Goal: Information Seeking & Learning: Learn about a topic

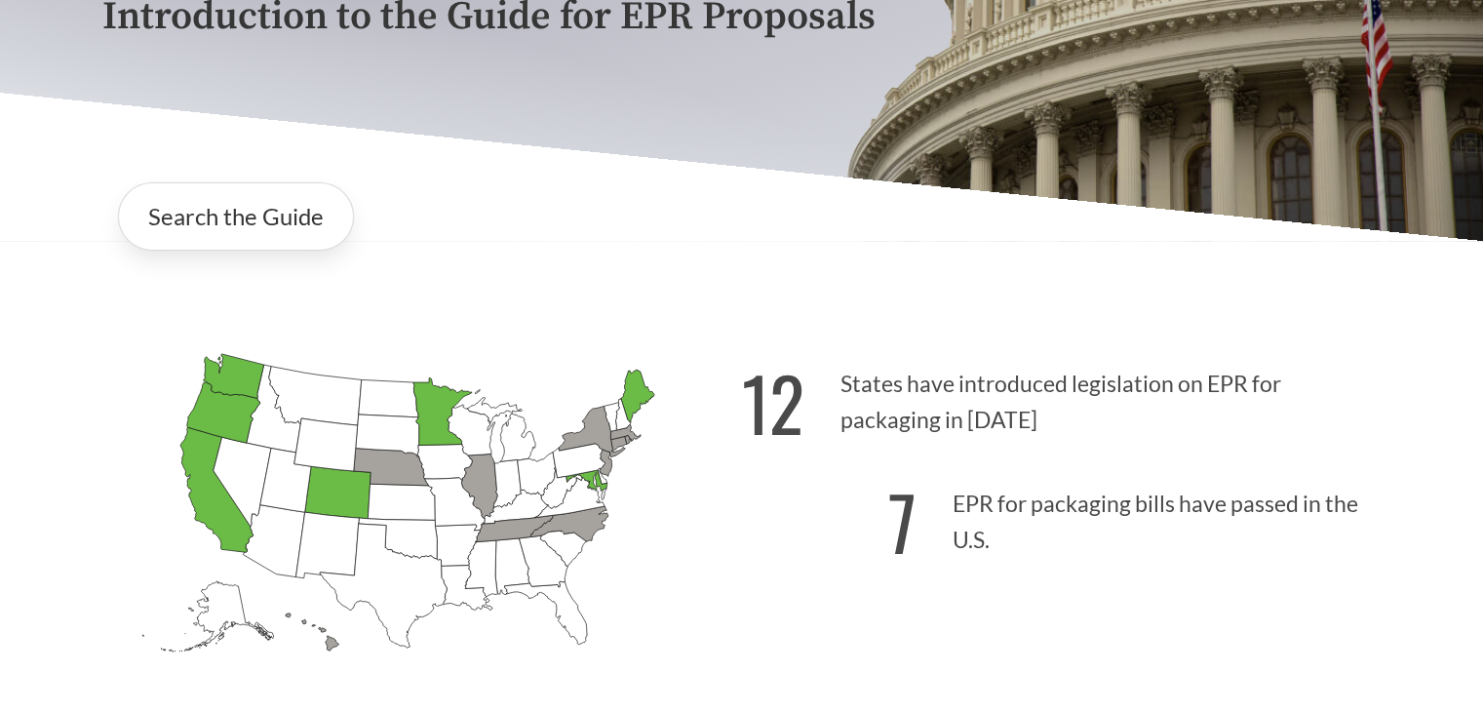
scroll to position [585, 0]
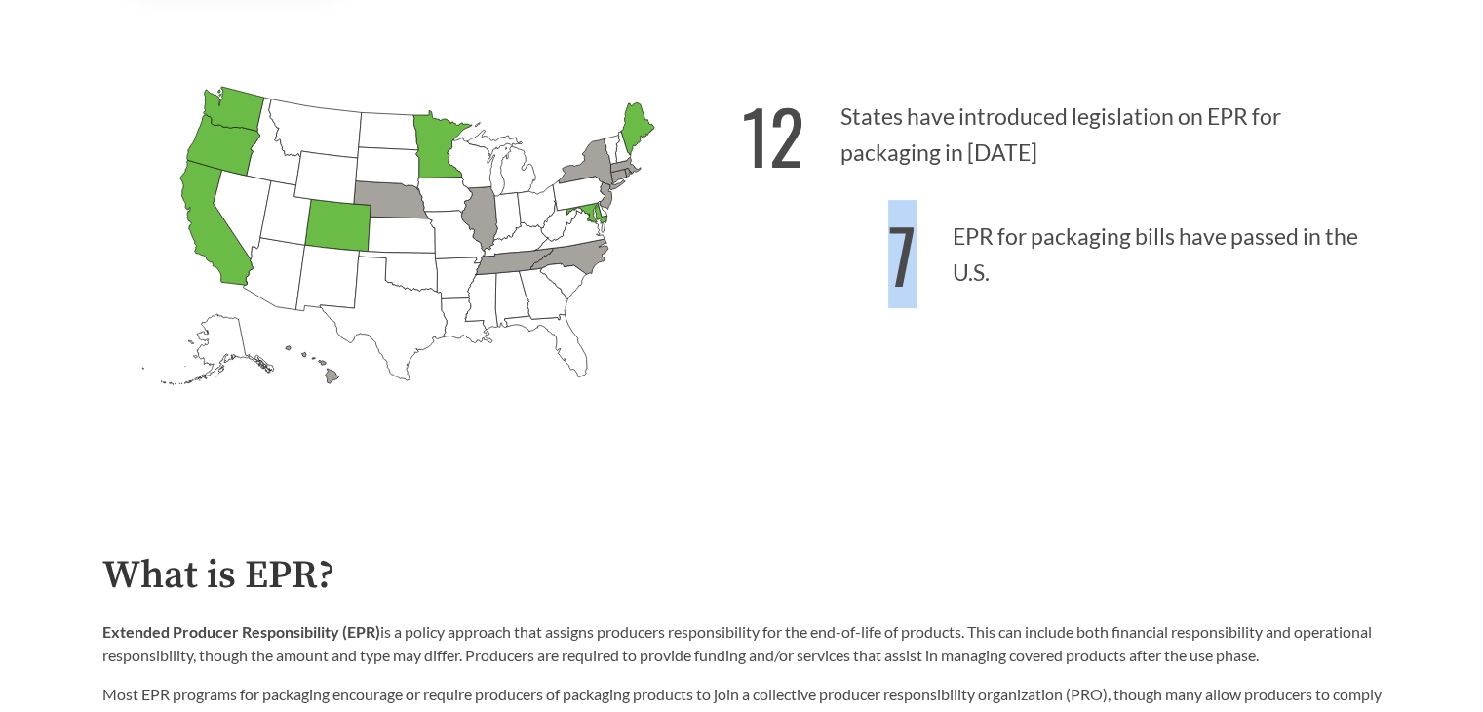
drag, startPoint x: 892, startPoint y: 258, endPoint x: 1201, endPoint y: 269, distance: 309.3
click at [1201, 269] on p "7 EPR for packaging bills have passed in the U.S." at bounding box center [1062, 249] width 640 height 120
drag, startPoint x: 843, startPoint y: 117, endPoint x: 1069, endPoint y: 171, distance: 232.5
click at [1069, 171] on p "12 States have introduced legislation on EPR for packaging in 2025" at bounding box center [1062, 129] width 640 height 120
click at [518, 261] on icon "Tennessee Introduced: 2" at bounding box center [513, 261] width 77 height 26
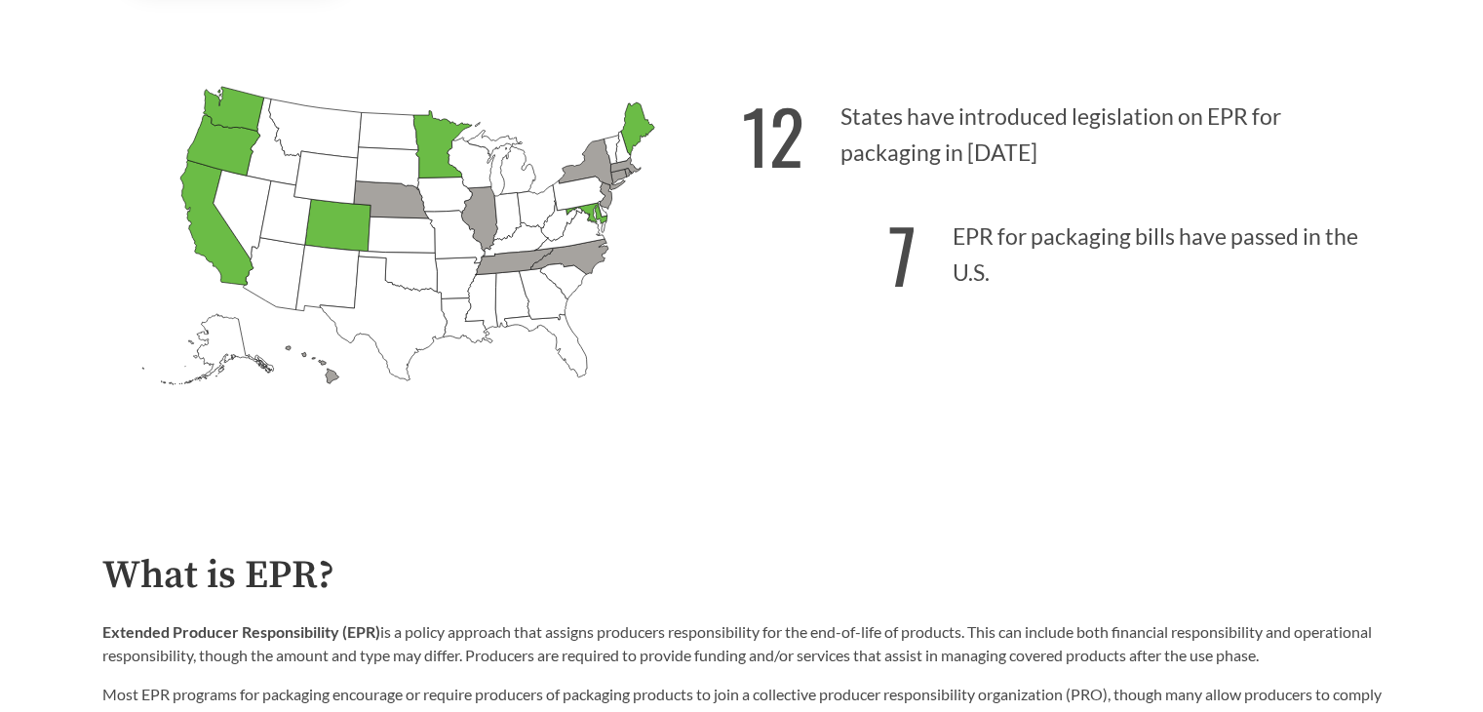
drag, startPoint x: 557, startPoint y: 264, endPoint x: 572, endPoint y: 264, distance: 15.6
click at [557, 265] on icon "North Carolina Introduced: 1" at bounding box center [569, 256] width 77 height 35
click at [430, 161] on icon "Minnesota Passed: 1" at bounding box center [442, 144] width 59 height 67
drag, startPoint x: 351, startPoint y: 223, endPoint x: 321, endPoint y: 235, distance: 32.4
click at [348, 227] on icon "Colorado Passed: 1" at bounding box center [337, 225] width 66 height 53
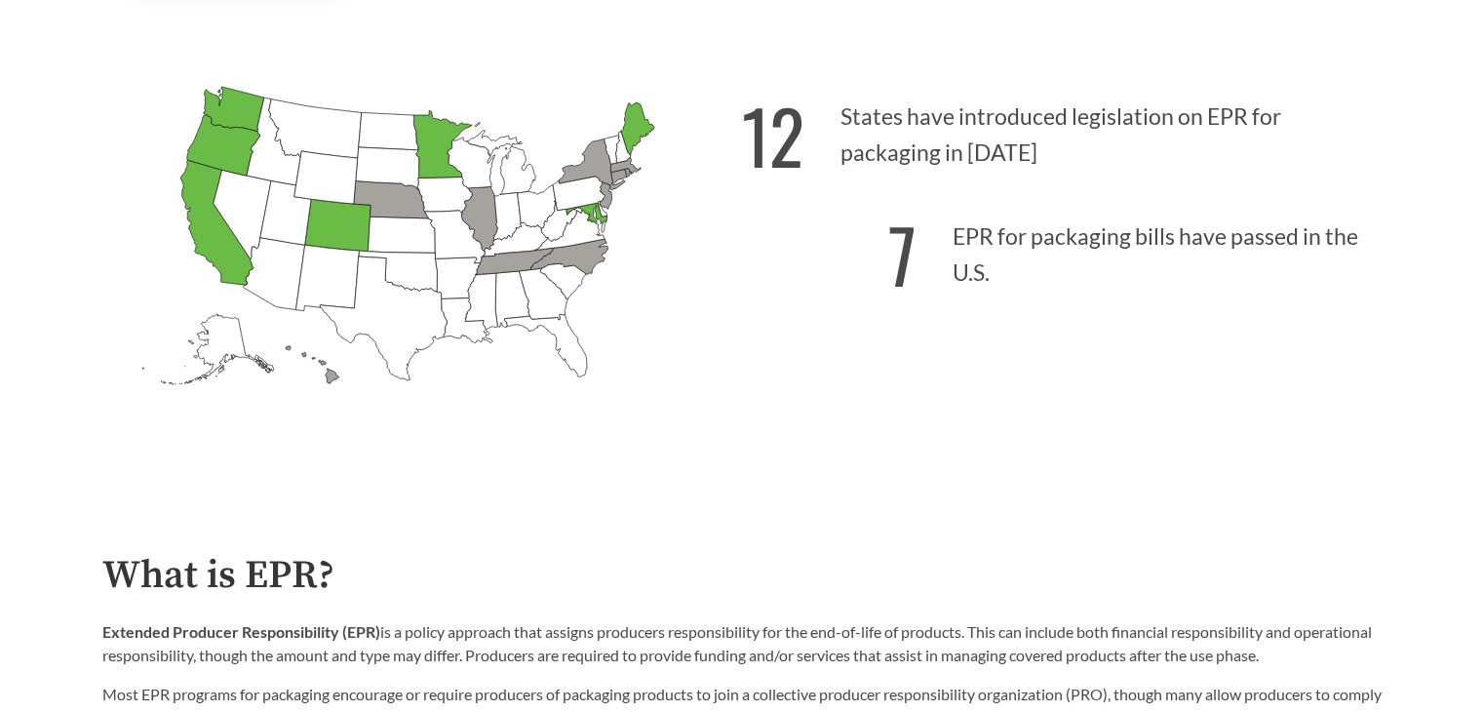
drag, startPoint x: 217, startPoint y: 243, endPoint x: 213, endPoint y: 157, distance: 85.9
click at [215, 241] on icon "California Passed: 1" at bounding box center [216, 222] width 73 height 125
drag, startPoint x: 217, startPoint y: 147, endPoint x: 237, endPoint y: 119, distance: 34.4
click at [223, 140] on icon "Oregon Passed: 1" at bounding box center [222, 145] width 73 height 60
click at [237, 119] on icon "Washington Passed: 1" at bounding box center [233, 109] width 60 height 45
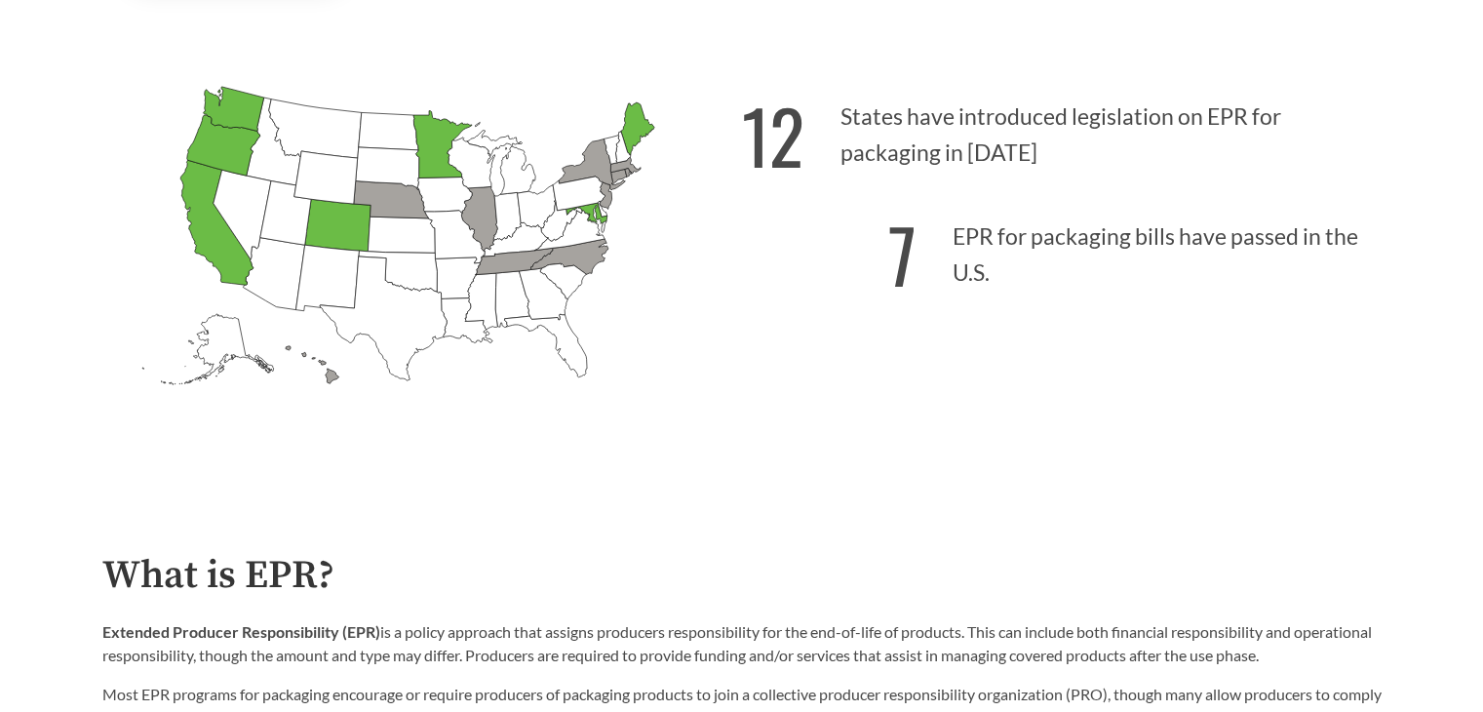
click at [637, 141] on icon "Maine Passed: 1" at bounding box center [636, 128] width 33 height 53
drag, startPoint x: 577, startPoint y: 204, endPoint x: 908, endPoint y: 252, distance: 334.0
click at [577, 205] on icon "Pennsylvania Introduced:" at bounding box center [578, 194] width 52 height 34
drag, startPoint x: 902, startPoint y: 243, endPoint x: 968, endPoint y: 251, distance: 66.8
click at [1101, 300] on p "7 EPR for packaging bills have passed in the U.S." at bounding box center [1062, 249] width 640 height 120
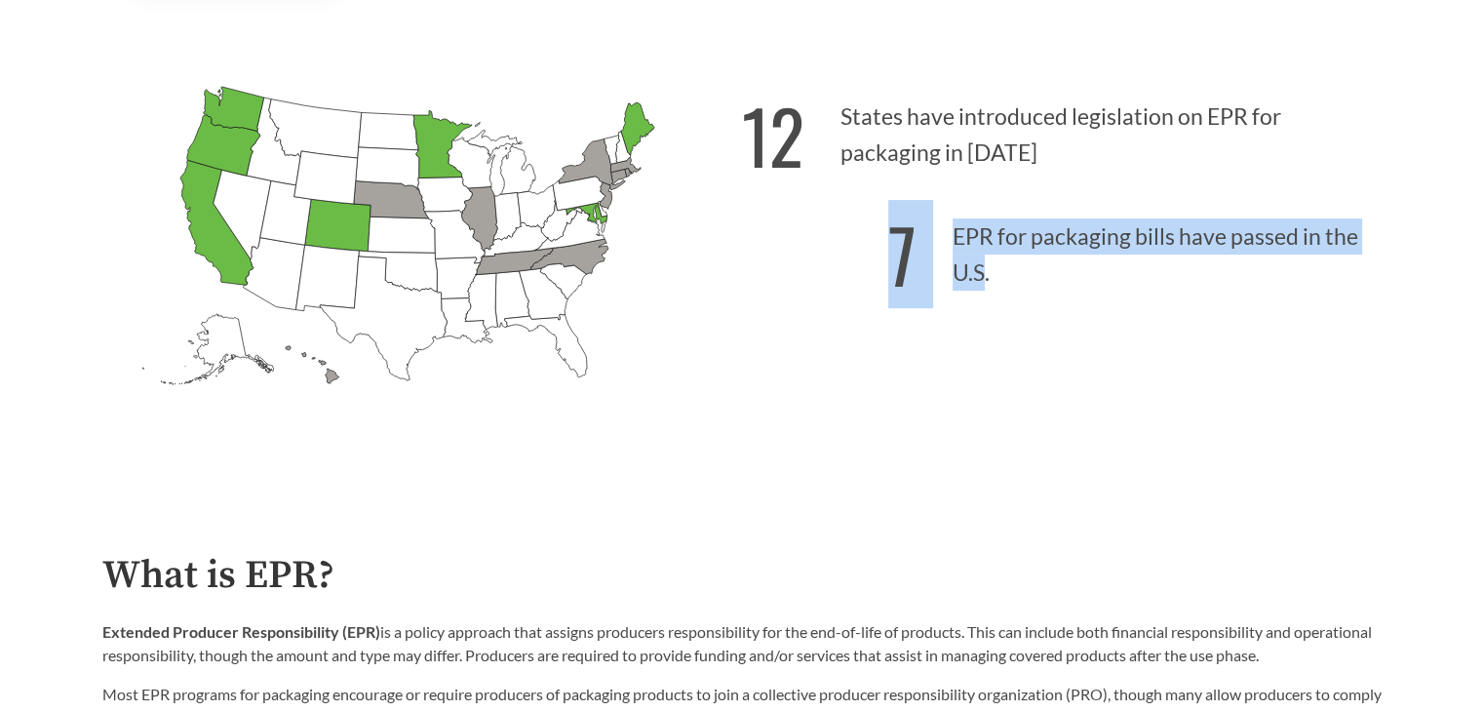
drag, startPoint x: 873, startPoint y: 227, endPoint x: 983, endPoint y: 278, distance: 121.3
click at [983, 278] on p "7 EPR for packaging bills have passed in the U.S." at bounding box center [1062, 249] width 640 height 120
copy p "7 EPR for packaging bills have passed in the U.S"
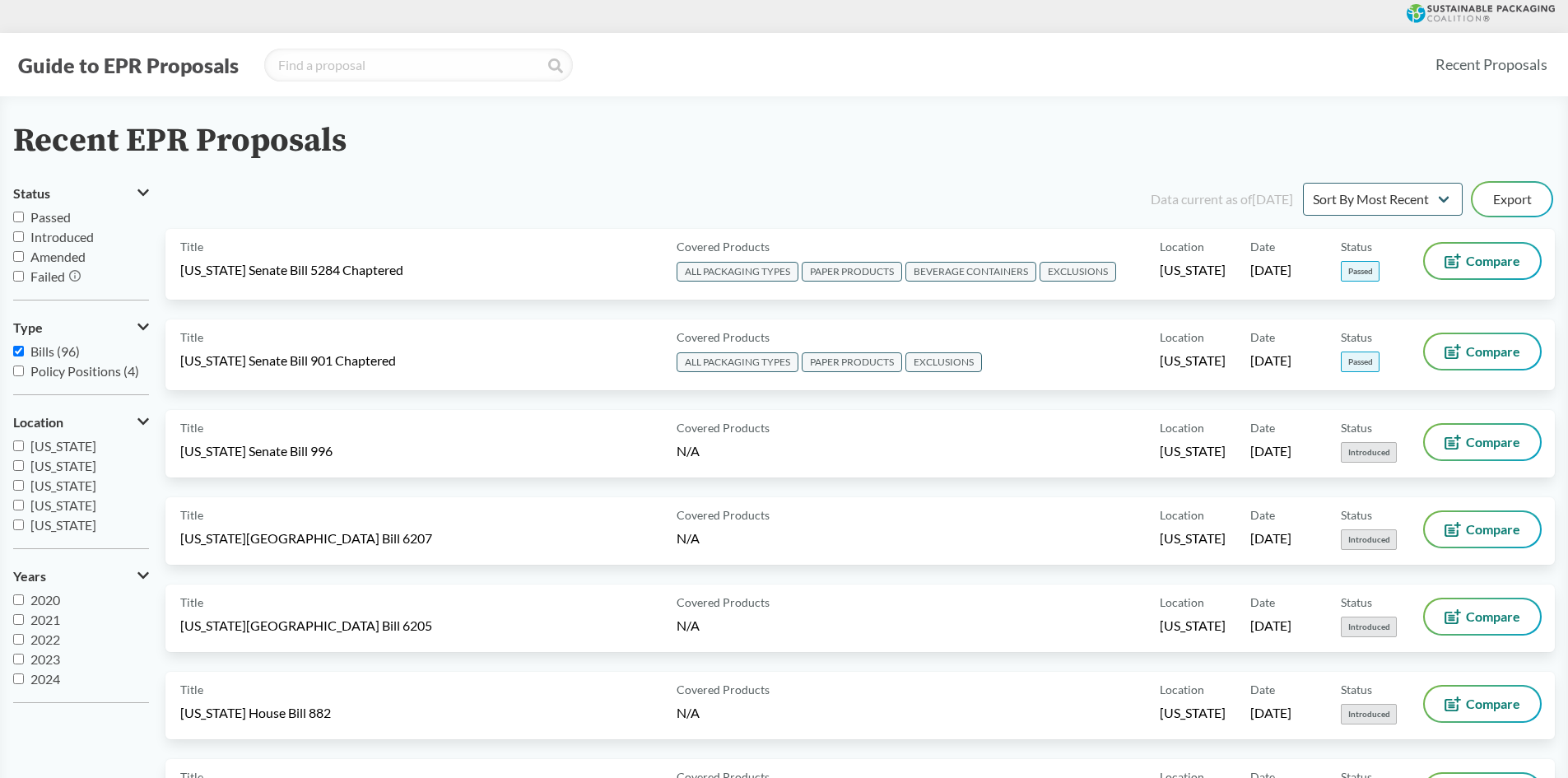
click at [52, 244] on span "Introduced" at bounding box center [62, 236] width 63 height 16
click at [24, 242] on input "Introduced" at bounding box center [19, 236] width 11 height 11
checkbox input "true"
click at [19, 348] on input "Bills (96)" at bounding box center [19, 351] width 11 height 11
checkbox input "false"
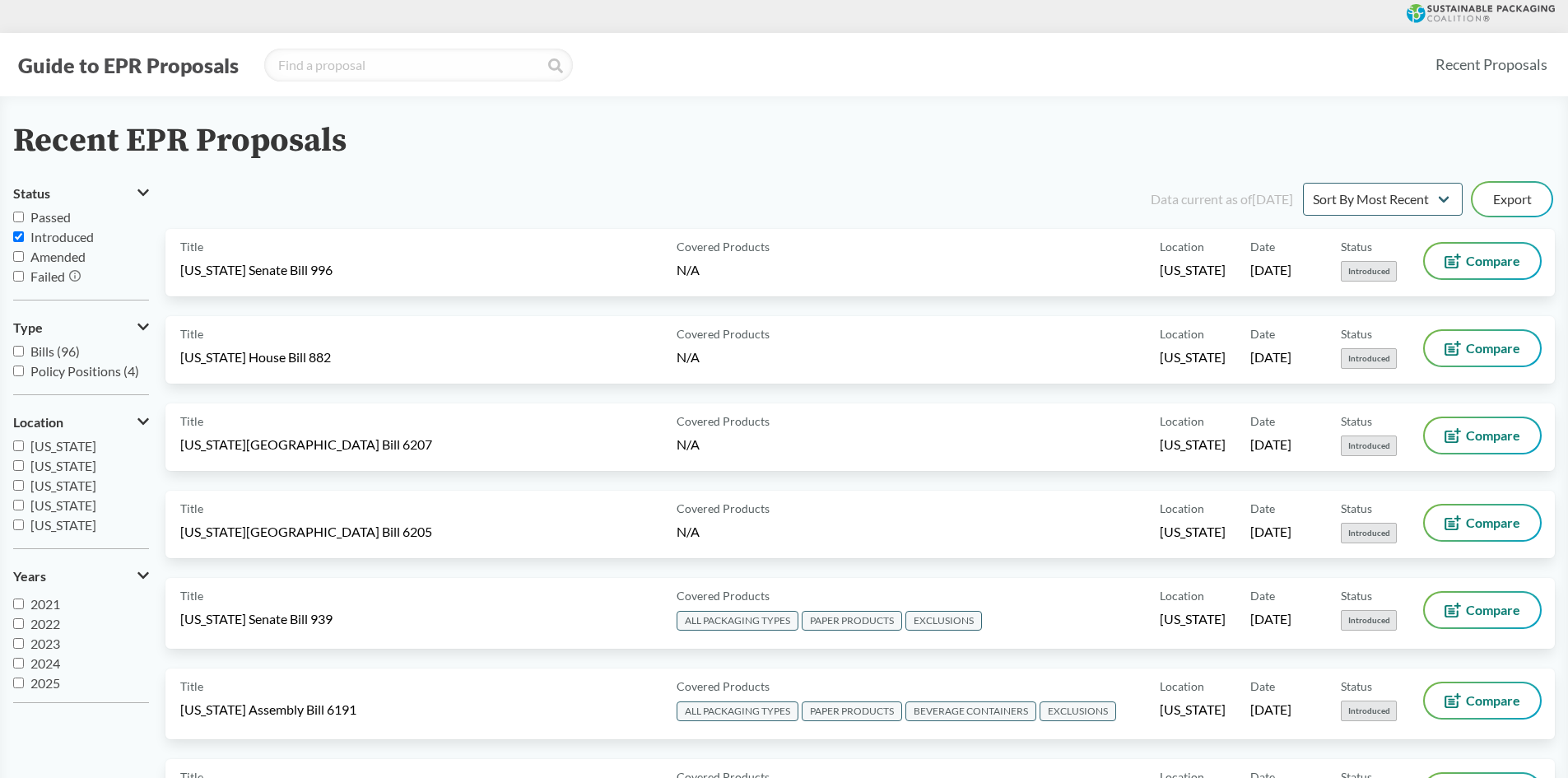
scroll to position [19, 0]
click at [45, 676] on span "2025" at bounding box center [45, 678] width 30 height 16
click at [24, 676] on input "2025" at bounding box center [19, 678] width 11 height 11
checkbox input "true"
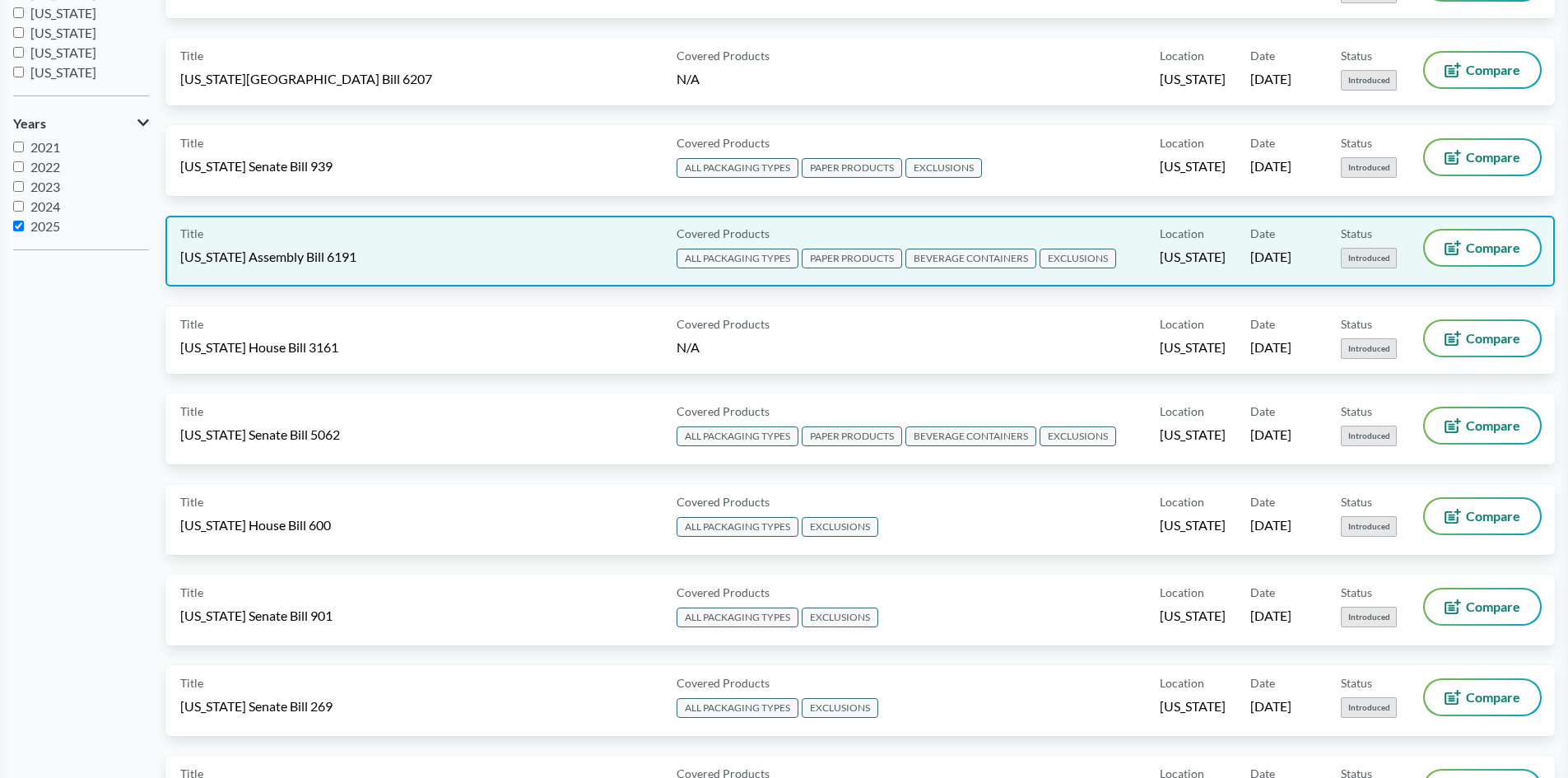
scroll to position [0, 0]
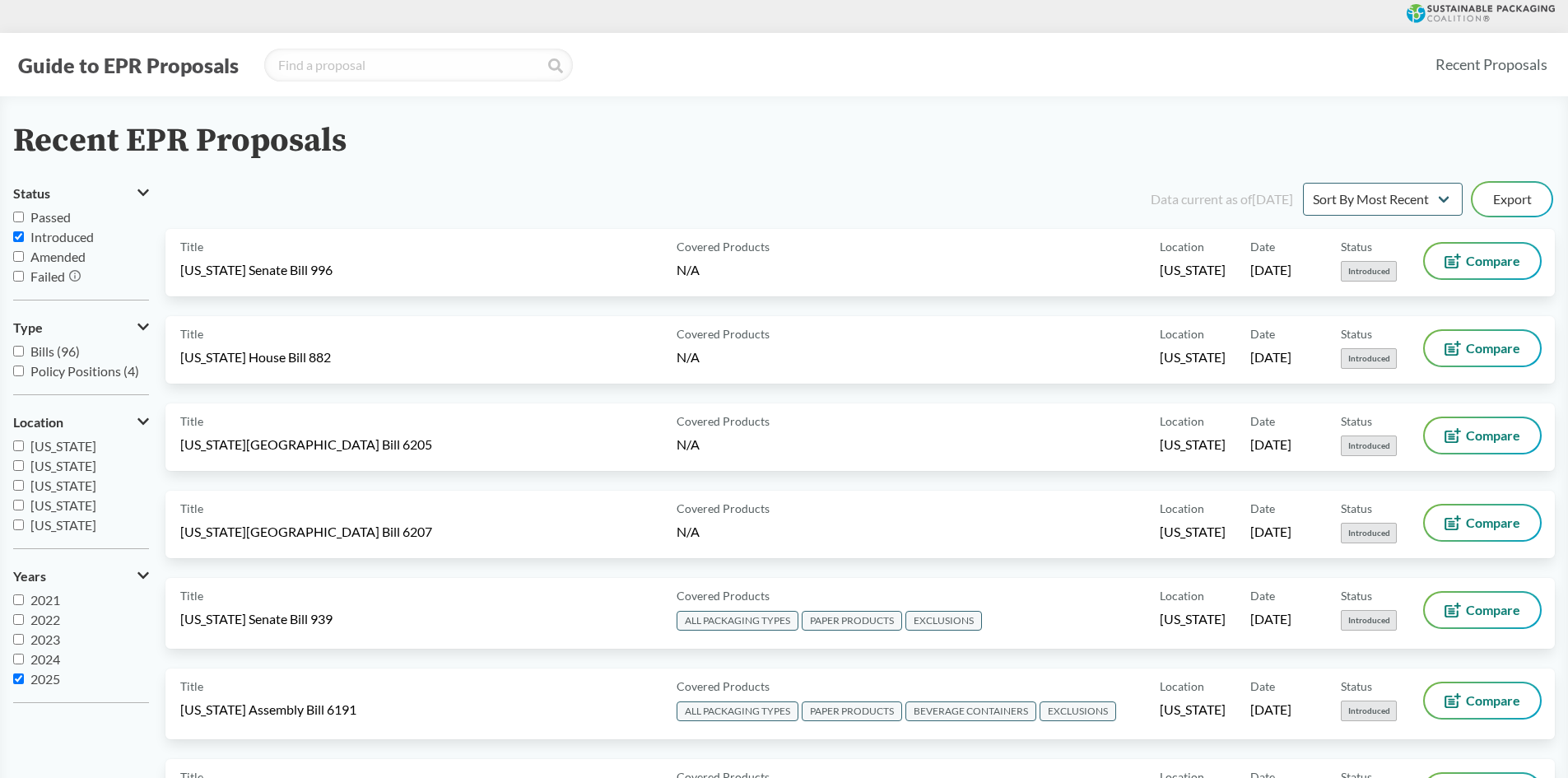
click at [44, 241] on span "Introduced" at bounding box center [62, 236] width 63 height 16
click at [24, 241] on input "Introduced" at bounding box center [19, 236] width 11 height 11
checkbox input "false"
click at [47, 220] on span "Passed" at bounding box center [51, 217] width 41 height 16
click at [24, 220] on input "Passed" at bounding box center [19, 217] width 11 height 11
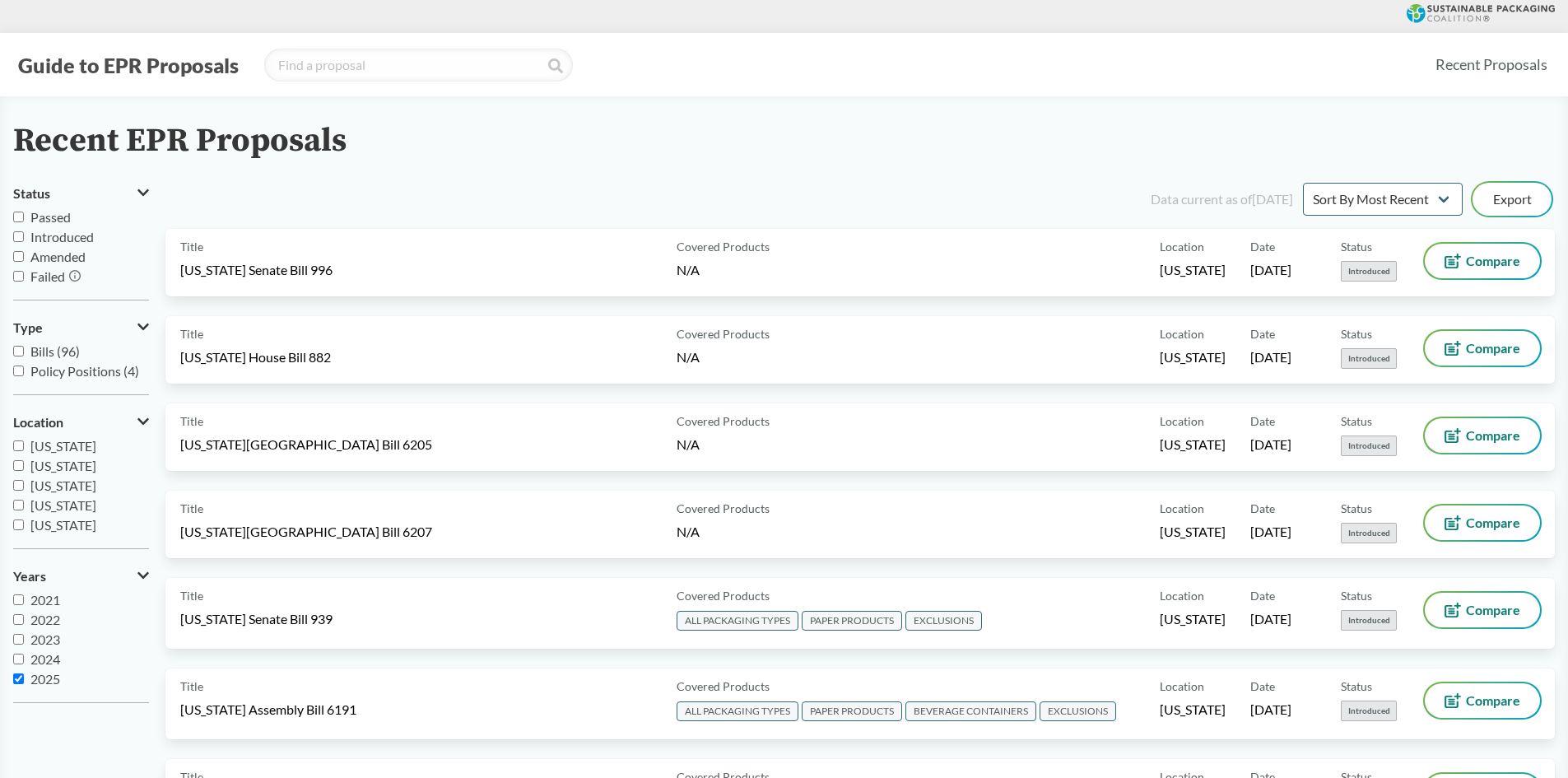
checkbox input "true"
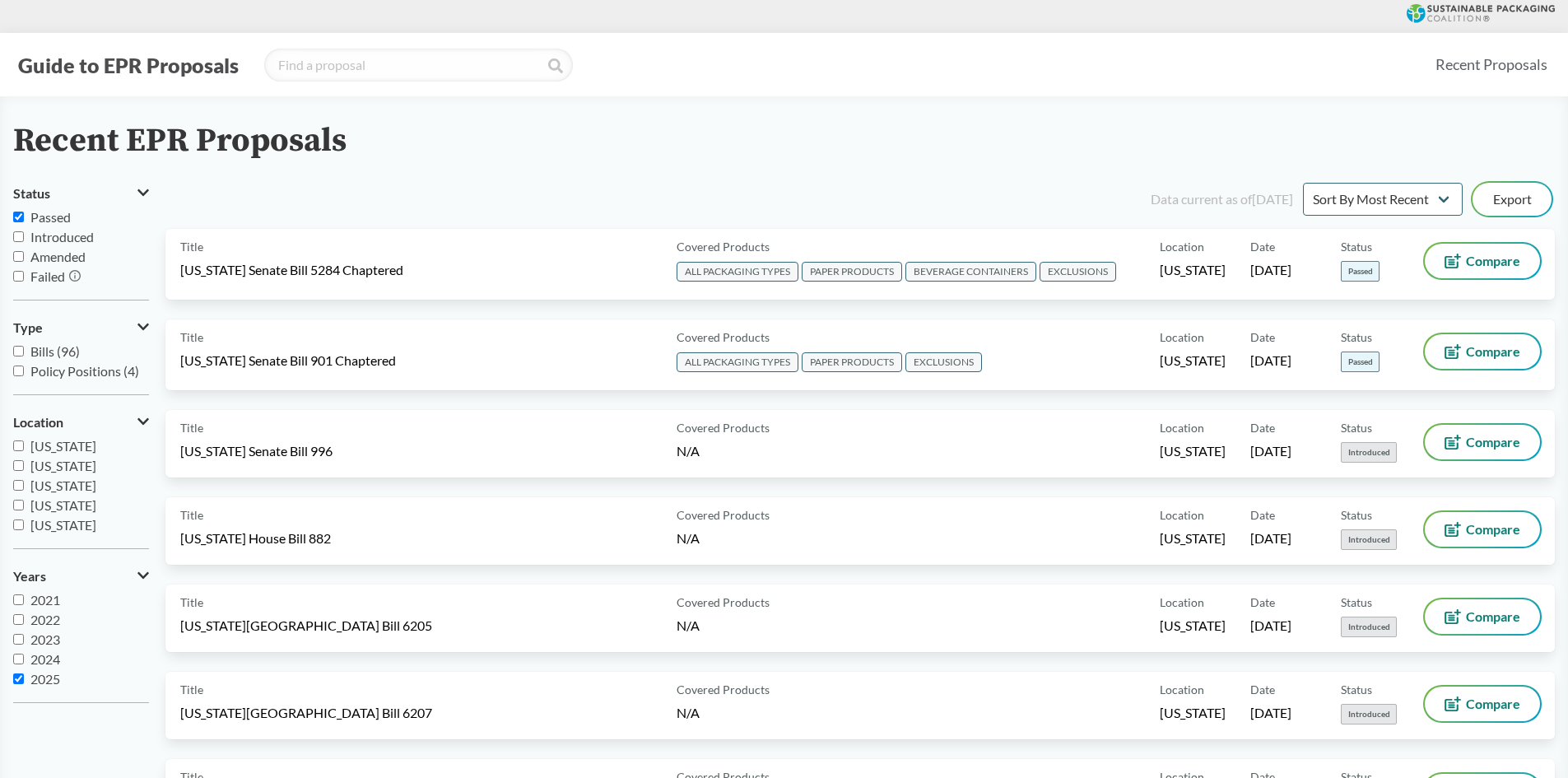
click at [40, 678] on span "2025" at bounding box center [45, 678] width 30 height 16
click at [24, 678] on input "2025" at bounding box center [19, 678] width 11 height 11
checkbox input "false"
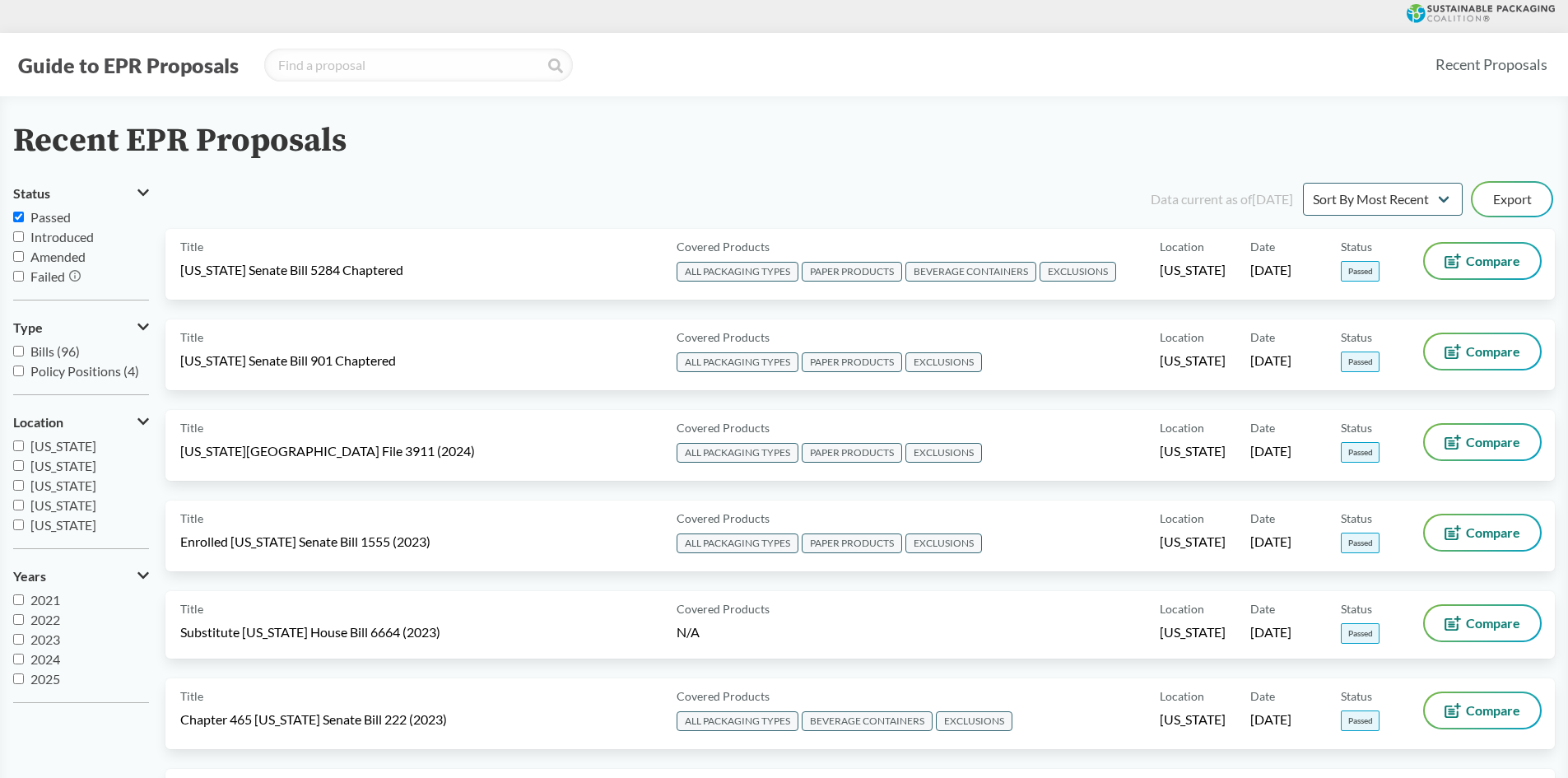
click at [21, 351] on input "Bills (96)" at bounding box center [19, 351] width 11 height 11
checkbox input "true"
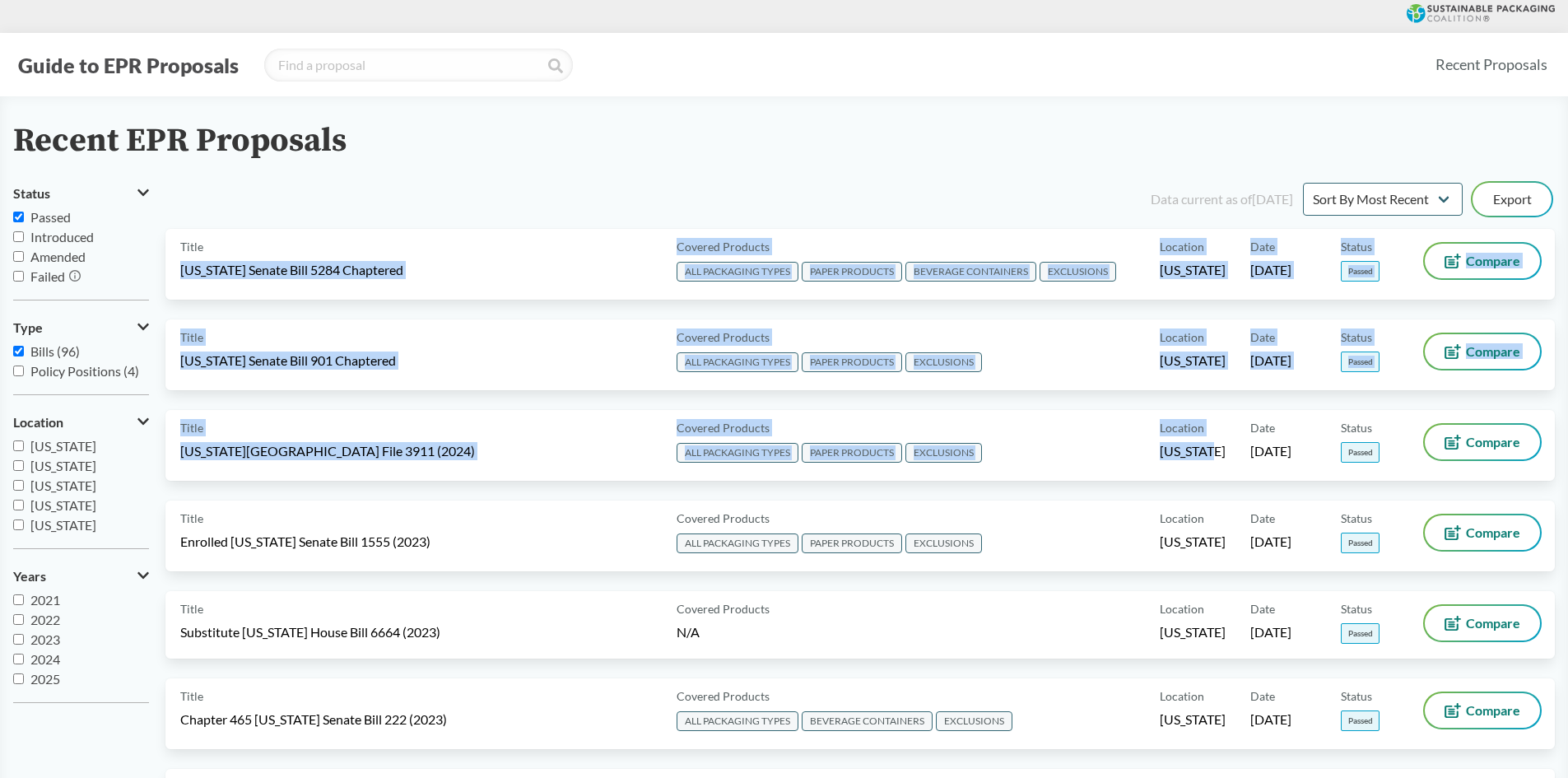
drag, startPoint x: 178, startPoint y: 273, endPoint x: 1213, endPoint y: 483, distance: 1056.1
click at [1213, 483] on div "Data current as of [DATE] Sort By Most Recent Sort By Status Export Title [US_S…" at bounding box center [860, 699] width 1389 height 1039
click at [322, 308] on div "Title [US_STATE] Senate Bill 5284 Chaptered Covered Products ALL PACKAGING TYPE…" at bounding box center [860, 273] width 1389 height 90
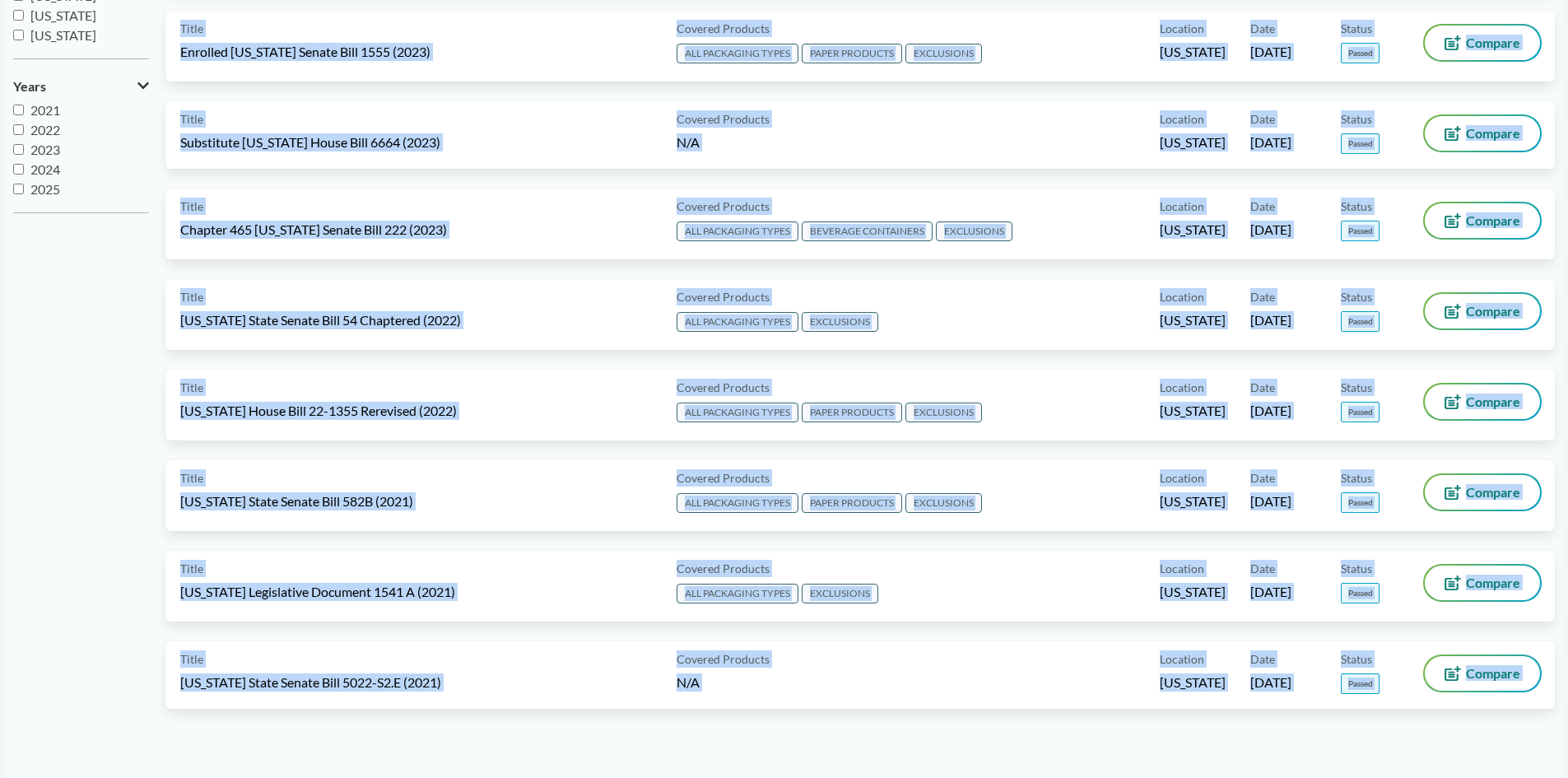
scroll to position [708, 0]
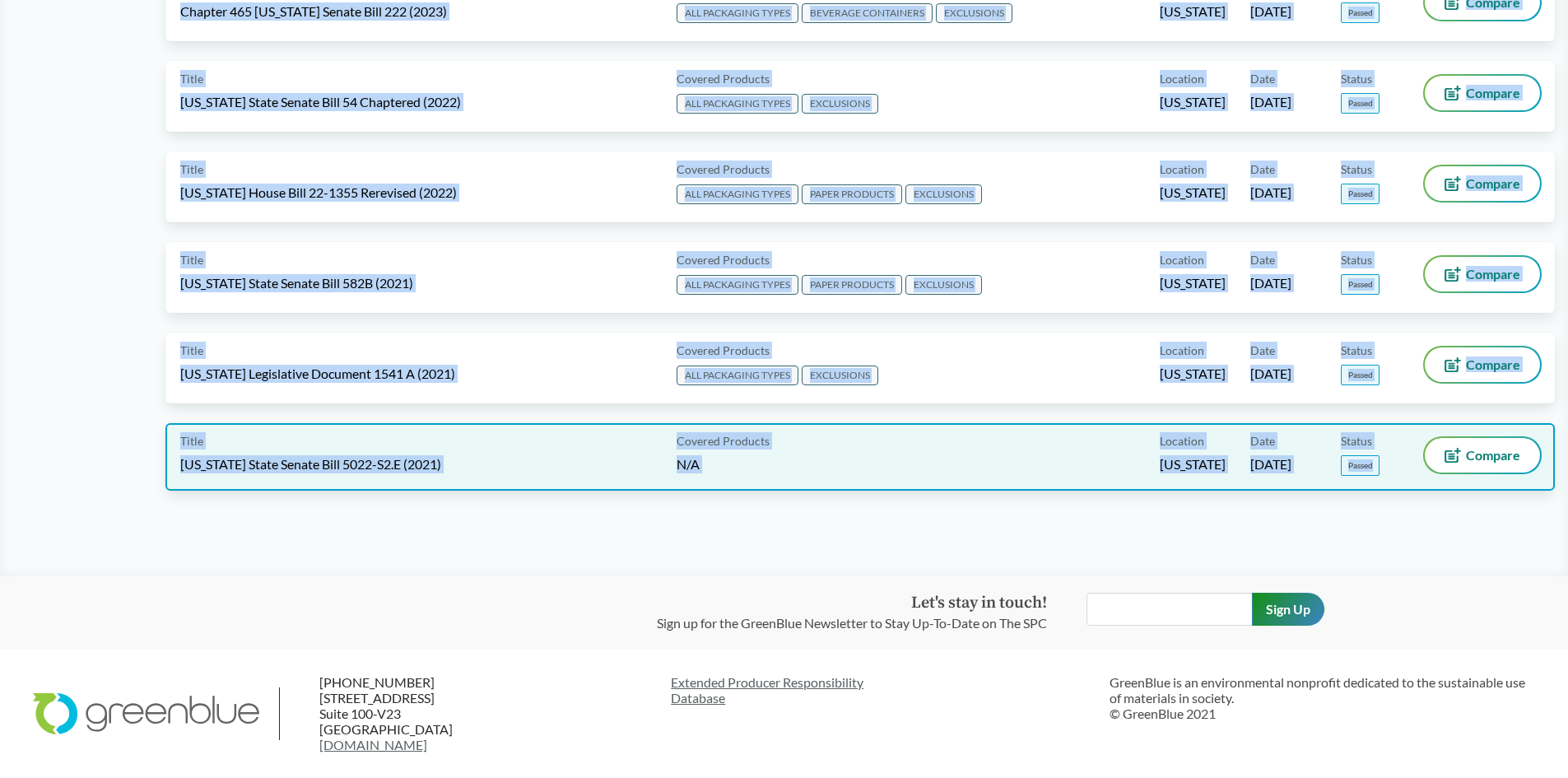
drag, startPoint x: 180, startPoint y: 270, endPoint x: 1396, endPoint y: 473, distance: 1232.8
copy div "[US_STATE] Senate Bill 5284 Chaptered Covered Products ALL PACKAGING TYPES PAPE…"
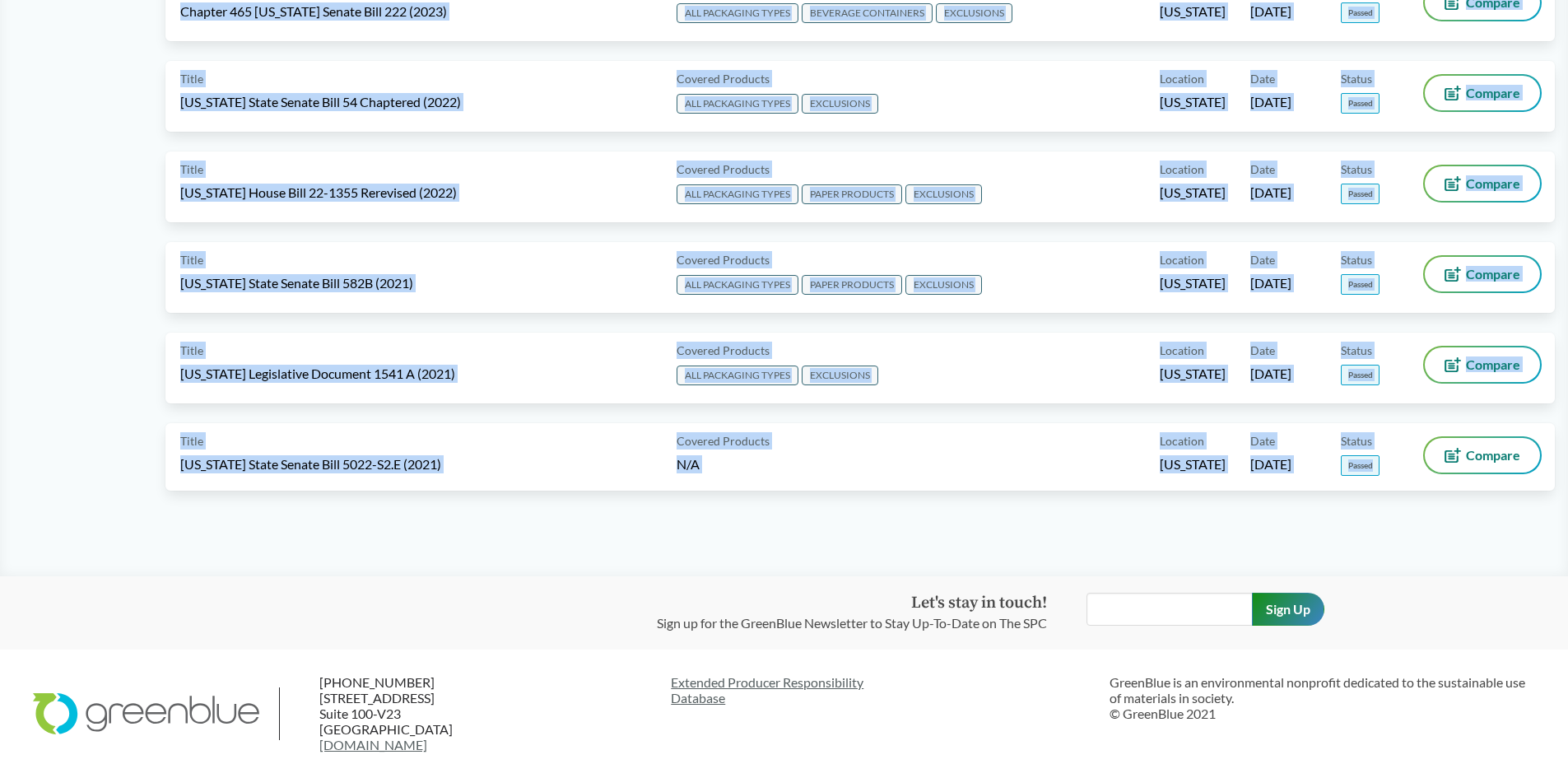
click at [857, 320] on div "Title [US_STATE] State Senate Bill 582B (2021) Covered Products ALL PACKAGING T…" at bounding box center [860, 287] width 1389 height 90
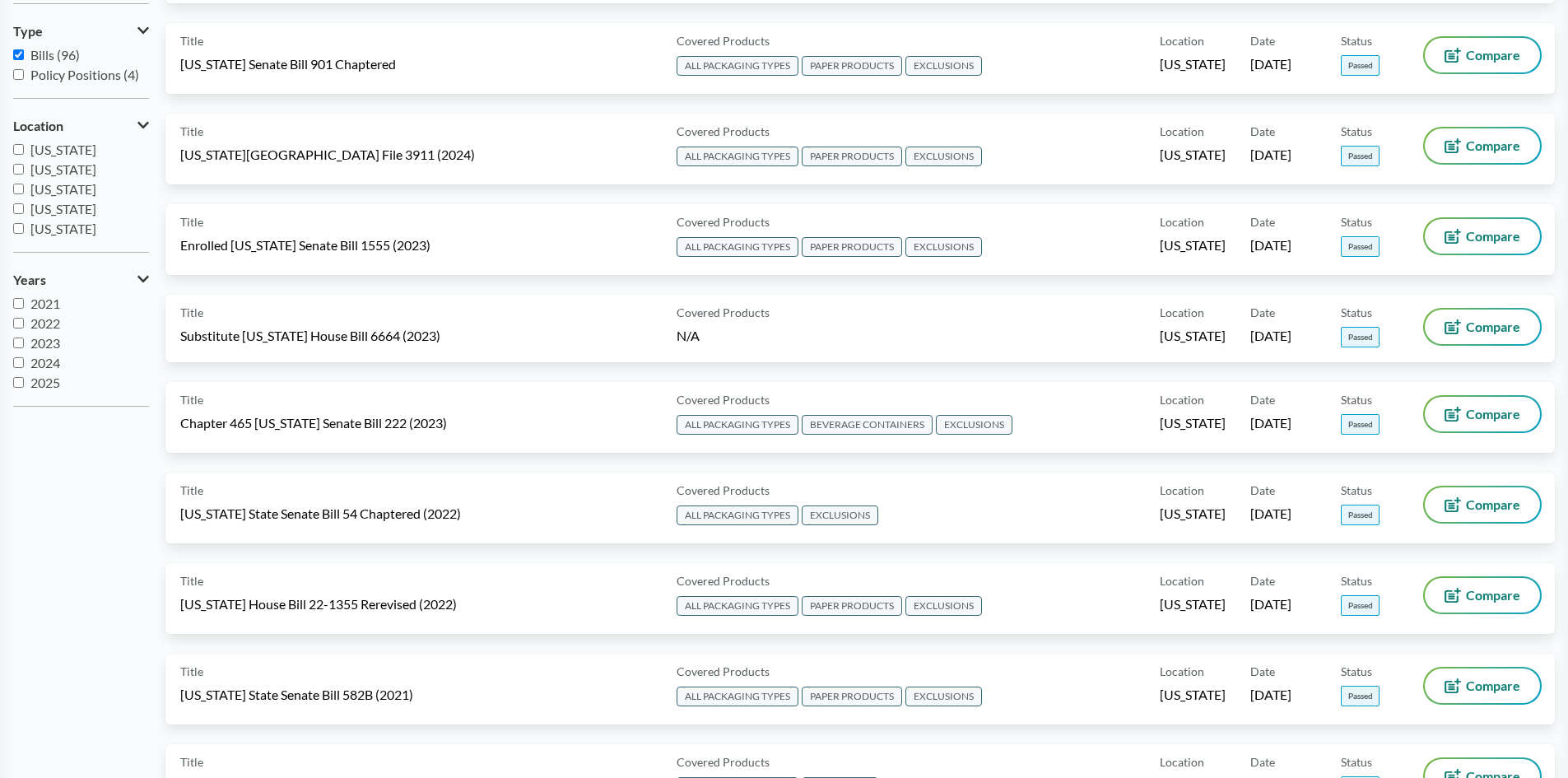
scroll to position [0, 0]
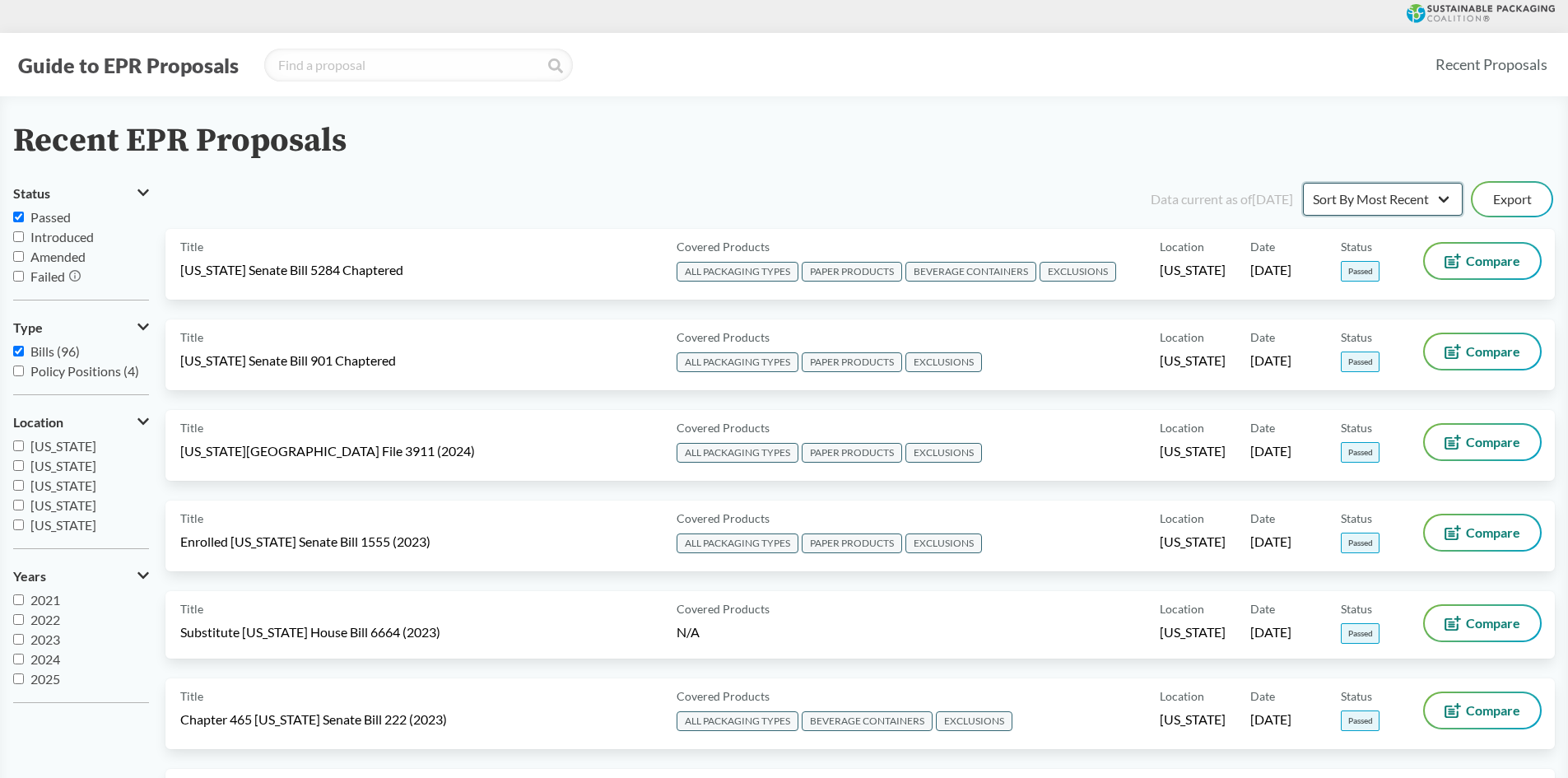
drag, startPoint x: 1415, startPoint y: 201, endPoint x: 1427, endPoint y: 197, distance: 12.6
click at [1419, 198] on select "Sort By Most Recent Sort By Status" at bounding box center [1382, 199] width 160 height 33
click at [1303, 183] on select "Sort By Most Recent Sort By Status" at bounding box center [1382, 199] width 160 height 33
click at [1393, 208] on select "Sort By Most Recent Sort By Status" at bounding box center [1382, 199] width 160 height 33
select select "Sort By Most Recent"
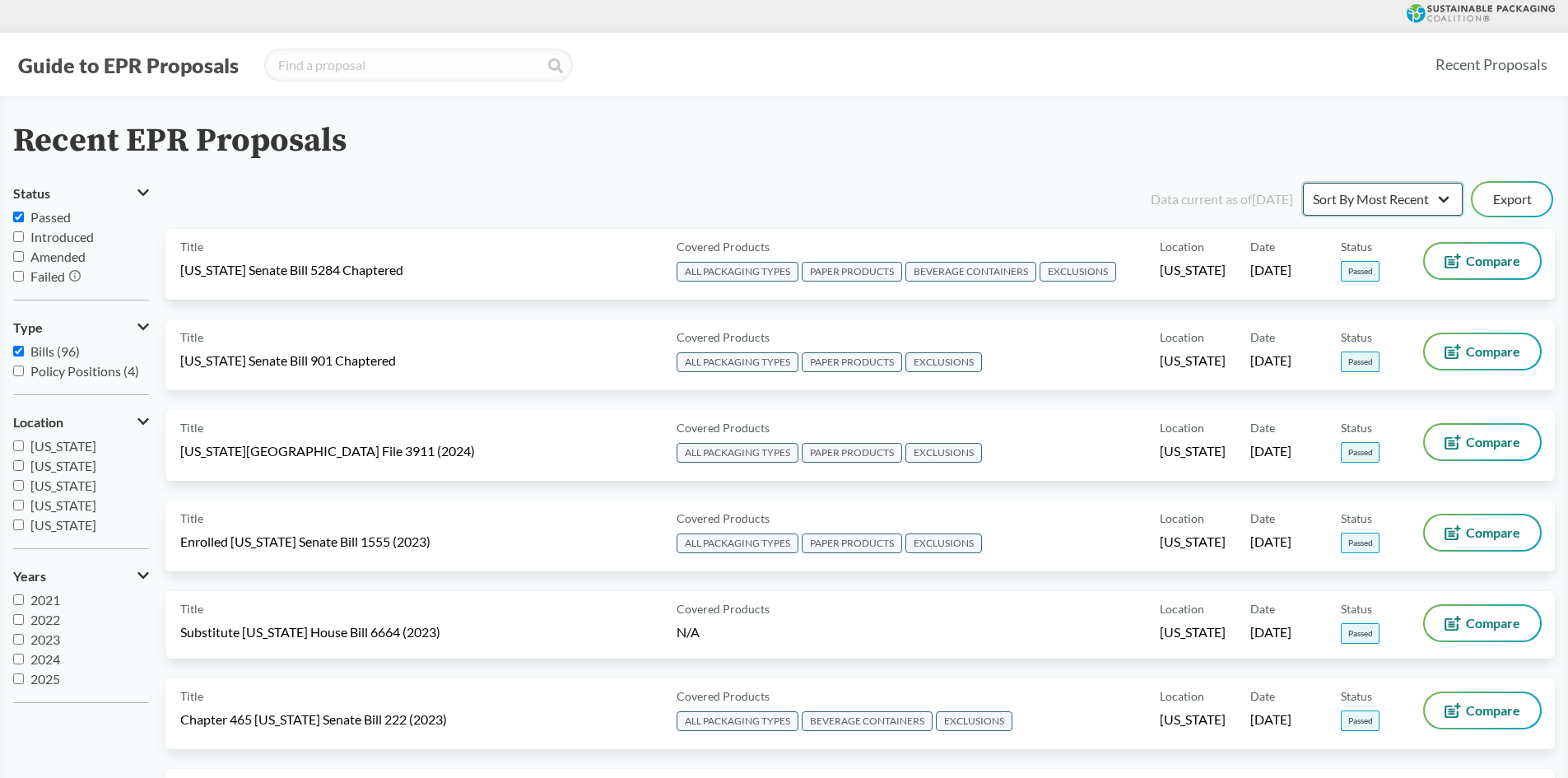
click at [1303, 183] on select "Sort By Most Recent Sort By Status" at bounding box center [1382, 199] width 160 height 33
click at [1479, 208] on button "Export" at bounding box center [1512, 199] width 79 height 33
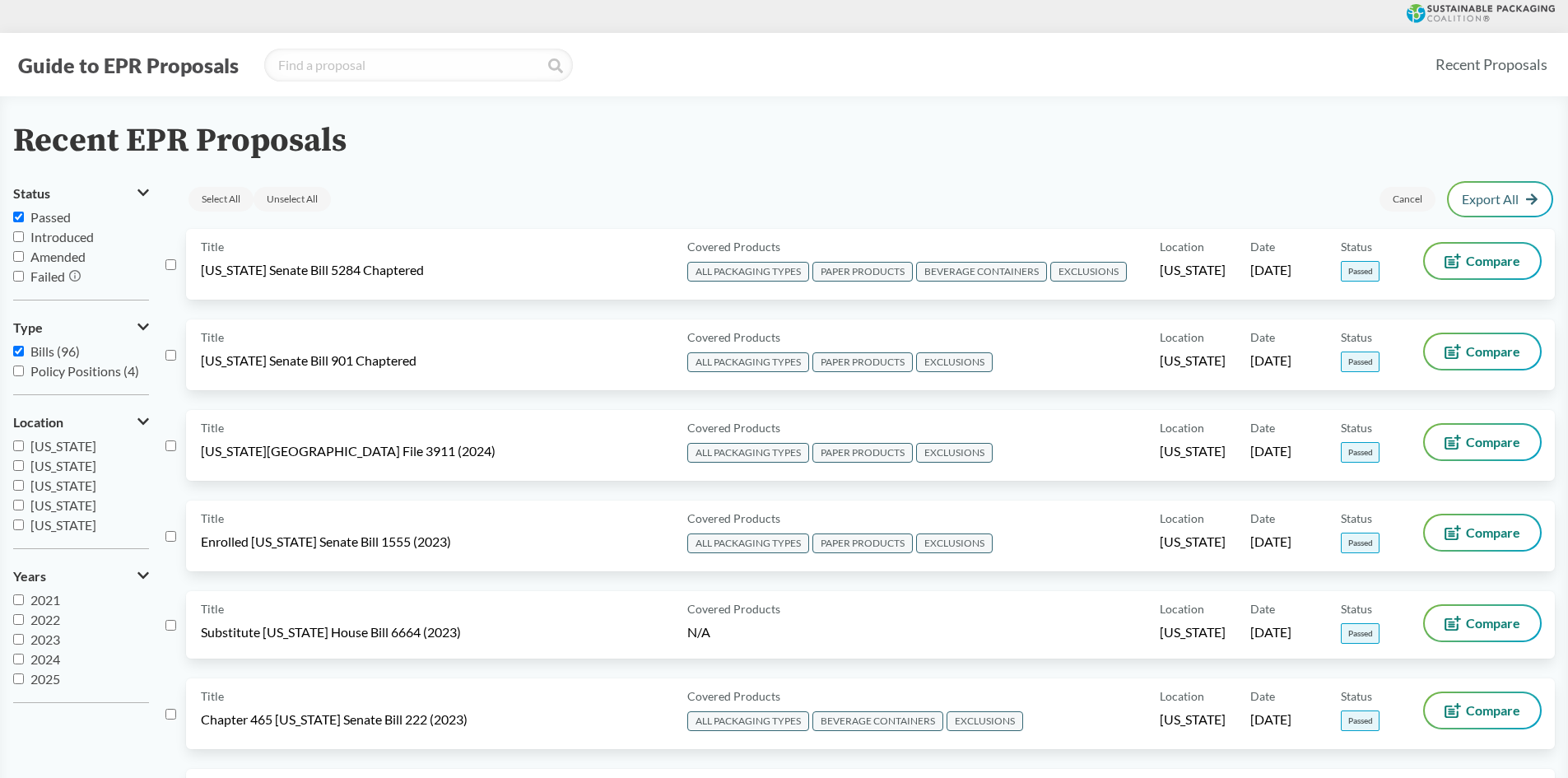
click at [169, 259] on input "checkbox" at bounding box center [170, 264] width 11 height 11
checkbox input "true"
click at [171, 354] on input "checkbox" at bounding box center [170, 354] width 11 height 11
checkbox input "true"
click at [175, 449] on input "checkbox" at bounding box center [170, 446] width 11 height 11
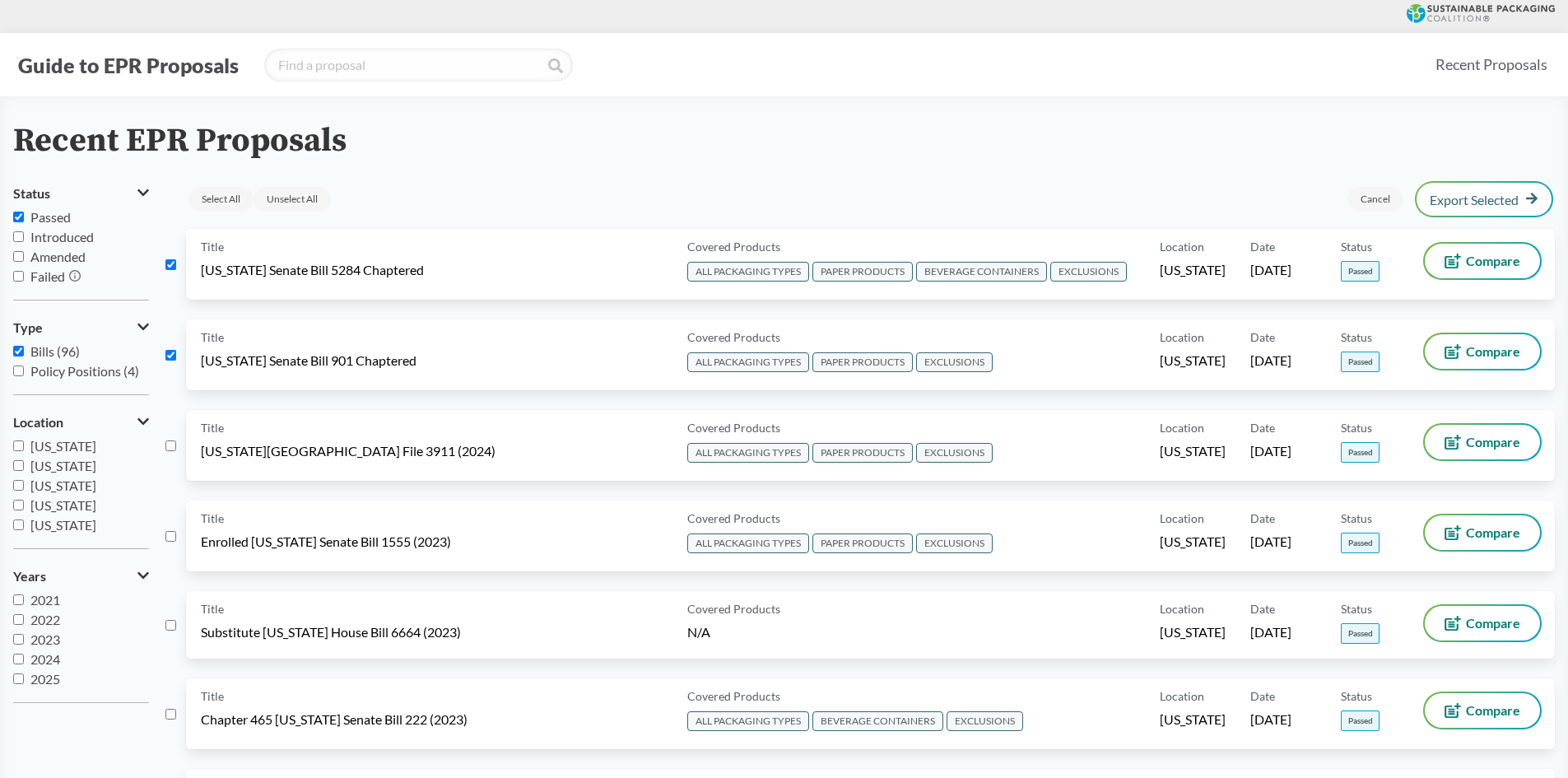
checkbox input "true"
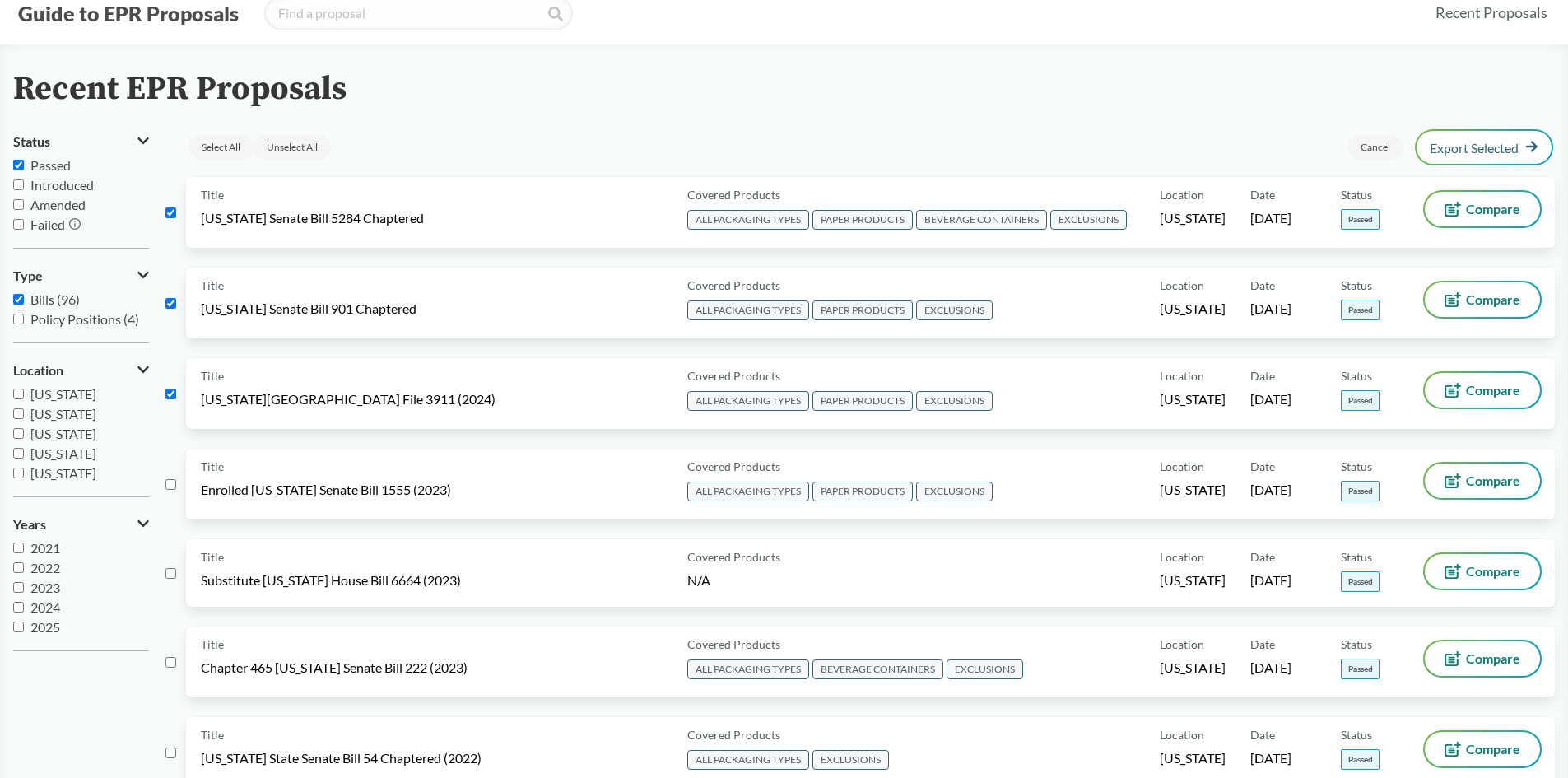
scroll to position [247, 0]
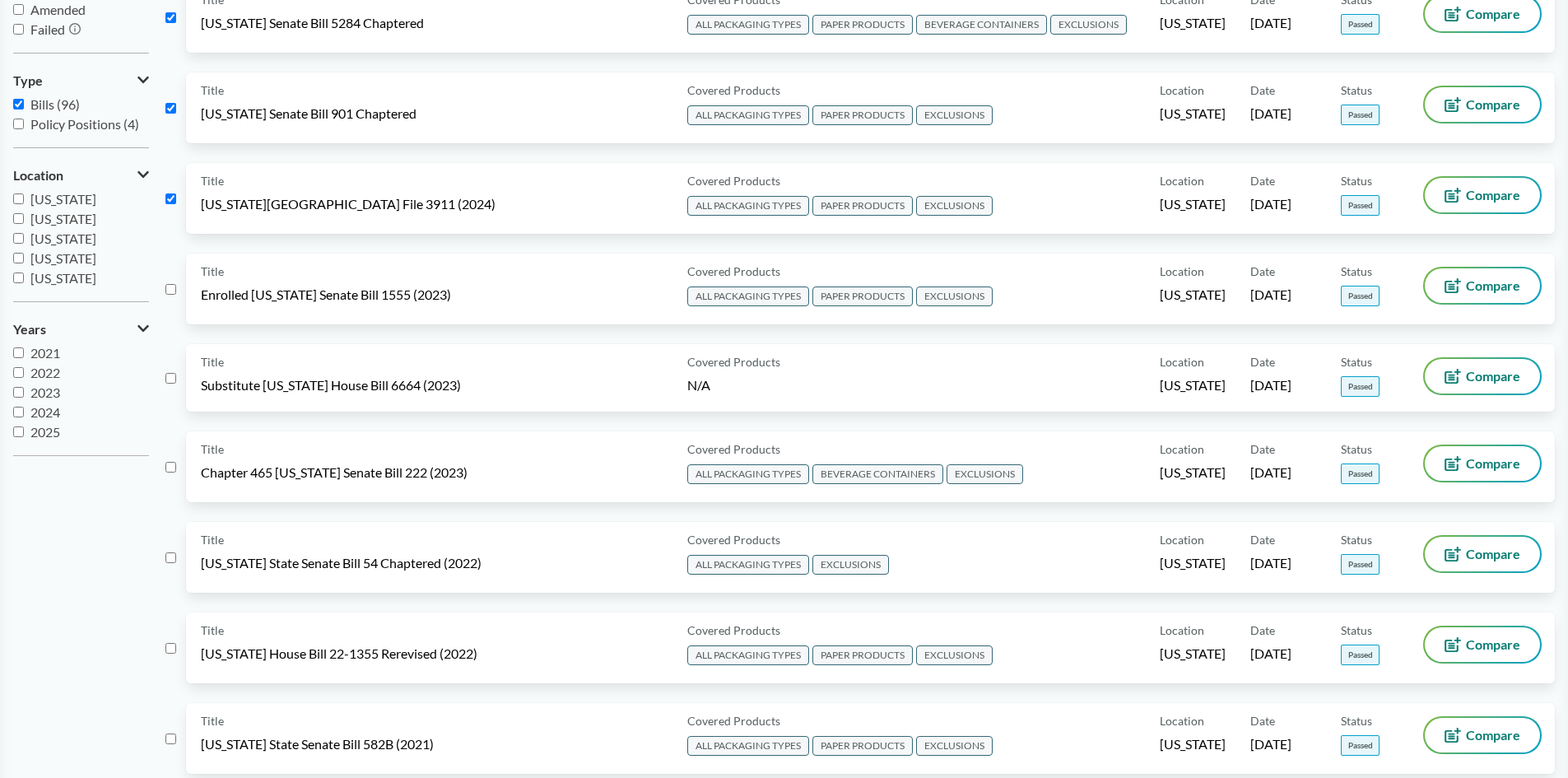
click at [174, 292] on input "checkbox" at bounding box center [170, 289] width 11 height 11
checkbox input "true"
drag, startPoint x: 171, startPoint y: 378, endPoint x: 169, endPoint y: 424, distance: 46.0
click at [170, 381] on input "checkbox" at bounding box center [170, 378] width 11 height 11
checkbox input "true"
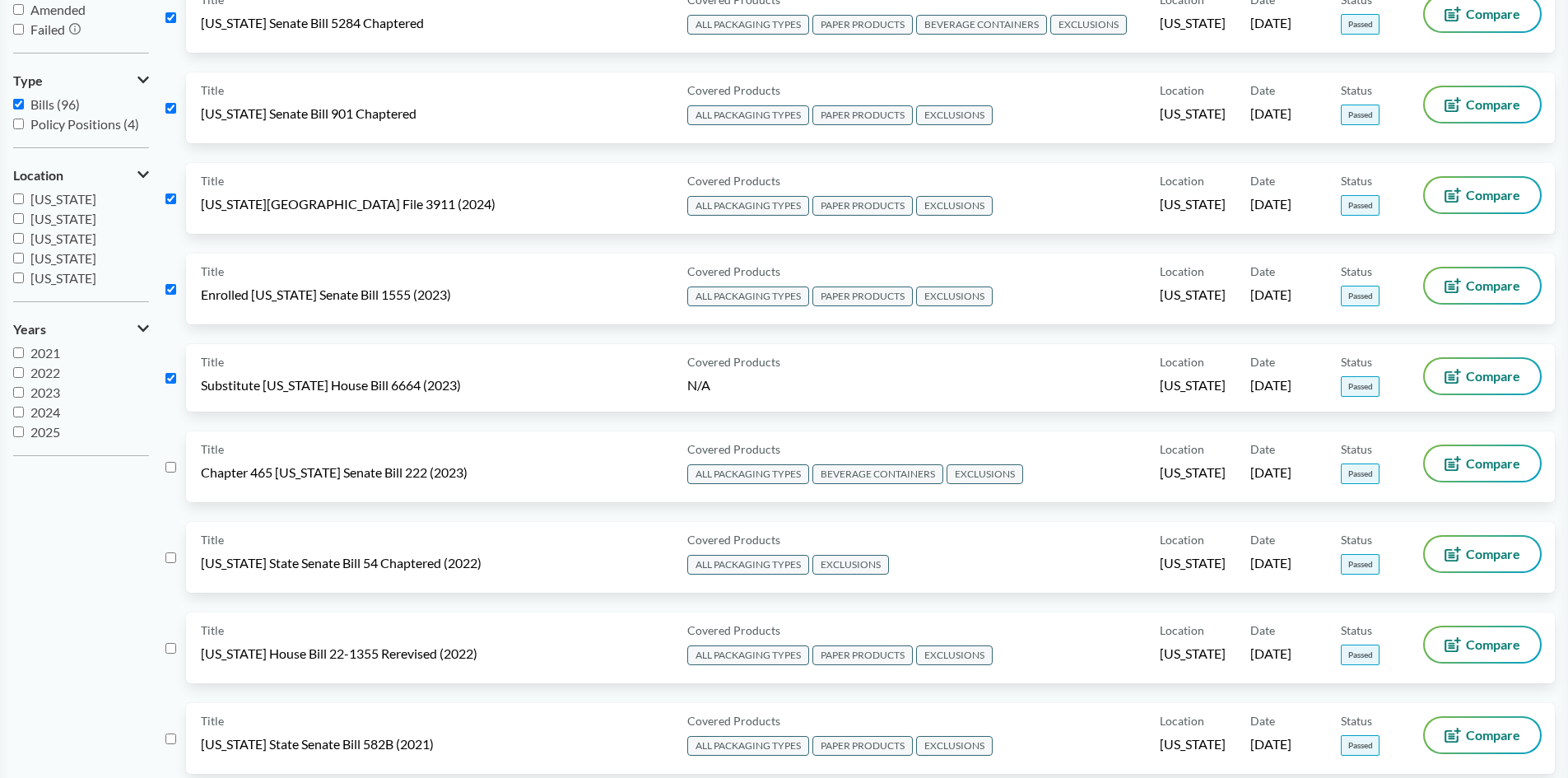
drag, startPoint x: 170, startPoint y: 464, endPoint x: 172, endPoint y: 480, distance: 16.1
click at [170, 465] on input "checkbox" at bounding box center [170, 467] width 11 height 11
checkbox input "true"
click at [169, 548] on div "Title [US_STATE] State Senate Bill 54 Chaptered (2022) Covered Products ALL PAC…" at bounding box center [860, 566] width 1389 height 90
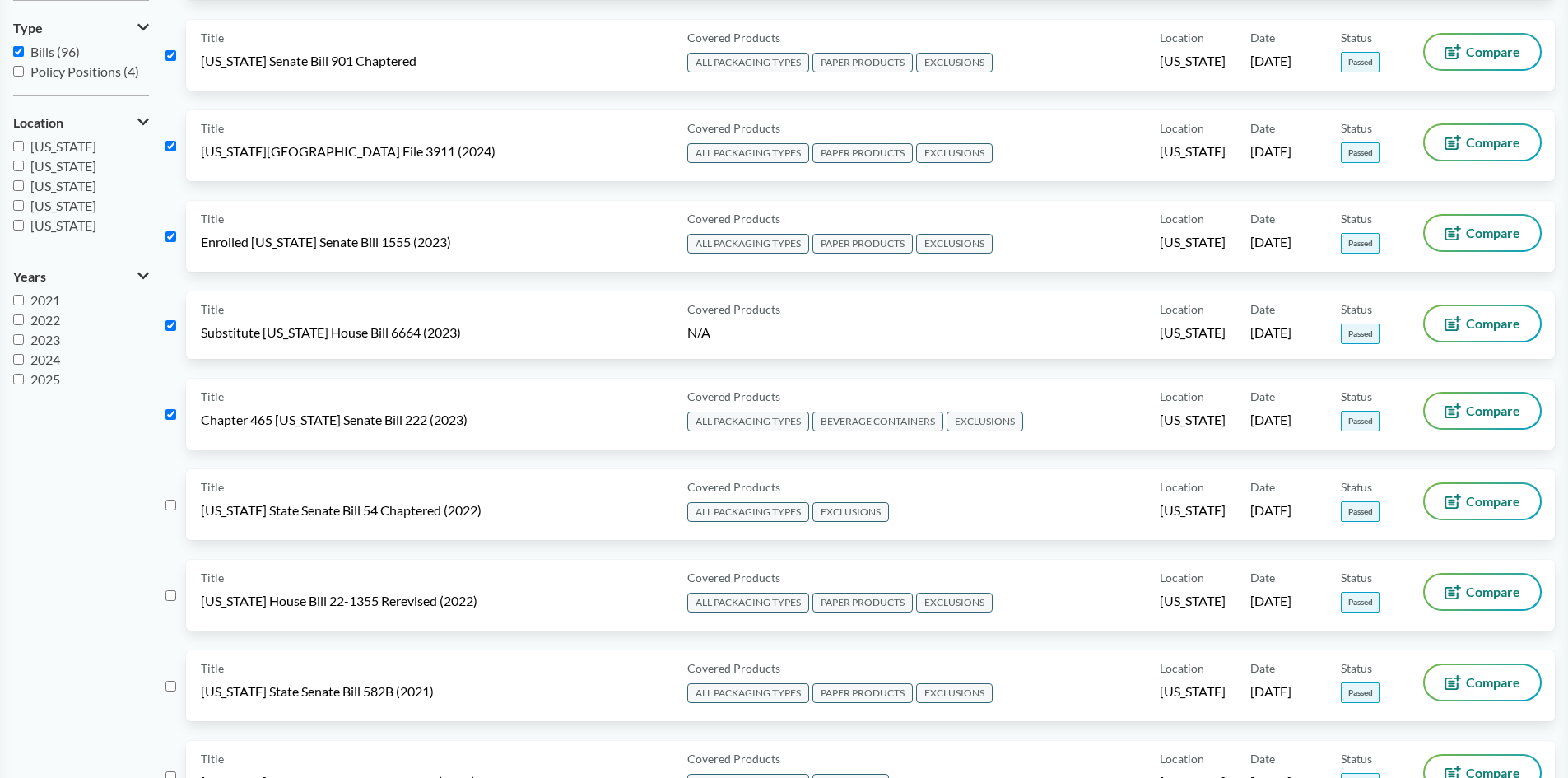
scroll to position [329, 0]
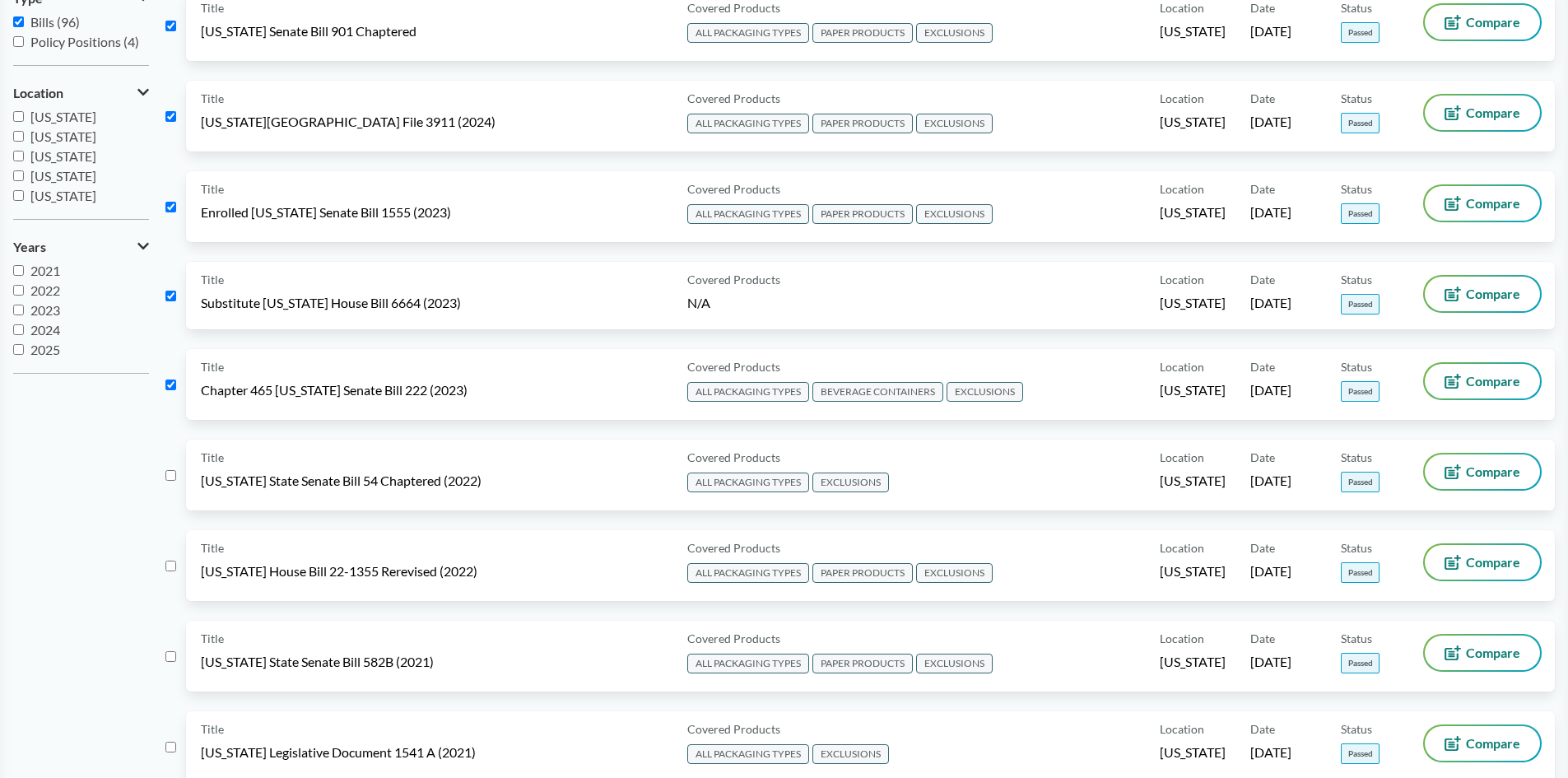
drag, startPoint x: 170, startPoint y: 490, endPoint x: 174, endPoint y: 474, distance: 16.5
click at [172, 483] on div "Title [US_STATE] State Senate Bill 54 Chaptered (2022) Covered Products ALL PAC…" at bounding box center [860, 484] width 1389 height 90
drag, startPoint x: 174, startPoint y: 473, endPoint x: 173, endPoint y: 491, distance: 18.0
click at [173, 474] on input "checkbox" at bounding box center [170, 475] width 11 height 11
checkbox input "true"
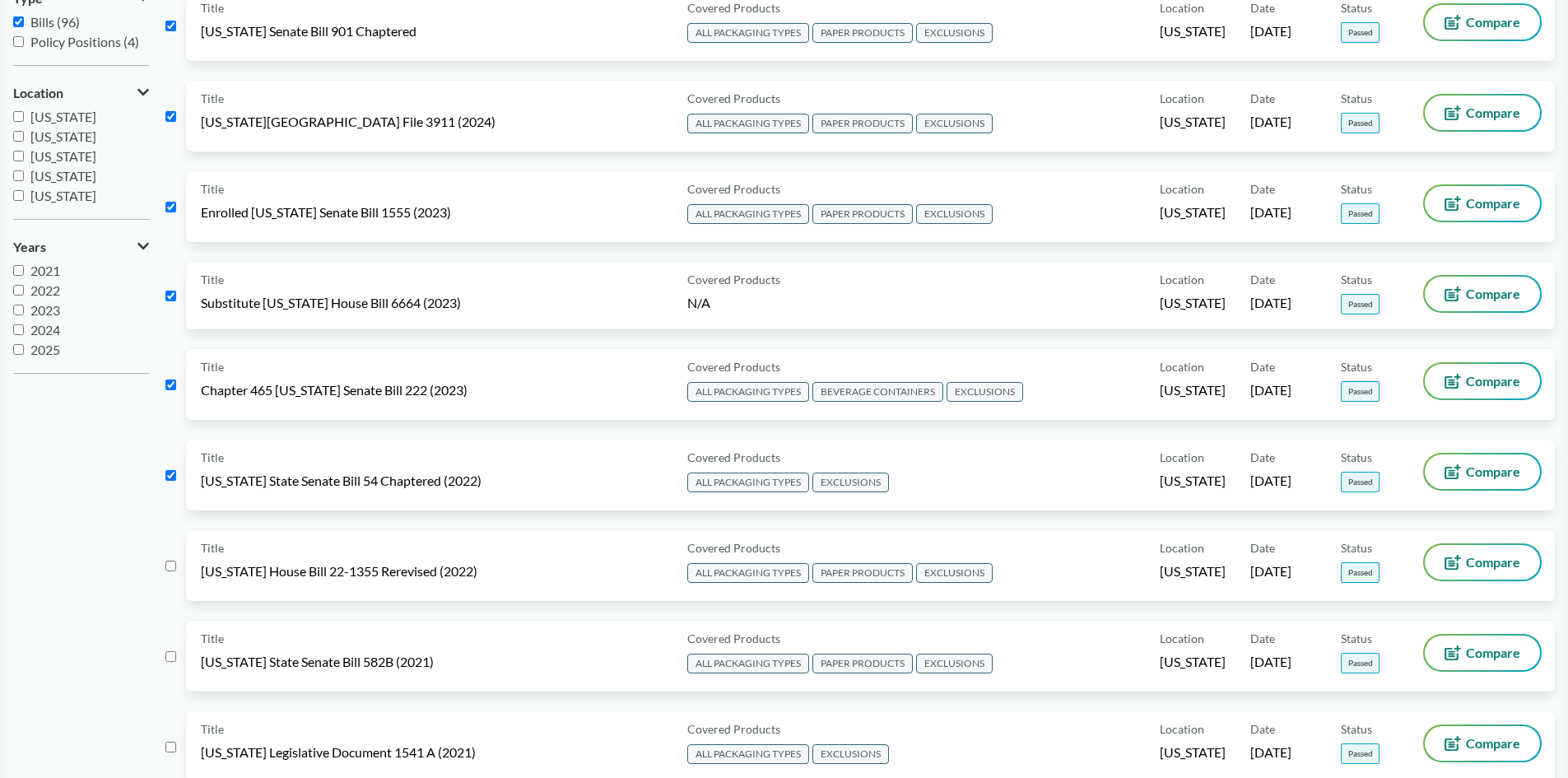
click at [168, 571] on div "Title [US_STATE] House Bill 22-1355 Rerevised (2022) Covered Products ALL PACKA…" at bounding box center [860, 575] width 1389 height 90
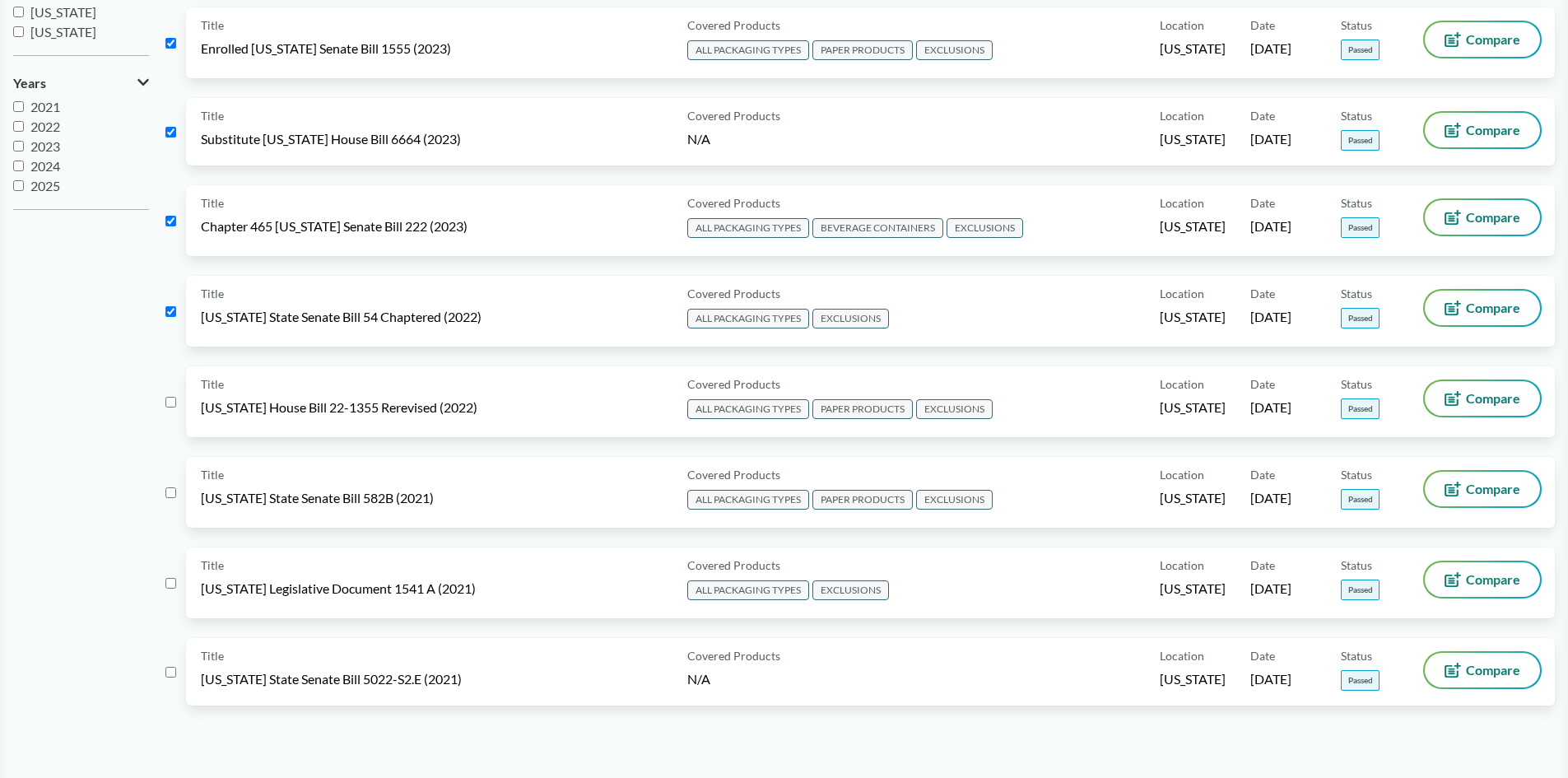
scroll to position [494, 0]
click at [173, 404] on input "checkbox" at bounding box center [170, 401] width 11 height 11
checkbox input "true"
click at [172, 492] on input "checkbox" at bounding box center [170, 491] width 11 height 11
checkbox input "true"
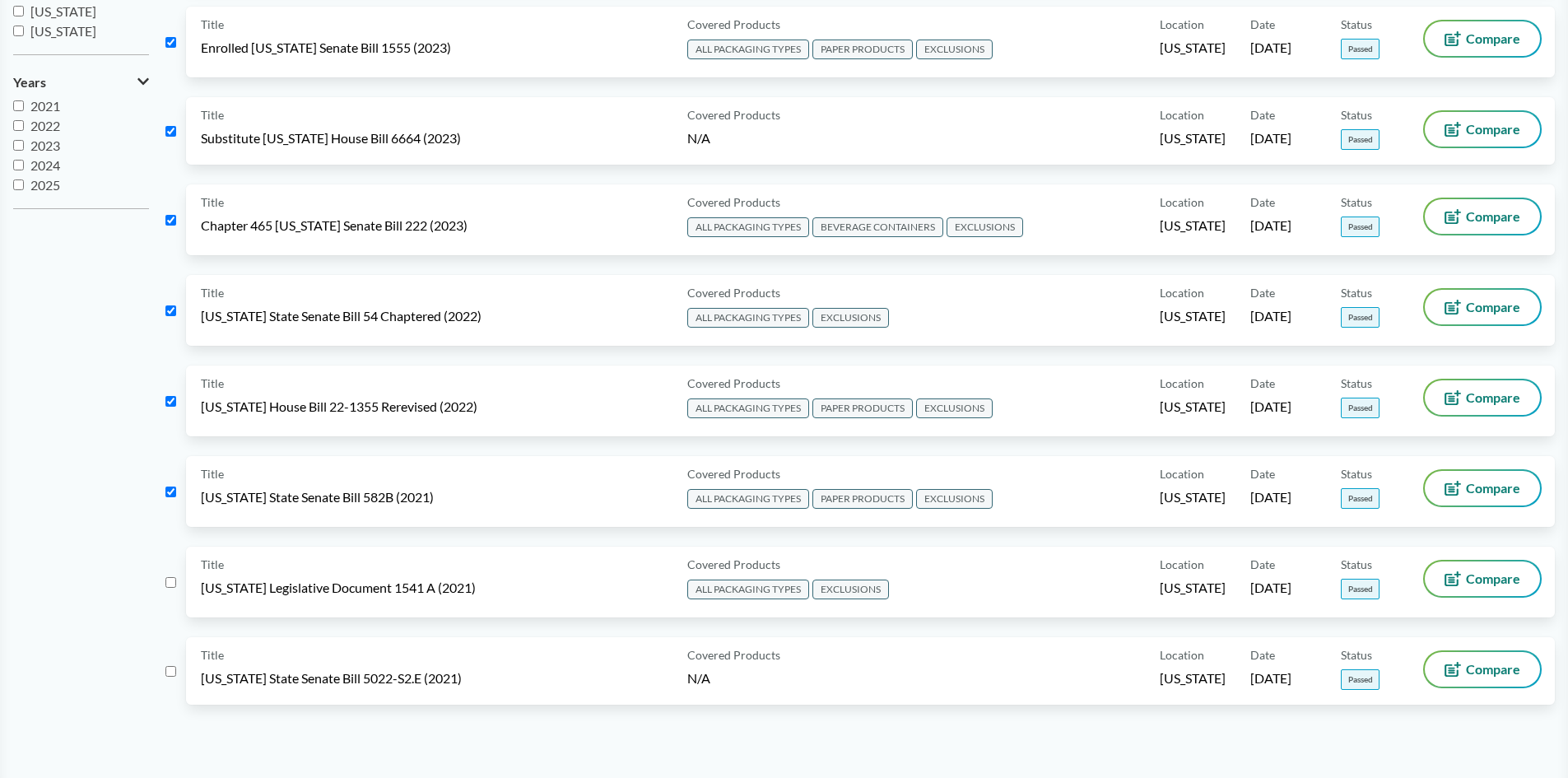
click at [170, 583] on input "checkbox" at bounding box center [170, 582] width 11 height 11
checkbox input "true"
click at [167, 673] on input "checkbox" at bounding box center [170, 671] width 11 height 11
checkbox input "true"
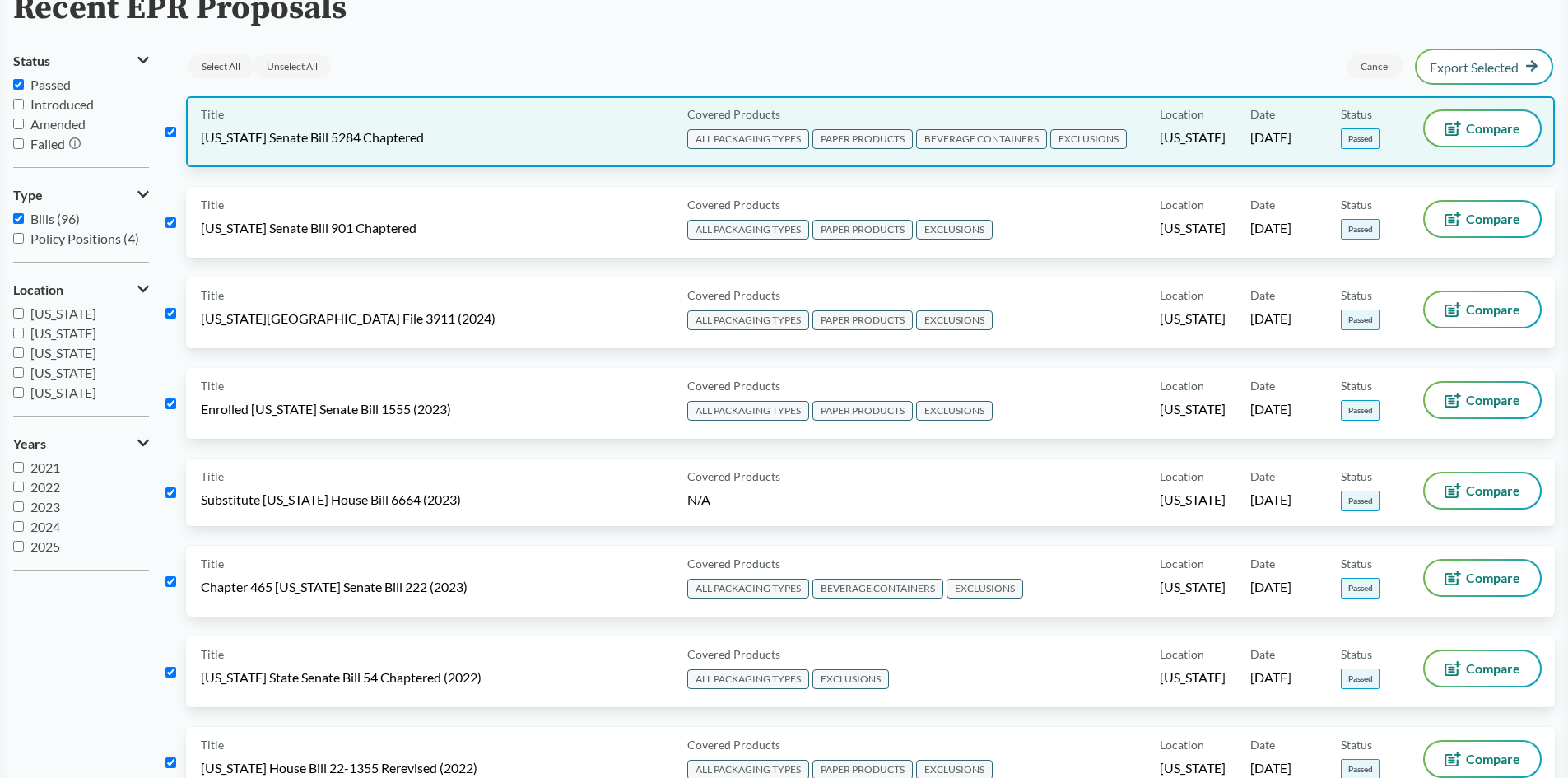
scroll to position [0, 0]
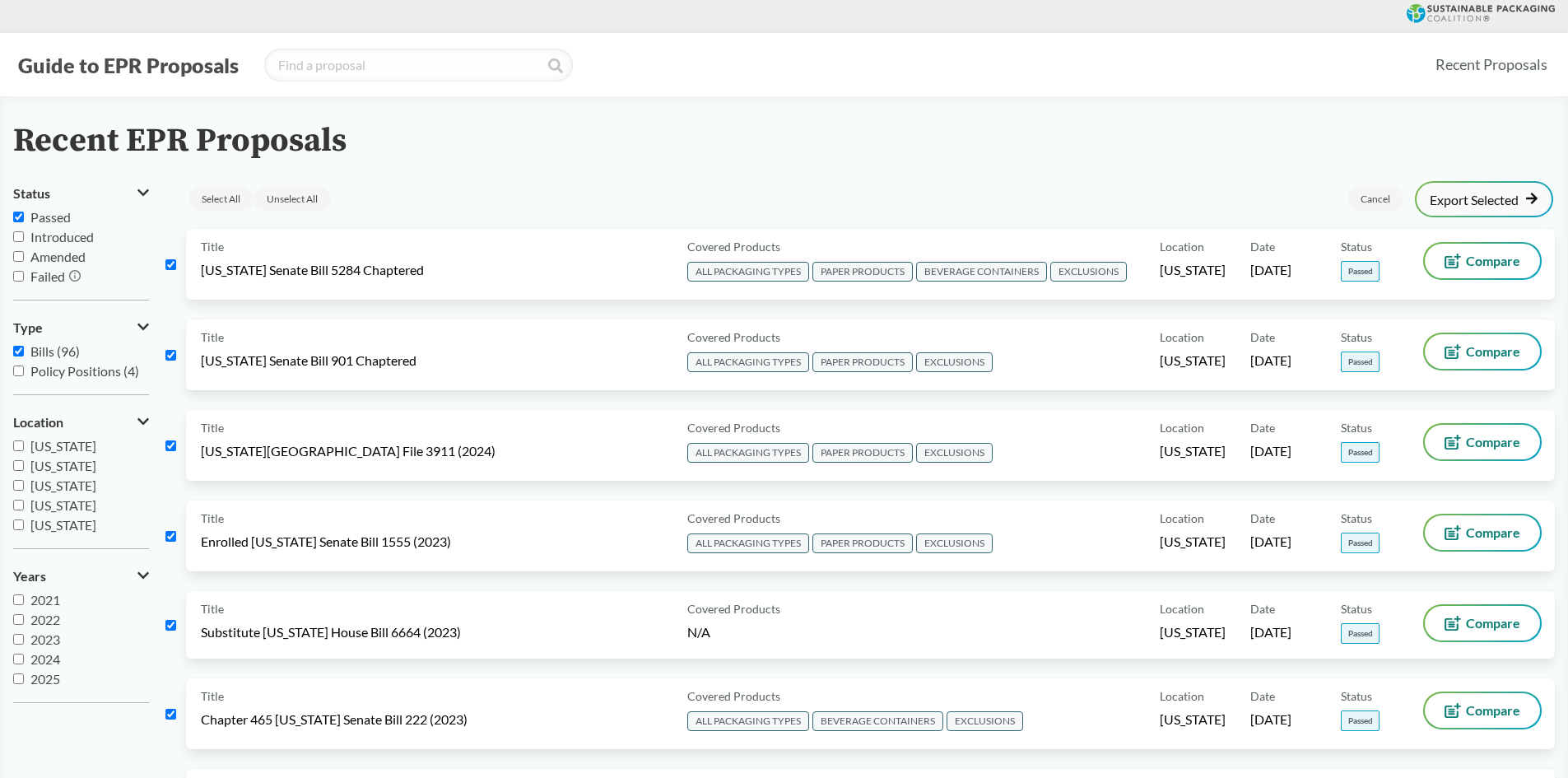
click at [1471, 207] on link "Export Selected" at bounding box center [1484, 199] width 109 height 15
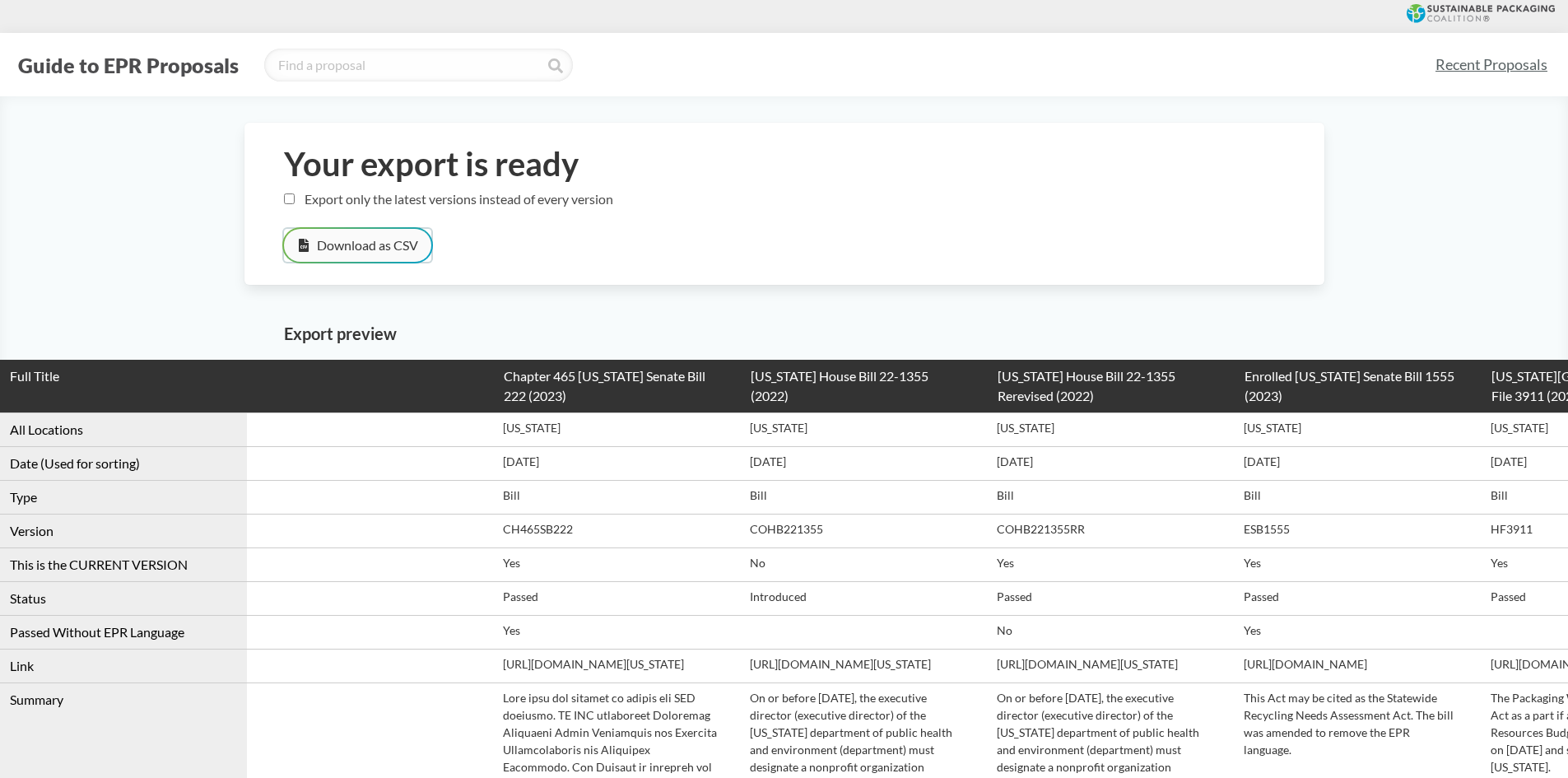
click at [389, 257] on button "Download as CSV" at bounding box center [357, 245] width 148 height 33
drag, startPoint x: 504, startPoint y: 599, endPoint x: 1246, endPoint y: 600, distance: 742.0
click at [1246, 600] on tr "Status Passed Introduced Passed Passed Passed Amended Passed" at bounding box center [1111, 598] width 2222 height 34
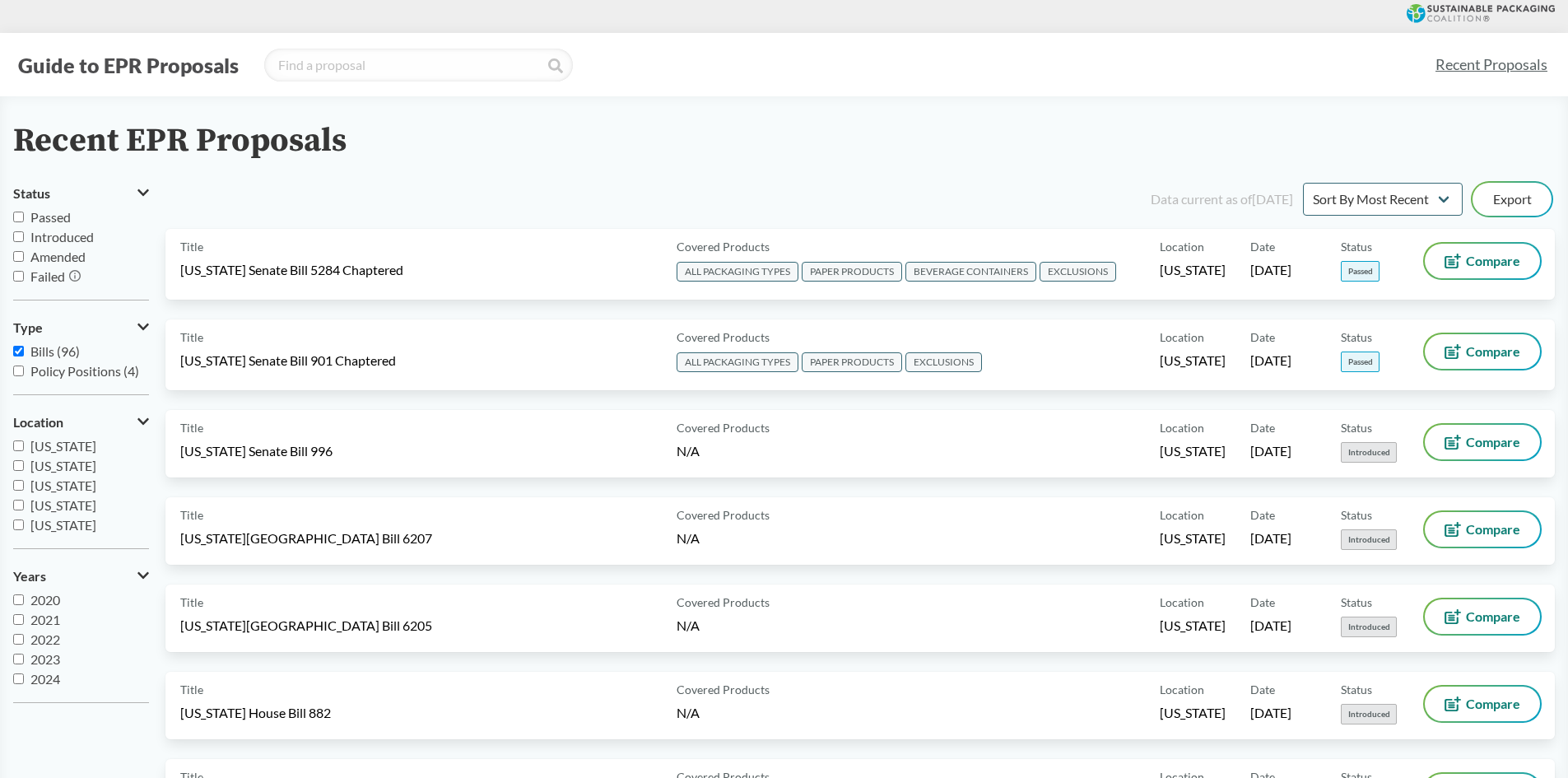
click at [43, 219] on span "Passed" at bounding box center [51, 217] width 41 height 16
click at [24, 219] on input "Passed" at bounding box center [19, 217] width 11 height 11
checkbox input "true"
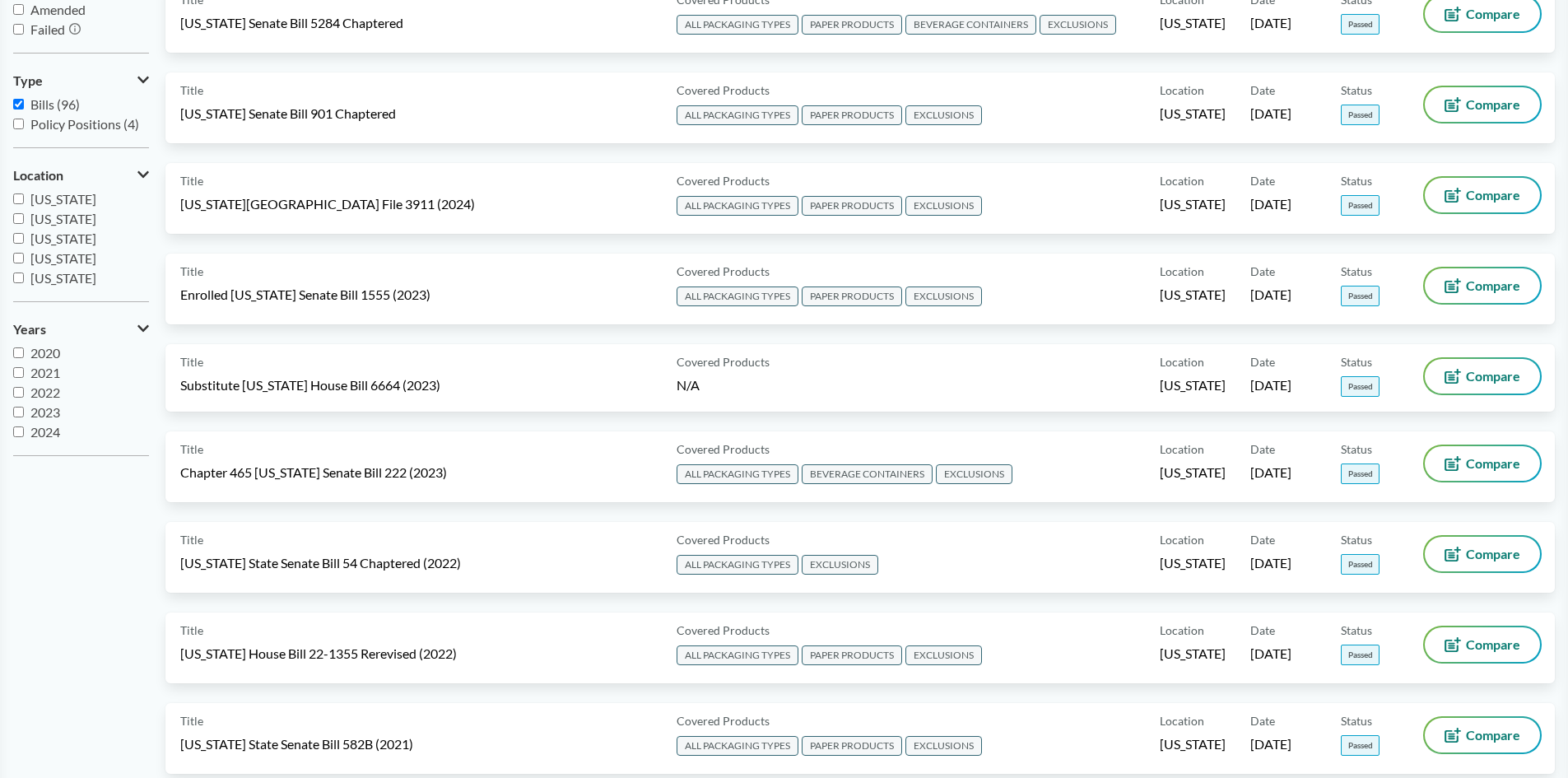
scroll to position [83, 0]
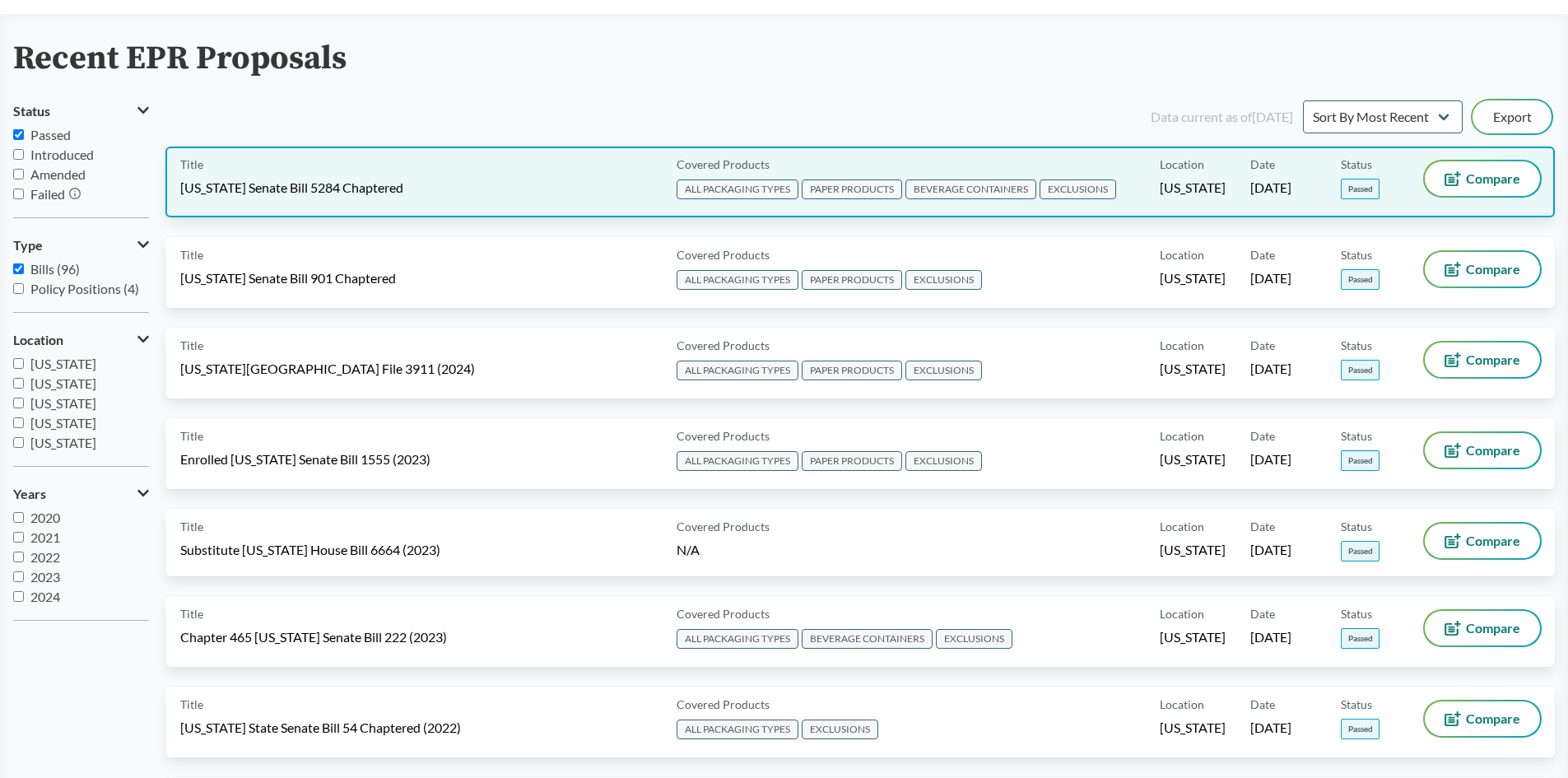
click at [1354, 189] on span "Passed" at bounding box center [1360, 189] width 39 height 20
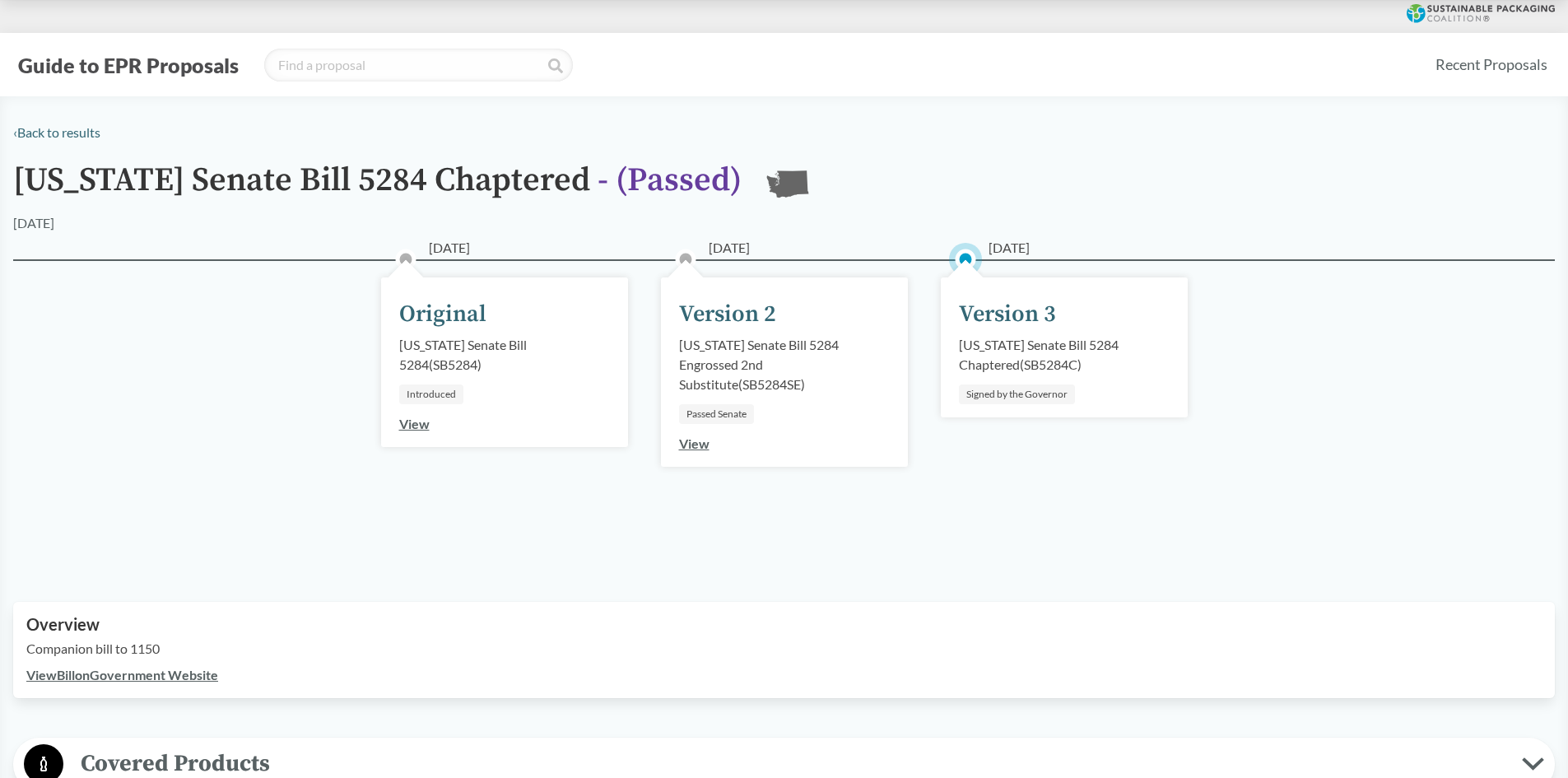
drag, startPoint x: 961, startPoint y: 398, endPoint x: 1177, endPoint y: 399, distance: 216.0
click at [1177, 399] on div "[DATE] Version 3 [US_STATE] Senate Bill 5284 Chaptered ( SB5284C ) Signed by th…" at bounding box center [1064, 348] width 247 height 140
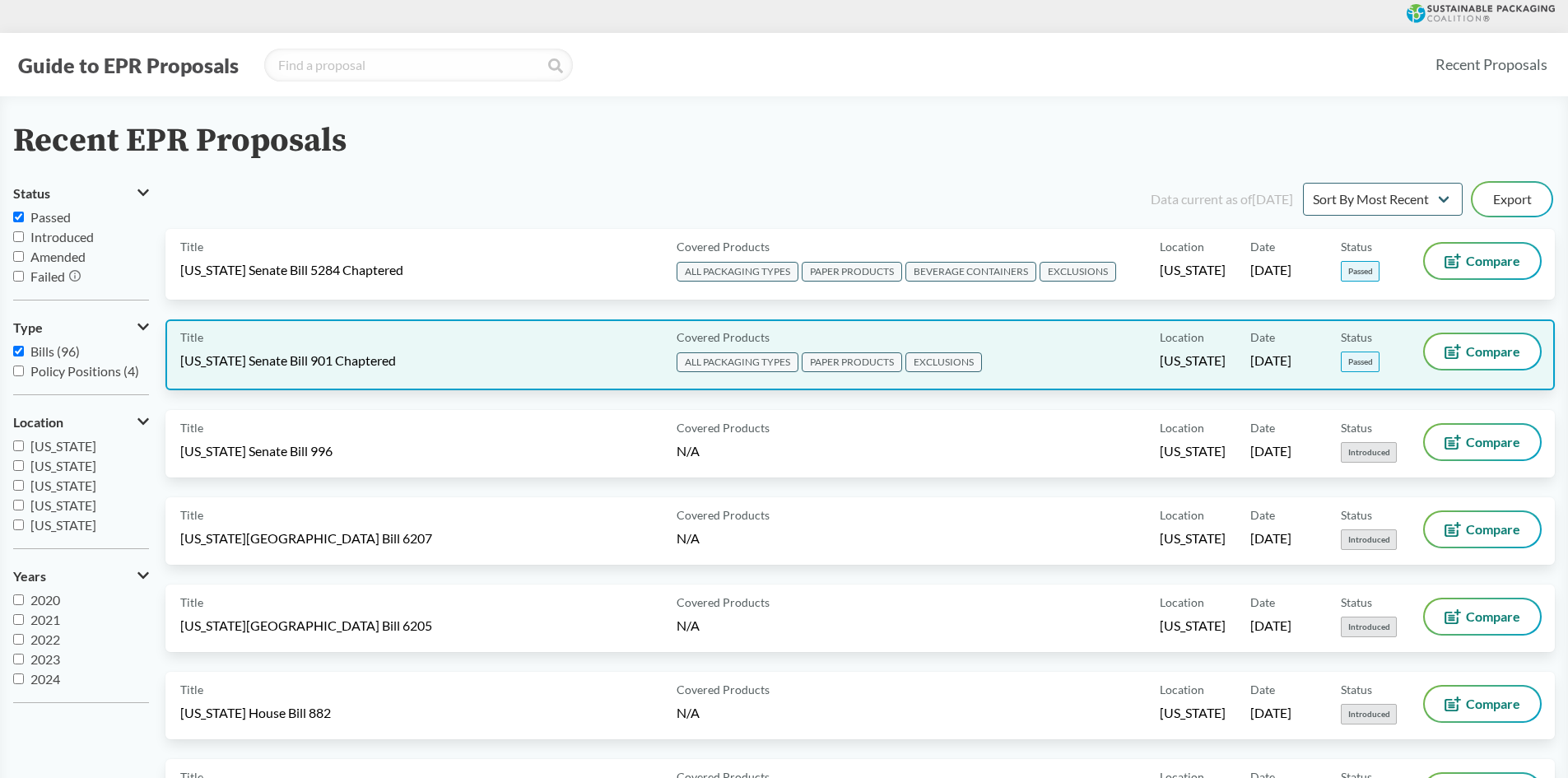
click at [1354, 349] on div "Status Passed" at bounding box center [1386, 354] width 90 height 41
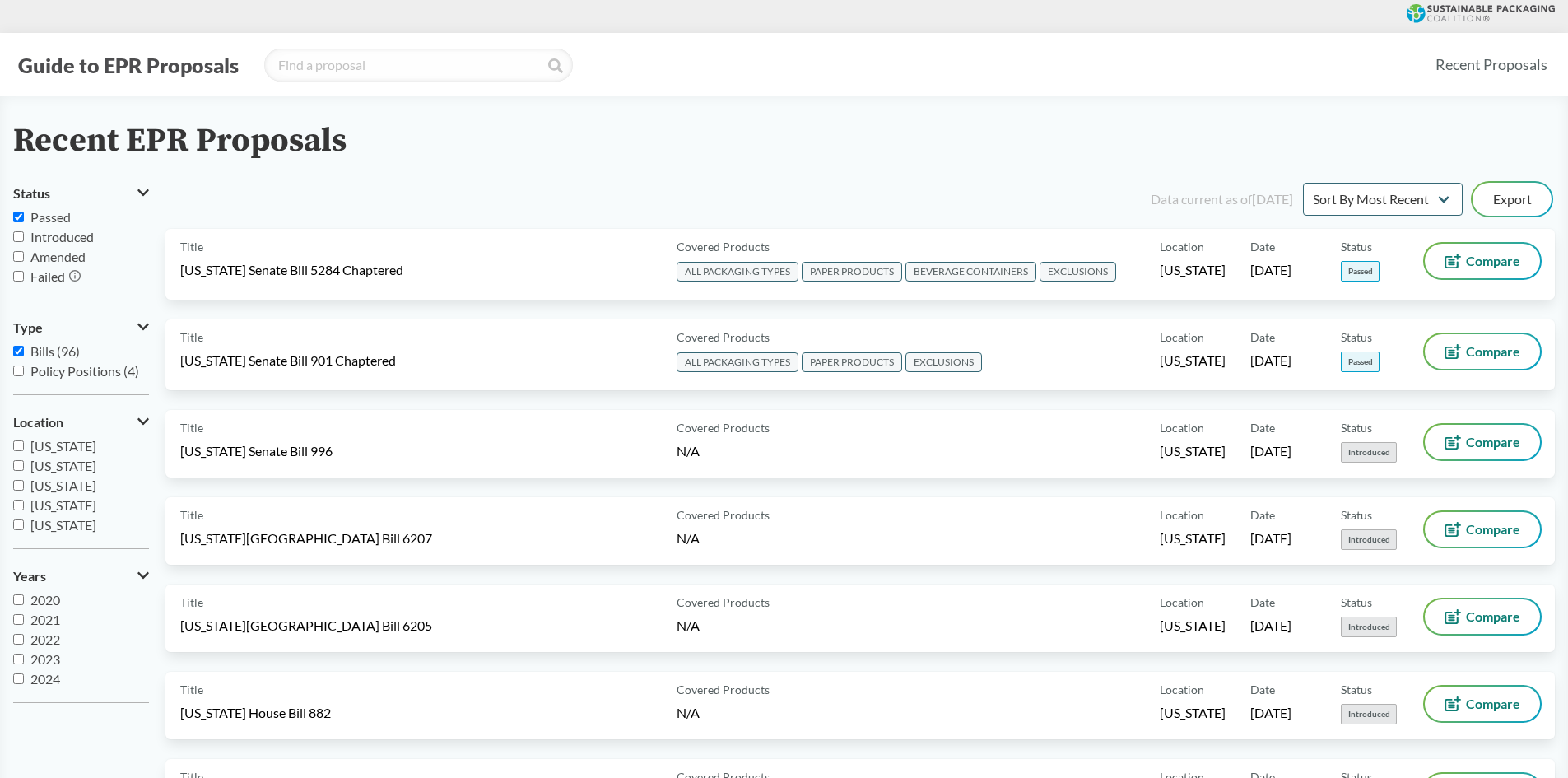
click at [42, 216] on span "Passed" at bounding box center [51, 217] width 41 height 16
click at [24, 216] on input "Passed" at bounding box center [19, 217] width 11 height 11
checkbox input "false"
click at [29, 349] on label "Bills (96)" at bounding box center [81, 351] width 136 height 19
click at [24, 349] on input "Bills (96)" at bounding box center [19, 351] width 11 height 11
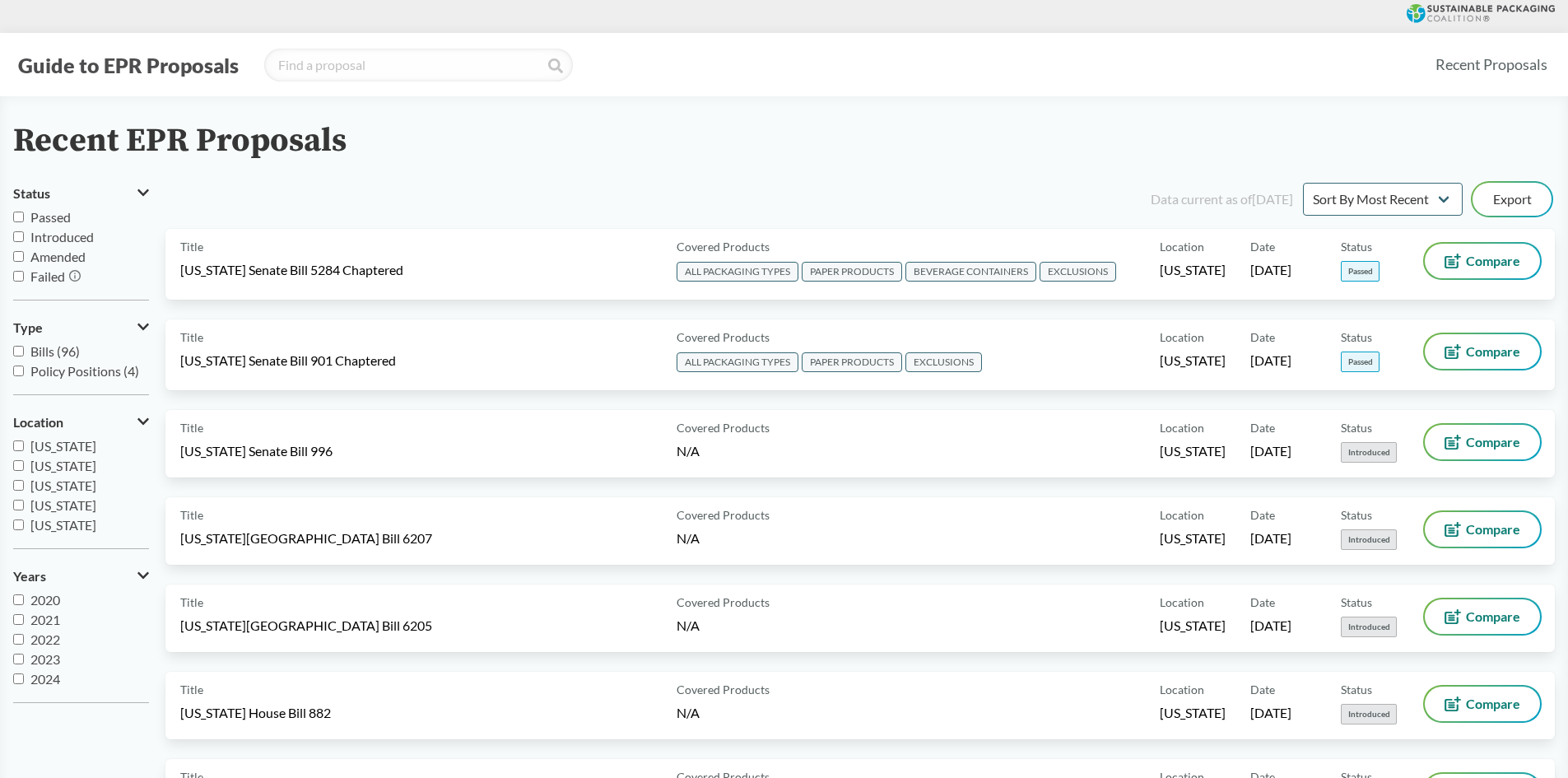
checkbox input "false"
click at [43, 216] on span "Passed" at bounding box center [51, 217] width 41 height 16
click at [24, 216] on input "Passed" at bounding box center [19, 217] width 11 height 11
checkbox input "true"
drag, startPoint x: 51, startPoint y: 349, endPoint x: 69, endPoint y: 353, distance: 18.4
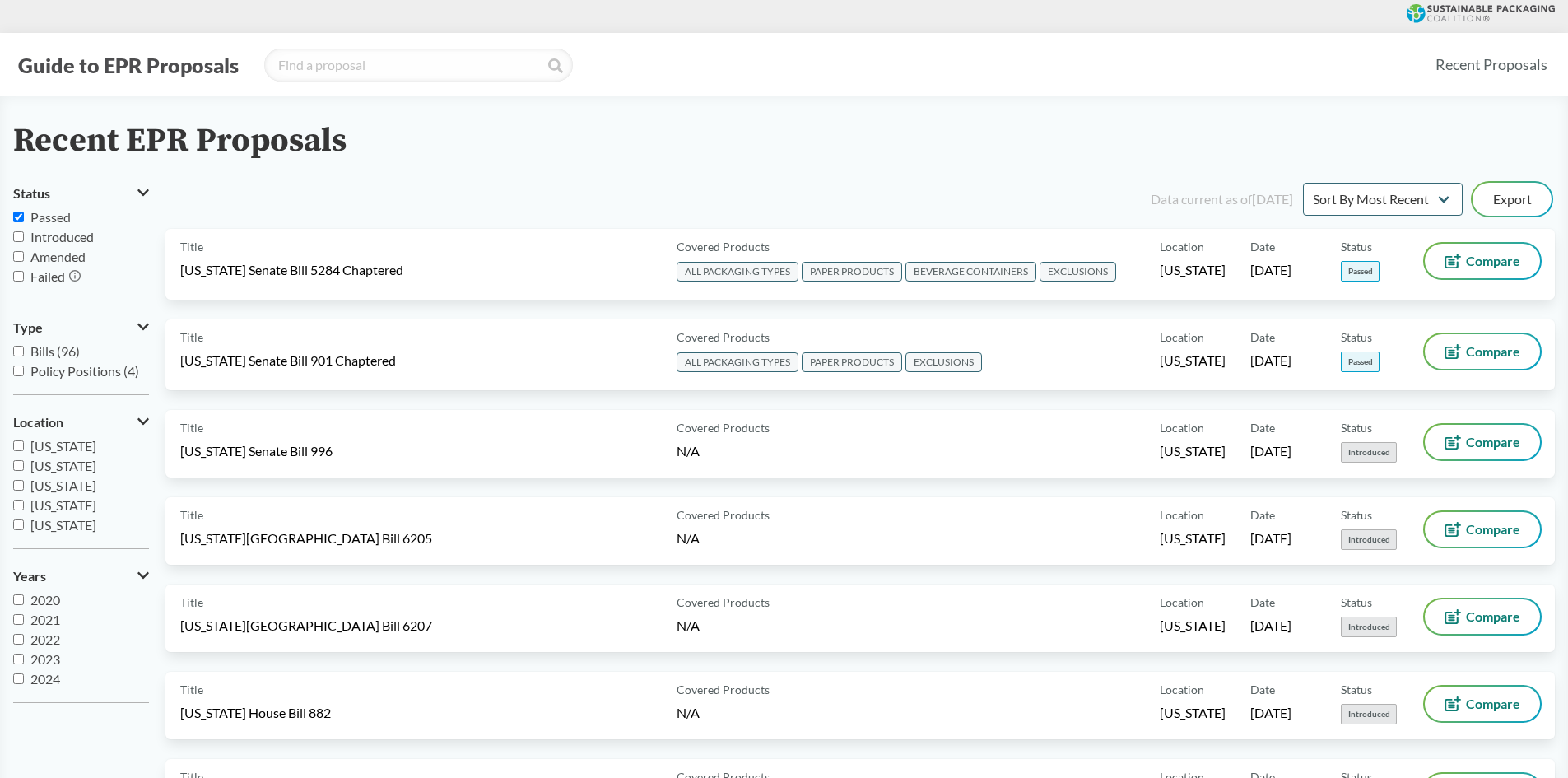
click at [50, 349] on span "Bills (96)" at bounding box center [55, 351] width 50 height 16
click at [24, 349] on input "Bills (96)" at bounding box center [19, 351] width 11 height 11
checkbox input "true"
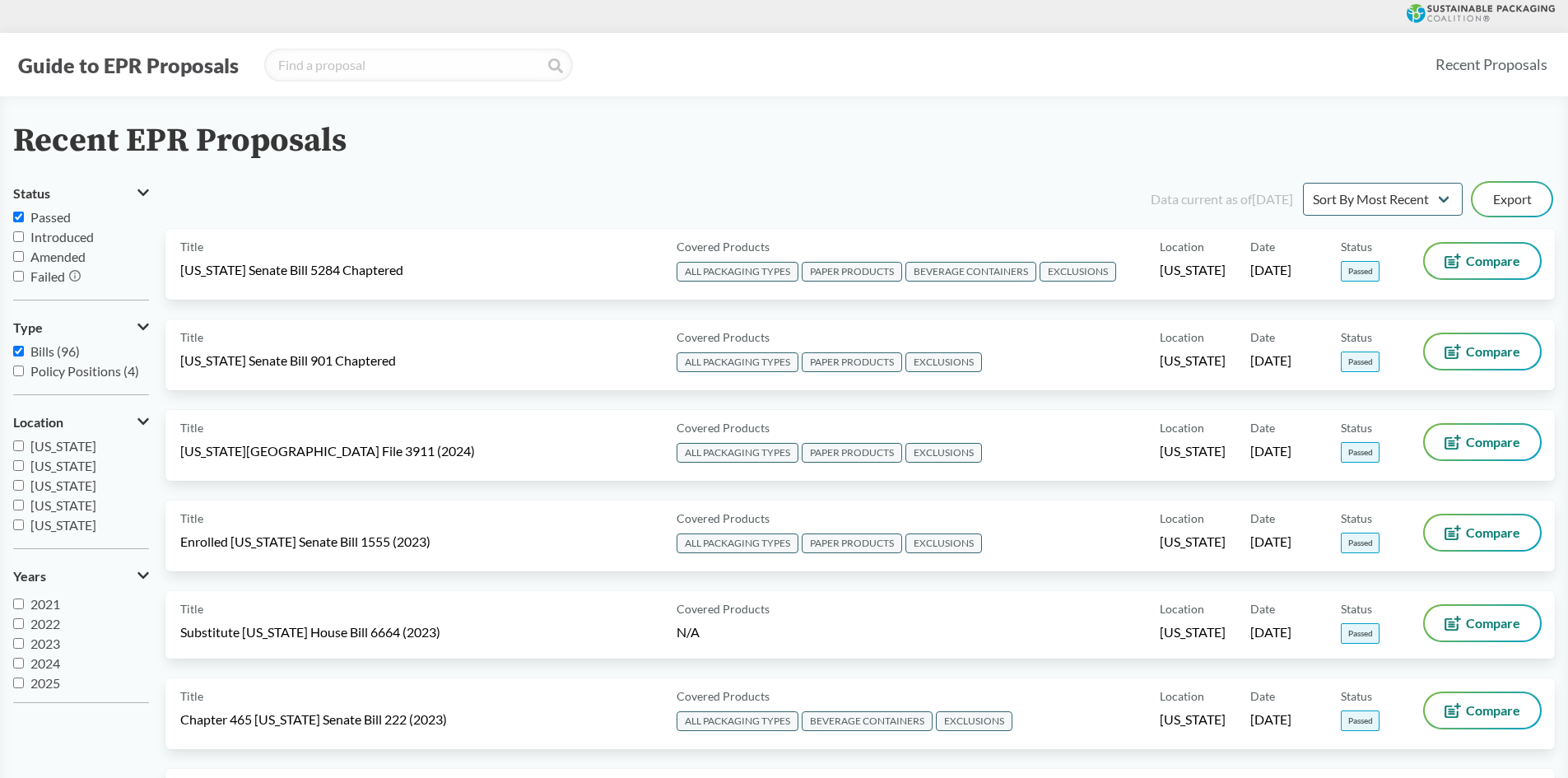
scroll to position [19, 0]
click at [1505, 195] on button "Export" at bounding box center [1512, 199] width 79 height 33
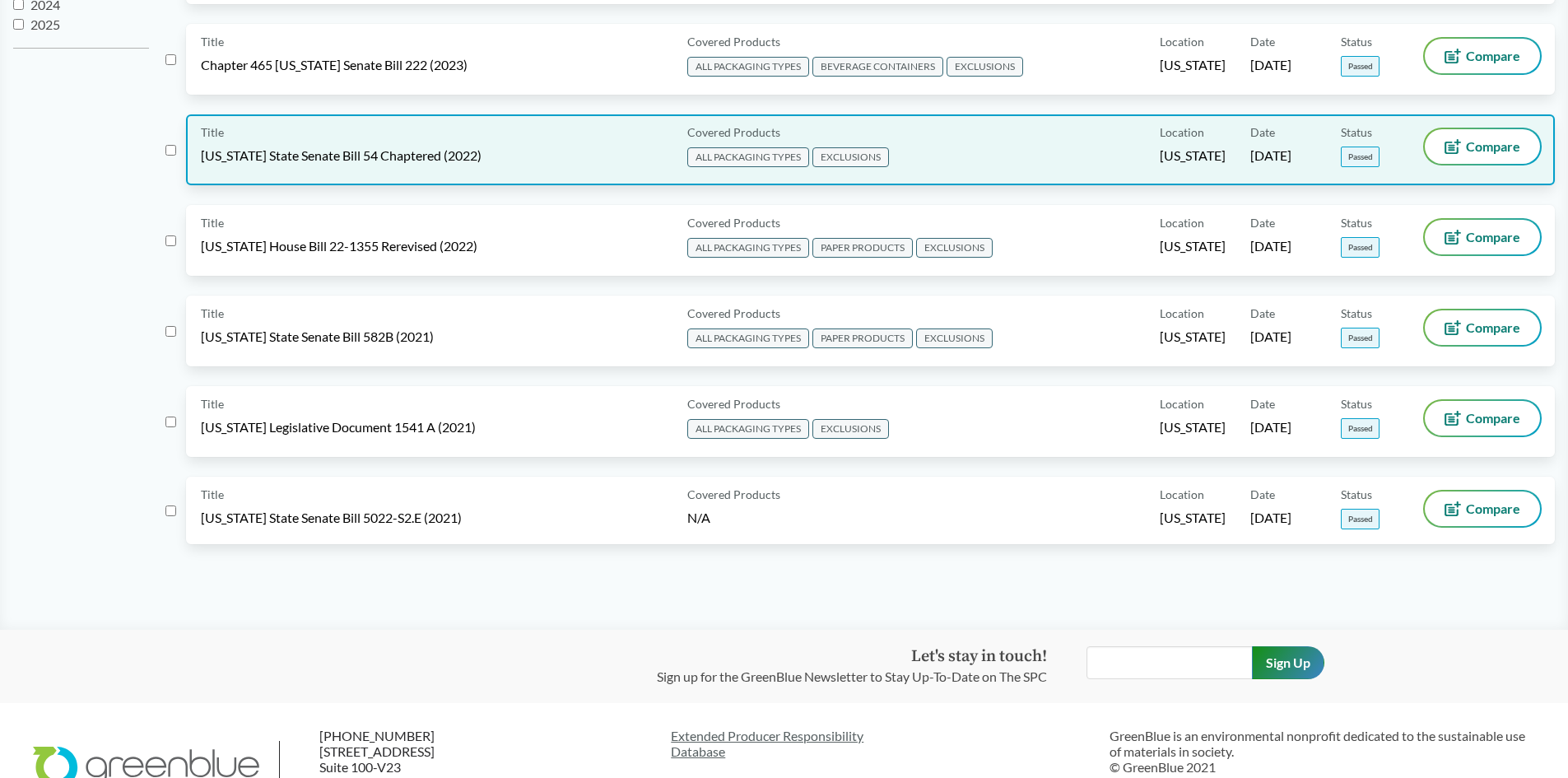
scroll to position [658, 0]
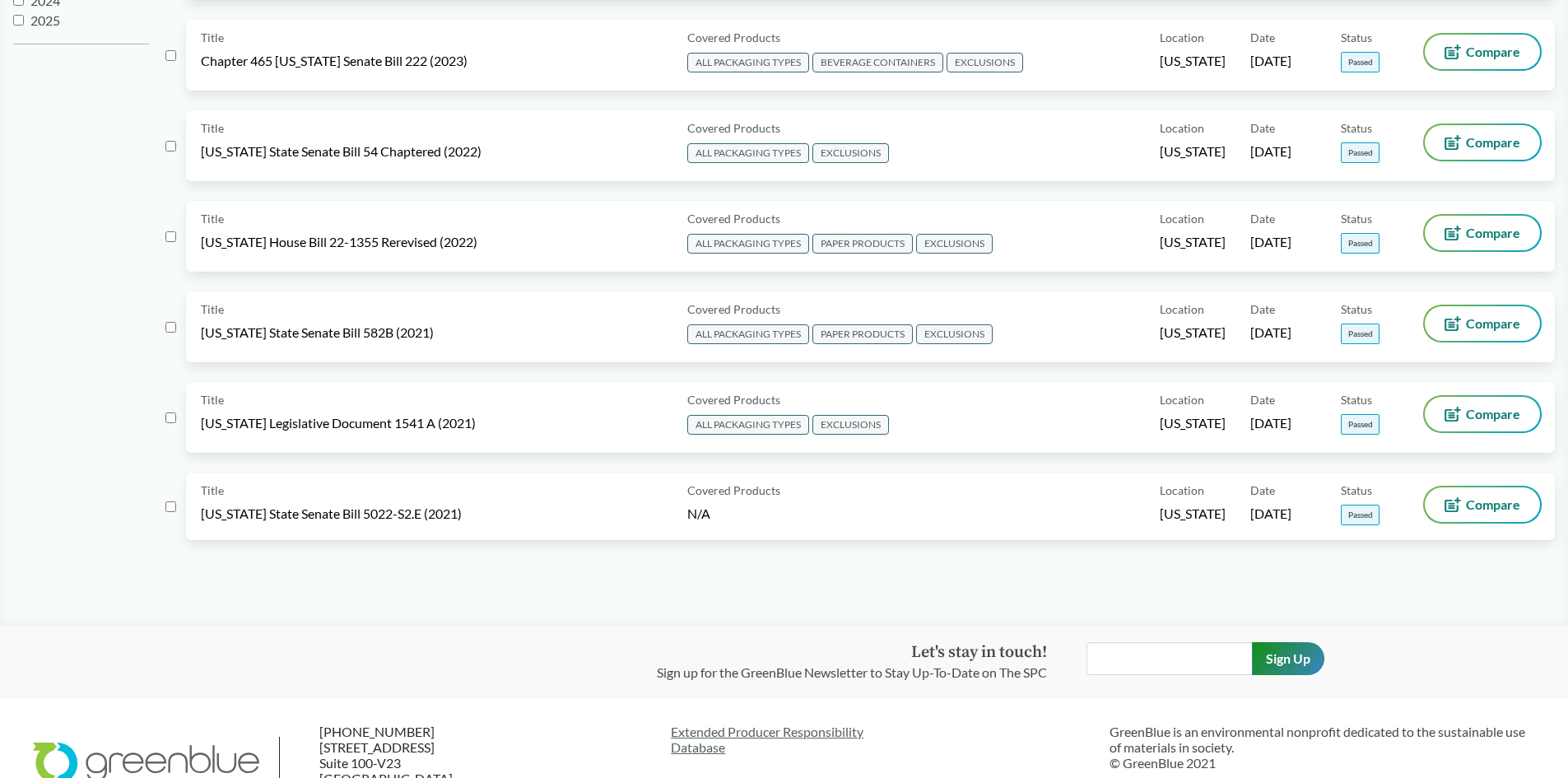
click at [166, 509] on input "checkbox" at bounding box center [170, 506] width 11 height 11
checkbox input "true"
click at [169, 422] on input "checkbox" at bounding box center [170, 418] width 11 height 11
checkbox input "true"
drag, startPoint x: 170, startPoint y: 332, endPoint x: 198, endPoint y: 346, distance: 31.3
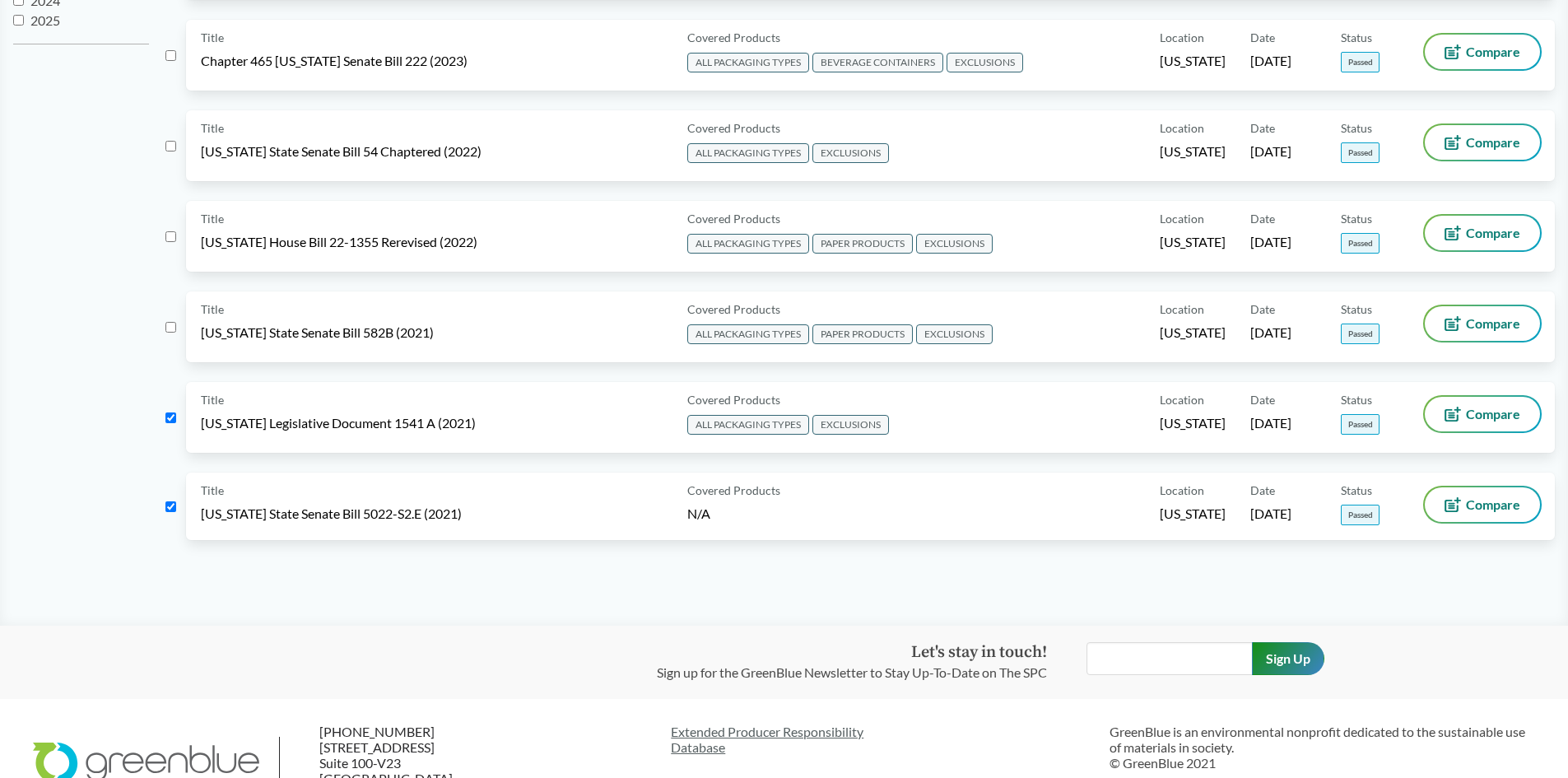
click at [170, 331] on input "checkbox" at bounding box center [170, 327] width 11 height 11
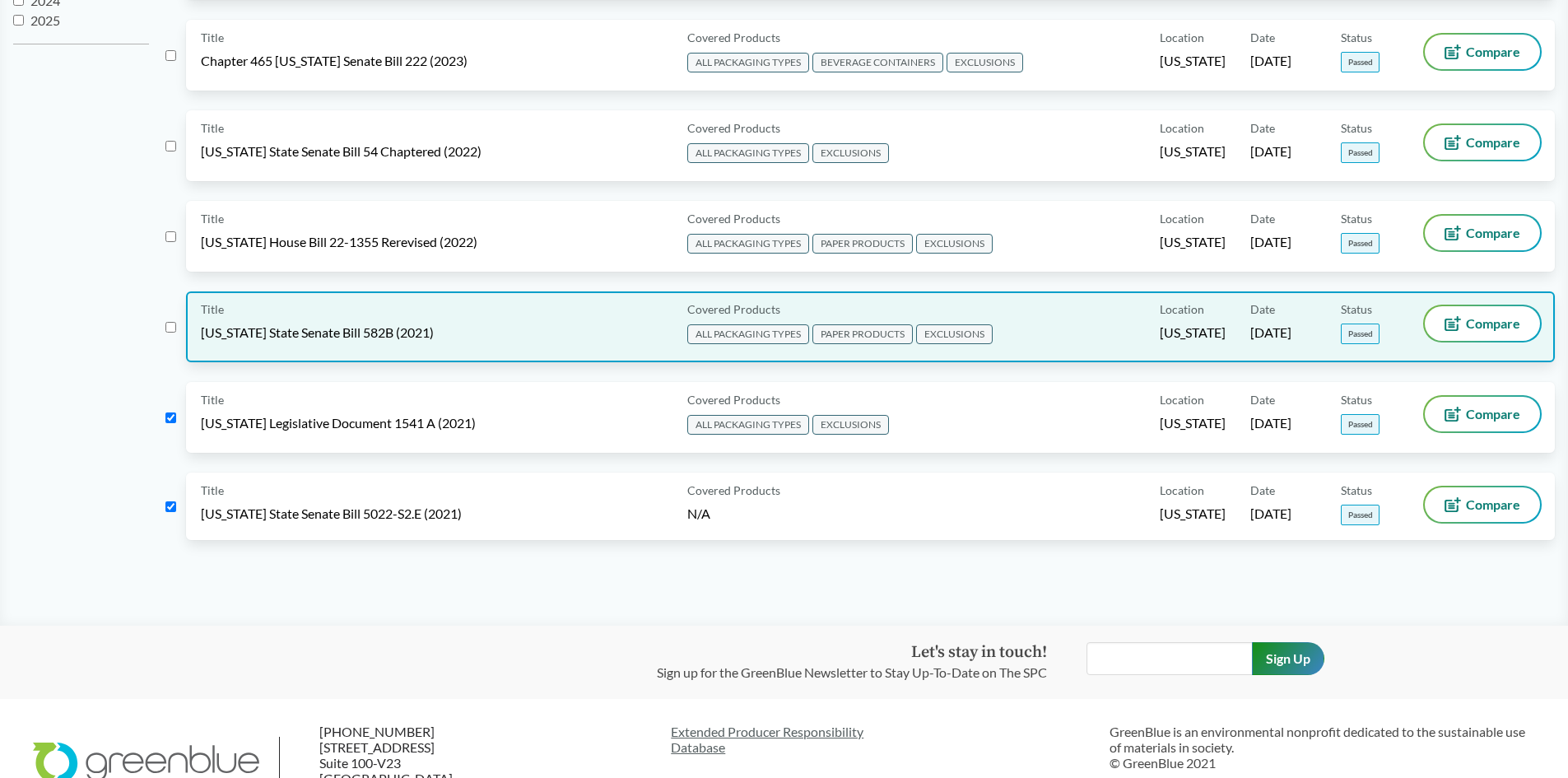
checkbox input "true"
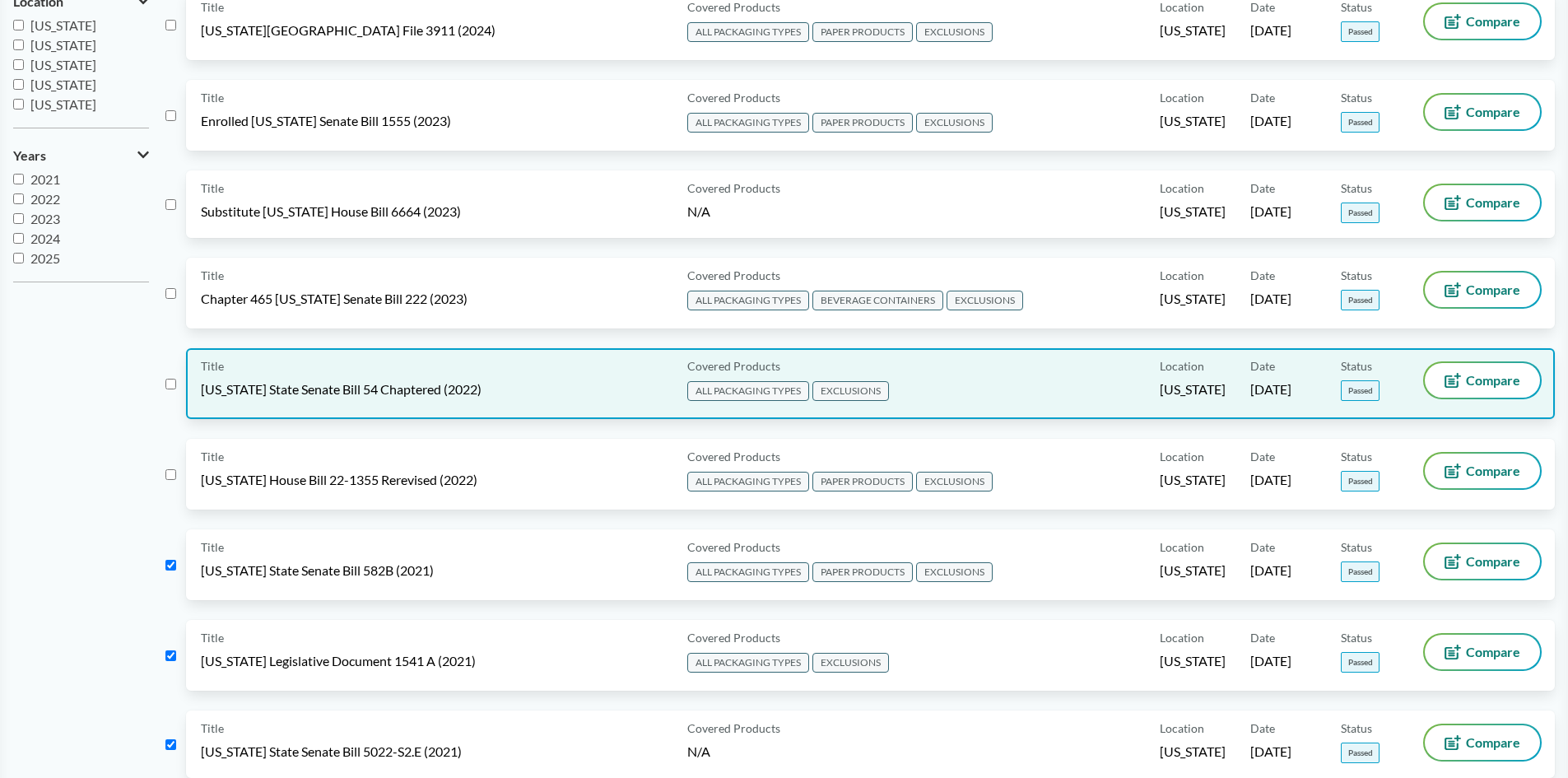
scroll to position [412, 0]
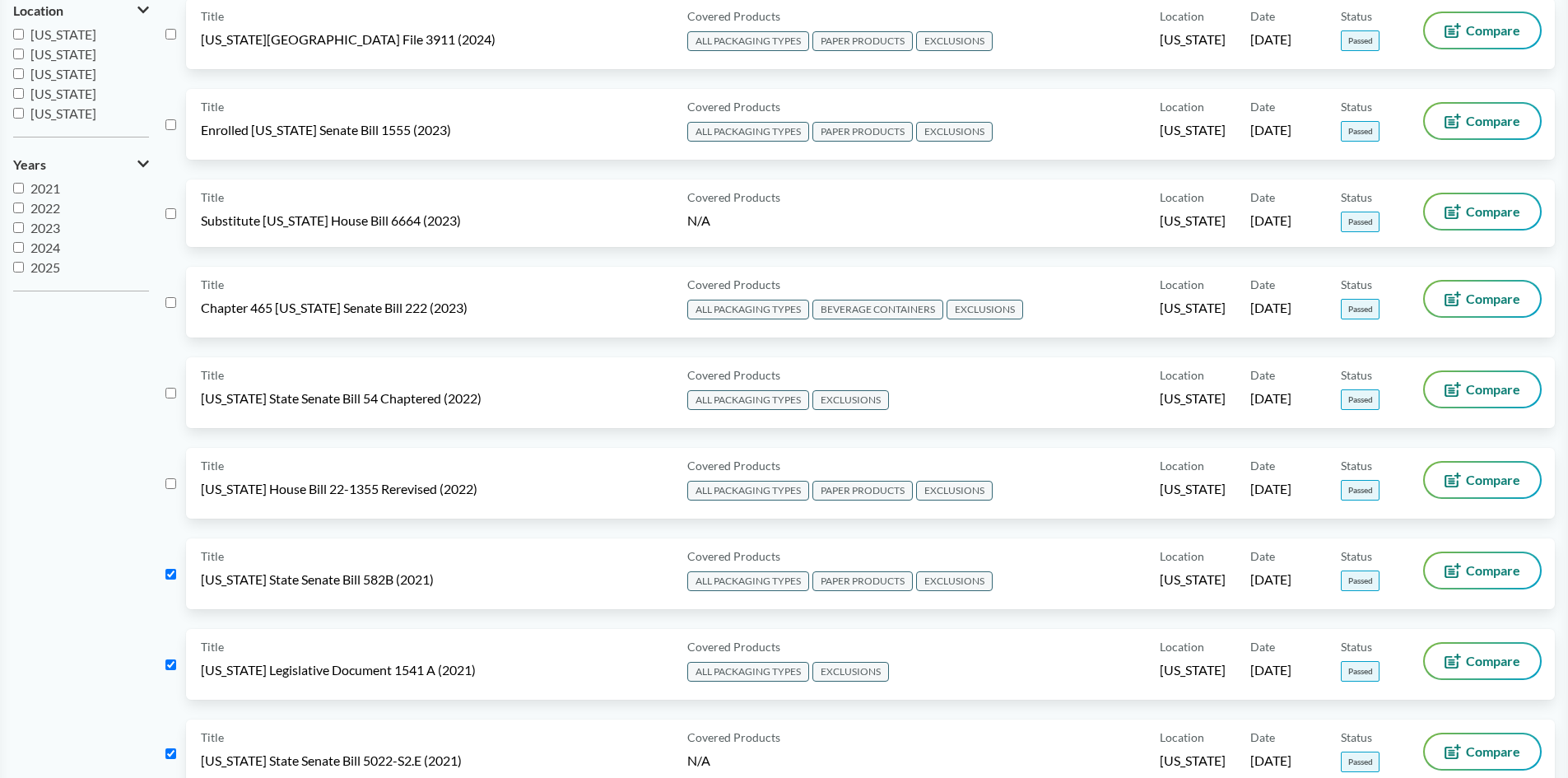
drag, startPoint x: 171, startPoint y: 483, endPoint x: 170, endPoint y: 424, distance: 59.0
click at [170, 484] on input "checkbox" at bounding box center [170, 484] width 11 height 11
checkbox input "true"
click at [174, 395] on input "checkbox" at bounding box center [170, 392] width 11 height 11
checkbox input "true"
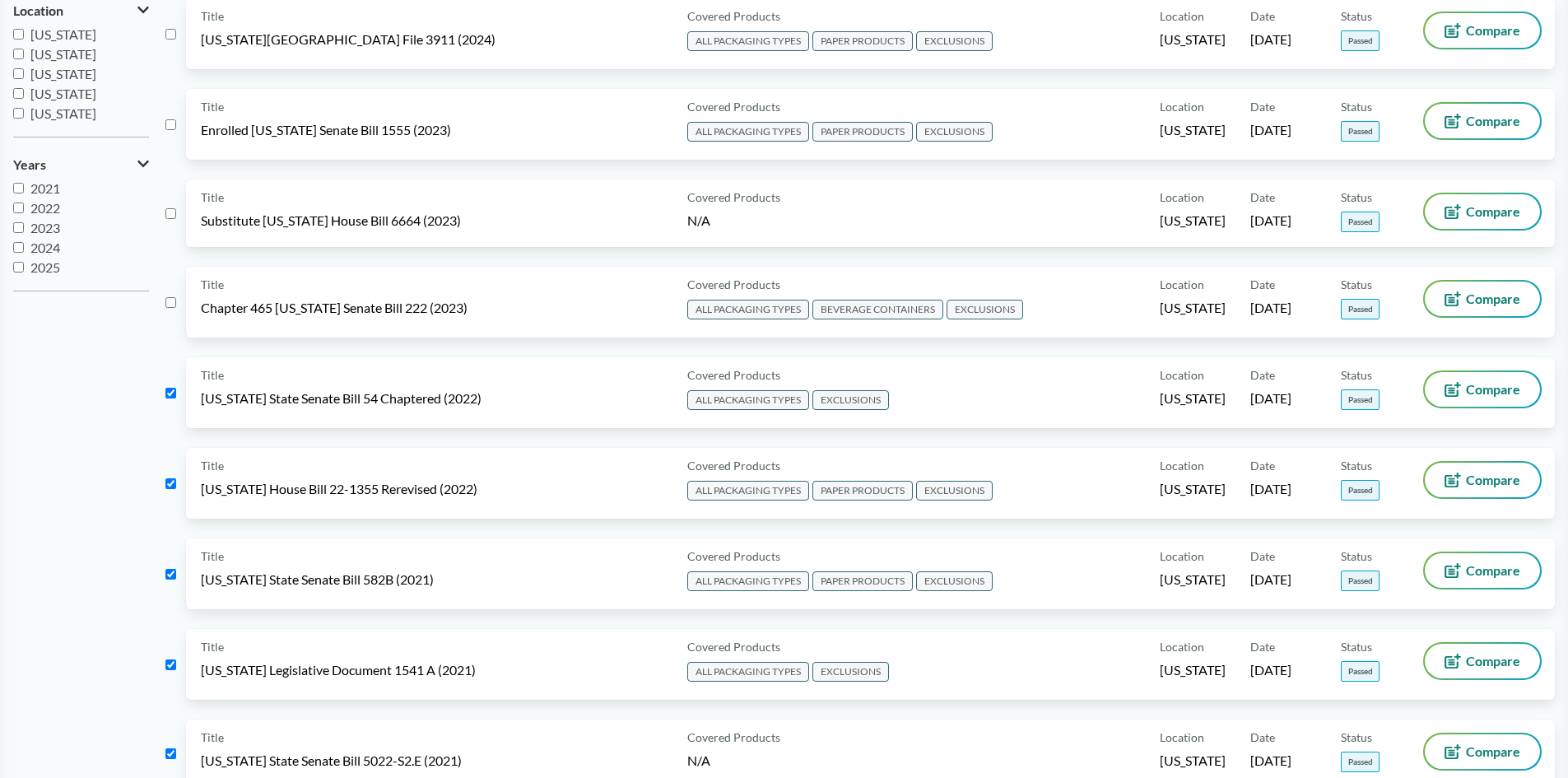
click at [173, 299] on input "checkbox" at bounding box center [170, 302] width 11 height 11
checkbox input "true"
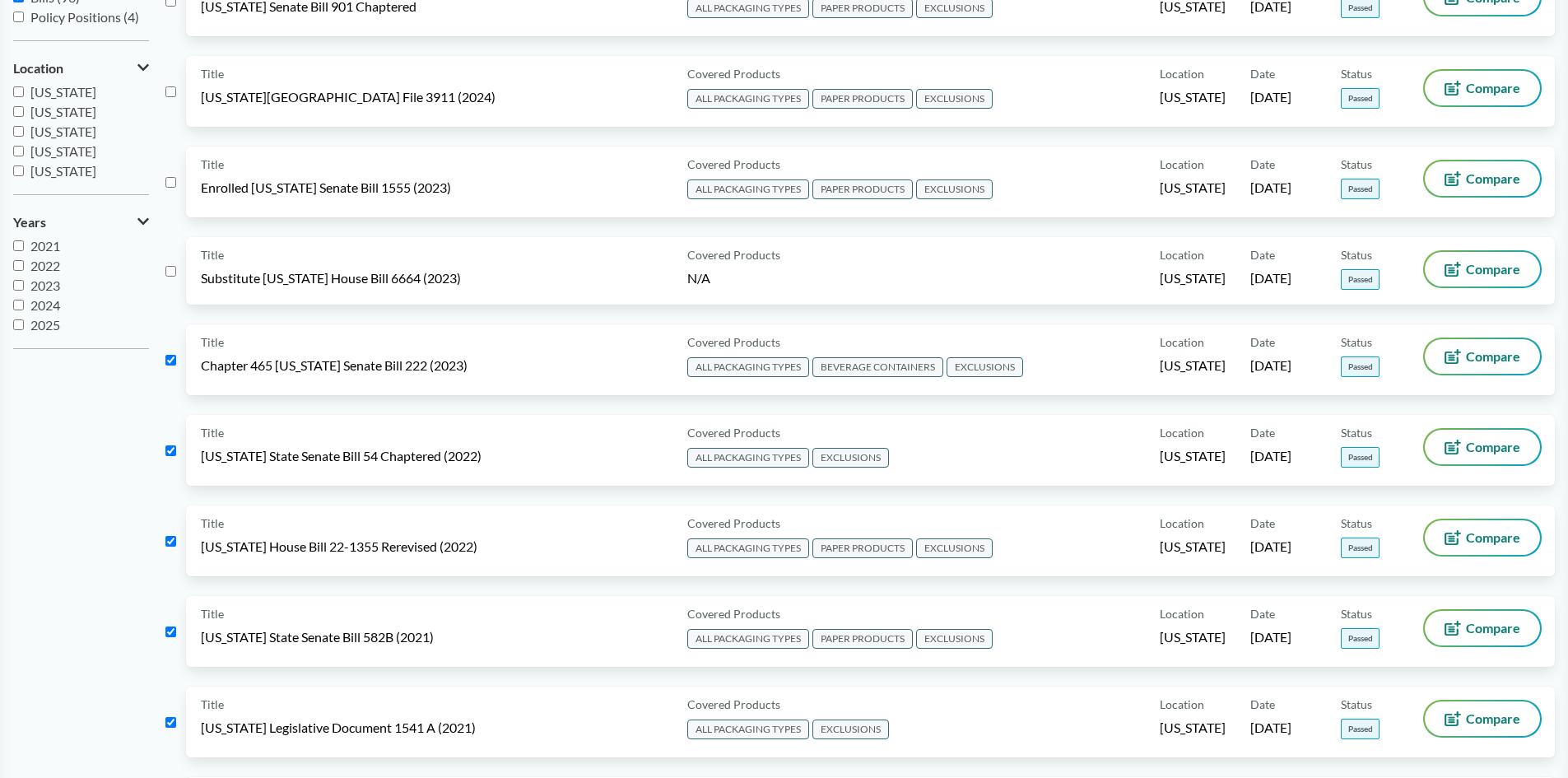
scroll to position [329, 0]
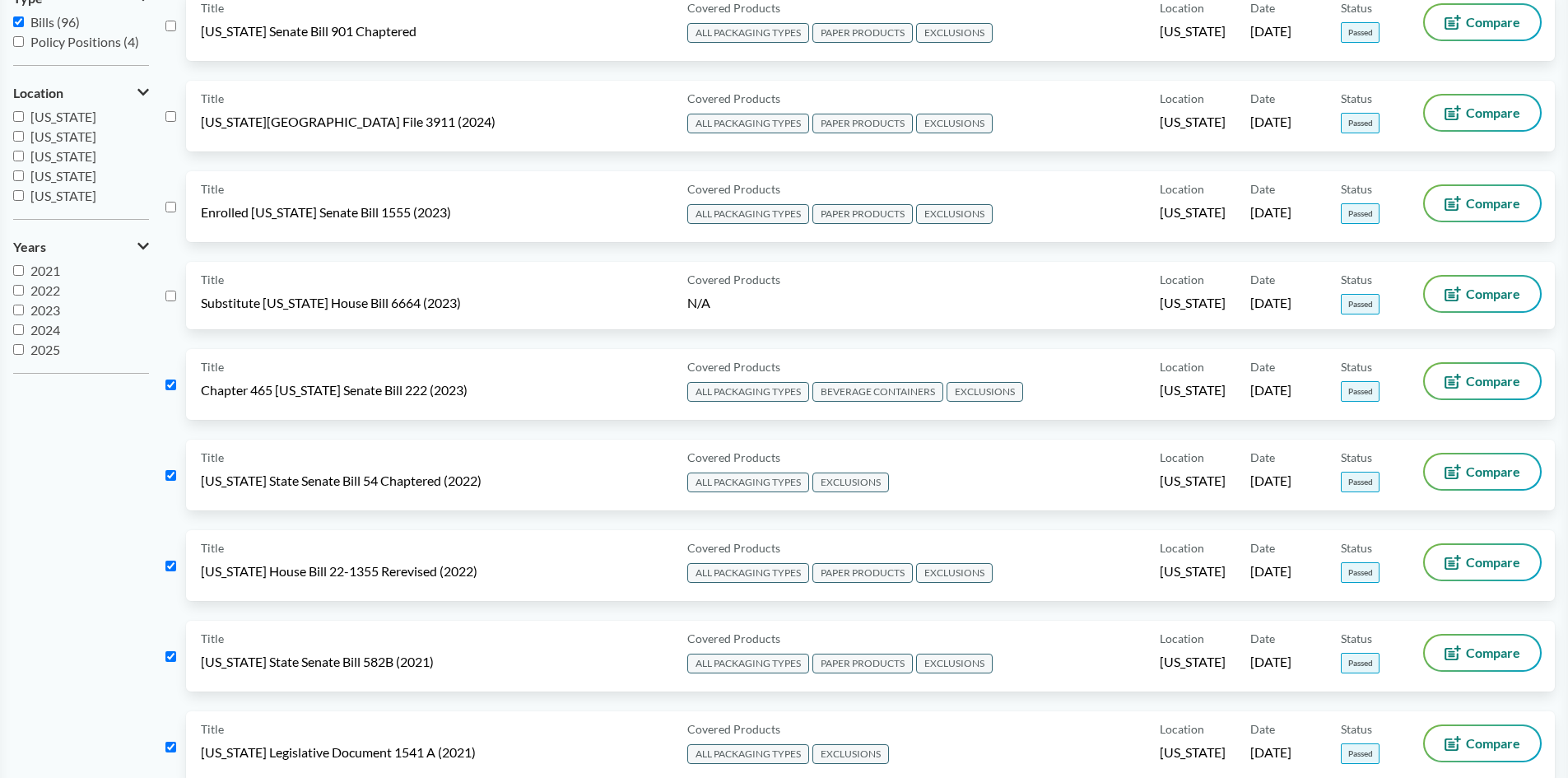
click at [172, 296] on input "checkbox" at bounding box center [170, 295] width 11 height 11
checkbox input "true"
click at [175, 211] on input "checkbox" at bounding box center [170, 207] width 11 height 11
checkbox input "true"
click at [174, 117] on input "checkbox" at bounding box center [170, 116] width 11 height 11
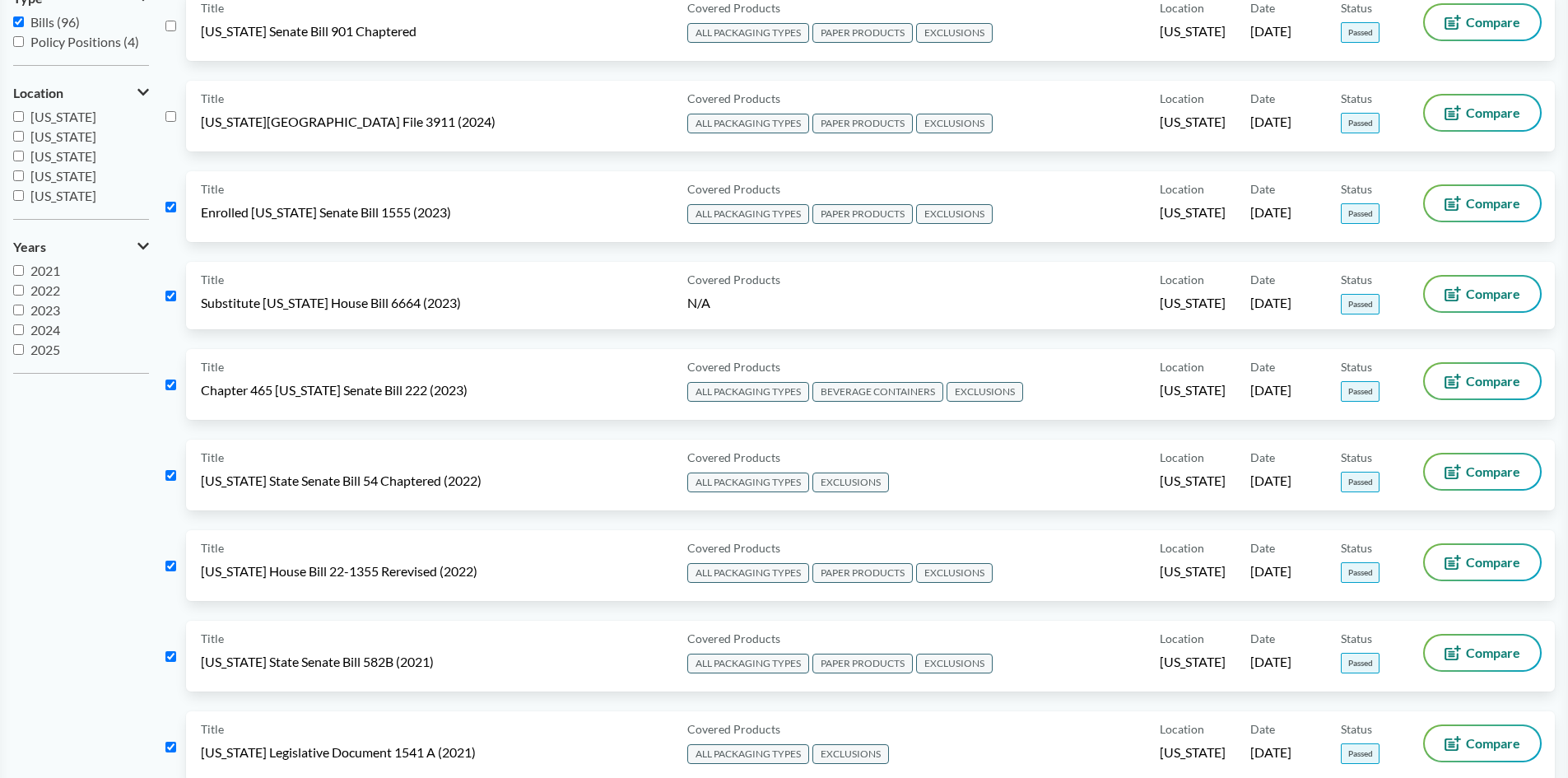
checkbox input "true"
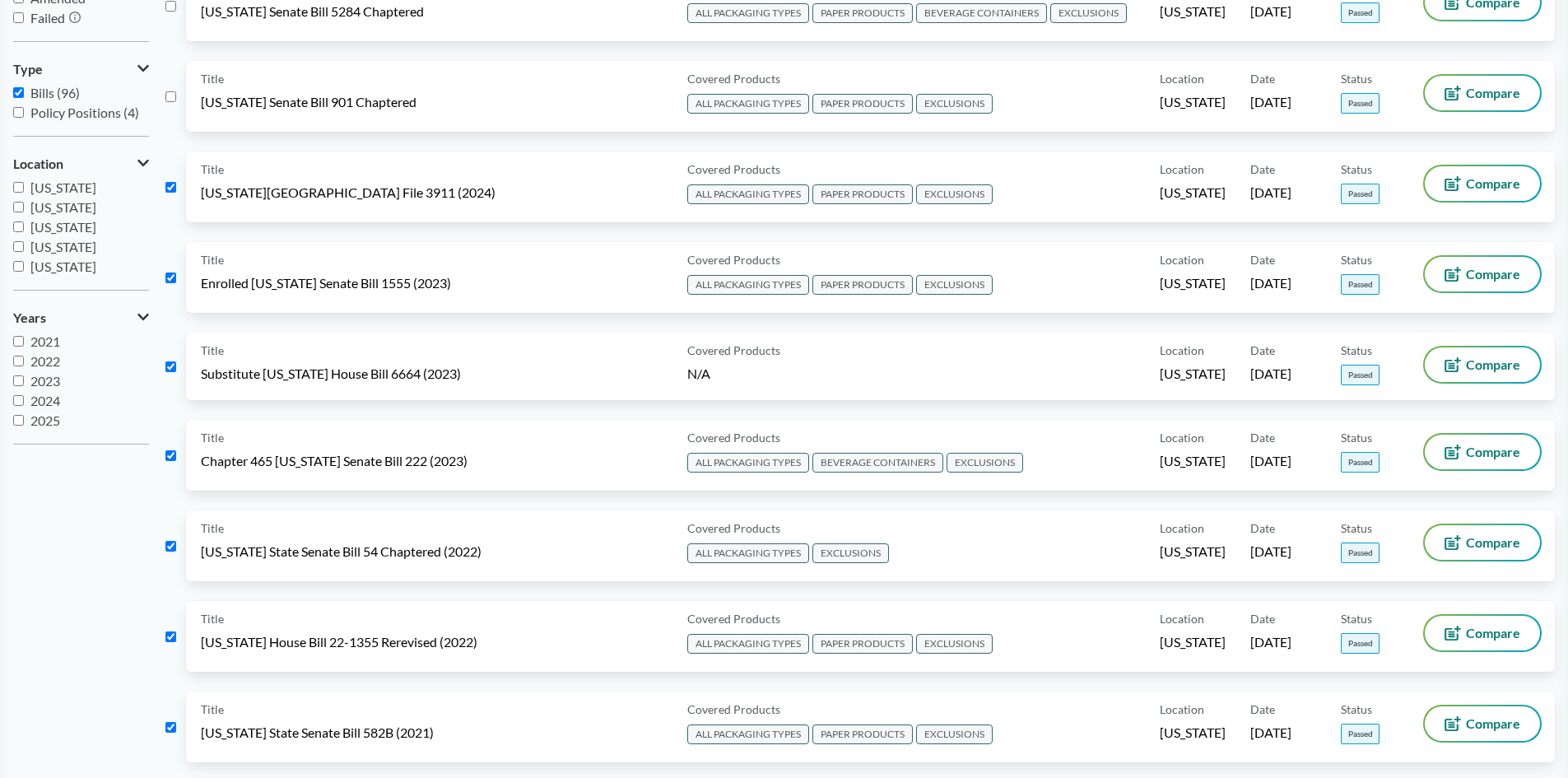
scroll to position [83, 0]
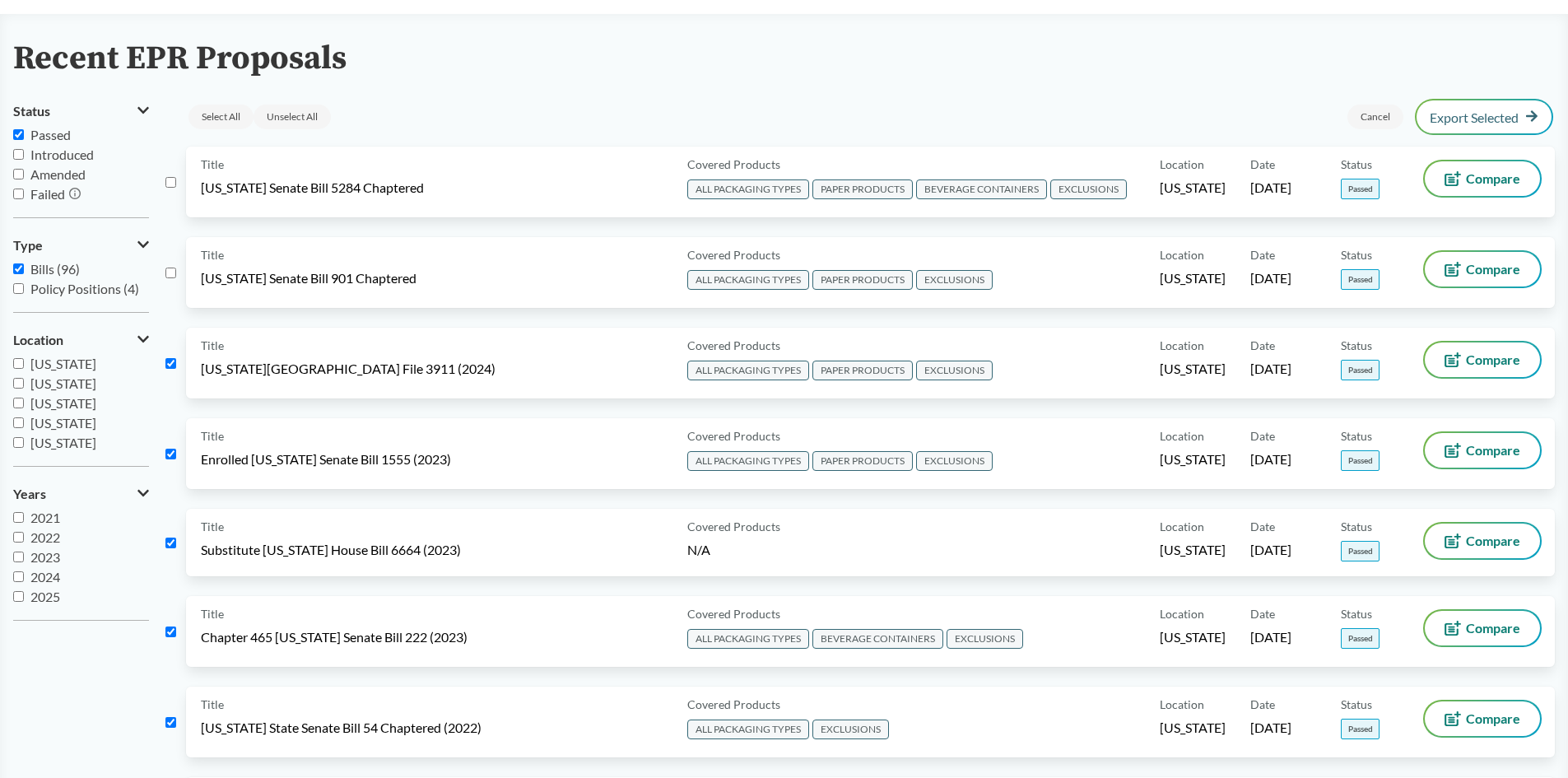
drag, startPoint x: 173, startPoint y: 273, endPoint x: 178, endPoint y: 179, distance: 94.1
click at [171, 273] on input "checkbox" at bounding box center [170, 273] width 11 height 11
checkbox input "true"
click at [168, 184] on input "checkbox" at bounding box center [170, 182] width 11 height 11
checkbox input "true"
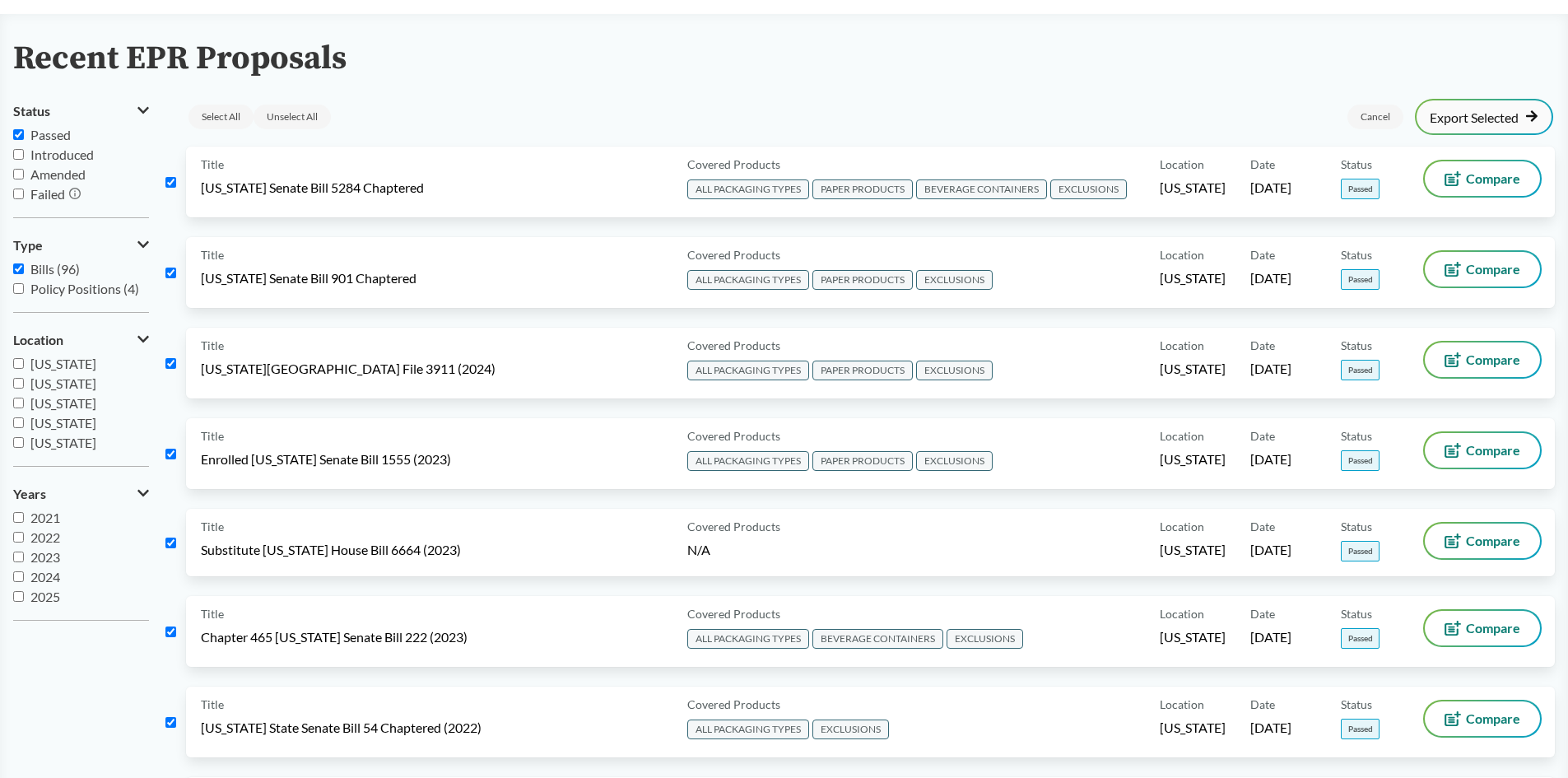
click at [1479, 117] on link "Export Selected" at bounding box center [1484, 117] width 109 height 15
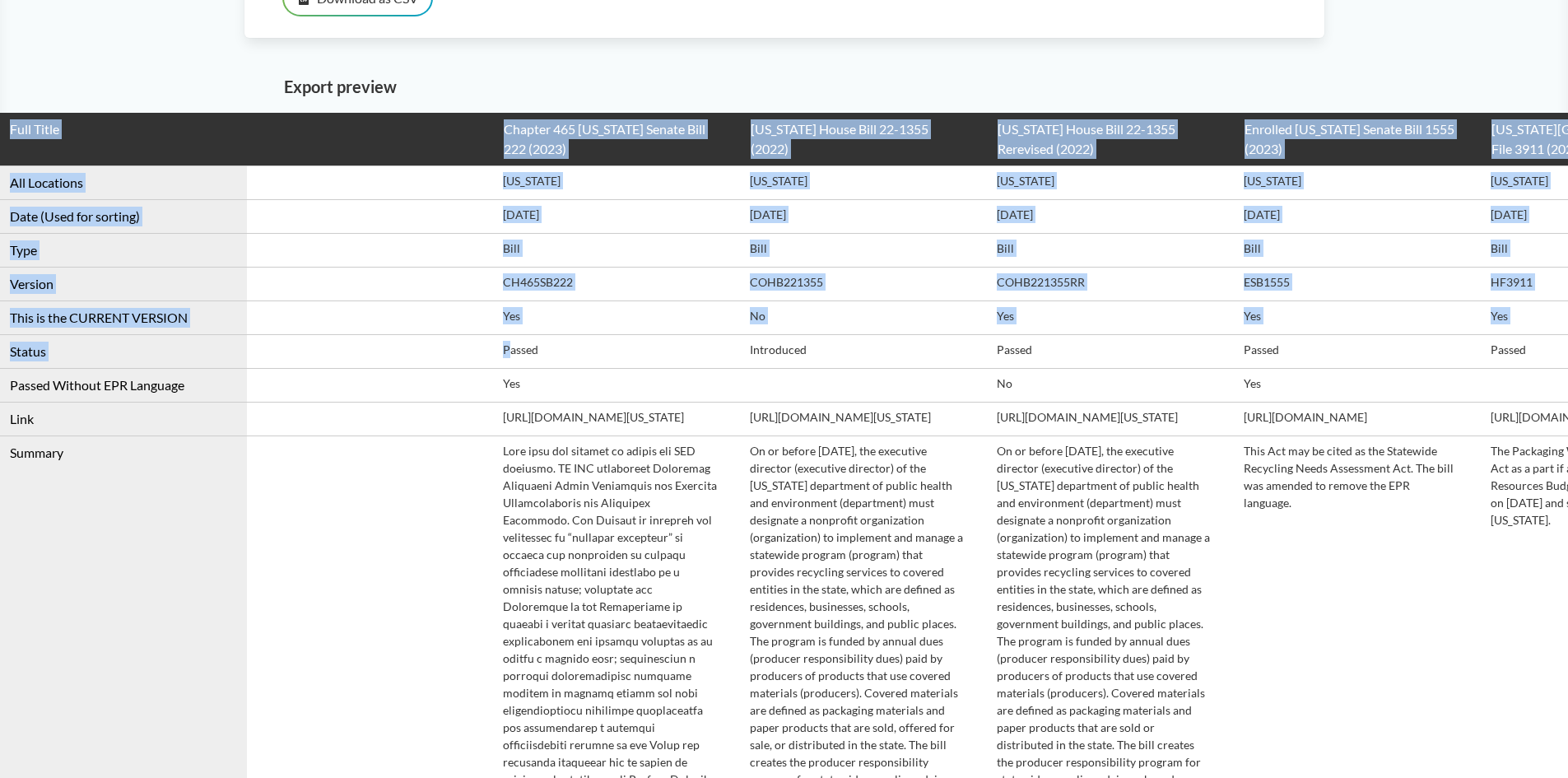
drag, startPoint x: 511, startPoint y: 354, endPoint x: -84, endPoint y: 359, distance: 595.0
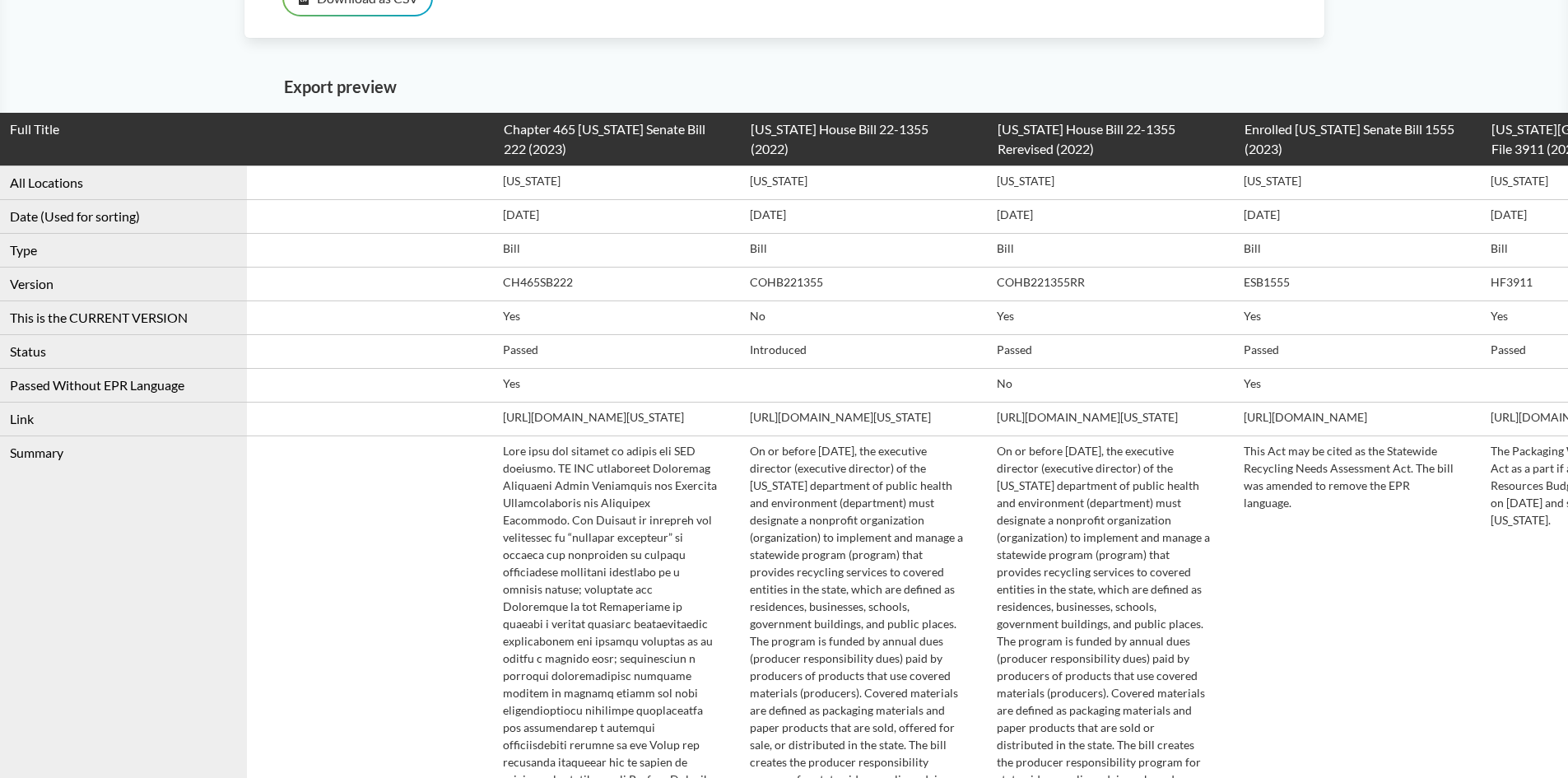
click at [677, 354] on td "Passed" at bounding box center [617, 351] width 247 height 34
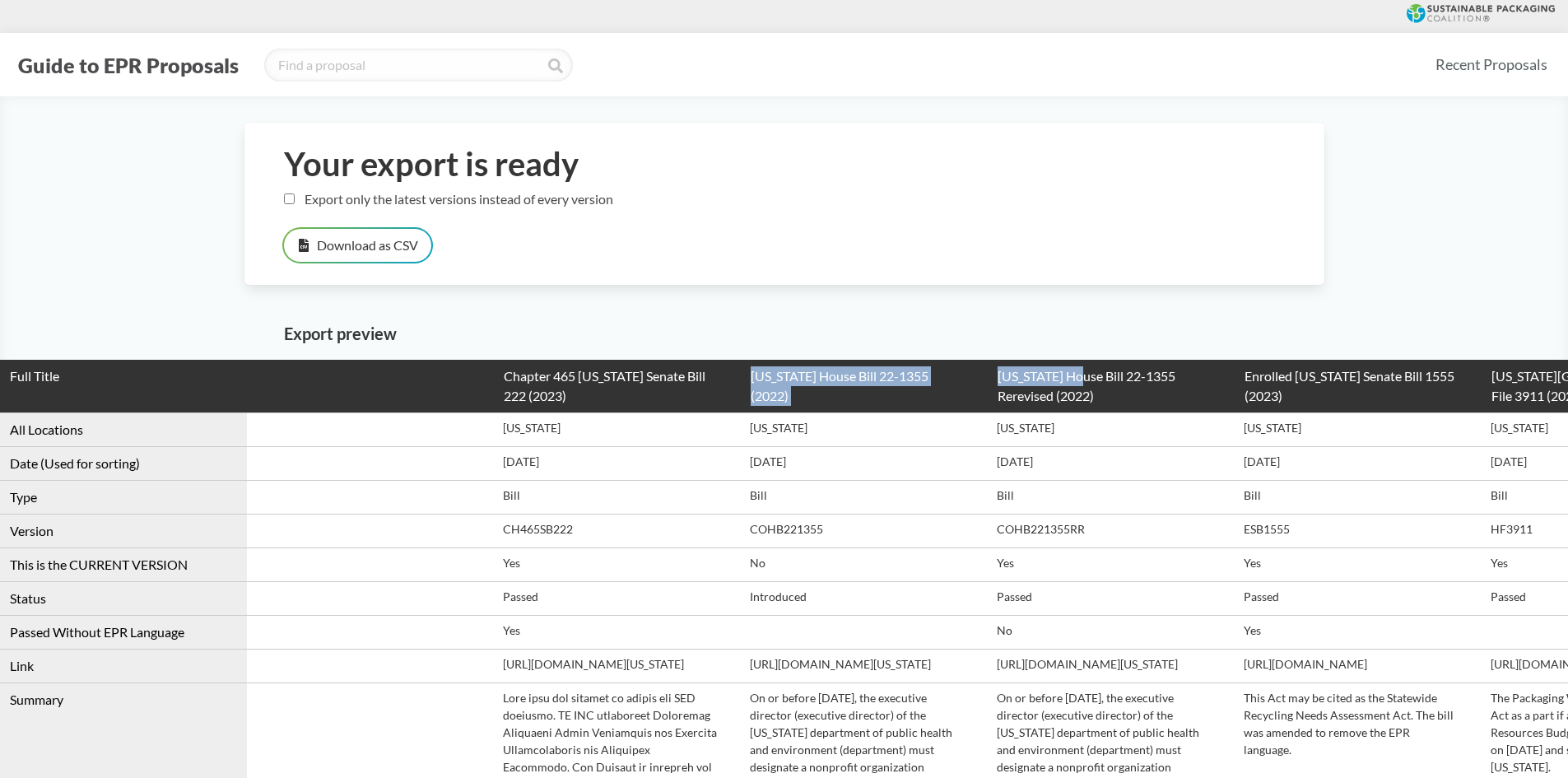
drag, startPoint x: 752, startPoint y: 380, endPoint x: 1106, endPoint y: 382, distance: 354.0
click at [1106, 382] on tr "Full Title Chapter 465 [US_STATE] Senate Bill 222 (2023) [US_STATE] House Bill …" at bounding box center [1111, 386] width 2222 height 53
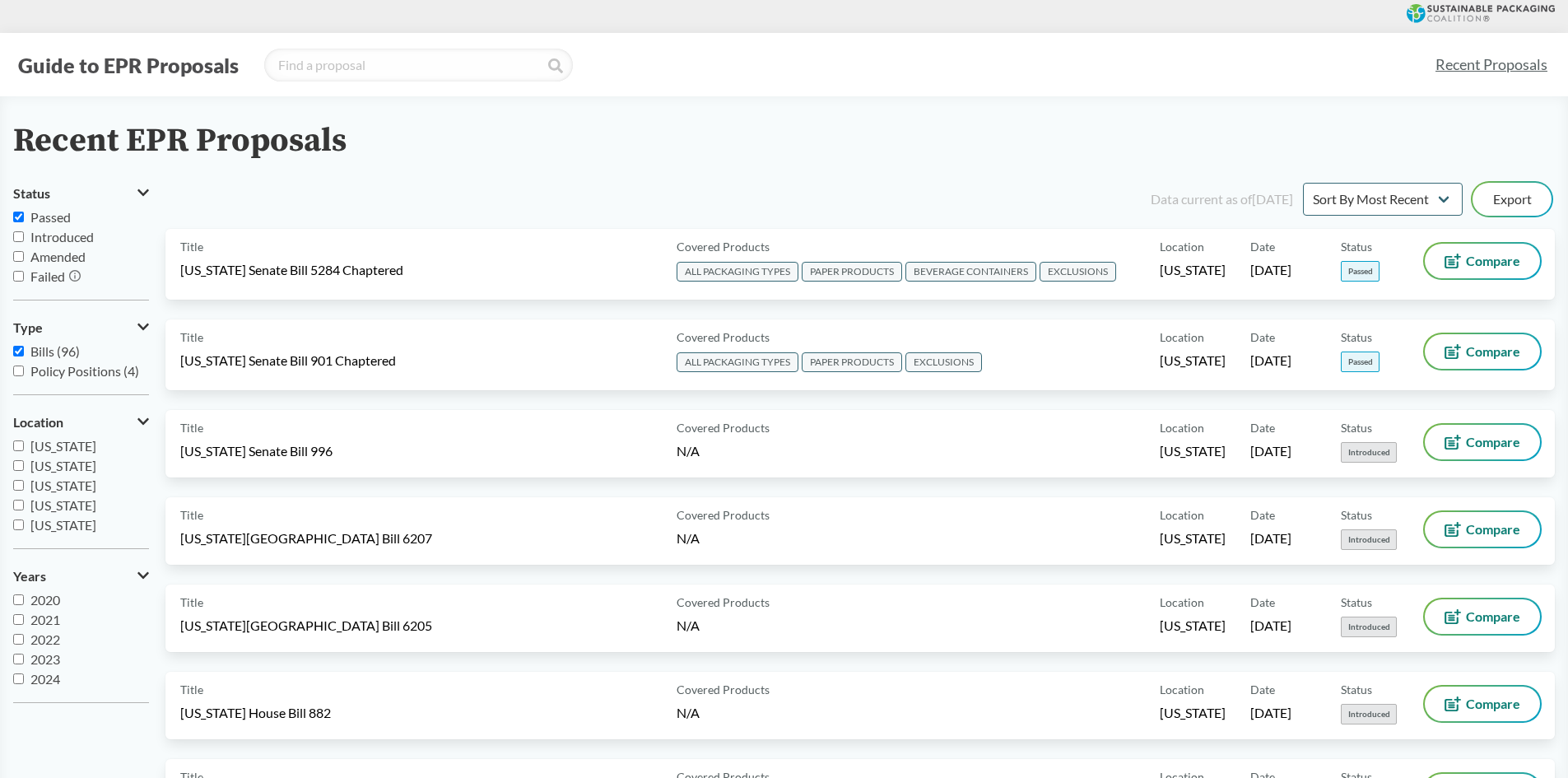
click at [37, 357] on span "Bills (96)" at bounding box center [55, 351] width 50 height 16
click at [24, 356] on input "Bills (96)" at bounding box center [19, 351] width 11 height 11
click at [56, 357] on span "Bills (96)" at bounding box center [55, 351] width 50 height 16
click at [24, 356] on input "Bills (96)" at bounding box center [19, 351] width 11 height 11
checkbox input "true"
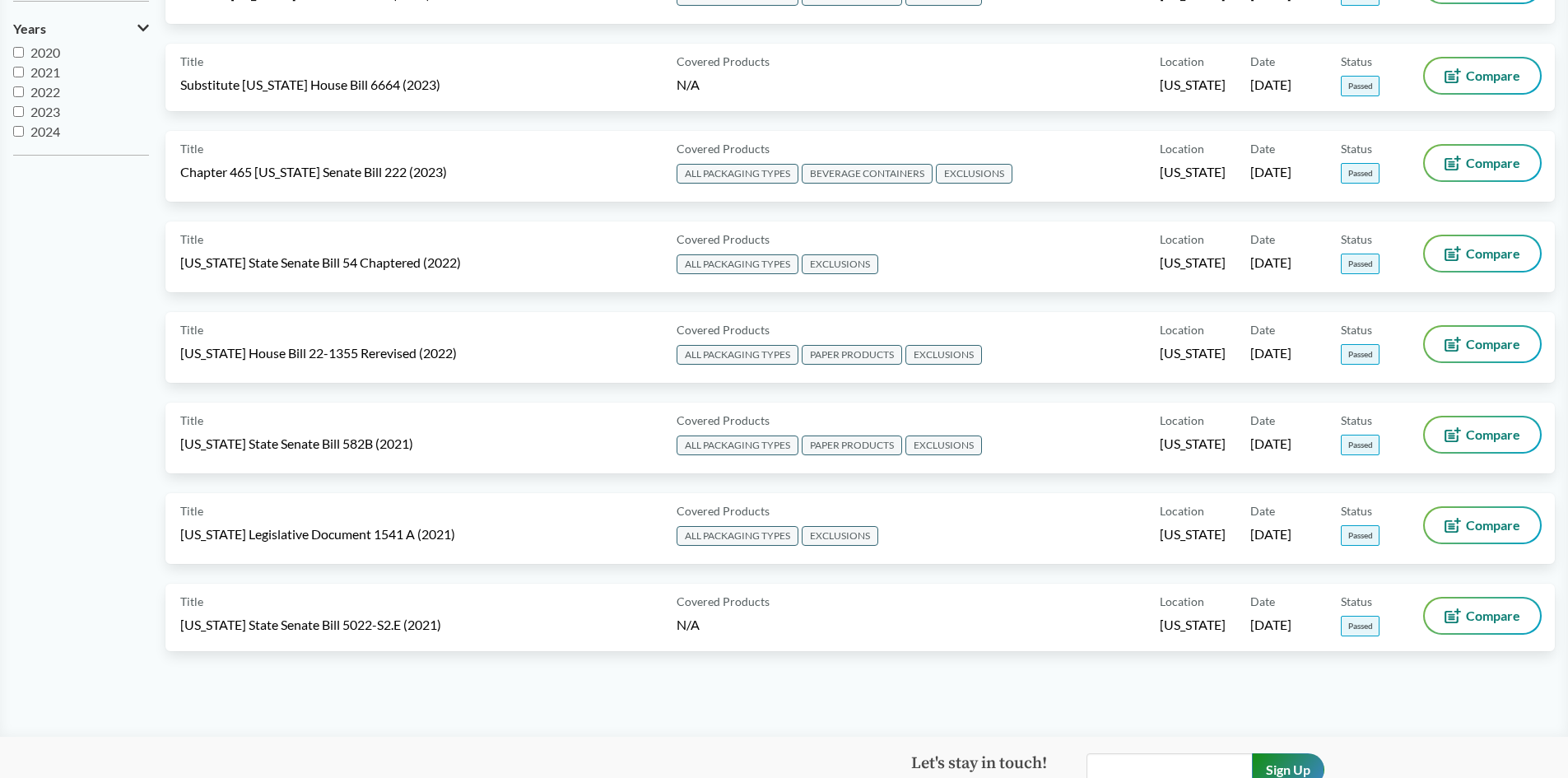
scroll to position [576, 0]
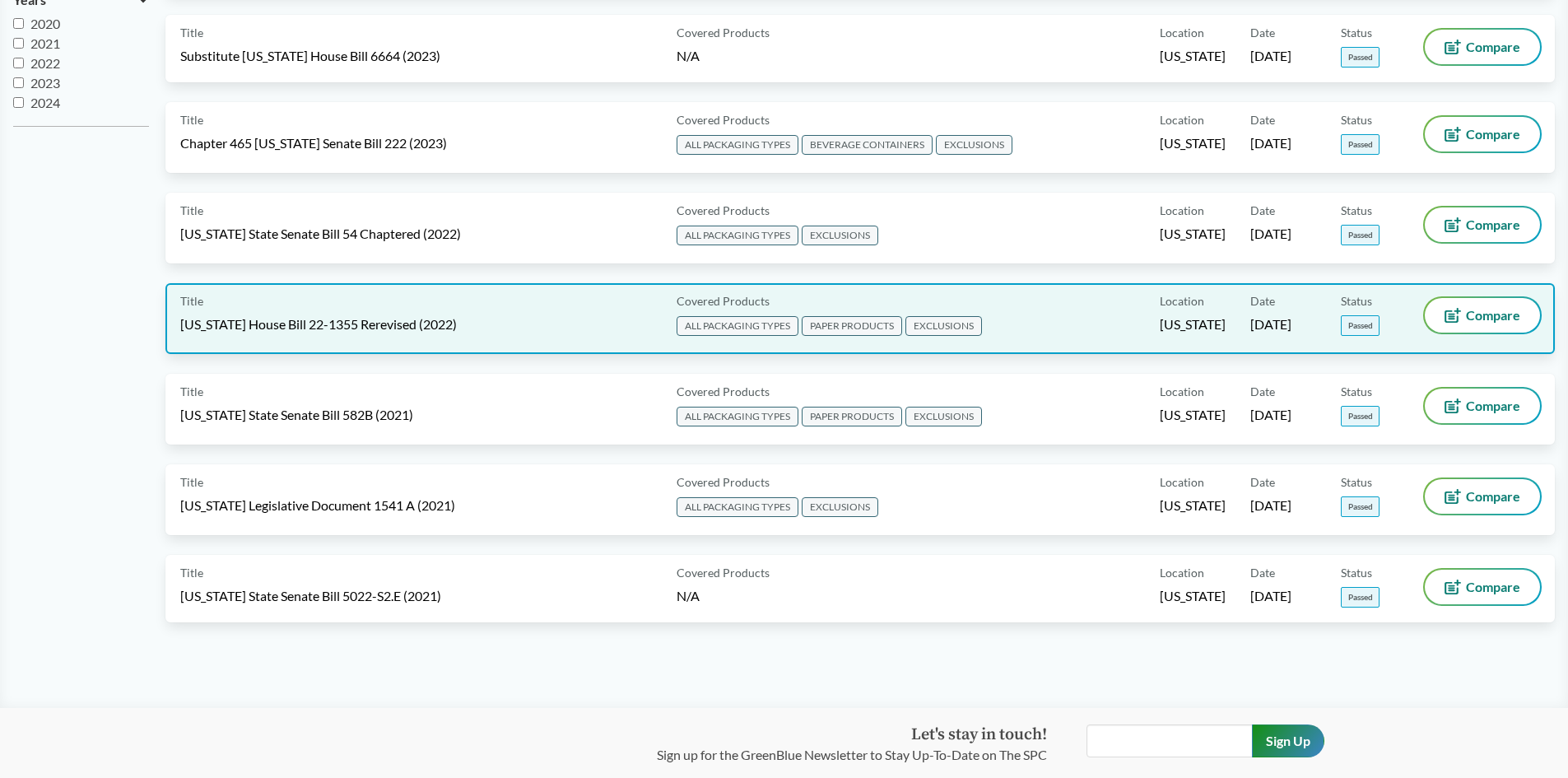
click at [292, 332] on span "[US_STATE] House Bill 22-1355 Rerevised (2022)" at bounding box center [319, 324] width 277 height 18
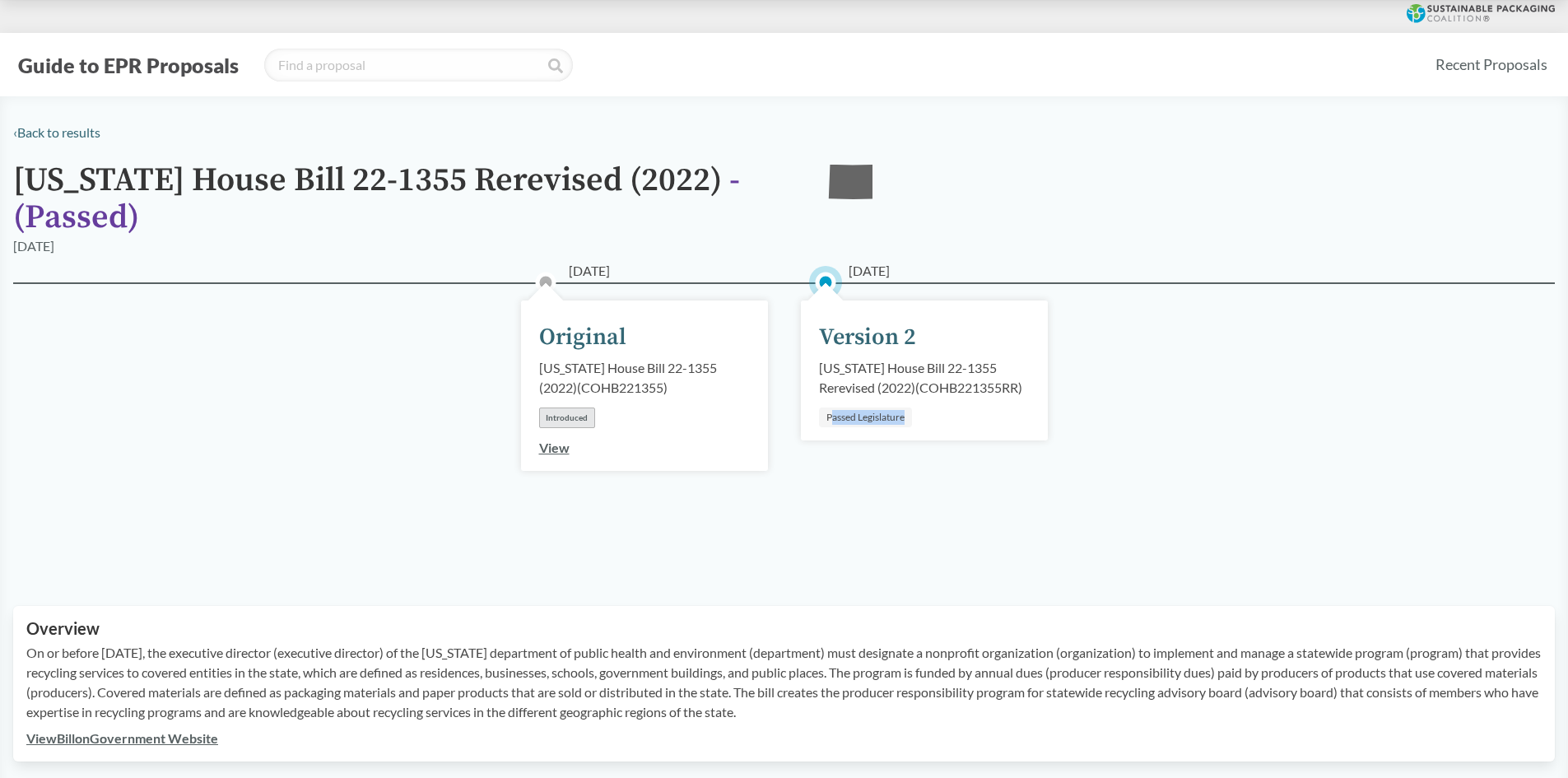
drag, startPoint x: 831, startPoint y: 417, endPoint x: 926, endPoint y: 417, distance: 95.0
click at [926, 417] on div "[DATE] Version 2 [US_STATE] House Bill 22-1355 Rerevised (2022) ( COHB221355RR …" at bounding box center [924, 370] width 247 height 140
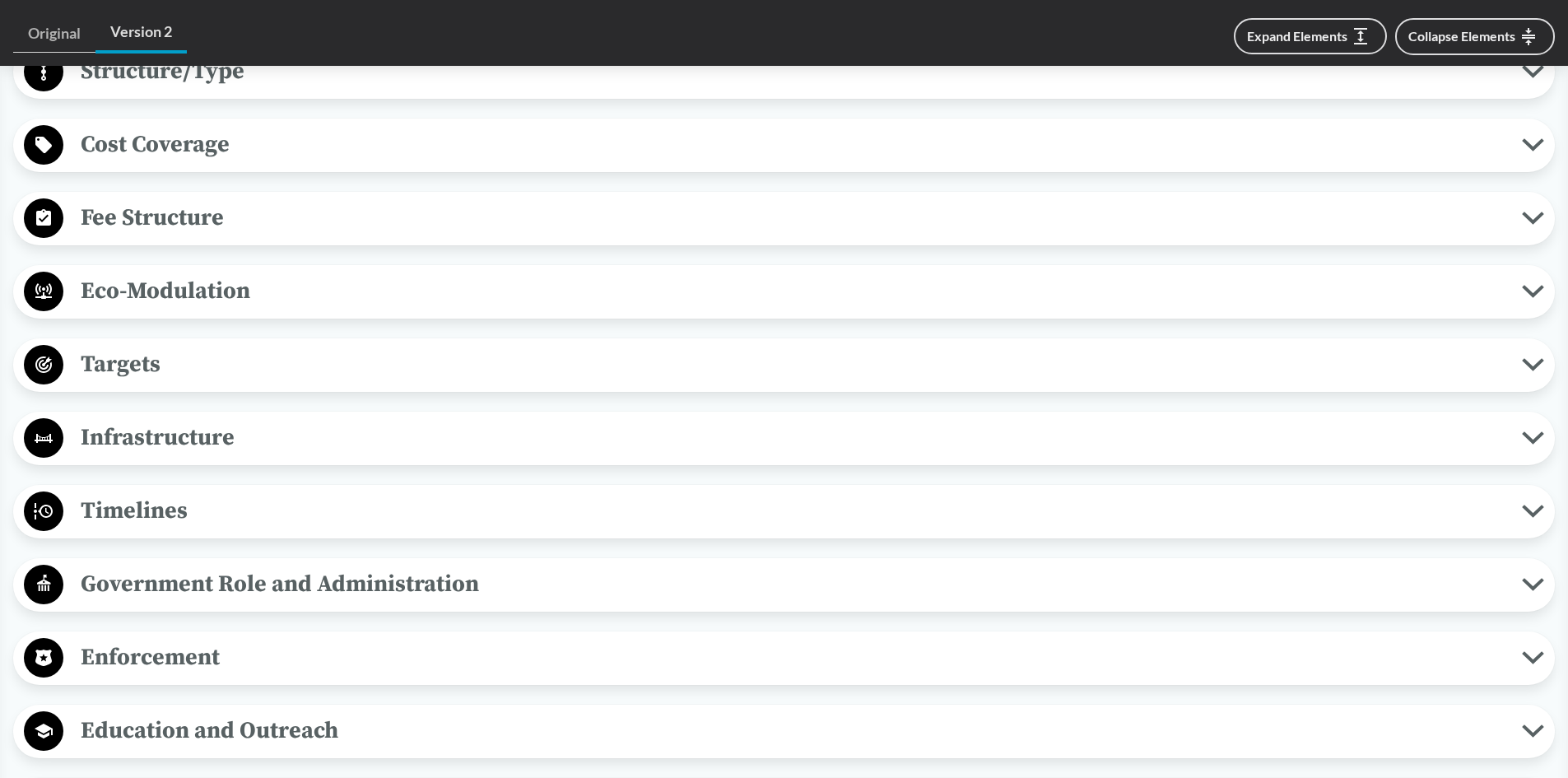
scroll to position [1235, 0]
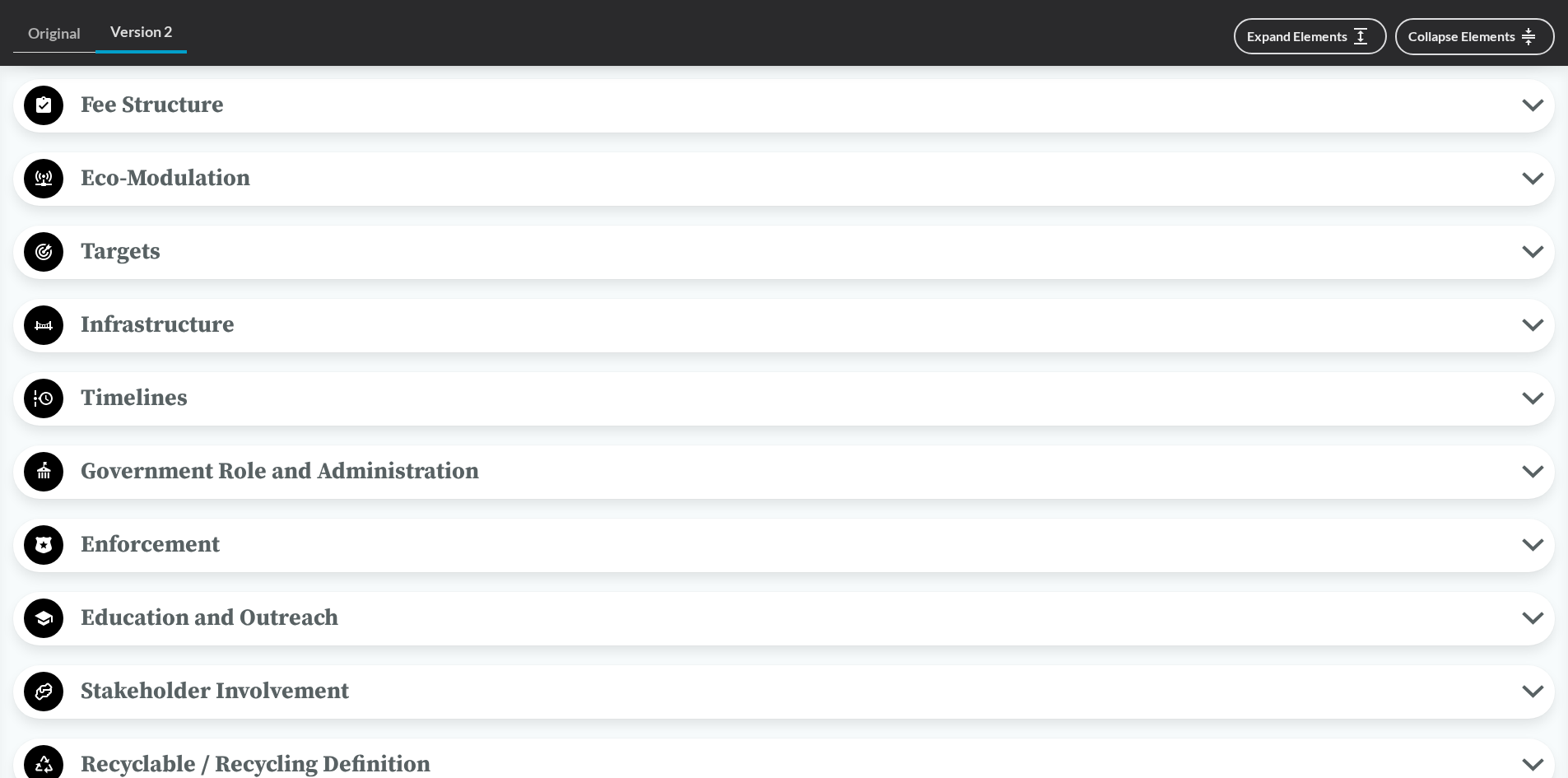
click at [231, 381] on span "Timelines" at bounding box center [792, 398] width 1458 height 37
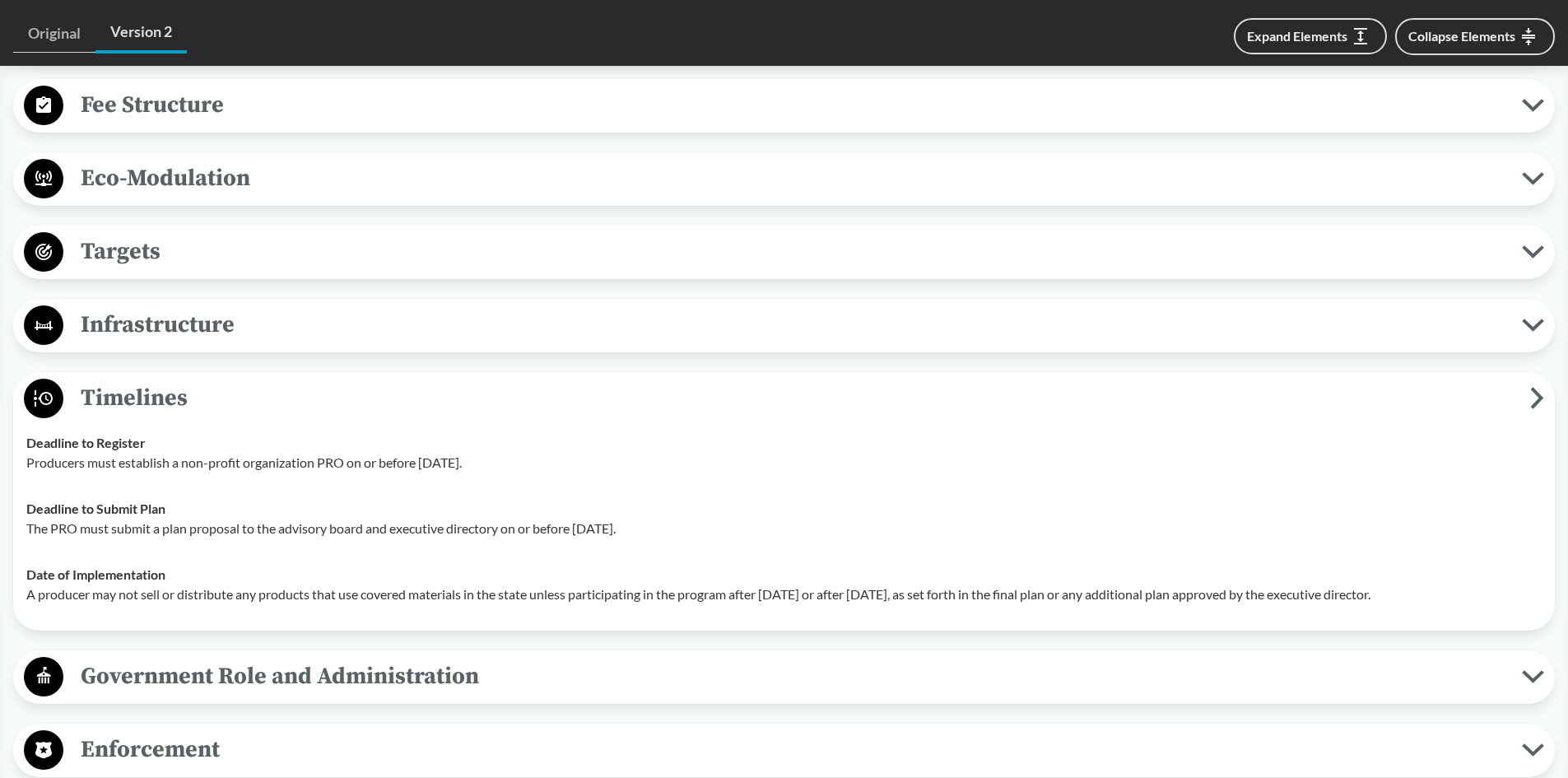
drag, startPoint x: 45, startPoint y: 531, endPoint x: 673, endPoint y: 532, distance: 628.0
click at [673, 532] on p "The PRO must submit a plan proposal to the advisory board and executive directo…" at bounding box center [783, 527] width 1515 height 19
drag, startPoint x: 199, startPoint y: 462, endPoint x: 491, endPoint y: 464, distance: 292.0
click at [490, 464] on p "Producers must establish a non-profit organization PRO on or before [DATE]." at bounding box center [783, 462] width 1515 height 19
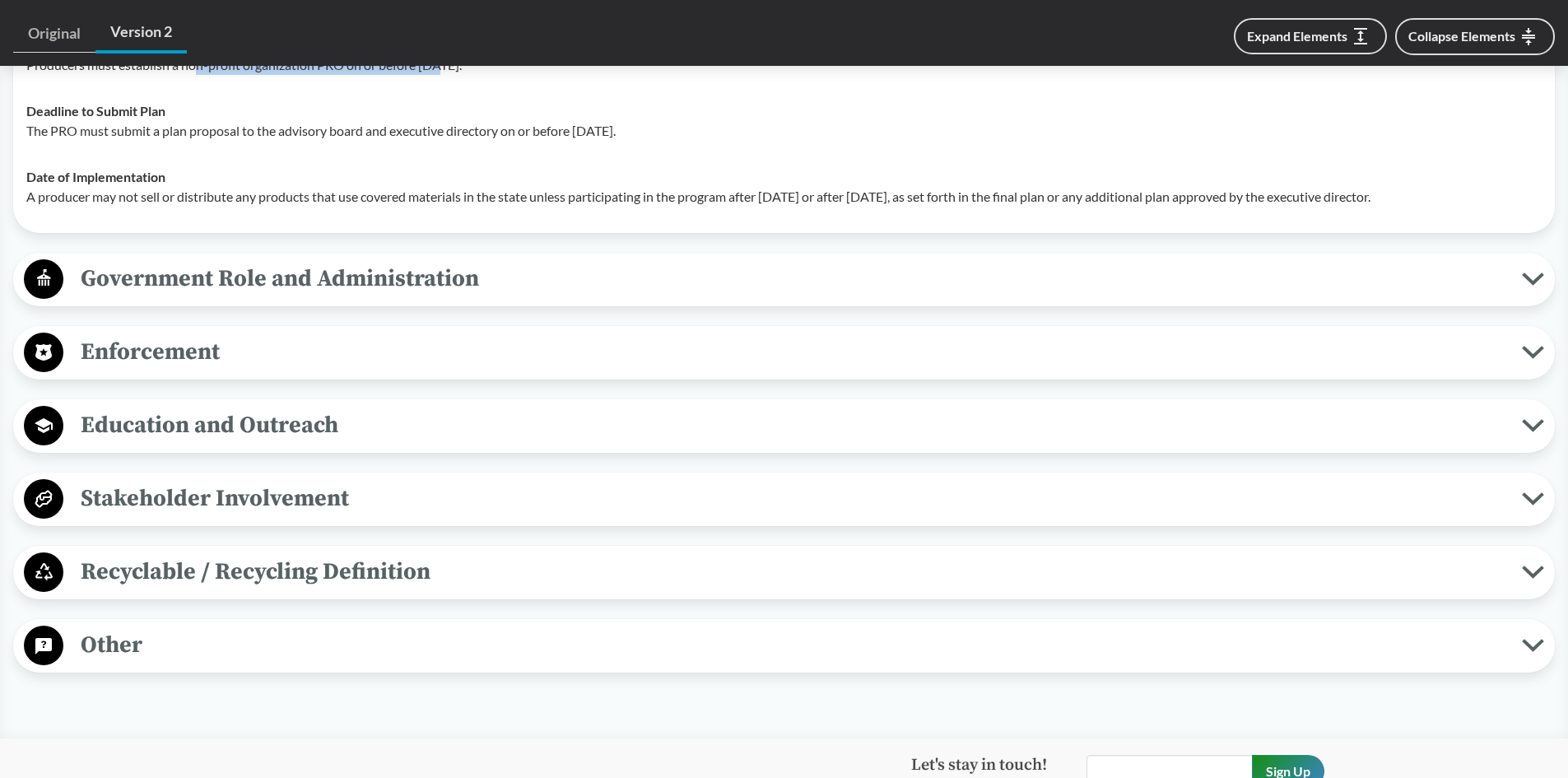
scroll to position [1645, 0]
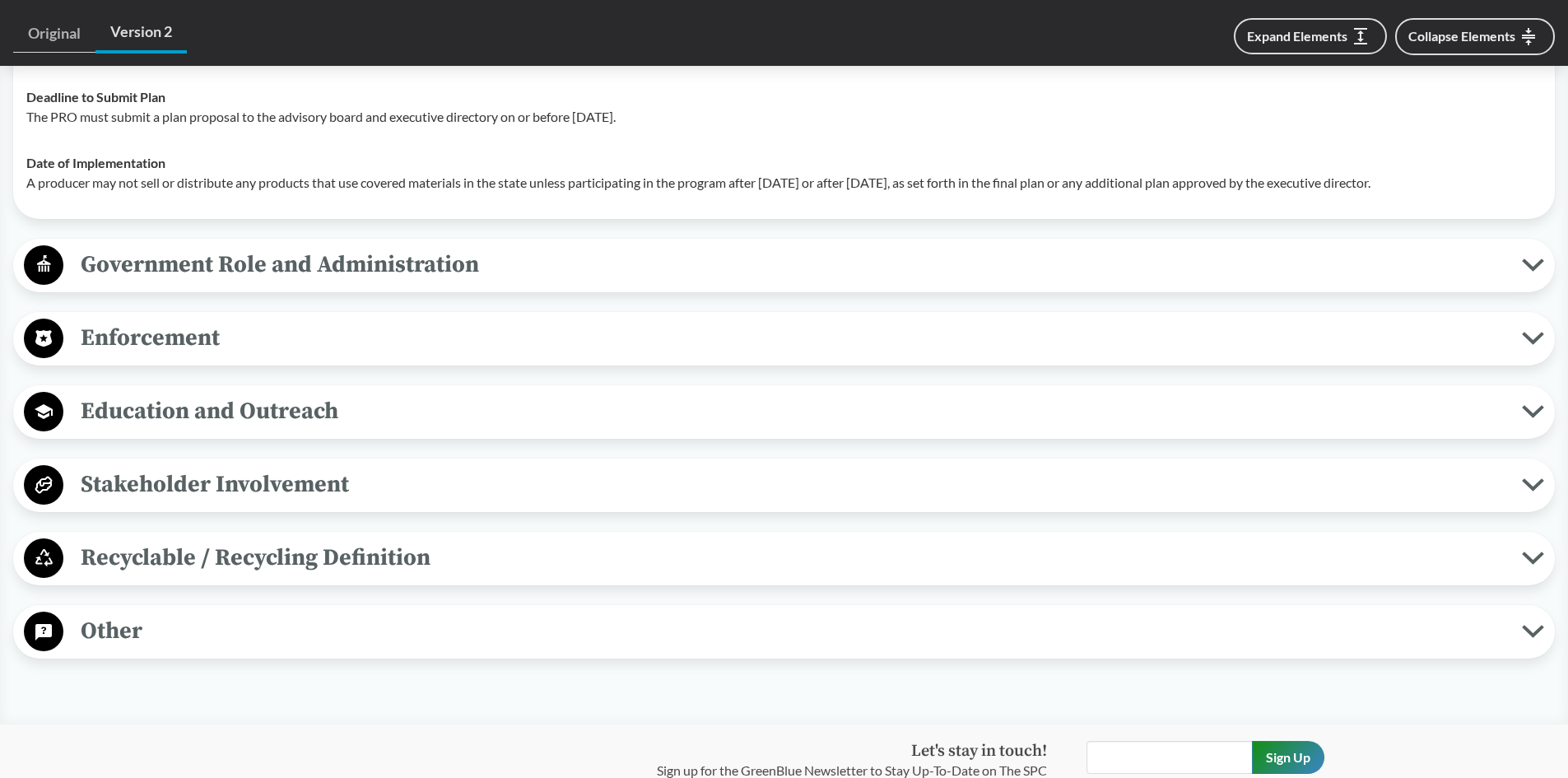
click at [164, 651] on button "Other" at bounding box center [783, 632] width 1530 height 42
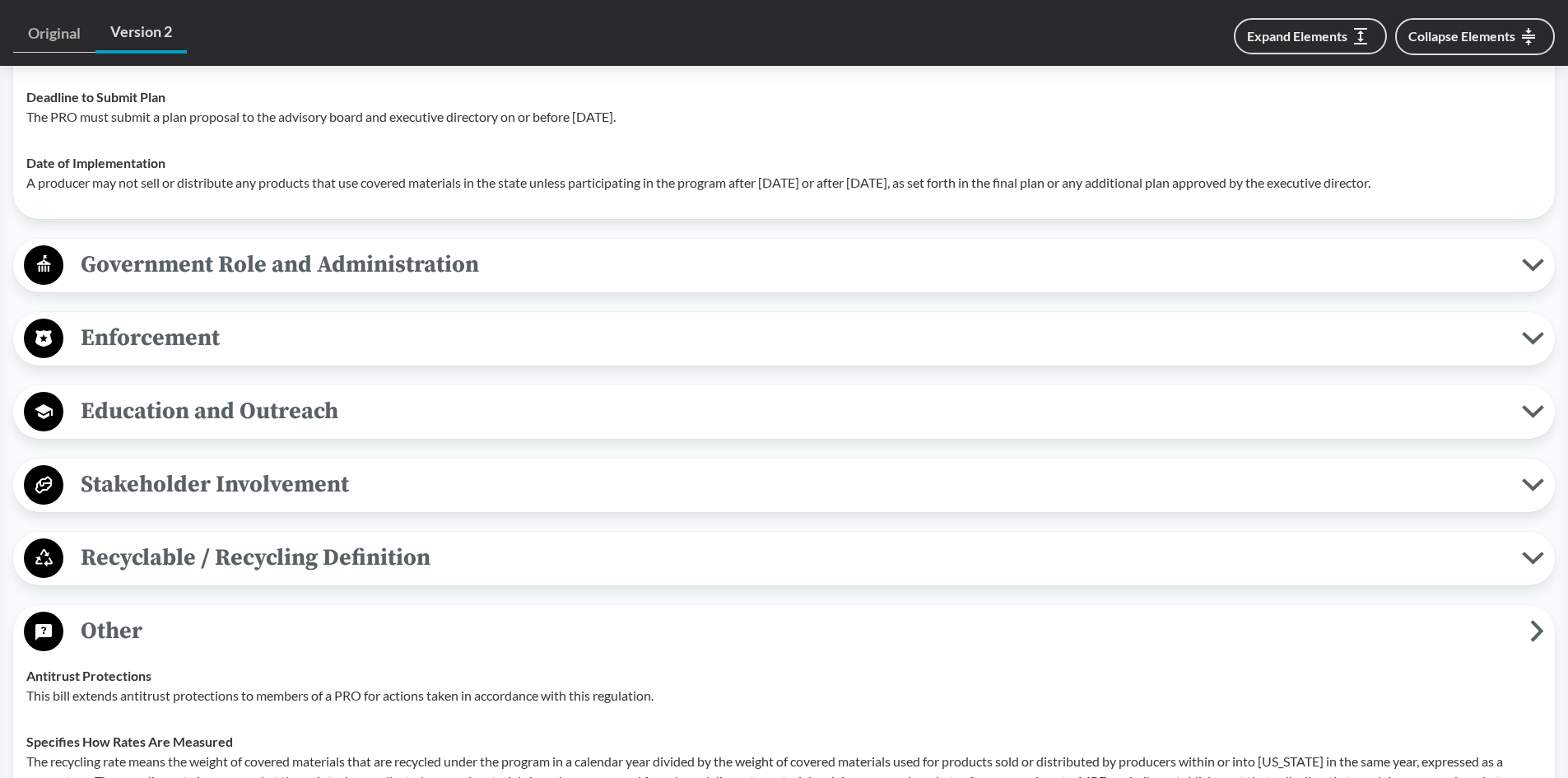
click at [243, 570] on span "Recyclable / Recycling Definition" at bounding box center [792, 558] width 1458 height 37
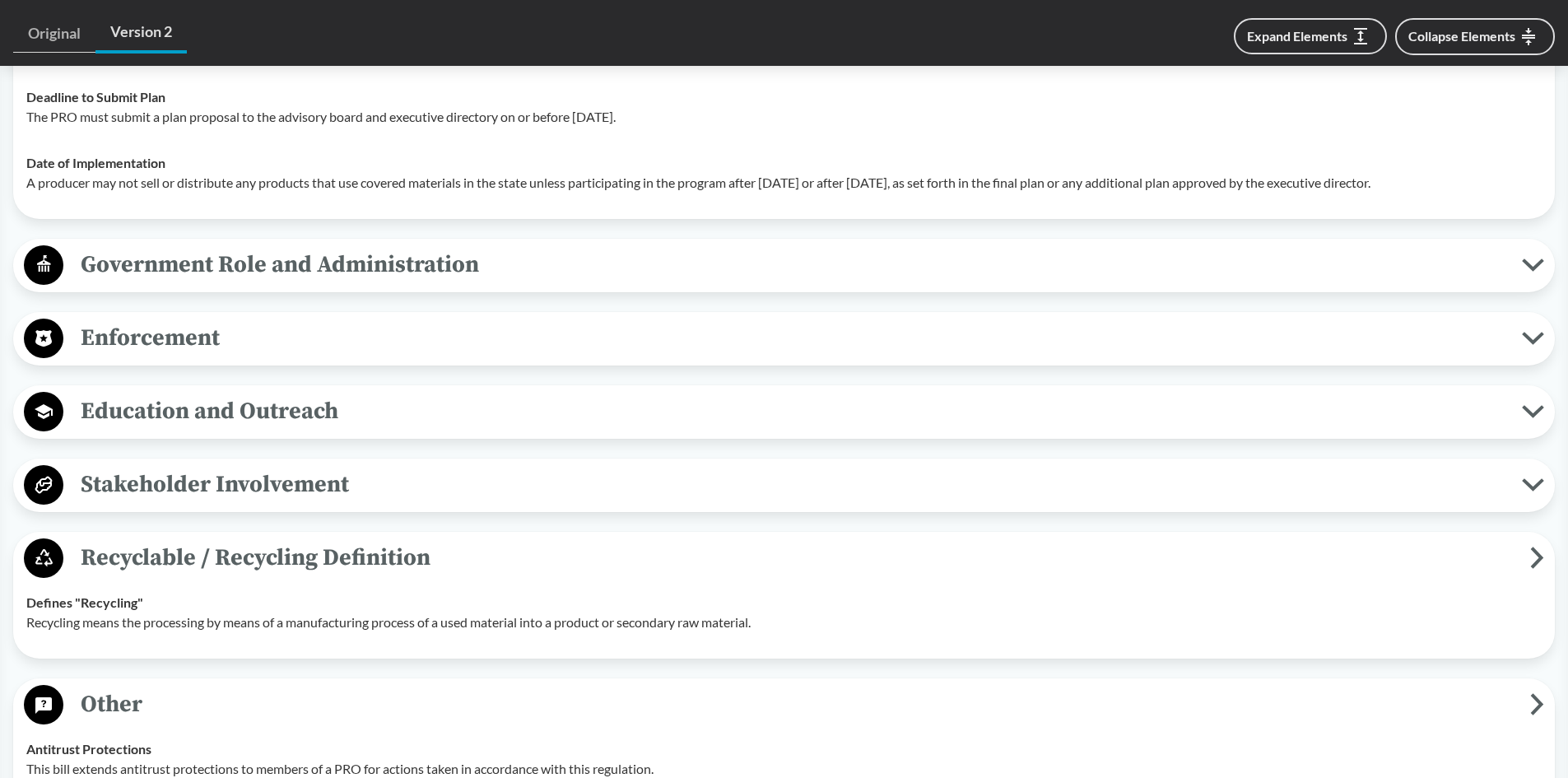
click at [207, 503] on button "Stakeholder Involvement" at bounding box center [783, 485] width 1530 height 42
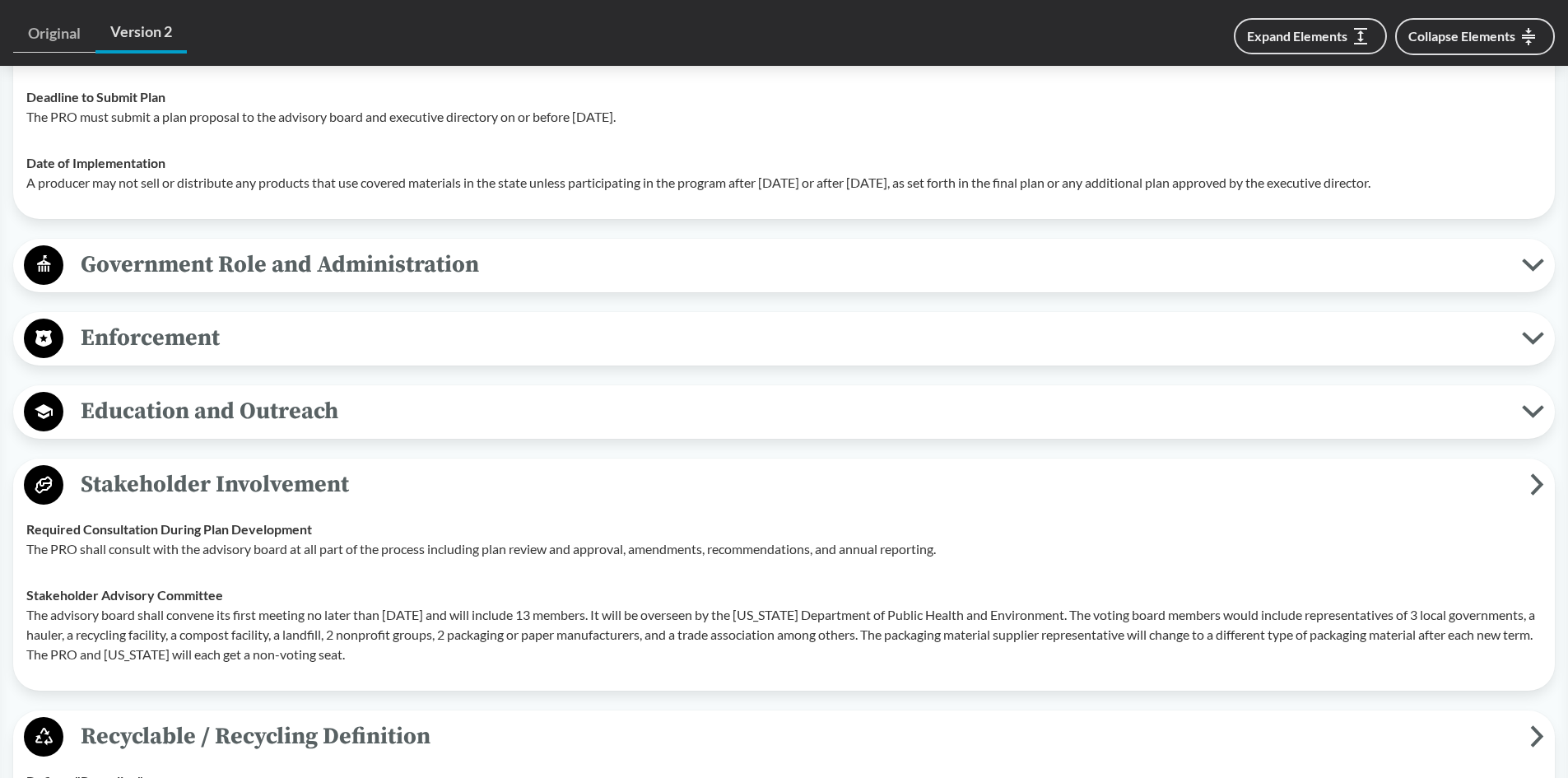
click at [183, 421] on span "Education and Outreach" at bounding box center [792, 411] width 1458 height 37
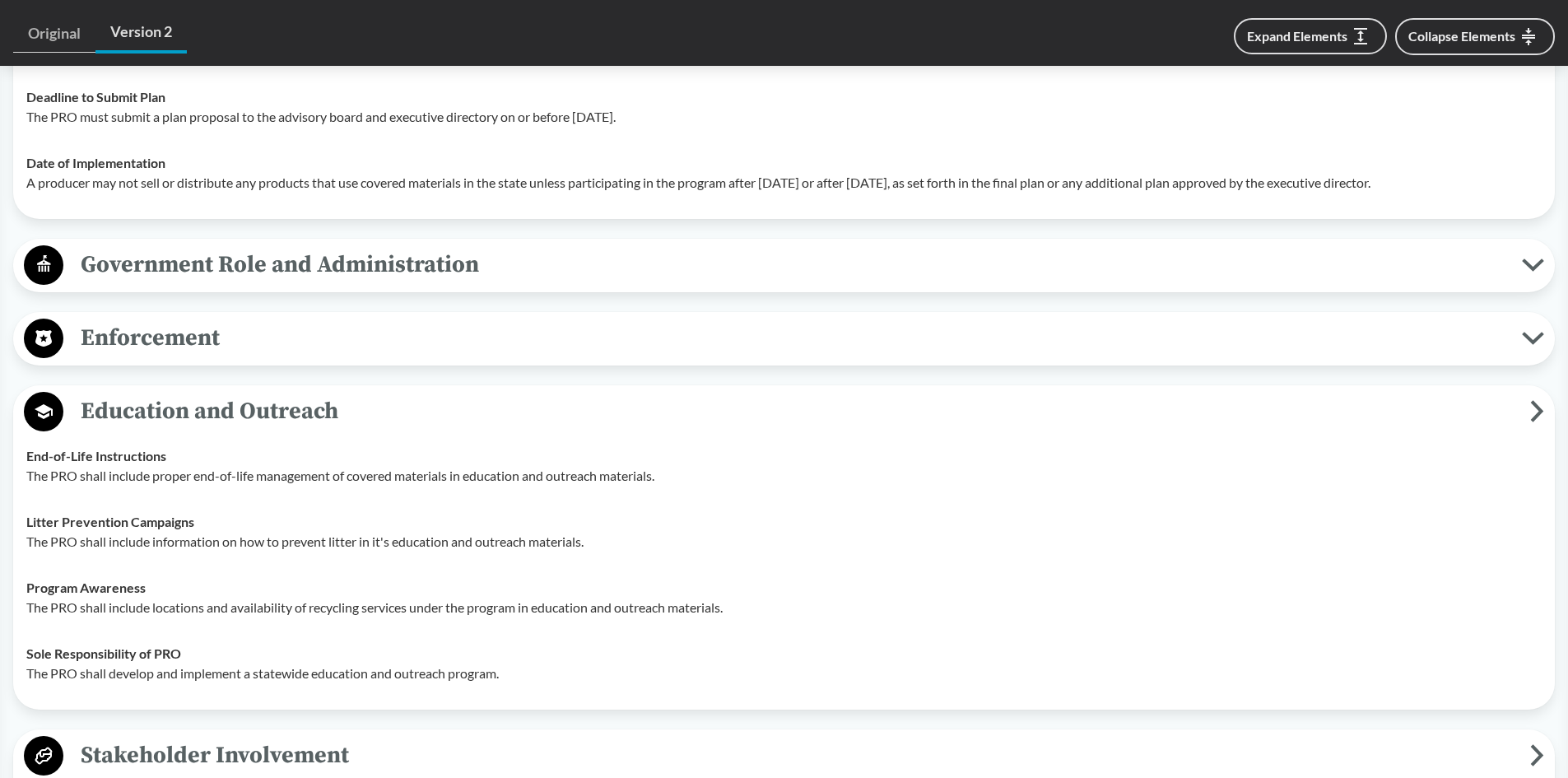
click at [162, 347] on span "Enforcement" at bounding box center [792, 338] width 1458 height 37
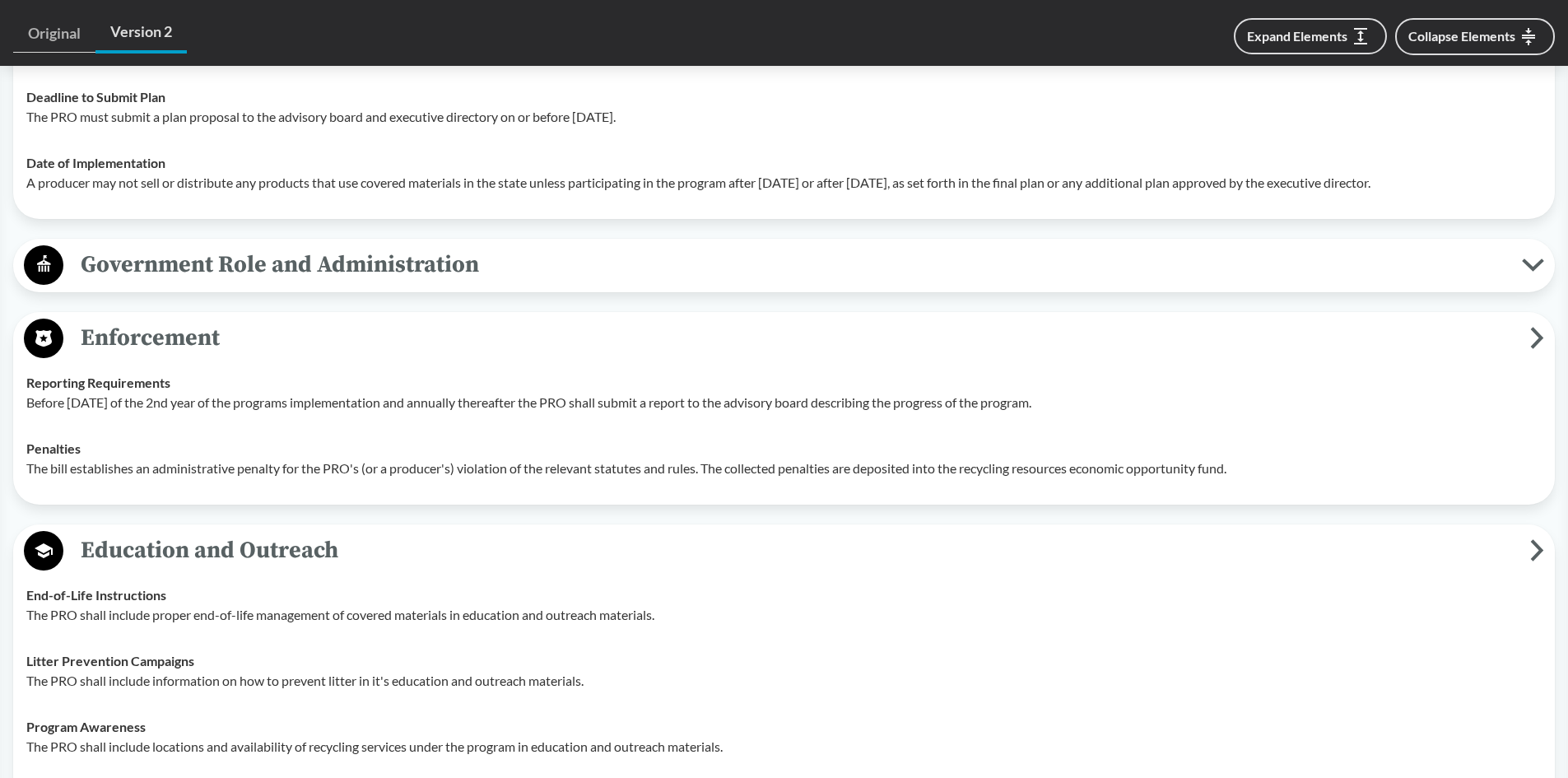
click at [202, 267] on span "Government Role and Administration" at bounding box center [792, 265] width 1458 height 37
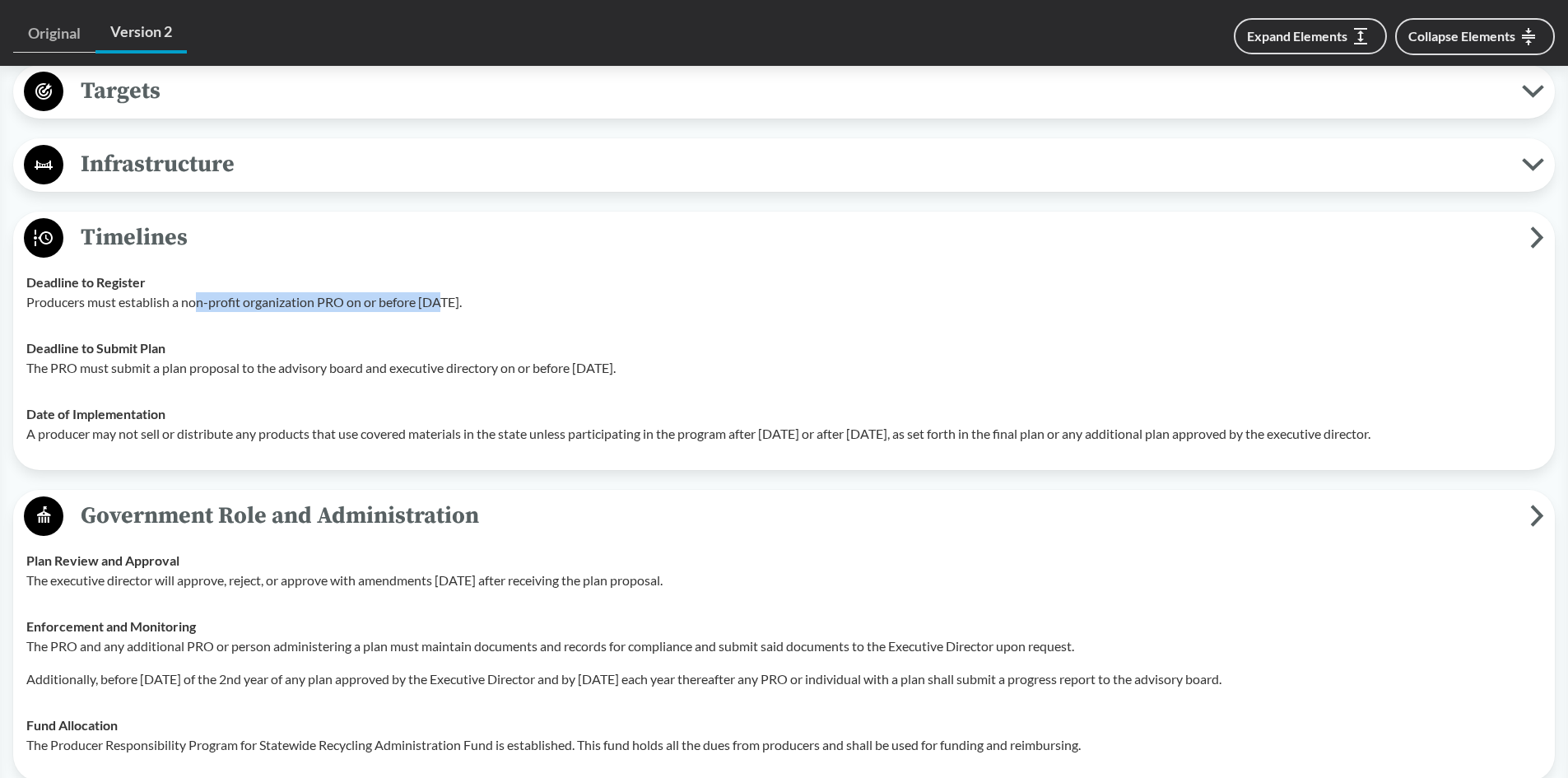
scroll to position [1152, 0]
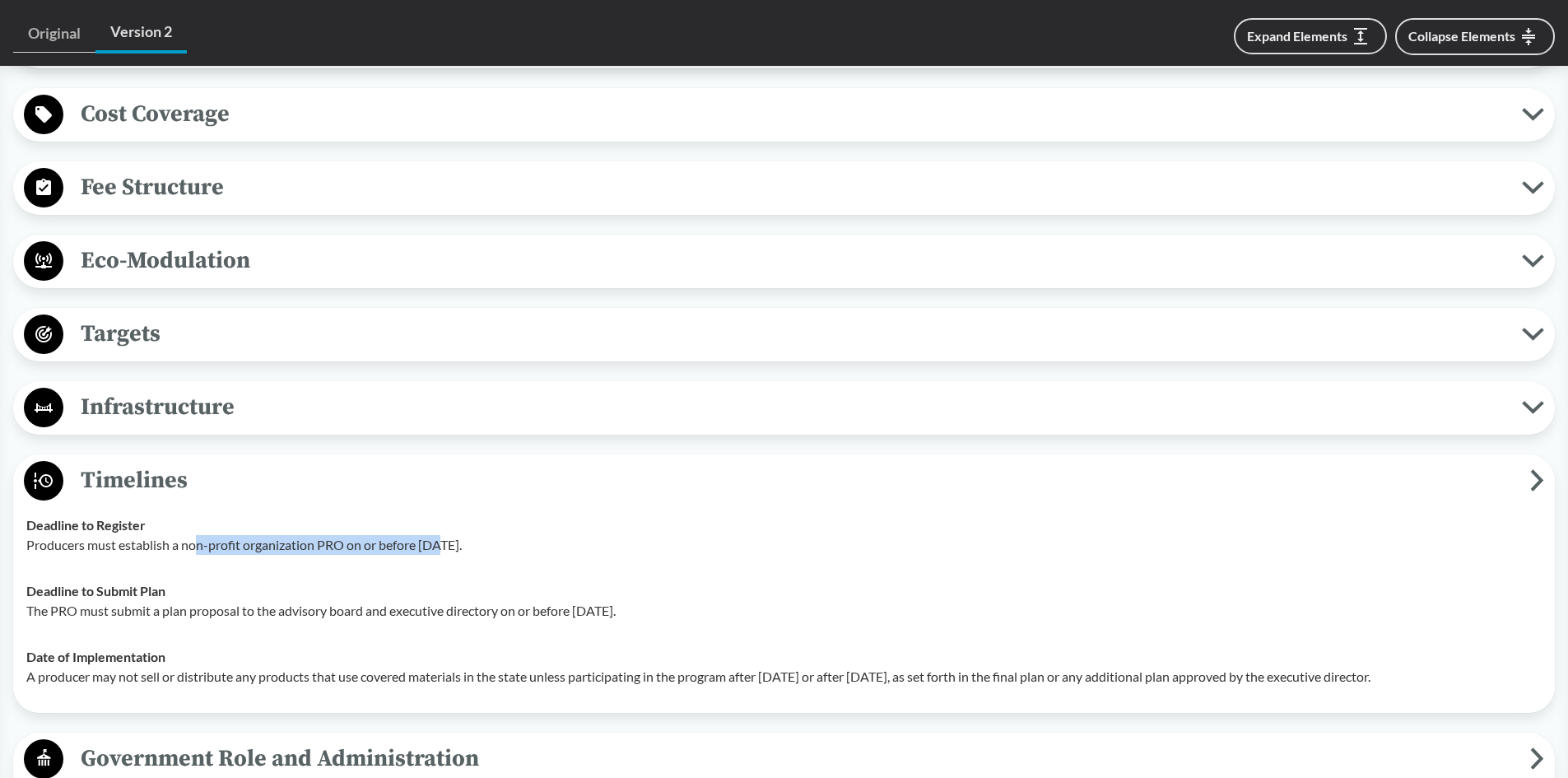
click at [147, 402] on span "Infrastructure" at bounding box center [792, 407] width 1458 height 37
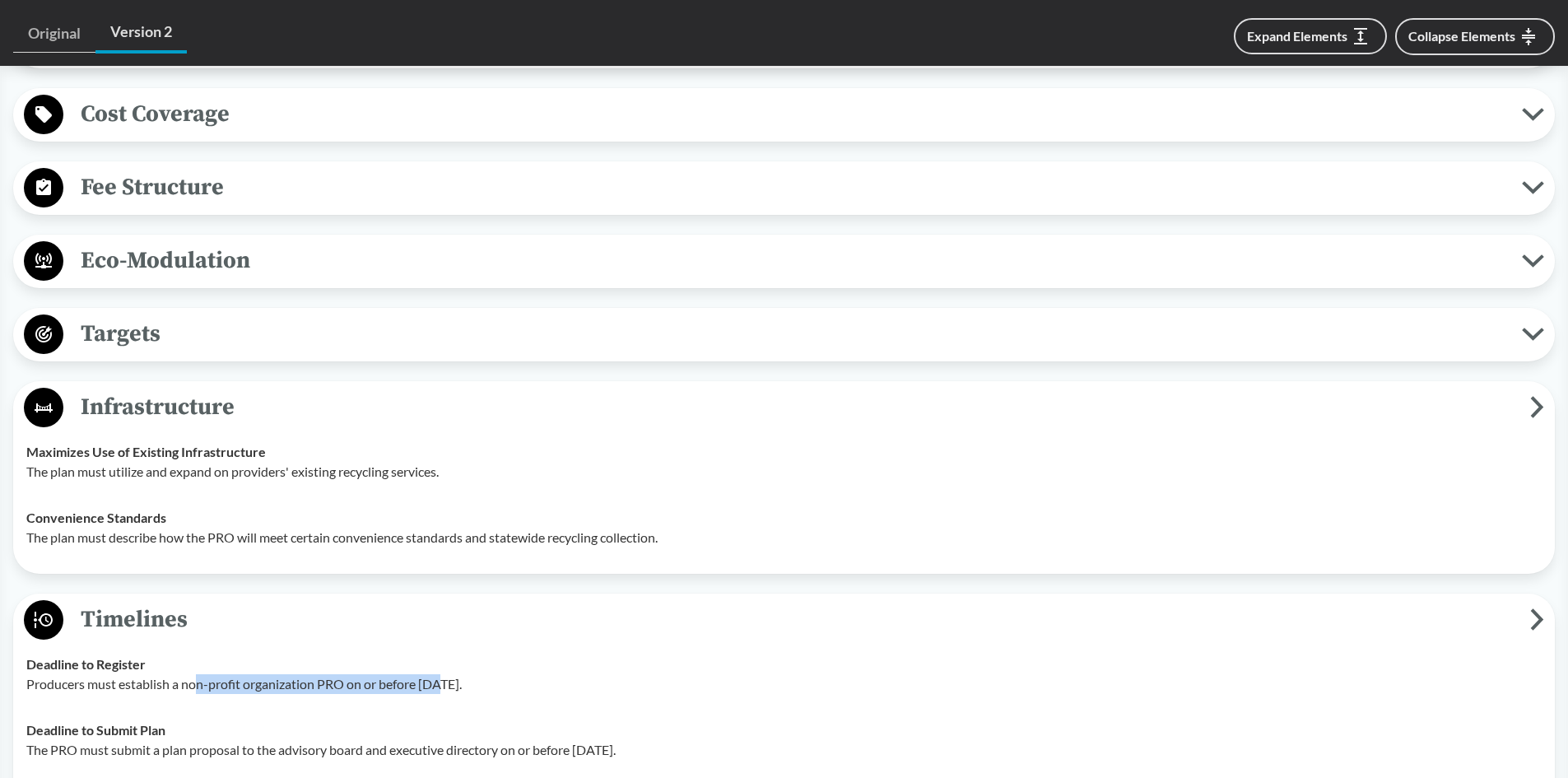
click at [188, 333] on span "Targets" at bounding box center [792, 334] width 1458 height 37
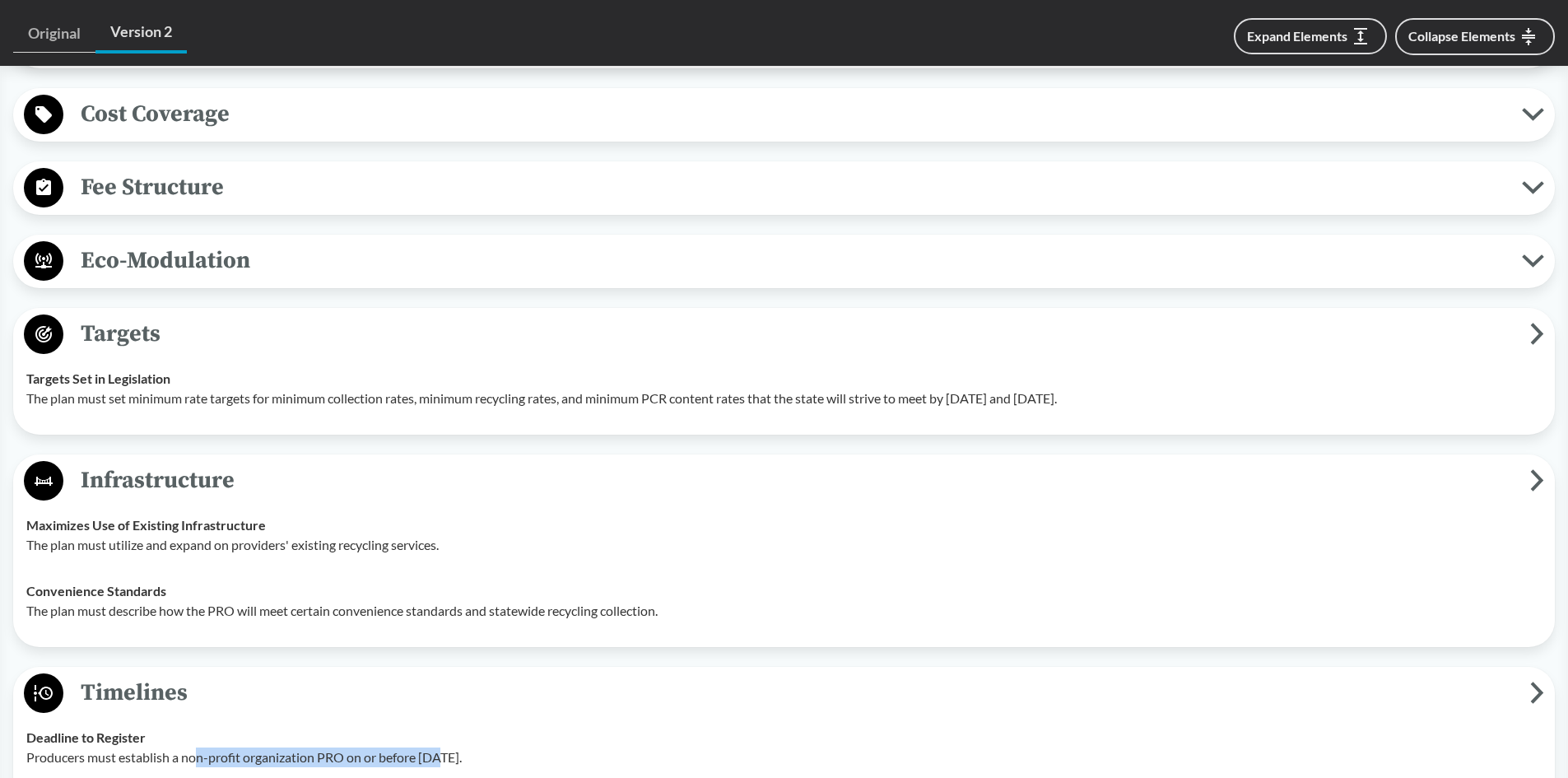
click at [200, 275] on span "Eco-Modulation" at bounding box center [792, 261] width 1458 height 37
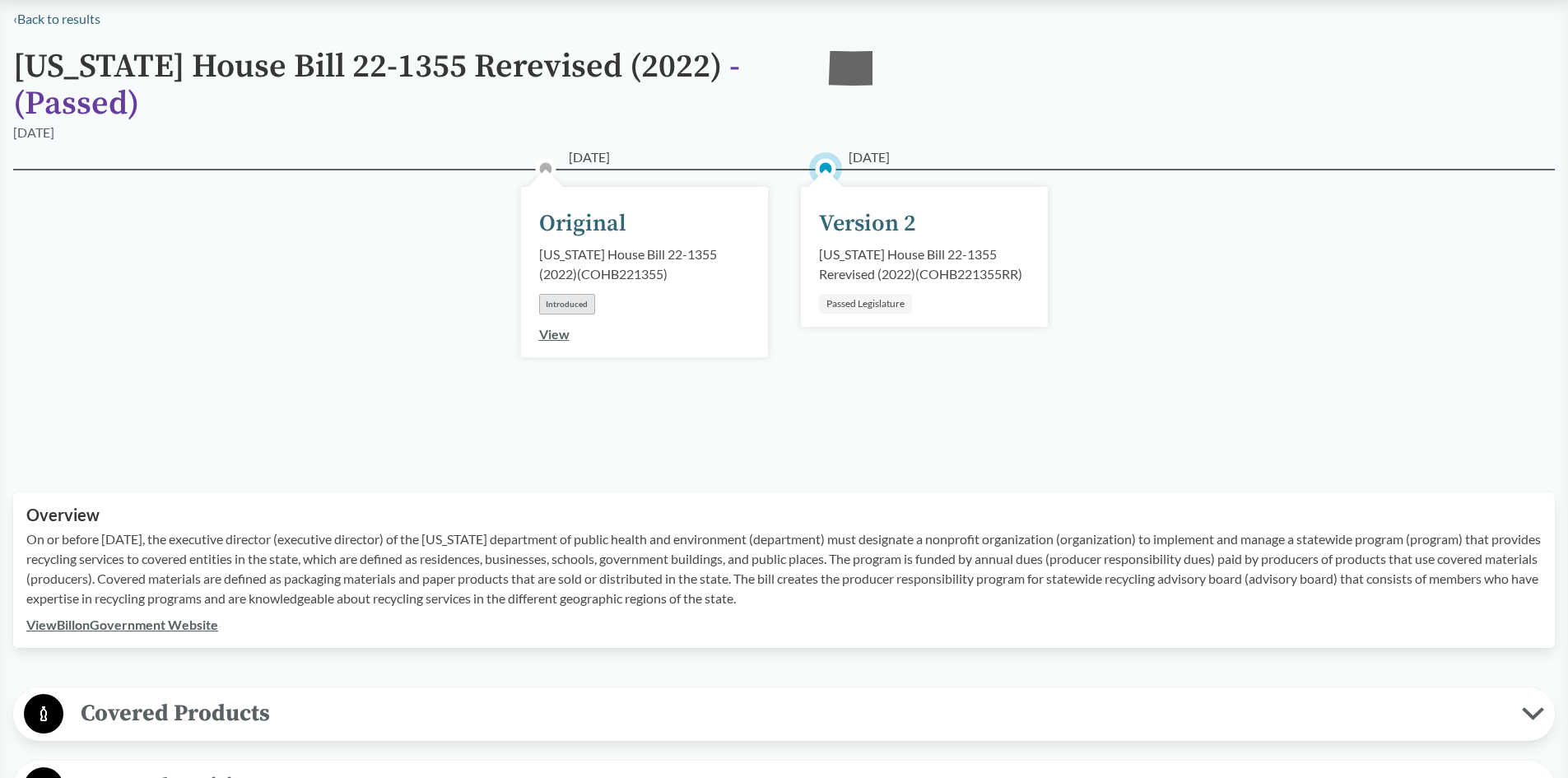
scroll to position [0, 0]
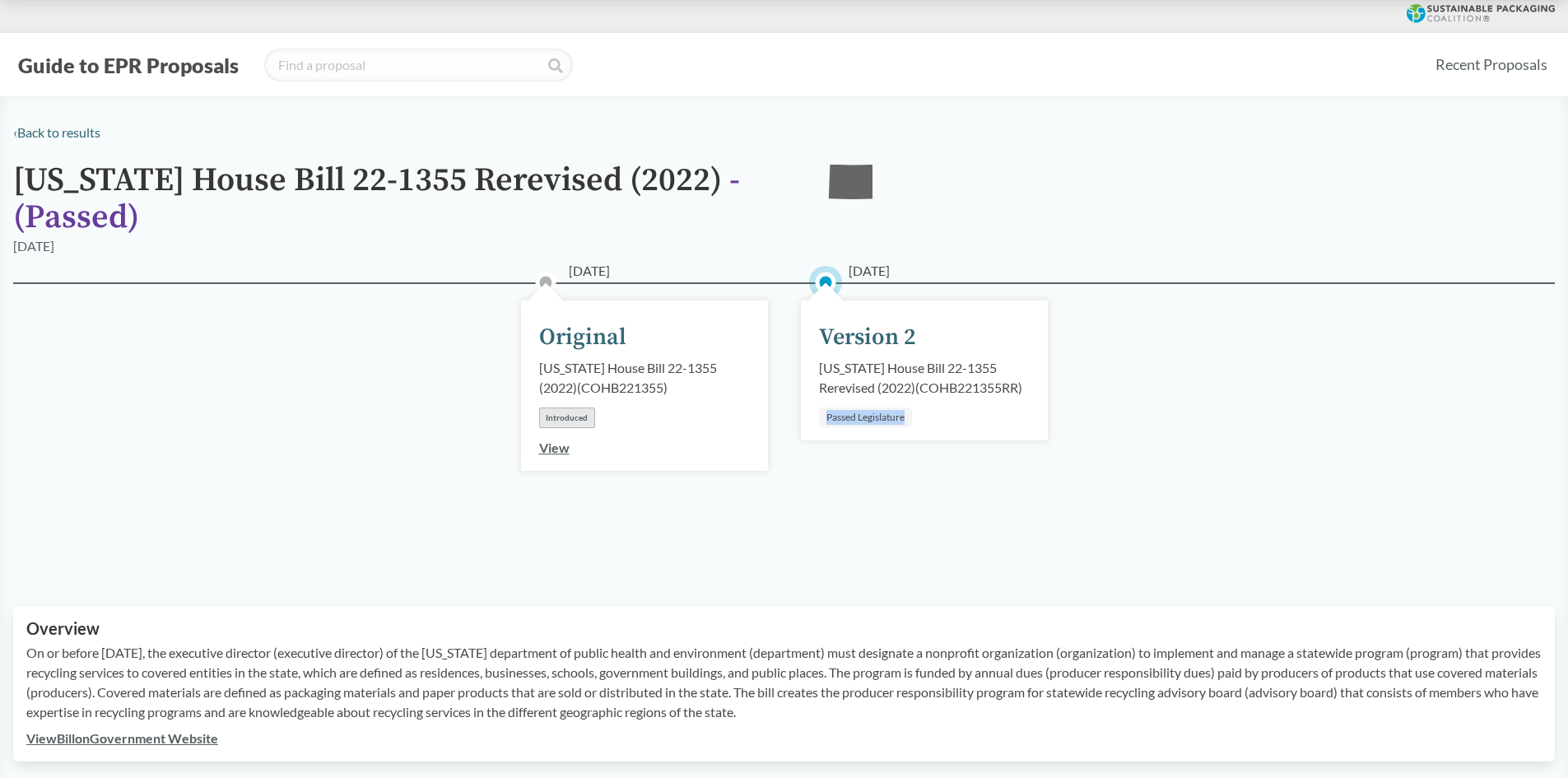
drag, startPoint x: 828, startPoint y: 415, endPoint x: 929, endPoint y: 416, distance: 101.0
click at [929, 416] on div "[DATE] Version 2 [US_STATE] House Bill 22-1355 Rerevised (2022) ( COHB221355RR …" at bounding box center [924, 370] width 247 height 140
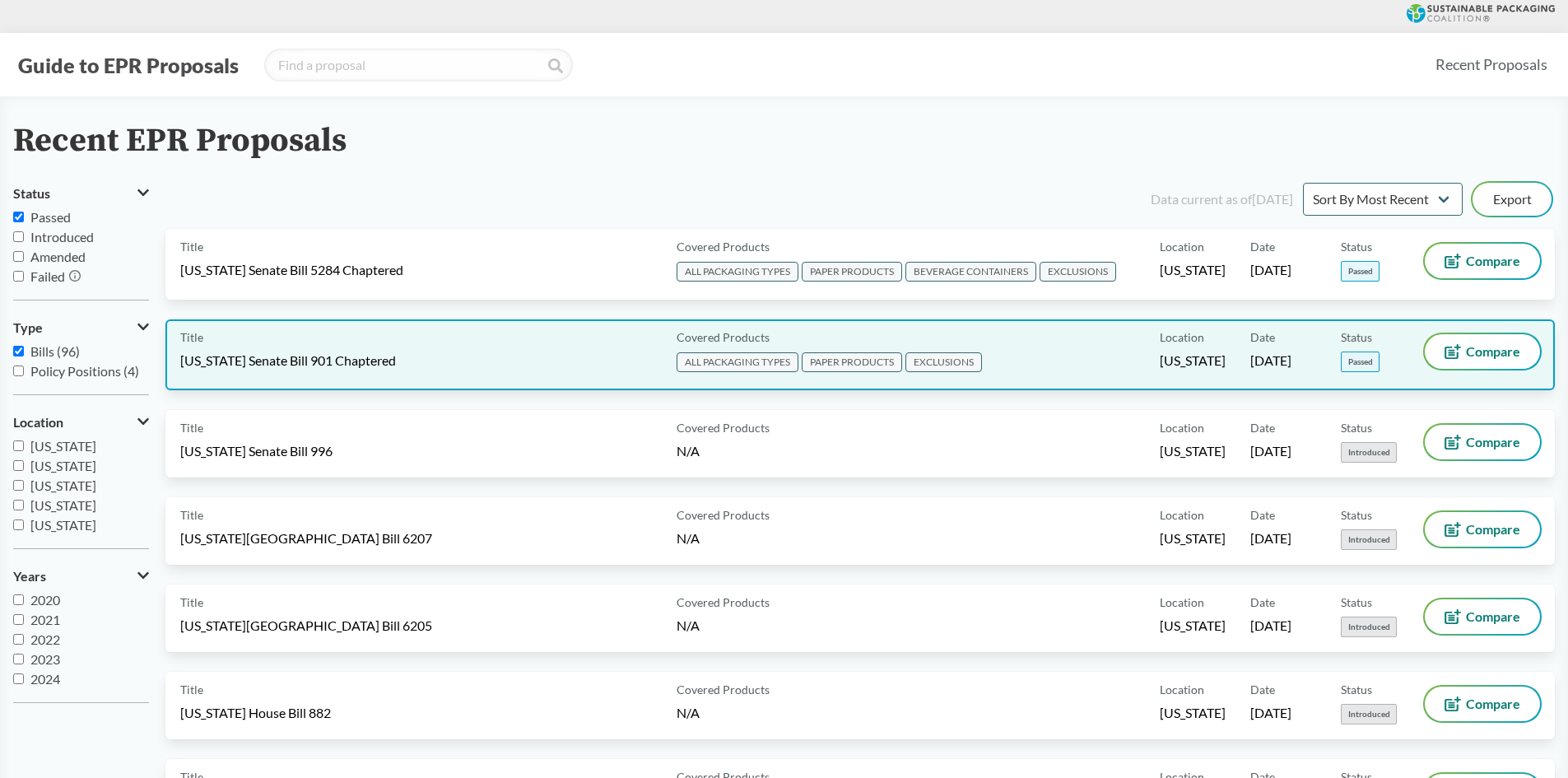
click at [551, 348] on div "Title [US_STATE] Senate Bill 901 Chaptered" at bounding box center [425, 354] width 489 height 41
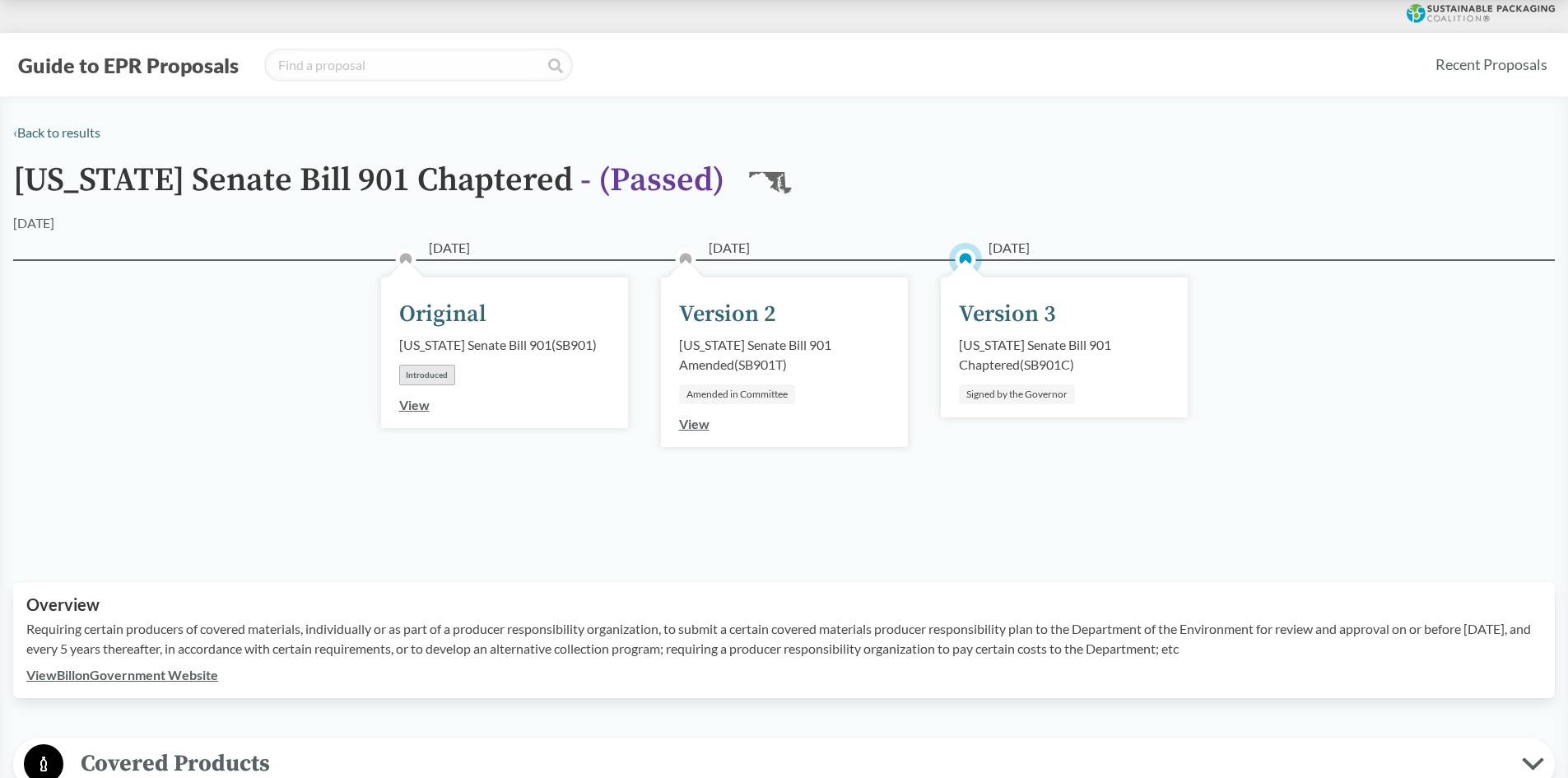
drag, startPoint x: 967, startPoint y: 397, endPoint x: 1101, endPoint y: 397, distance: 134.0
click at [1101, 397] on div "[DATE] Version 3 [US_STATE] Senate Bill 901 Chaptered ( SB901C ) Signed by the …" at bounding box center [1064, 348] width 247 height 140
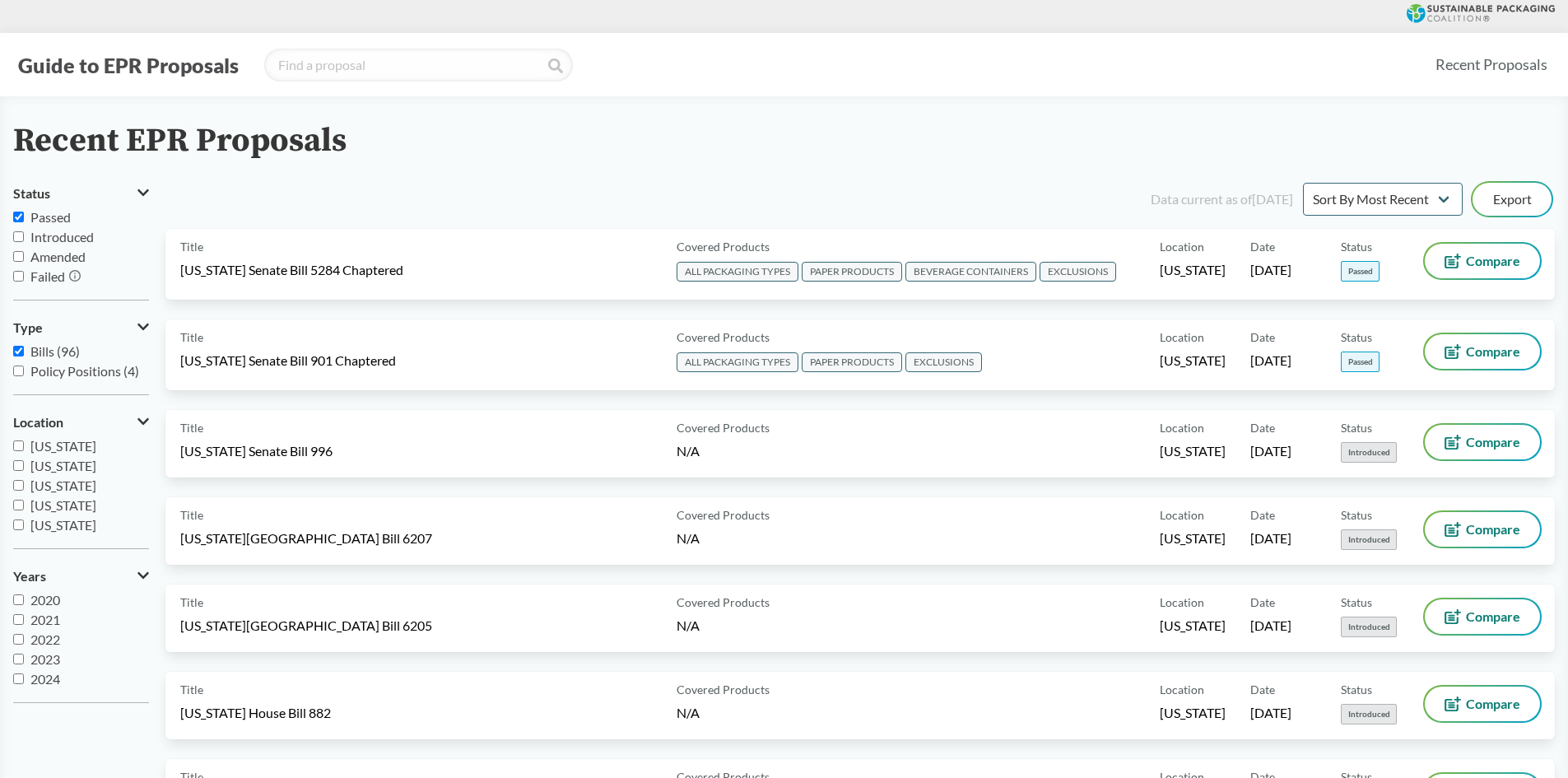
click at [20, 348] on input "Bills (96)" at bounding box center [19, 351] width 11 height 11
click at [20, 348] on input "Bills (96)" at bounding box center [19, 351] width 11 height 11
checkbox input "true"
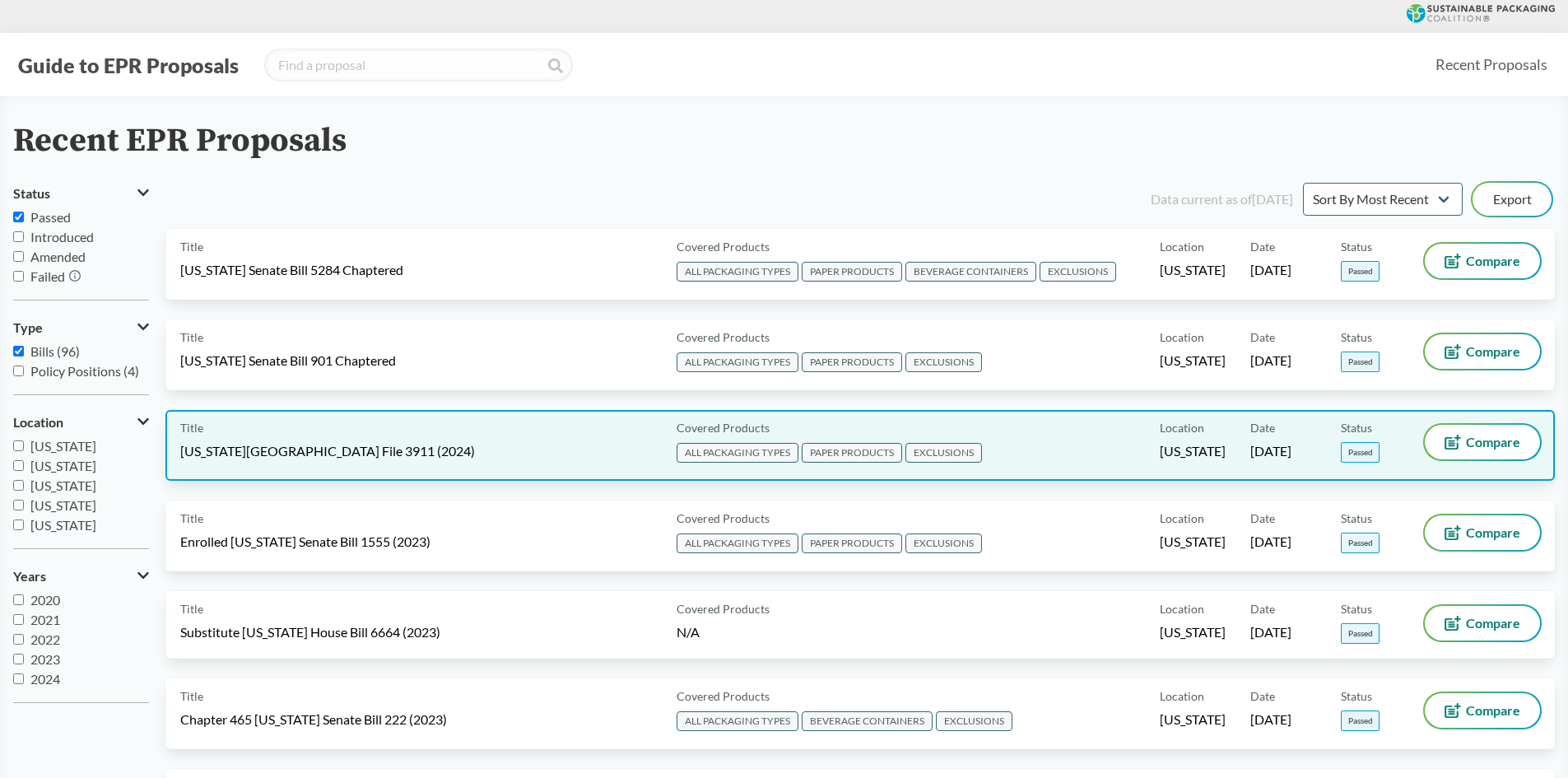
click at [465, 435] on div "Title [US_STATE][GEOGRAPHIC_DATA] File 3911 (2024)" at bounding box center [425, 445] width 489 height 41
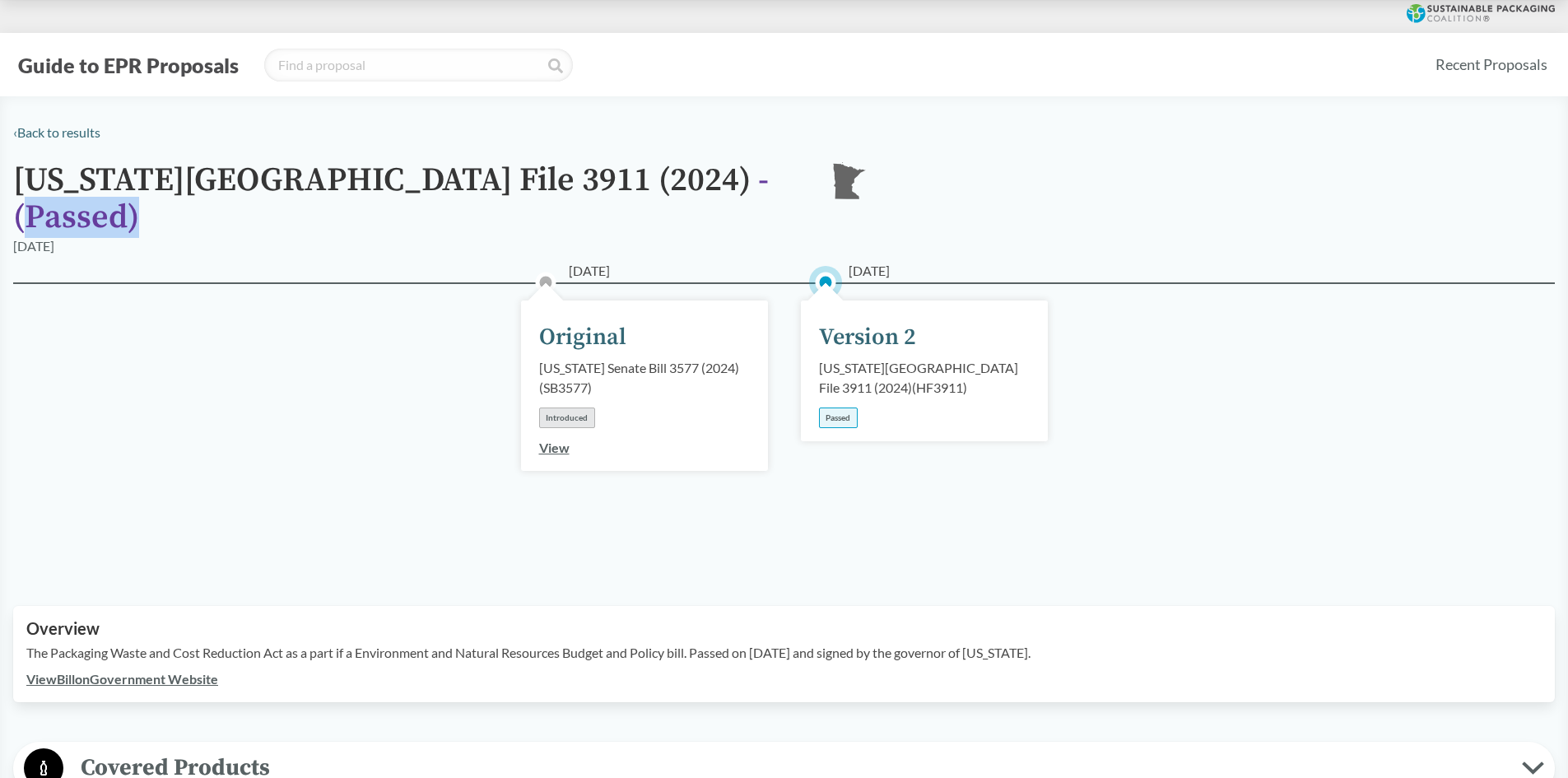
drag, startPoint x: 554, startPoint y: 187, endPoint x: 657, endPoint y: 186, distance: 103.0
click at [657, 186] on span "- ( Passed )" at bounding box center [391, 198] width 755 height 78
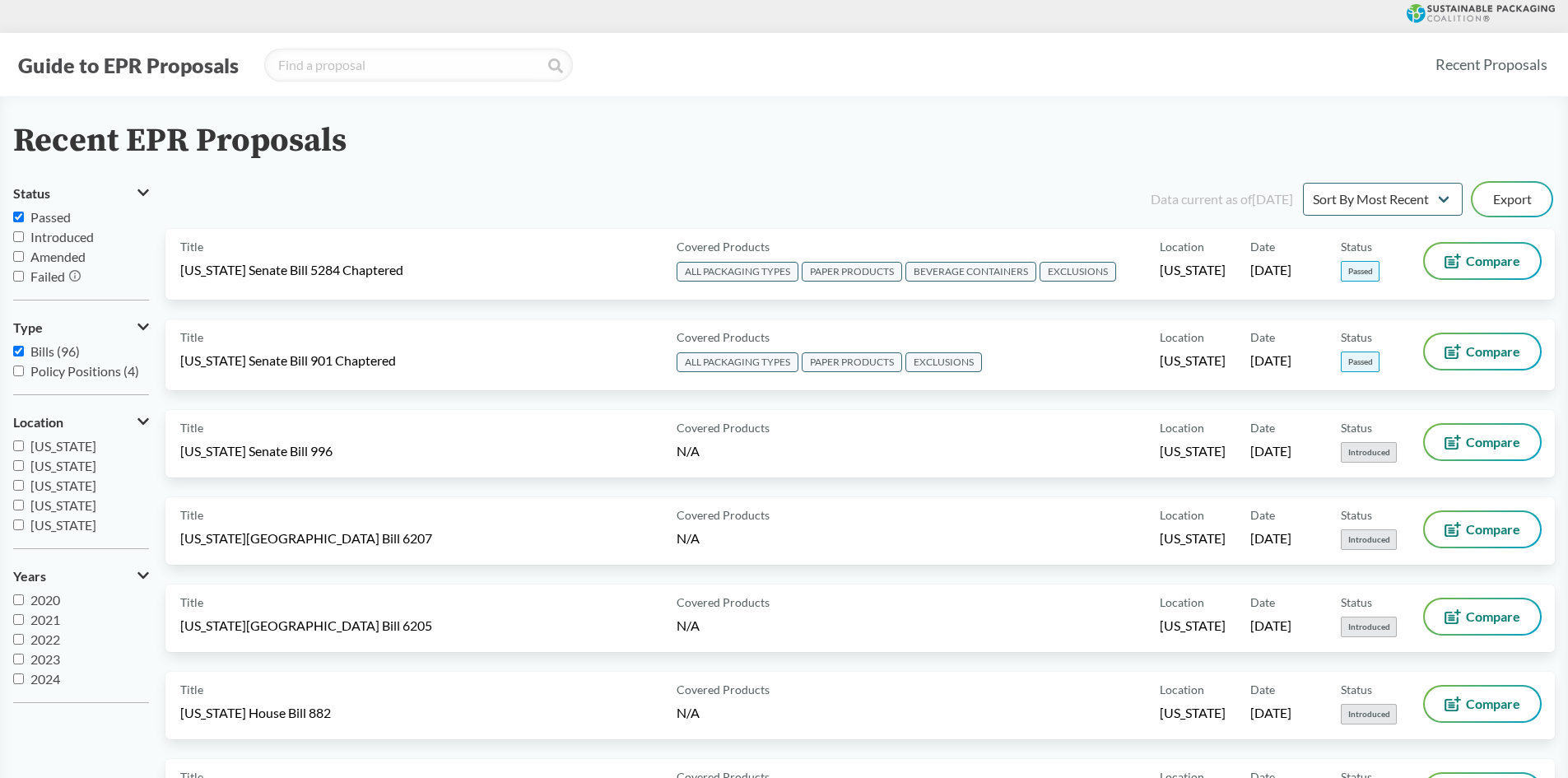
drag, startPoint x: 25, startPoint y: 358, endPoint x: 41, endPoint y: 354, distance: 16.5
click at [27, 359] on label "Bills (96)" at bounding box center [81, 351] width 136 height 19
click at [24, 356] on input "Bills (96)" at bounding box center [19, 351] width 11 height 11
click at [41, 354] on span "Bills (96)" at bounding box center [55, 351] width 50 height 16
click at [24, 354] on input "Bills (96)" at bounding box center [19, 351] width 11 height 11
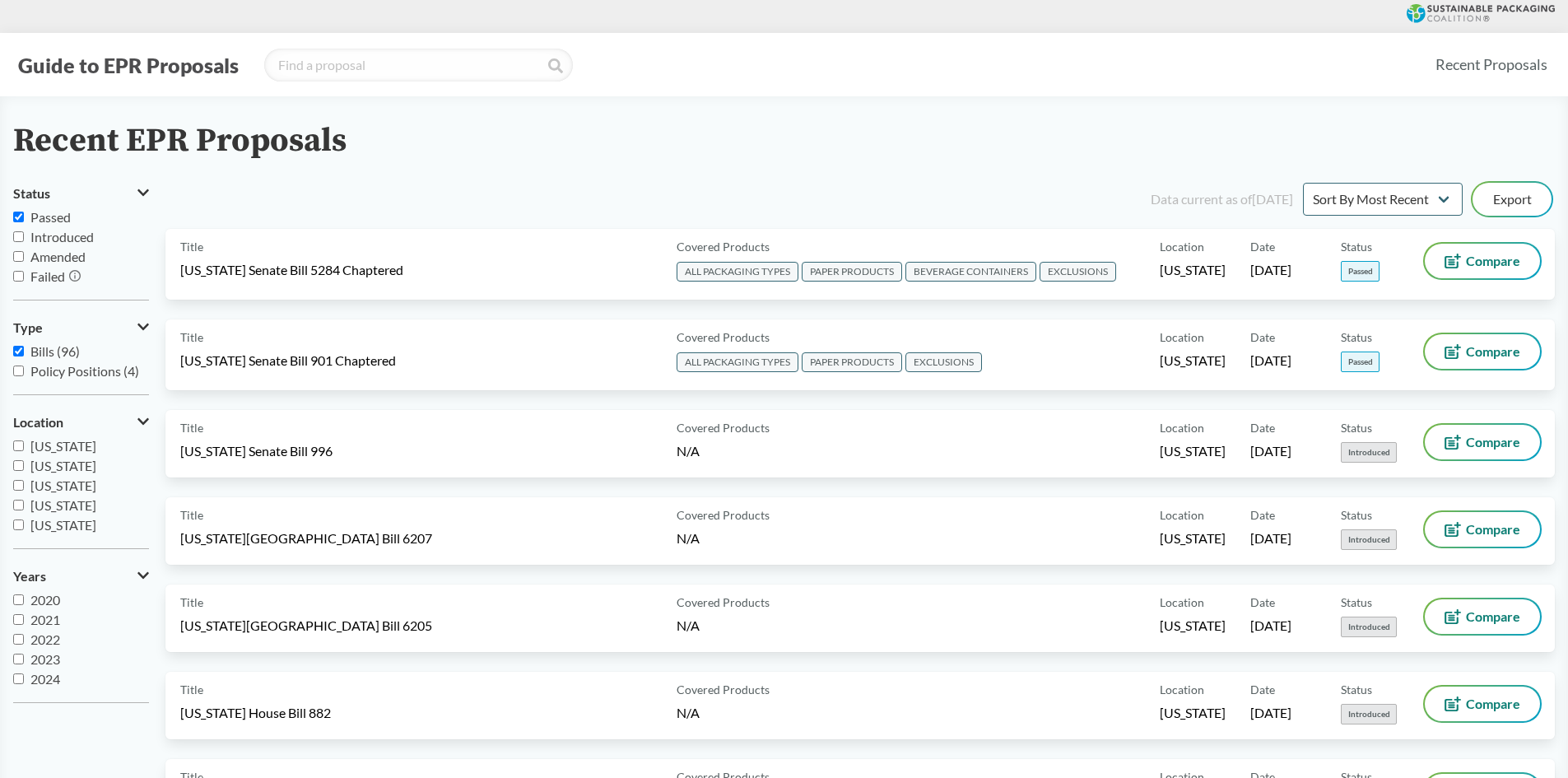
checkbox input "true"
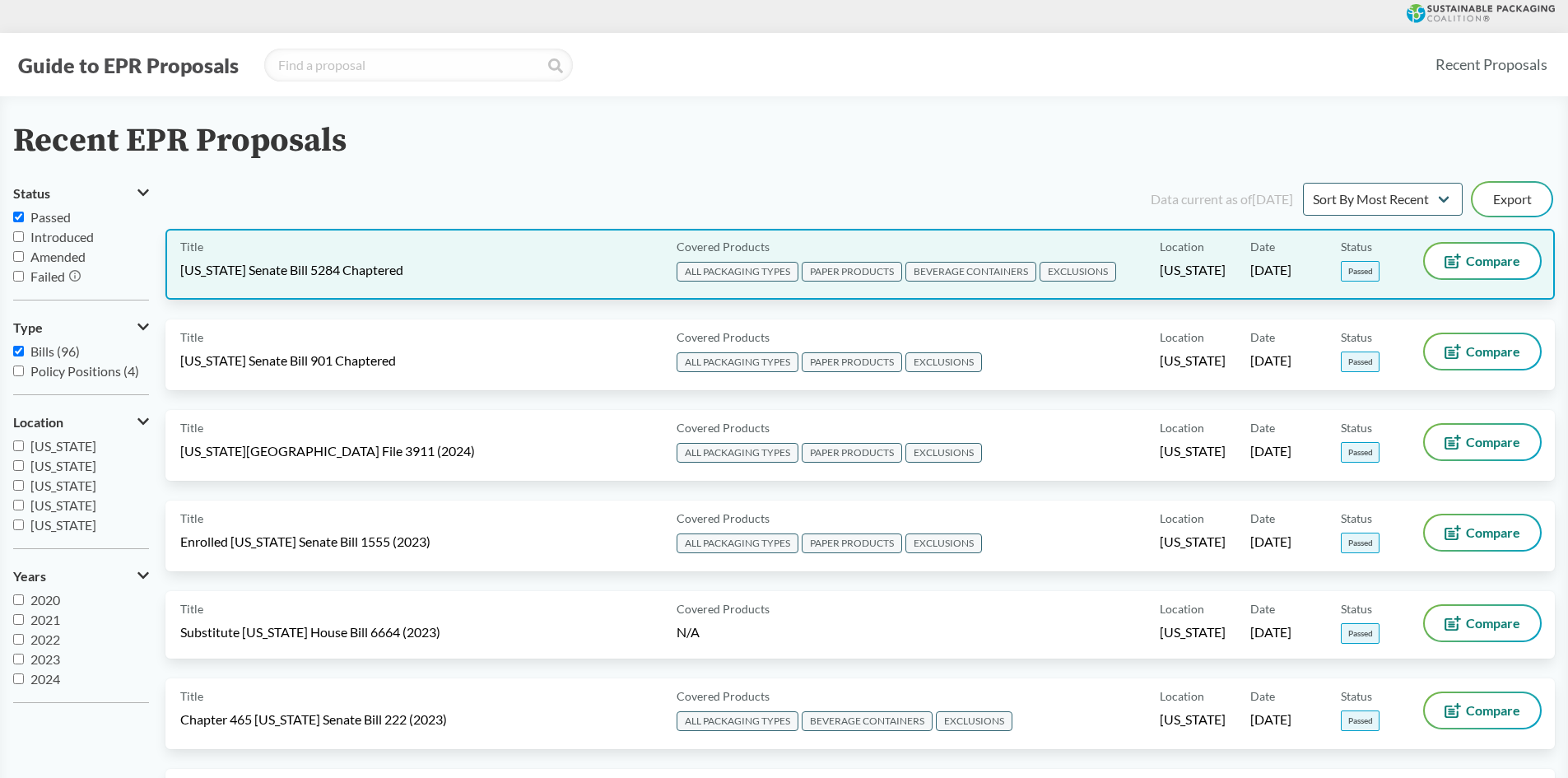
drag, startPoint x: 362, startPoint y: 289, endPoint x: 386, endPoint y: 249, distance: 46.6
drag, startPoint x: 386, startPoint y: 249, endPoint x: 332, endPoint y: 271, distance: 58.3
click at [332, 271] on span "[US_STATE] Senate Bill 5284 Chaptered" at bounding box center [292, 269] width 223 height 18
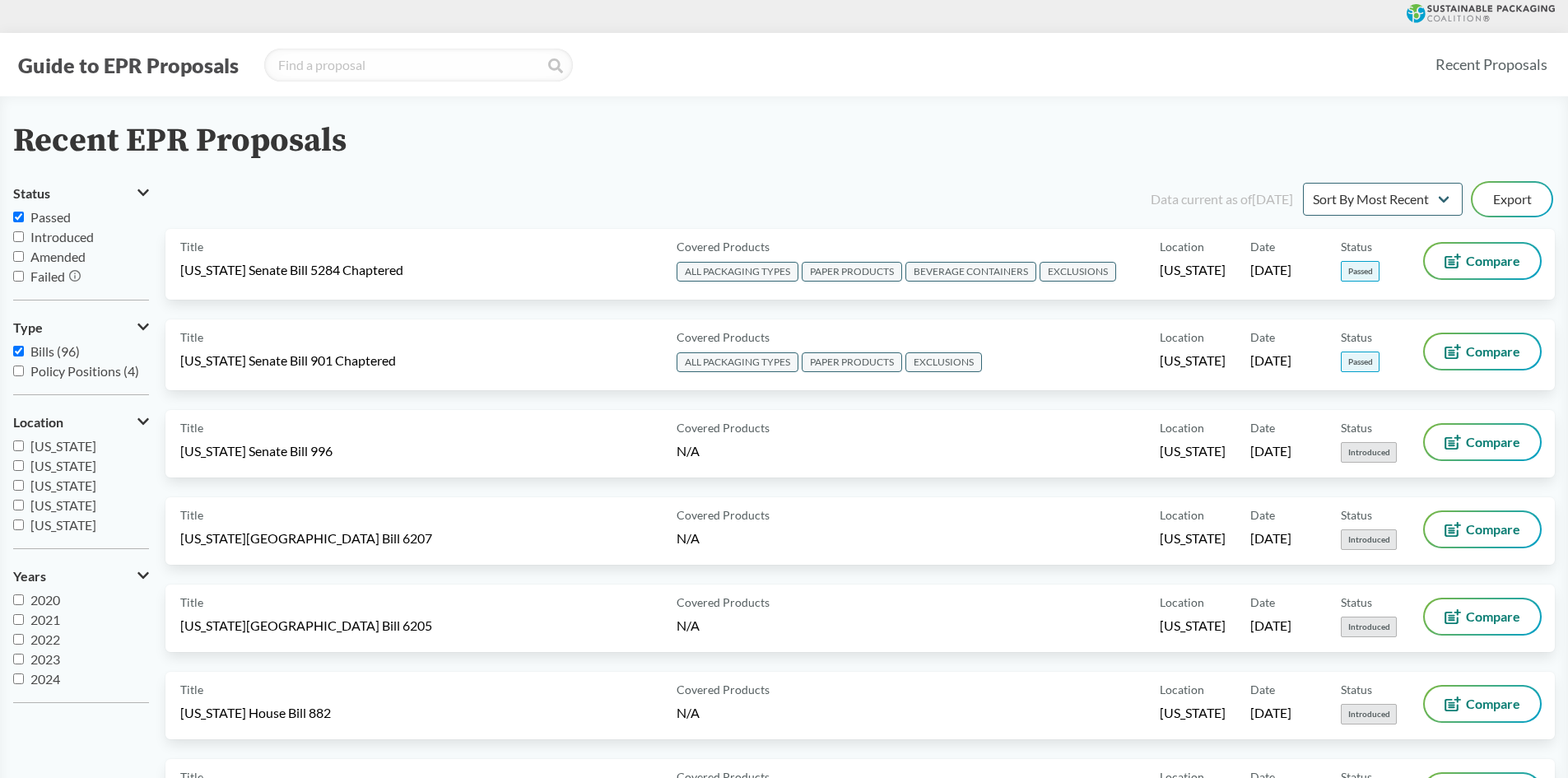
click at [56, 349] on span "Bills (96)" at bounding box center [55, 351] width 50 height 16
click at [24, 349] on input "Bills (96)" at bounding box center [19, 351] width 11 height 11
click at [56, 349] on span "Bills (96)" at bounding box center [55, 351] width 50 height 16
click at [24, 349] on input "Bills (96)" at bounding box center [19, 351] width 11 height 11
checkbox input "true"
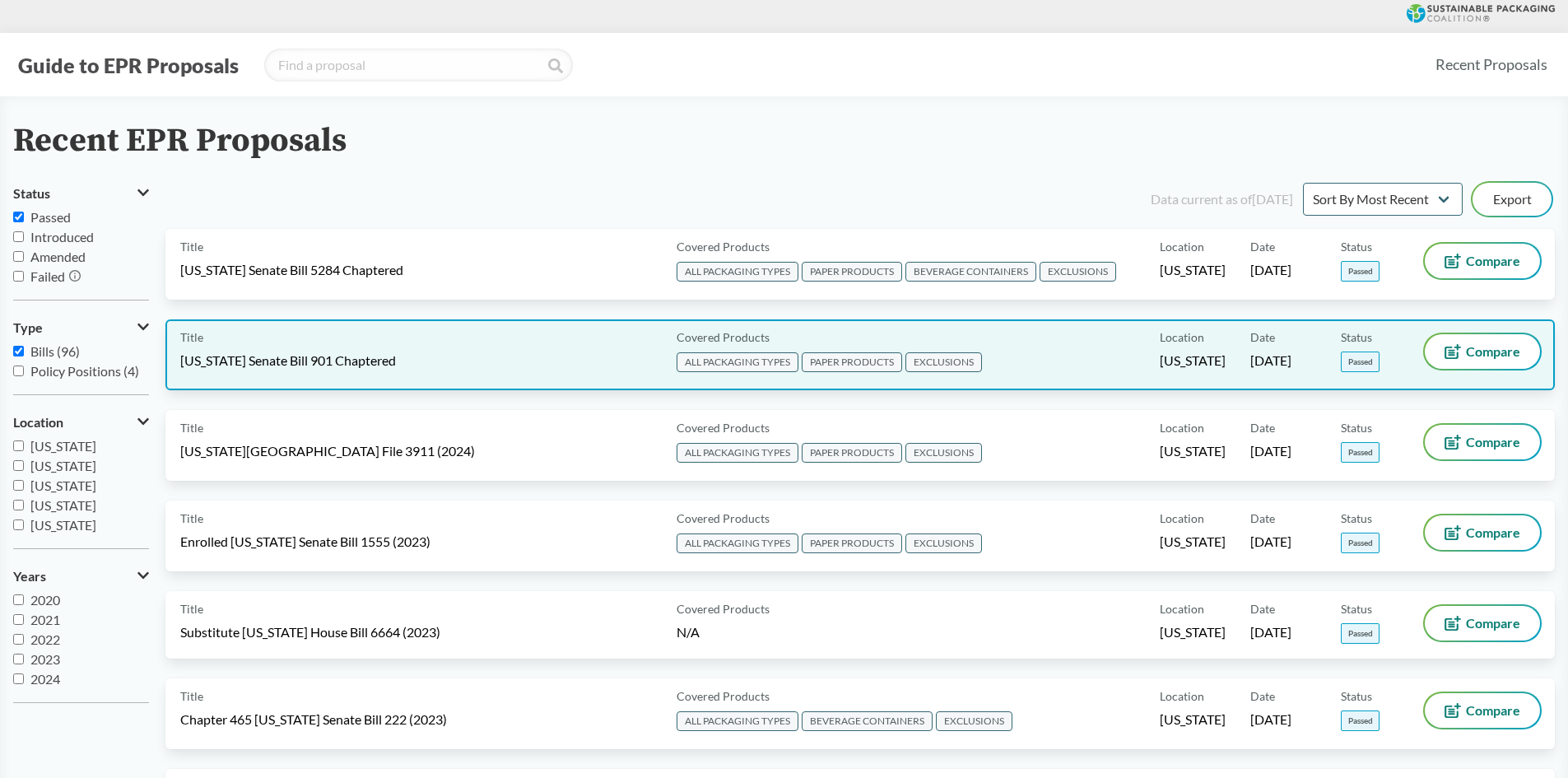
click at [278, 354] on span "[US_STATE] Senate Bill 901 Chaptered" at bounding box center [289, 359] width 216 height 18
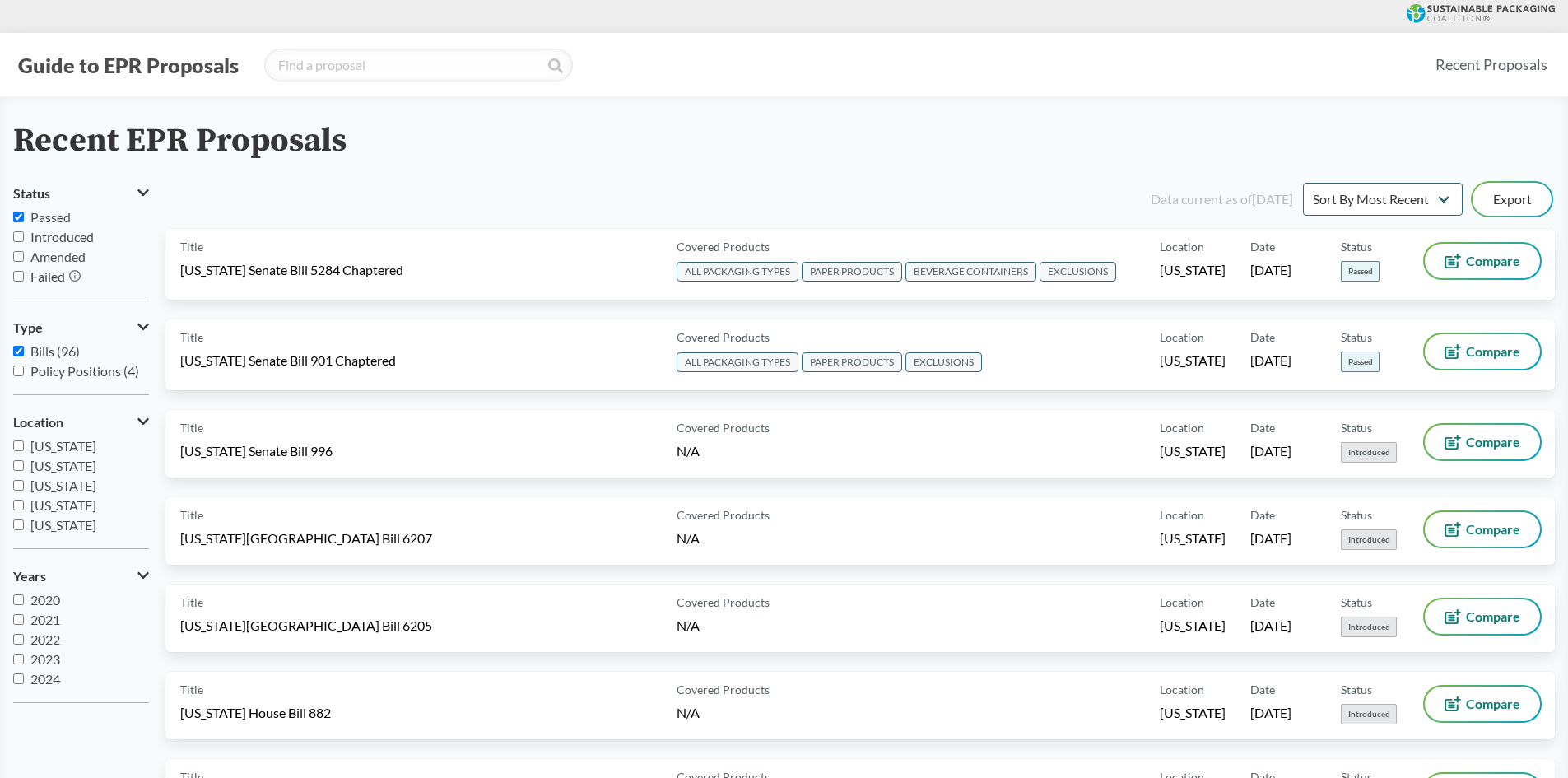
click at [57, 348] on span "Bills (96)" at bounding box center [55, 351] width 50 height 16
click at [24, 348] on input "Bills (96)" at bounding box center [19, 351] width 11 height 11
click at [57, 348] on span "Bills (96)" at bounding box center [55, 351] width 50 height 16
click at [24, 348] on input "Bills (96)" at bounding box center [19, 351] width 11 height 11
checkbox input "true"
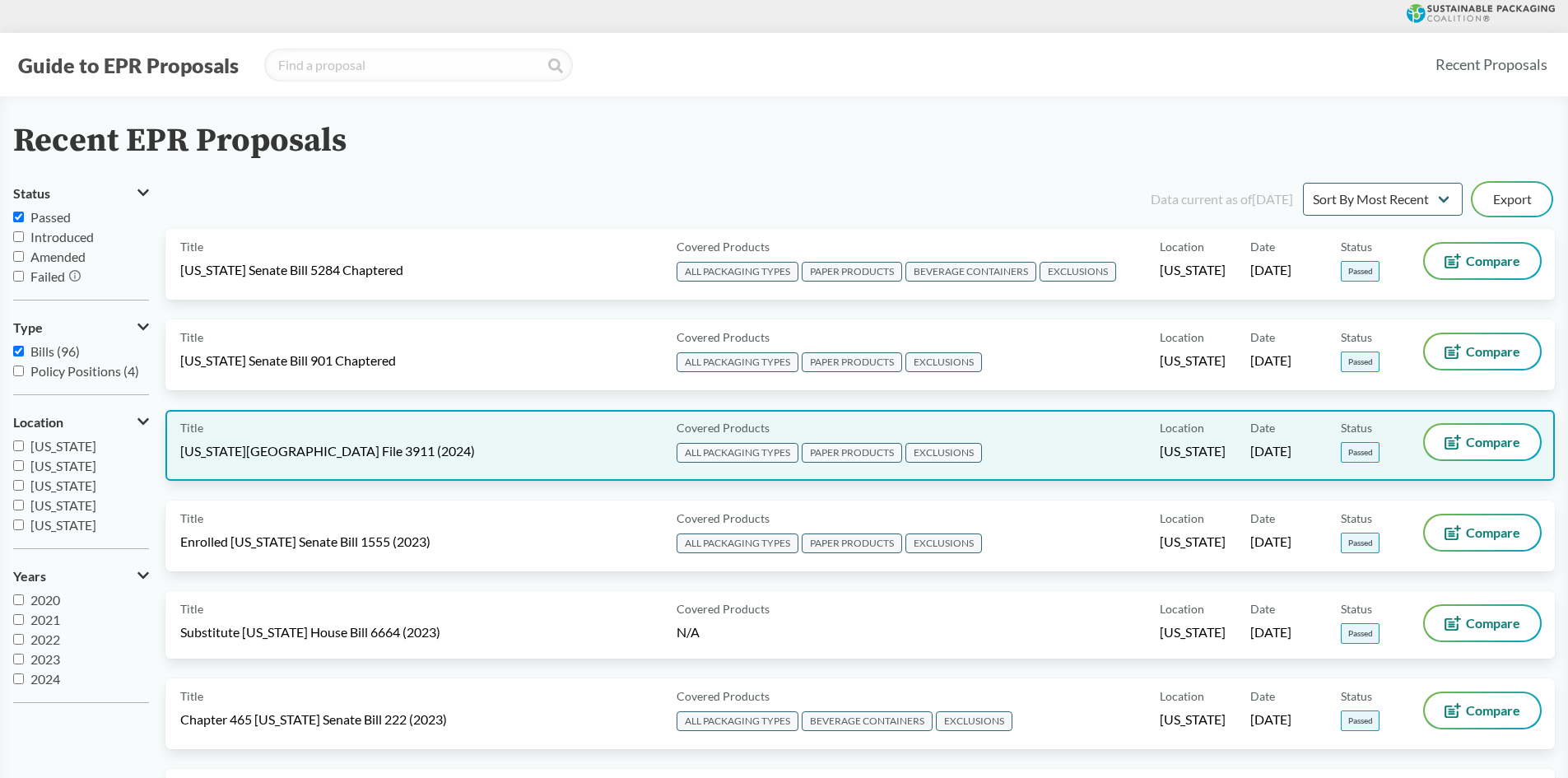
click at [334, 438] on div "Title [US_STATE][GEOGRAPHIC_DATA] File 3911 (2024)" at bounding box center [425, 445] width 489 height 41
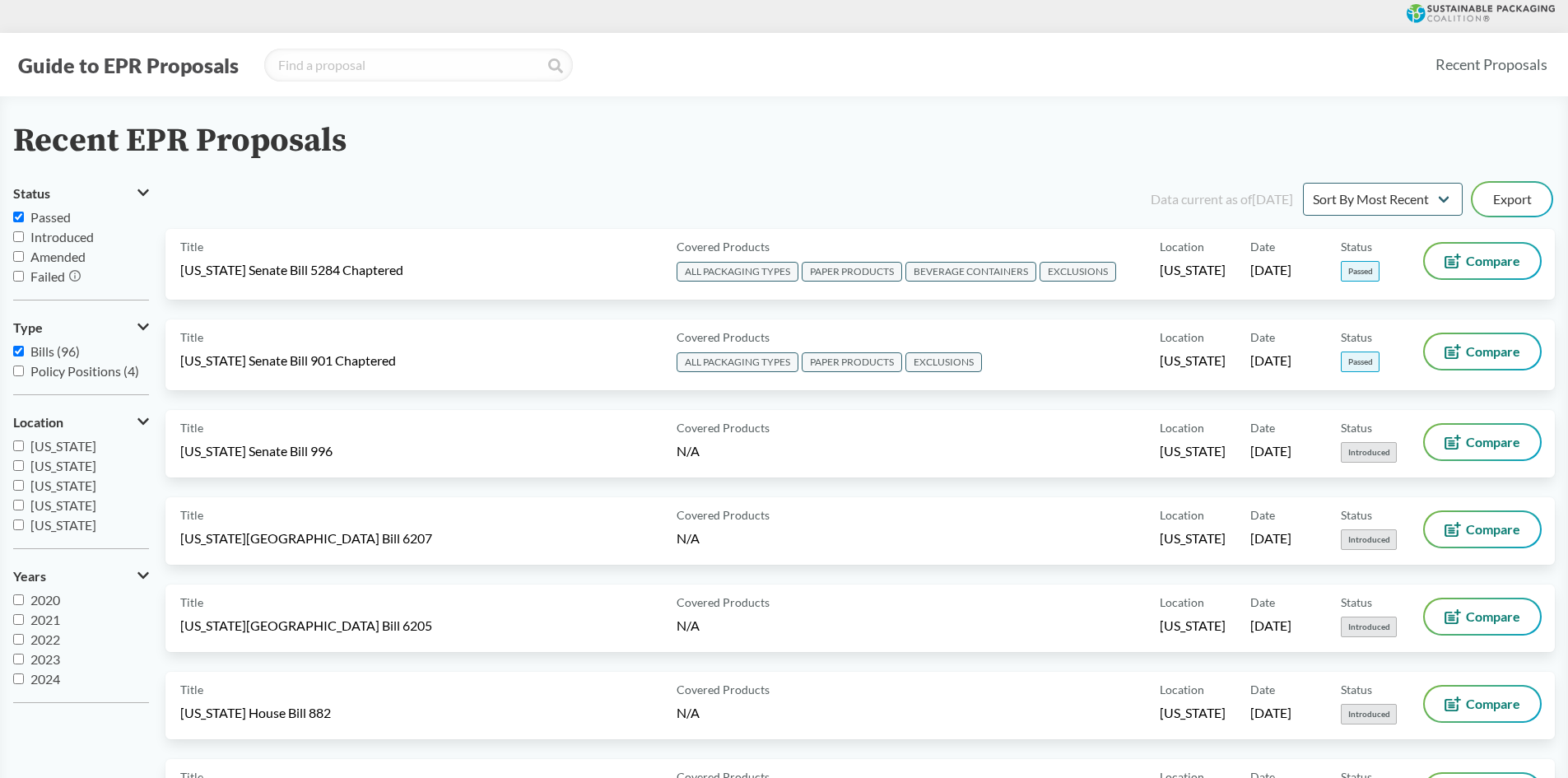
click at [63, 353] on span "Bills (96)" at bounding box center [55, 351] width 50 height 16
click at [24, 353] on input "Bills (96)" at bounding box center [19, 351] width 11 height 11
click at [63, 353] on span "Bills (96)" at bounding box center [55, 351] width 50 height 16
click at [24, 353] on input "Bills (96)" at bounding box center [19, 351] width 11 height 11
checkbox input "true"
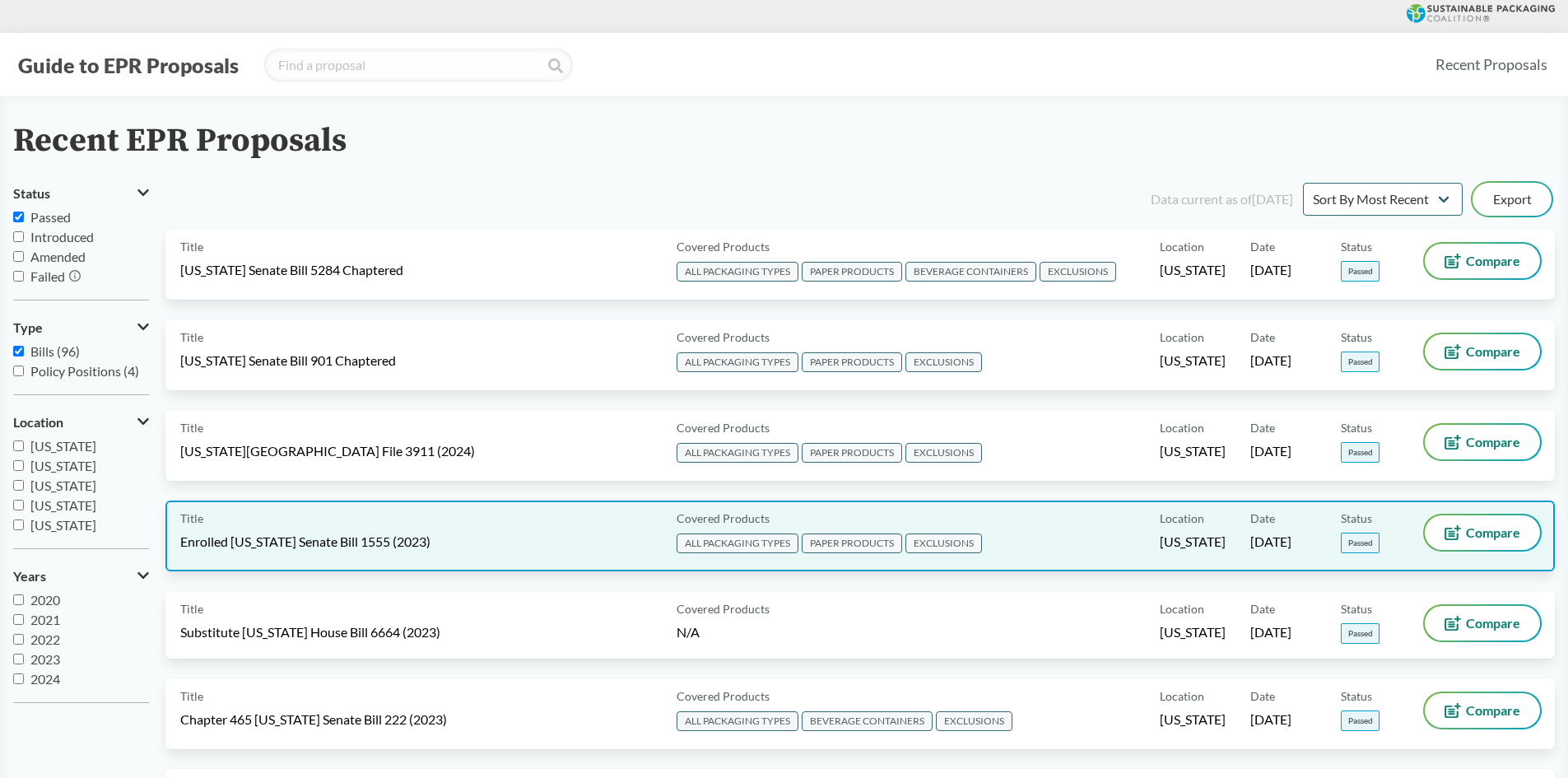
click at [288, 557] on div "Title Enrolled [US_STATE] Senate Bill 1555 (2023) Covered Products ALL PACKAGIN…" at bounding box center [860, 536] width 1389 height 71
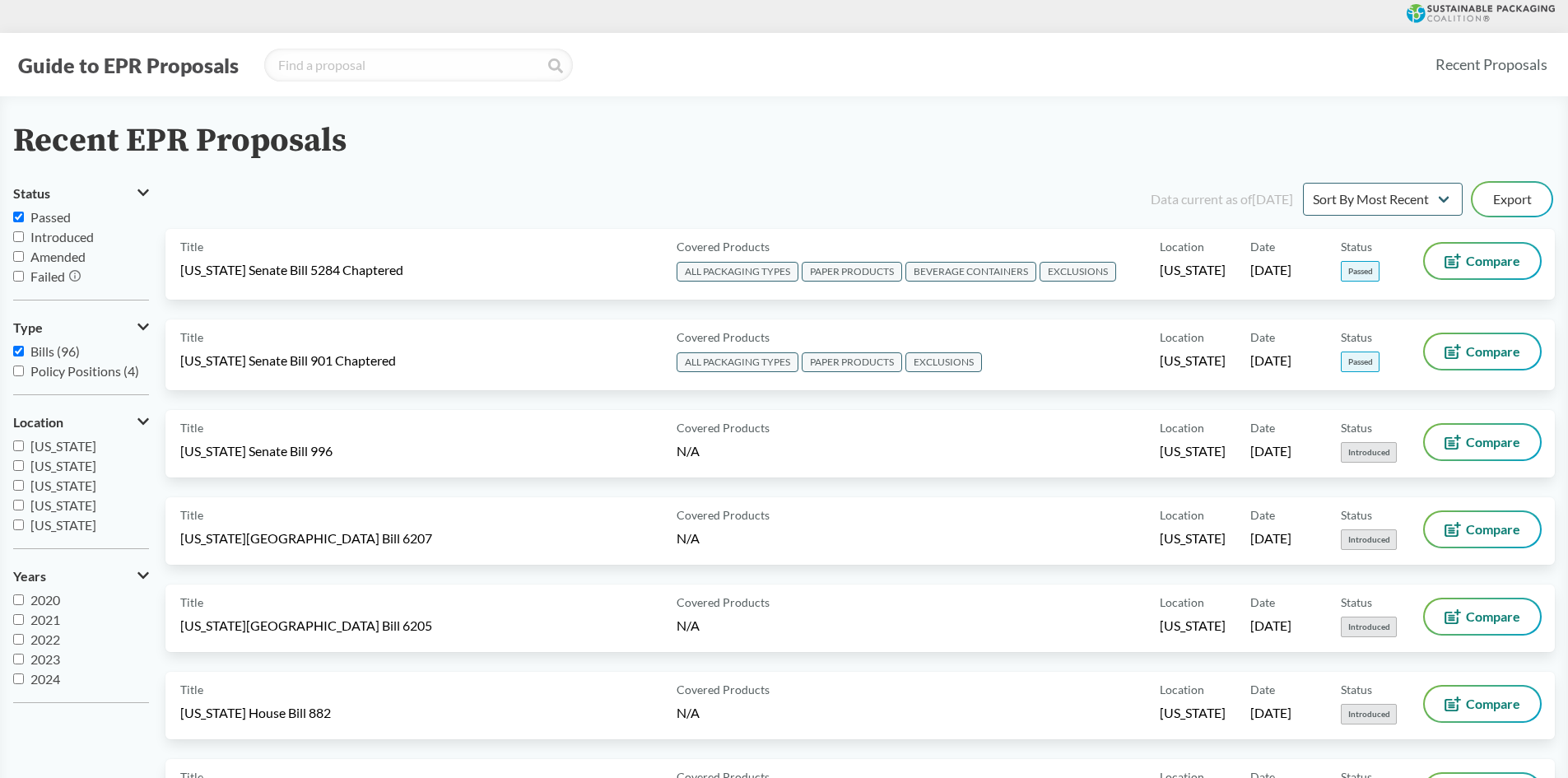
click at [45, 349] on span "Bills (96)" at bounding box center [55, 351] width 50 height 16
click at [24, 349] on input "Bills (96)" at bounding box center [19, 351] width 11 height 11
click at [45, 349] on span "Bills (96)" at bounding box center [55, 351] width 50 height 16
click at [24, 349] on input "Bills (96)" at bounding box center [19, 351] width 11 height 11
checkbox input "true"
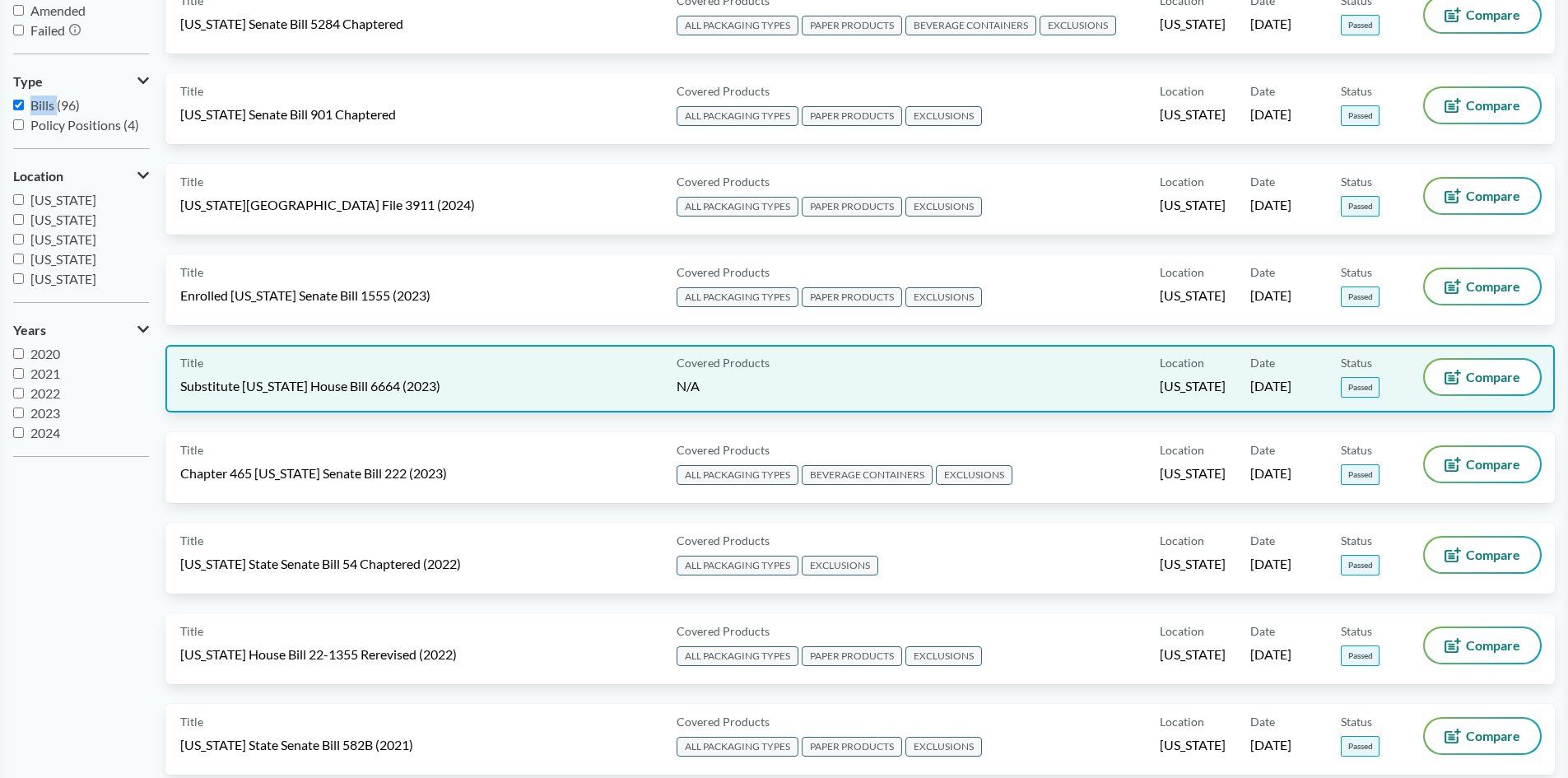
scroll to position [247, 0]
click at [311, 392] on span "Substitute [US_STATE] House Bill 6664 (2023)" at bounding box center [311, 385] width 260 height 18
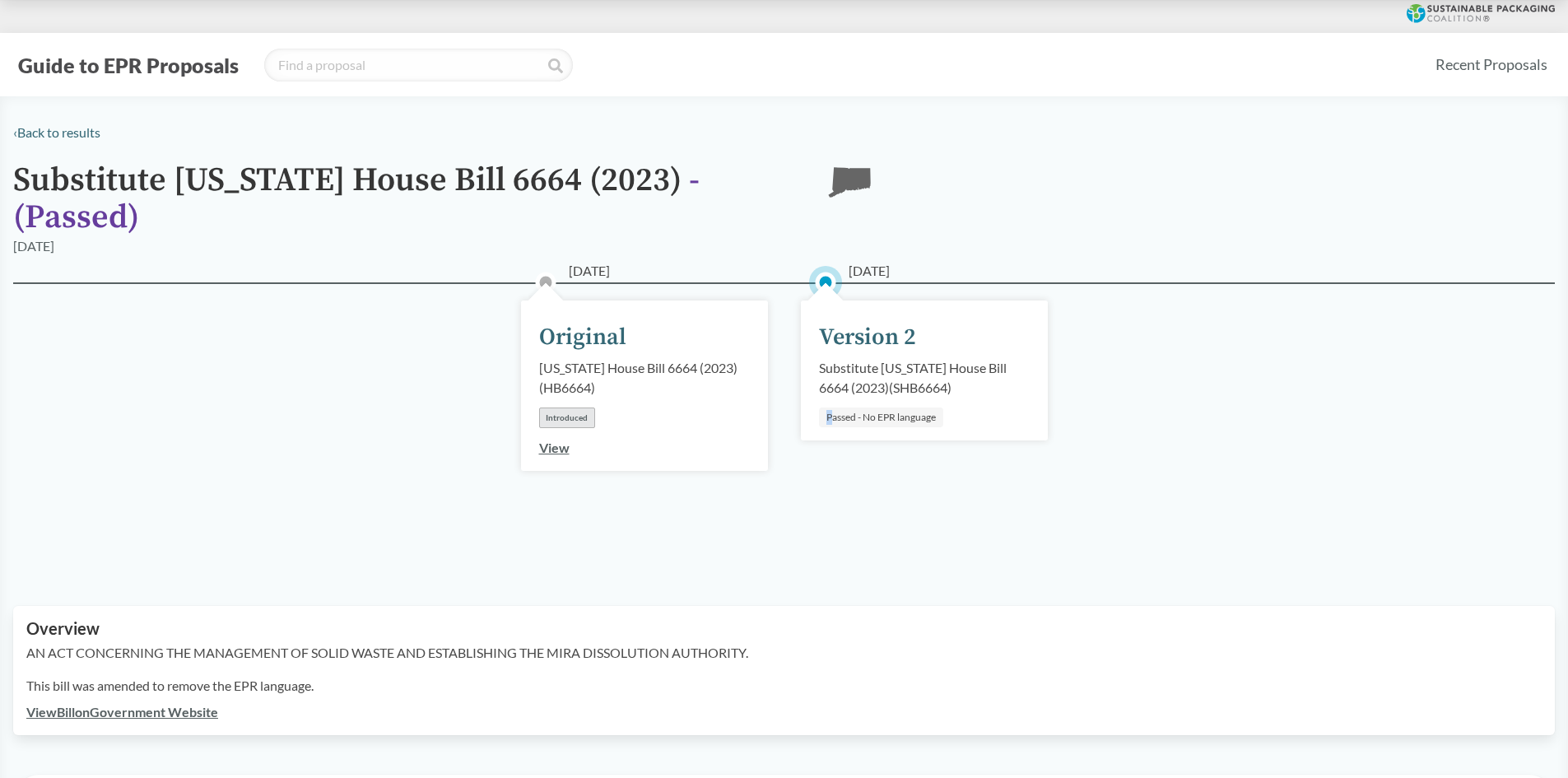
drag, startPoint x: 830, startPoint y: 419, endPoint x: 976, endPoint y: 419, distance: 146.0
click at [976, 419] on div "[DATE] Version 2 Substitute [US_STATE] House Bill 6664 (2023) ( SHB6664 ) Passe…" at bounding box center [924, 370] width 247 height 140
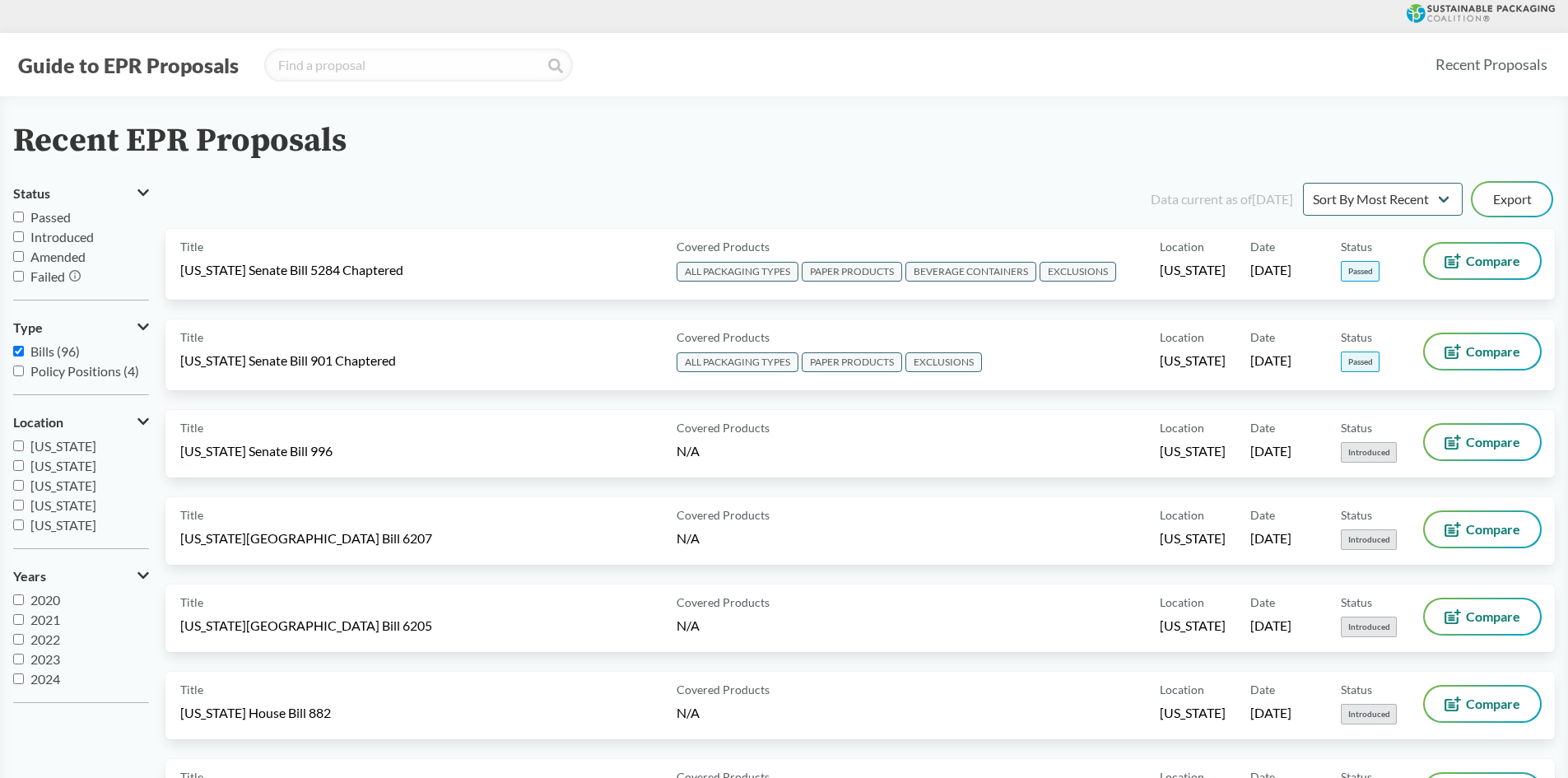
click at [45, 353] on span "Bills (96)" at bounding box center [55, 351] width 50 height 16
click at [24, 353] on input "Bills (96)" at bounding box center [19, 351] width 11 height 11
click at [45, 353] on span "Bills (96)" at bounding box center [55, 351] width 50 height 16
click at [24, 353] on input "Bills (96)" at bounding box center [19, 351] width 11 height 11
checkbox input "true"
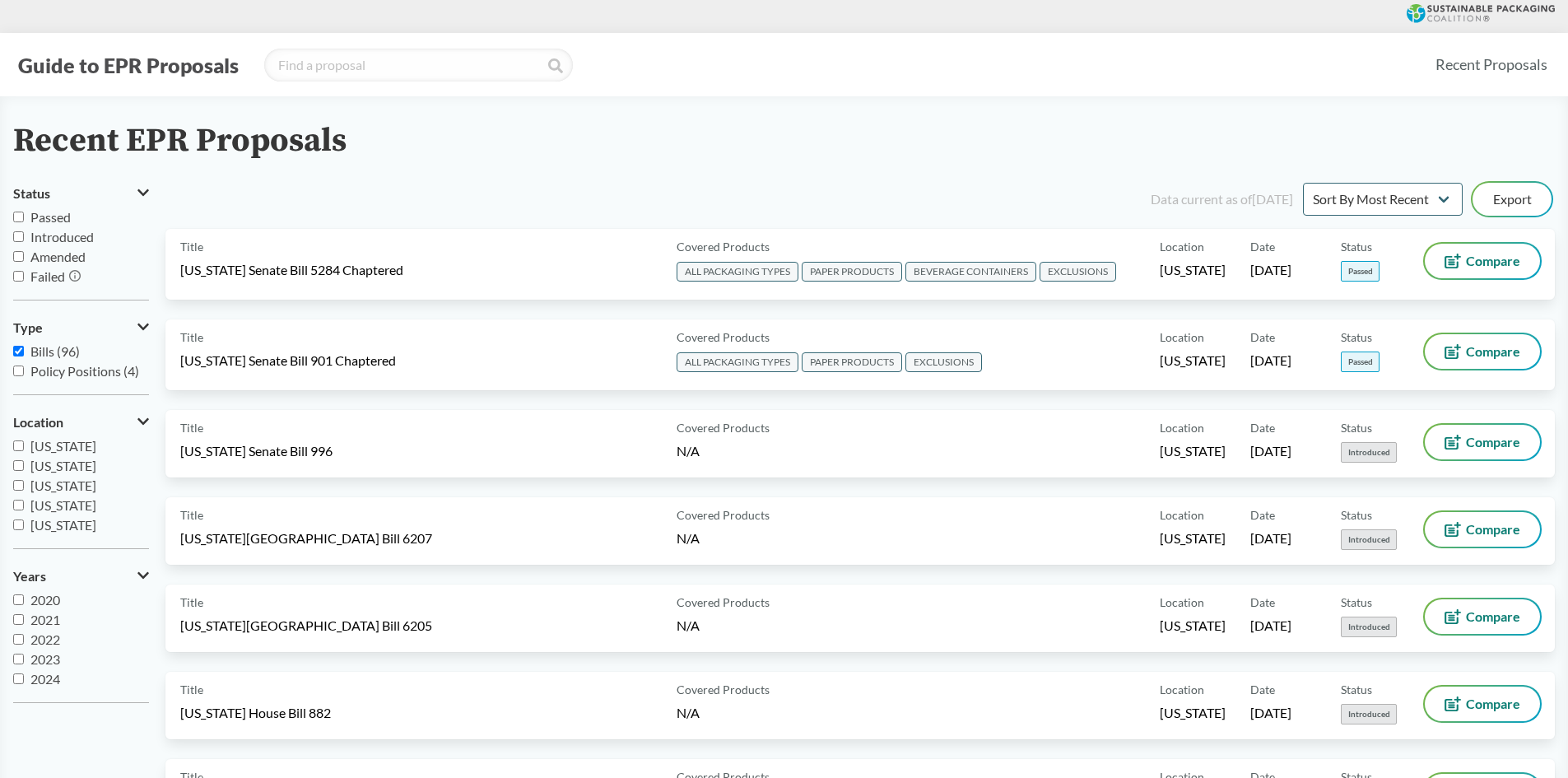
click at [50, 226] on label "Passed" at bounding box center [81, 217] width 136 height 19
click at [24, 222] on input "Passed" at bounding box center [19, 217] width 11 height 11
checkbox input "true"
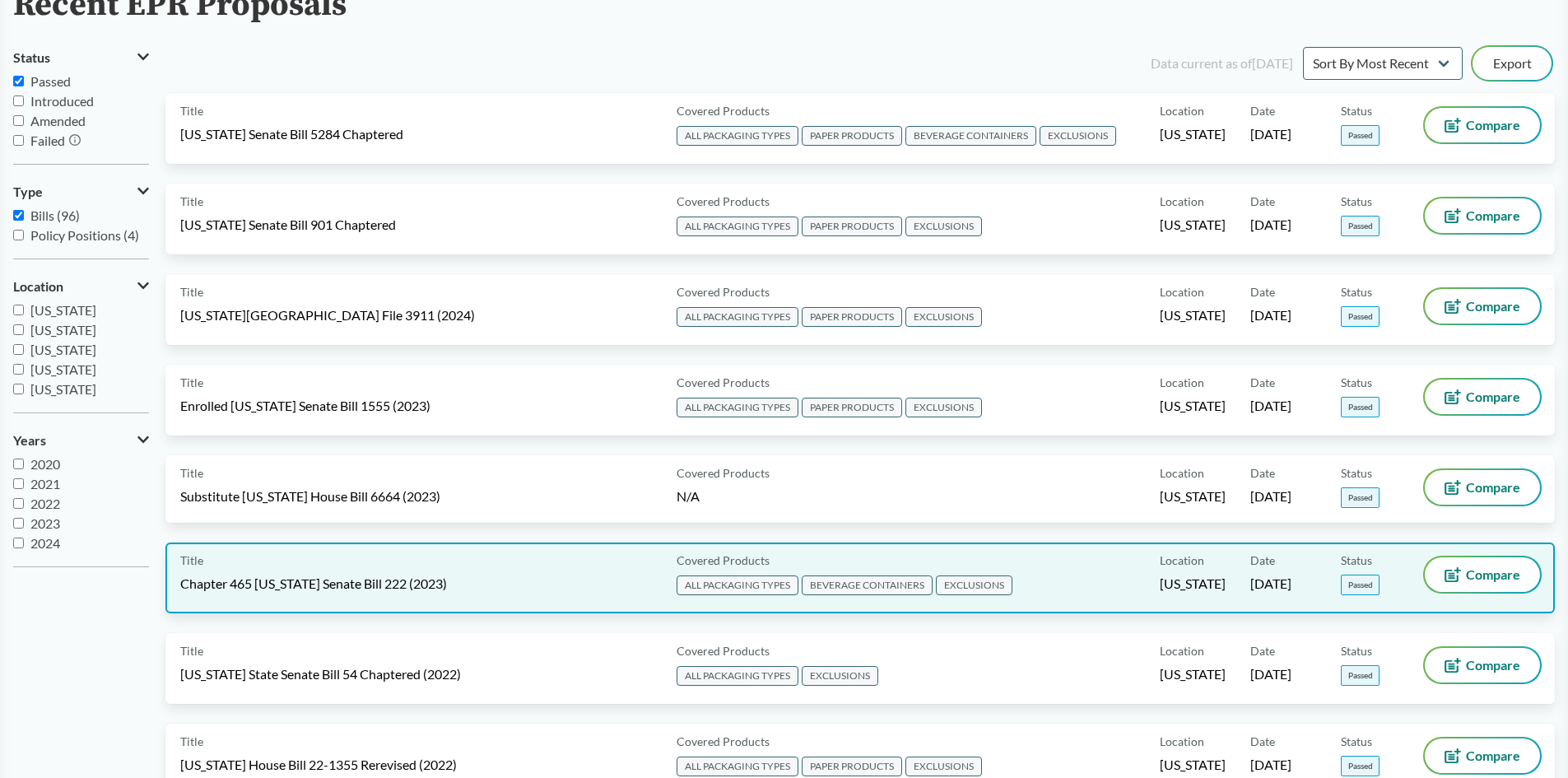
scroll to position [165, 0]
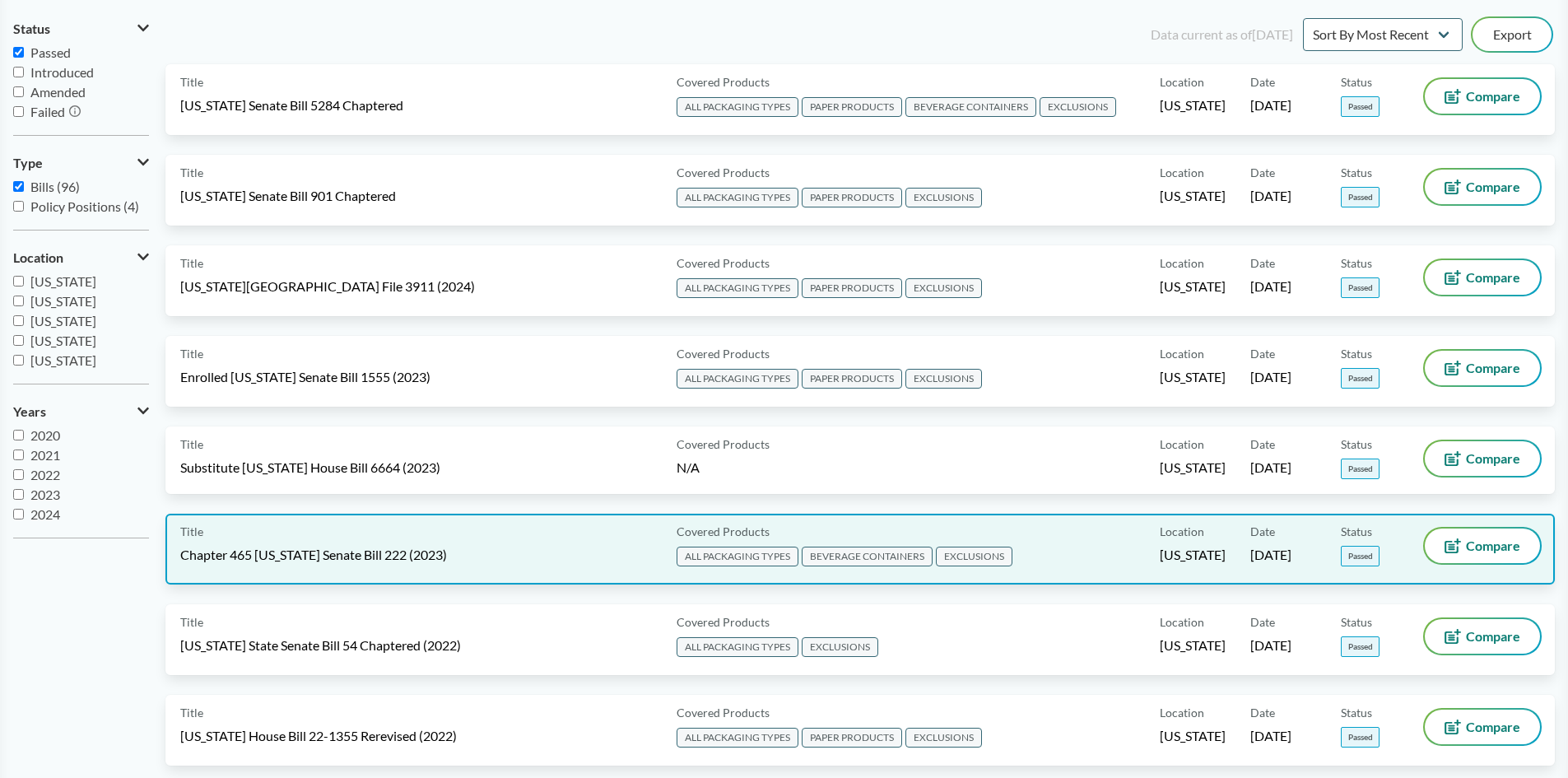
click at [444, 548] on div "Title Chapter 465 [US_STATE] Senate Bill 222 (2023)" at bounding box center [425, 548] width 489 height 41
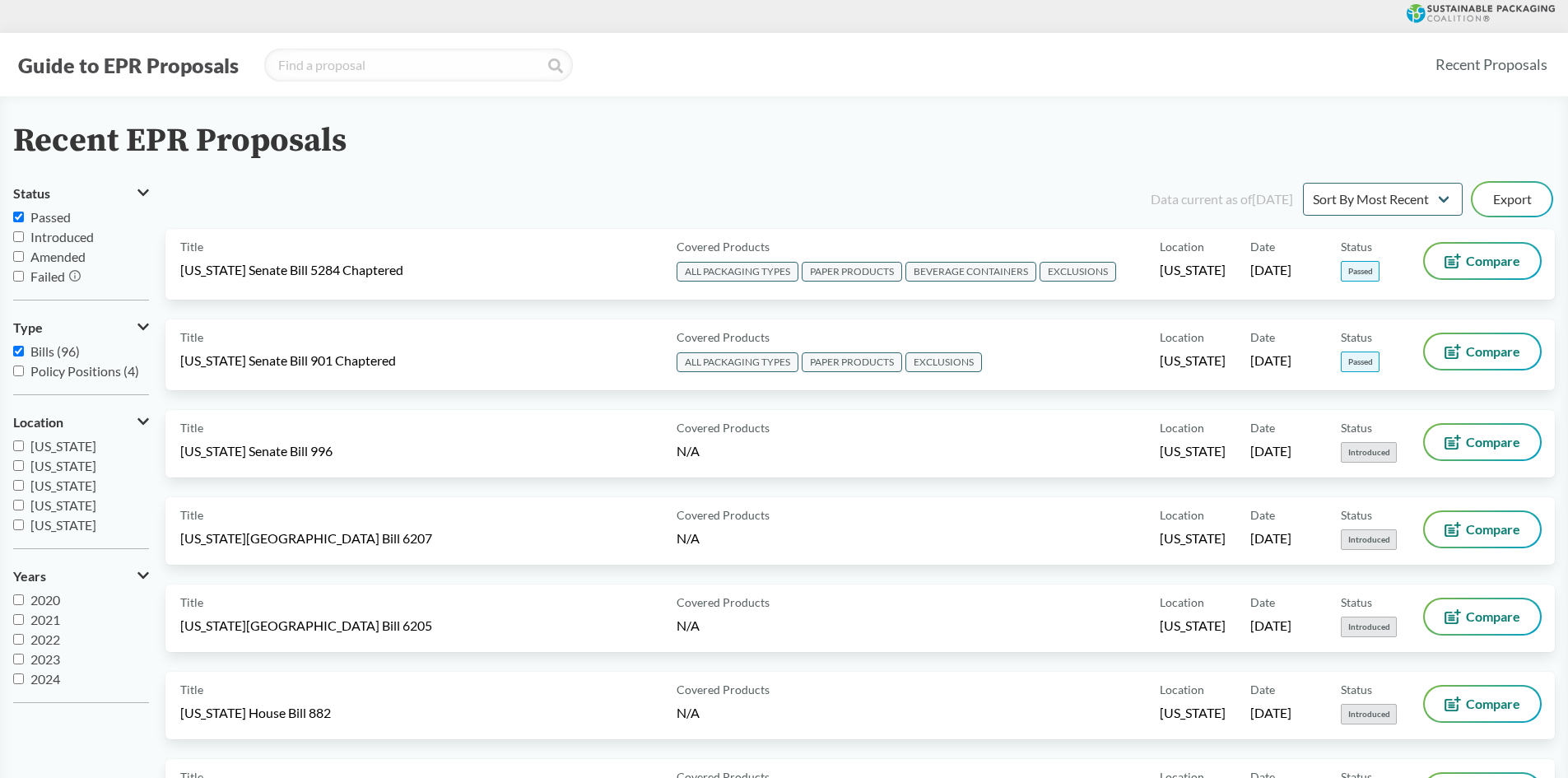
click at [51, 349] on span "Bills (96)" at bounding box center [55, 351] width 50 height 16
click at [24, 349] on input "Bills (96)" at bounding box center [19, 351] width 11 height 11
click at [51, 349] on span "Bills (96)" at bounding box center [55, 351] width 50 height 16
click at [24, 349] on input "Bills (96)" at bounding box center [19, 351] width 11 height 11
checkbox input "true"
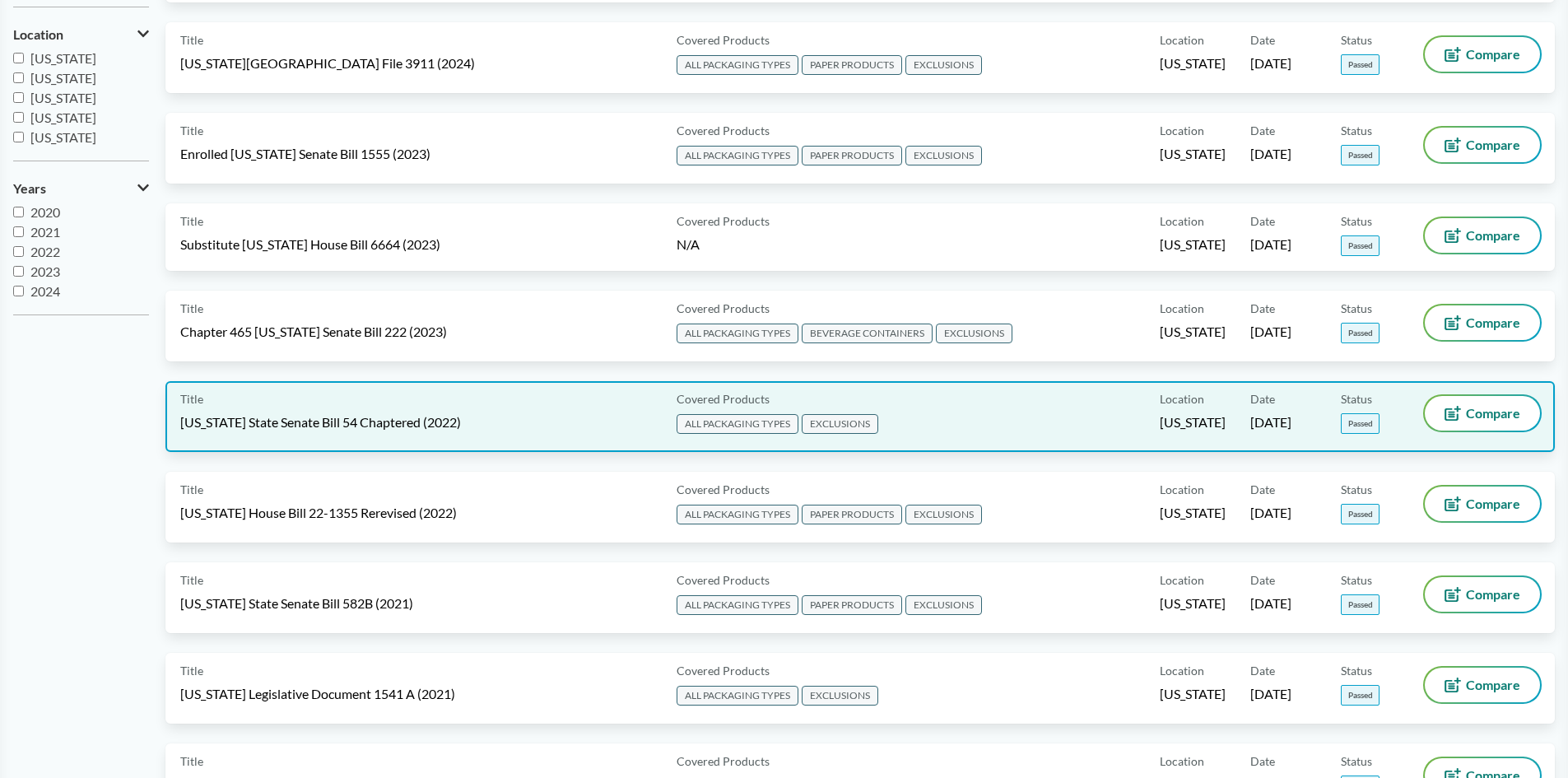
scroll to position [412, 0]
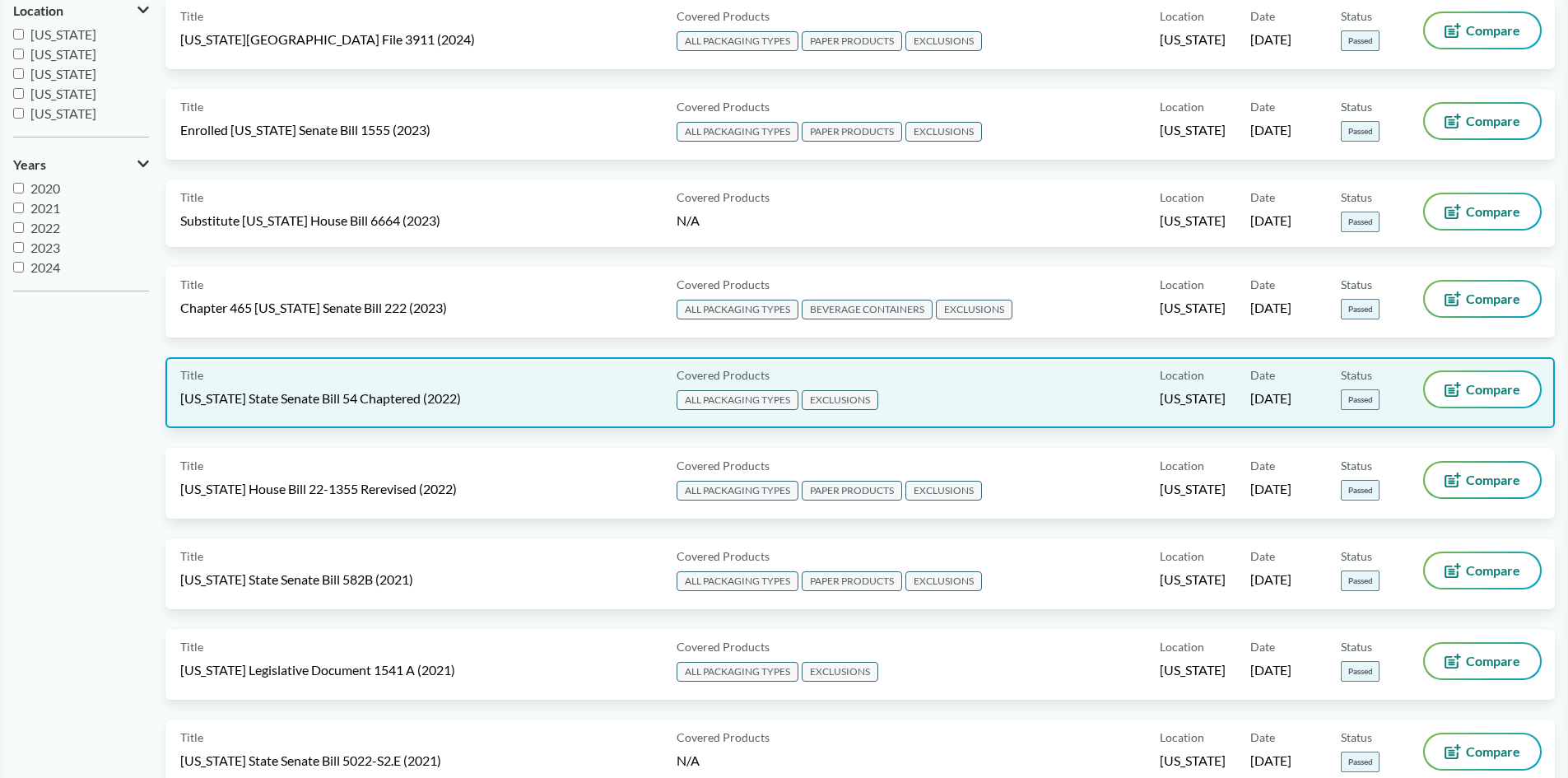
click at [333, 400] on span "[US_STATE] State Senate Bill 54 Chaptered (2022)" at bounding box center [321, 397] width 281 height 18
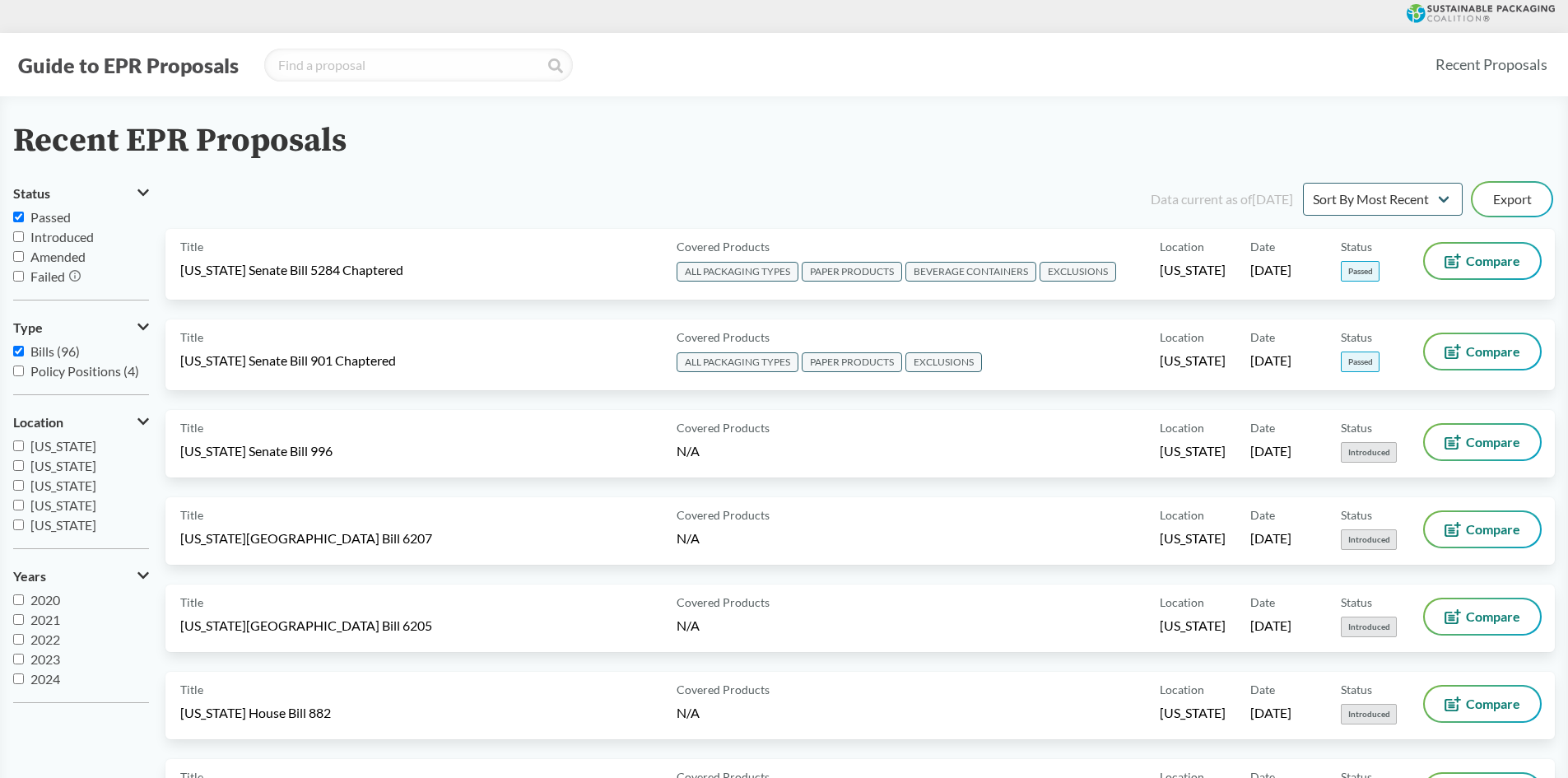
click at [46, 349] on span "Bills (96)" at bounding box center [55, 351] width 50 height 16
click at [24, 349] on input "Bills (96)" at bounding box center [19, 351] width 11 height 11
click at [46, 351] on span "Bills (96)" at bounding box center [55, 351] width 50 height 16
click at [24, 351] on input "Bills (96)" at bounding box center [19, 351] width 11 height 11
checkbox input "true"
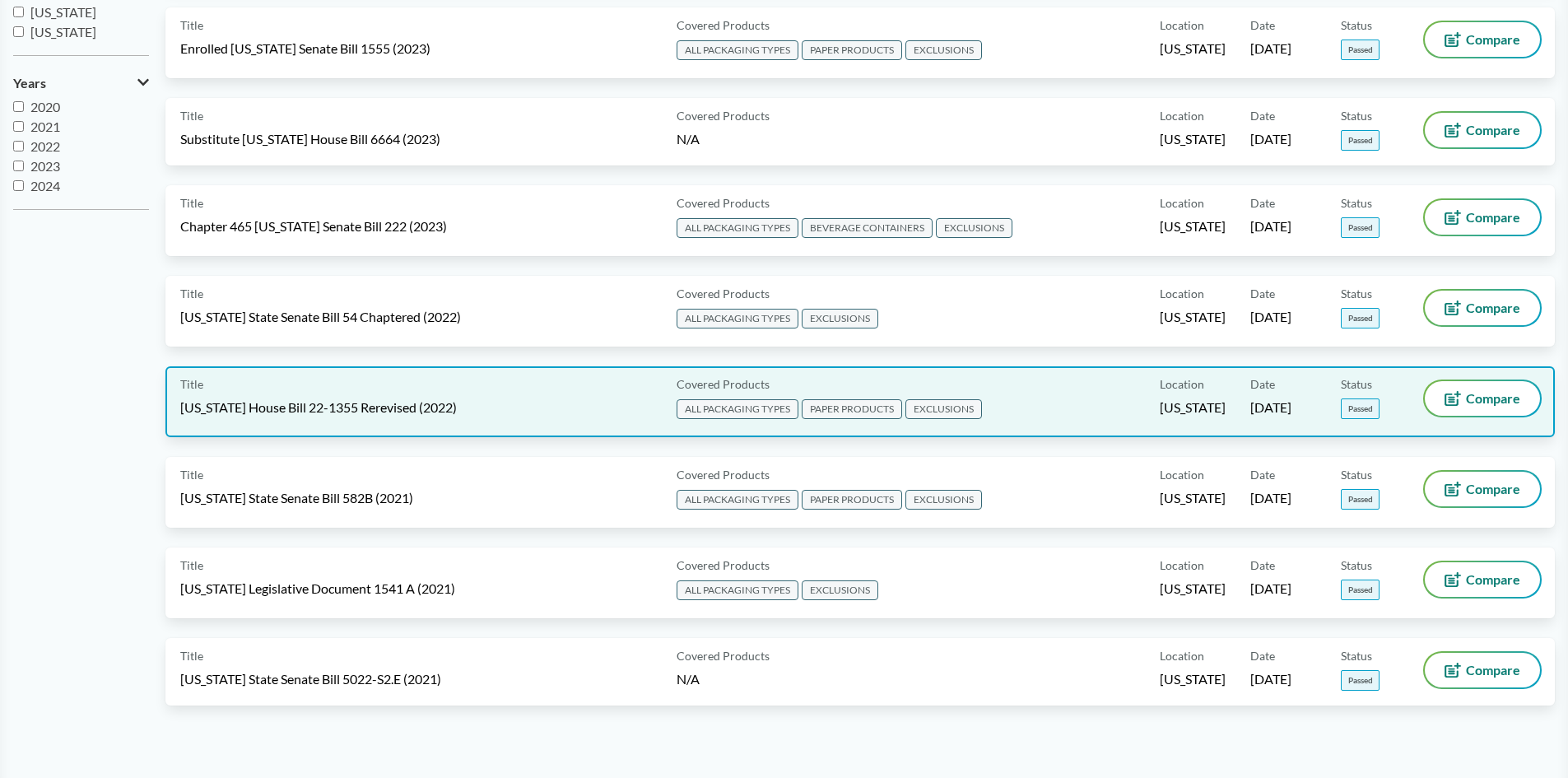
scroll to position [494, 0]
click at [392, 414] on span "[US_STATE] House Bill 22-1355 Rerevised (2022)" at bounding box center [319, 406] width 277 height 18
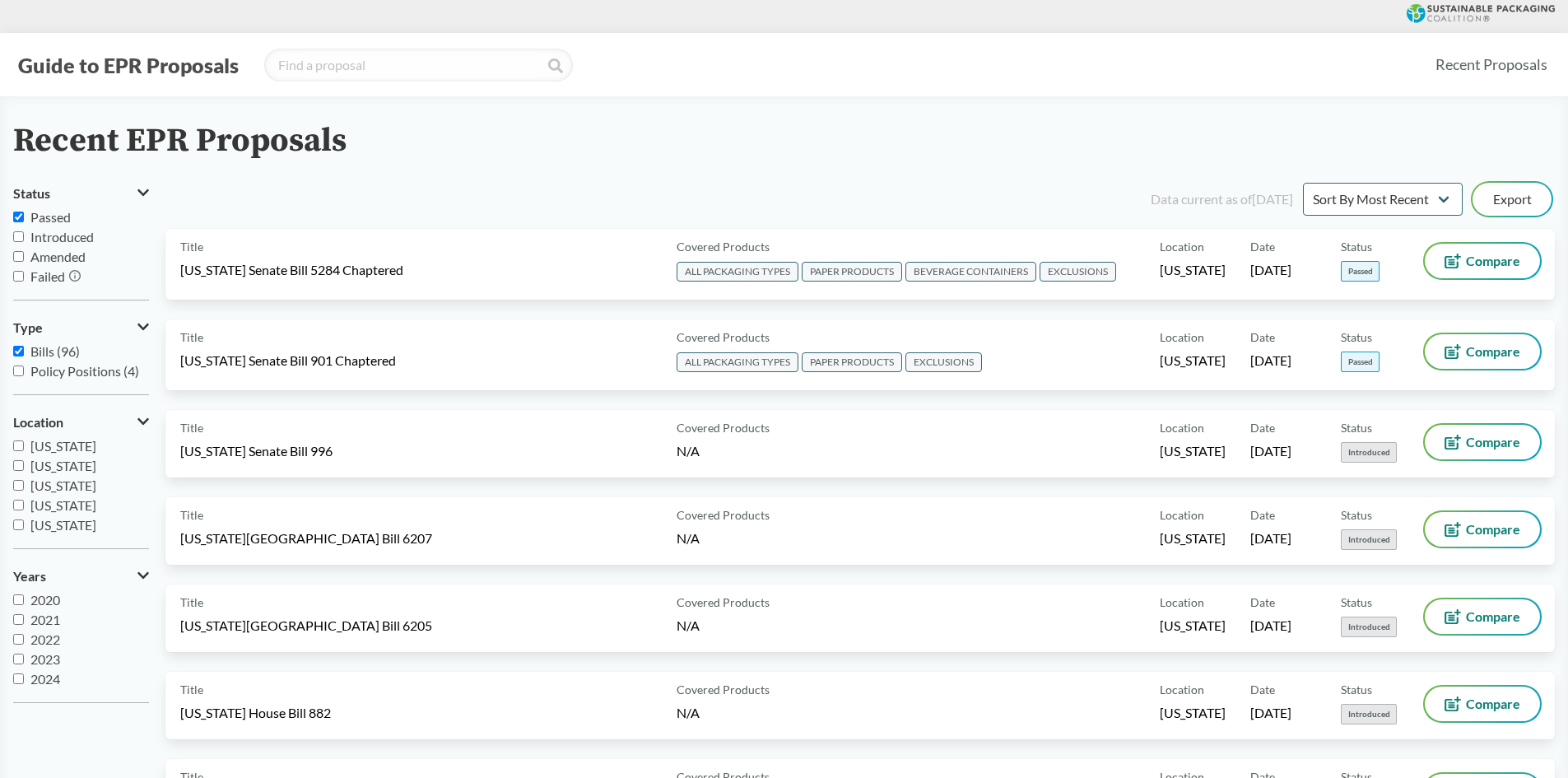
click at [41, 349] on span "Bills (96)" at bounding box center [55, 351] width 50 height 16
click at [24, 349] on input "Bills (96)" at bounding box center [19, 351] width 11 height 11
click at [42, 349] on span "Bills (96)" at bounding box center [55, 351] width 50 height 16
click at [24, 349] on input "Bills (96)" at bounding box center [19, 351] width 11 height 11
checkbox input "true"
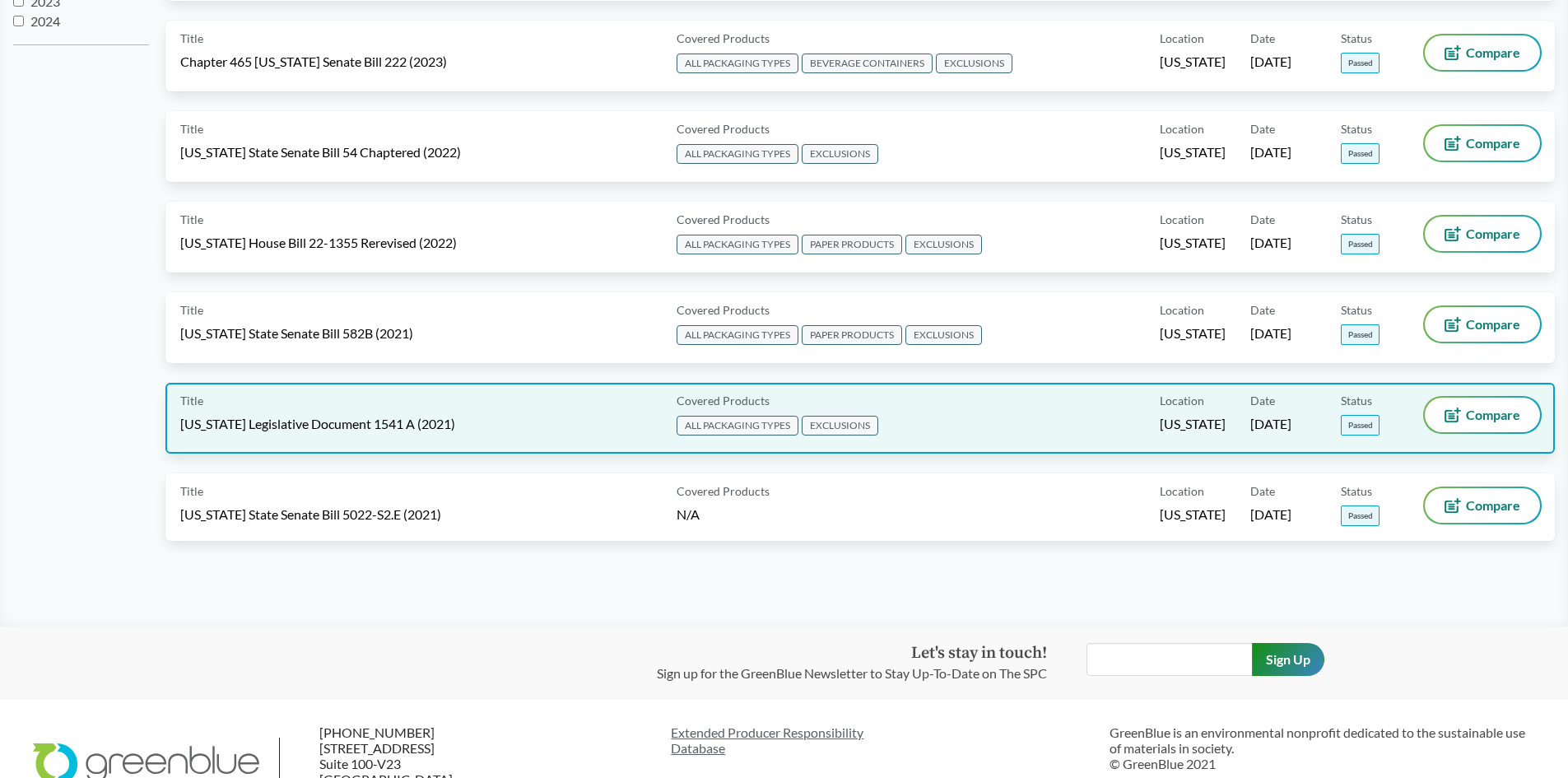
scroll to position [658, 0]
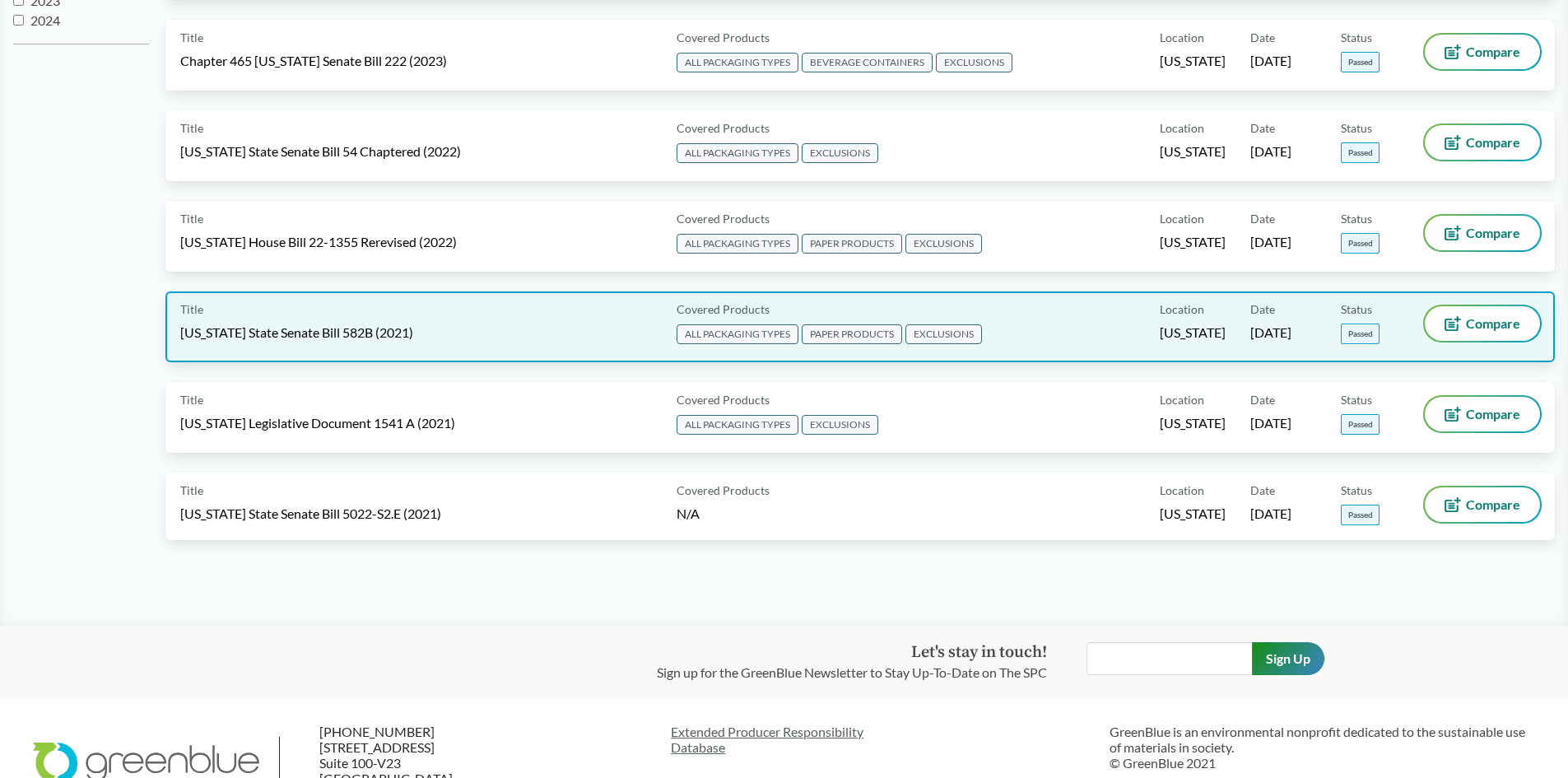
click at [432, 355] on div "Title [US_STATE] State Senate Bill 582B (2021) Covered Products ALL PACKAGING T…" at bounding box center [860, 327] width 1389 height 71
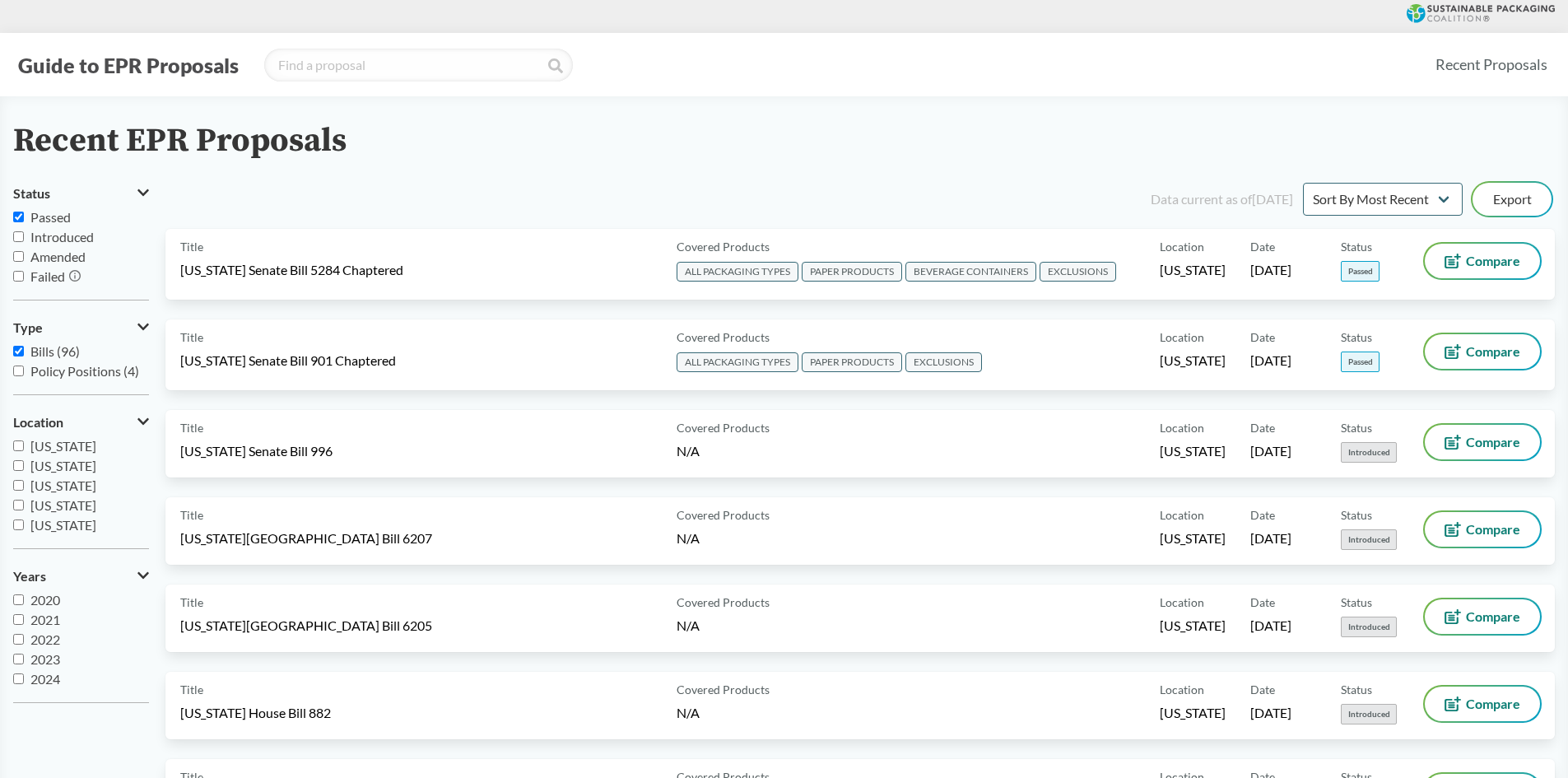
click at [72, 351] on span "Bills (96)" at bounding box center [55, 351] width 50 height 16
click at [24, 351] on input "Bills (96)" at bounding box center [19, 351] width 11 height 11
click at [38, 352] on span "Bills (96)" at bounding box center [55, 351] width 50 height 16
click at [24, 352] on input "Bills (96)" at bounding box center [19, 351] width 11 height 11
checkbox input "true"
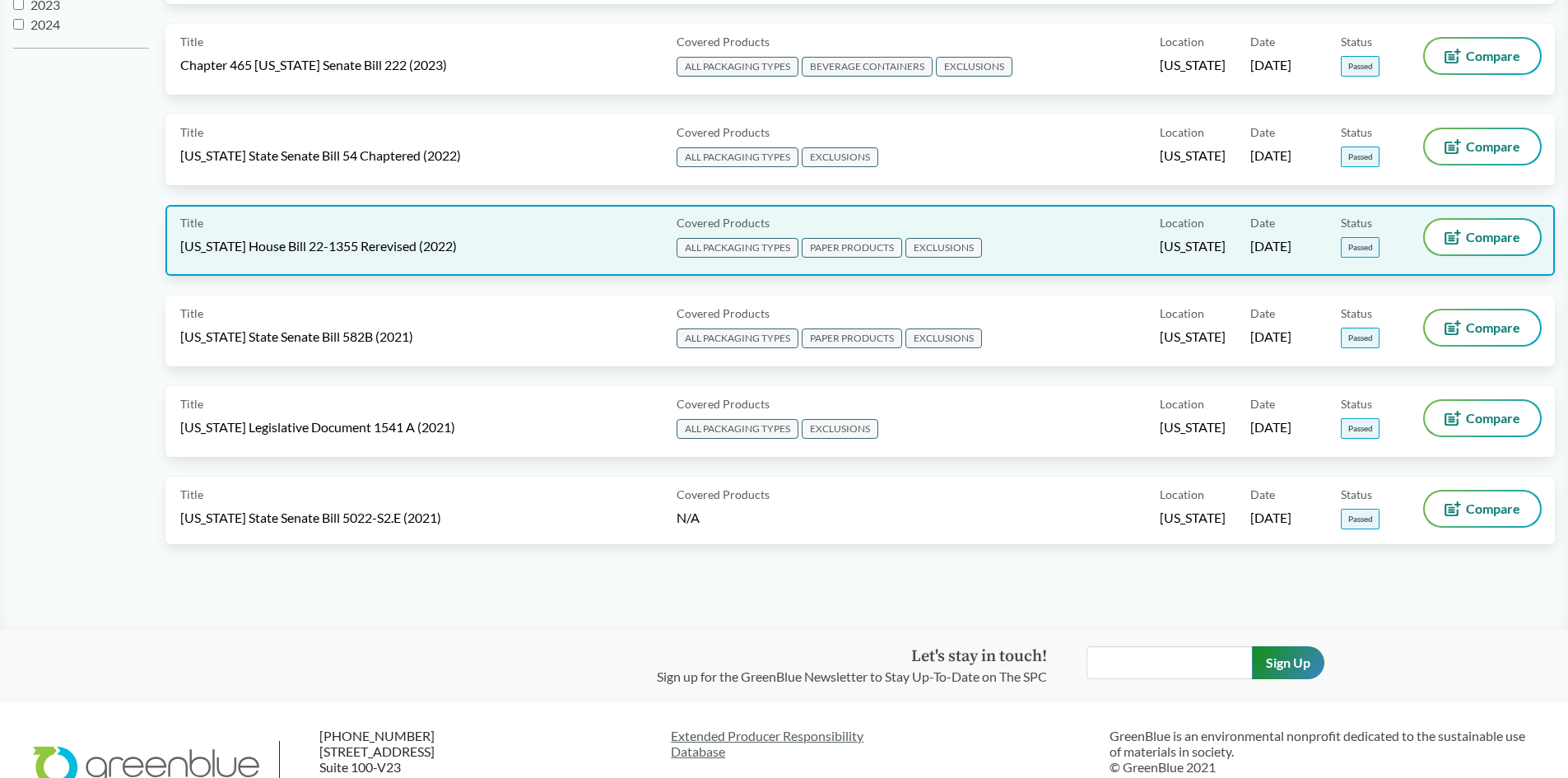
scroll to position [708, 0]
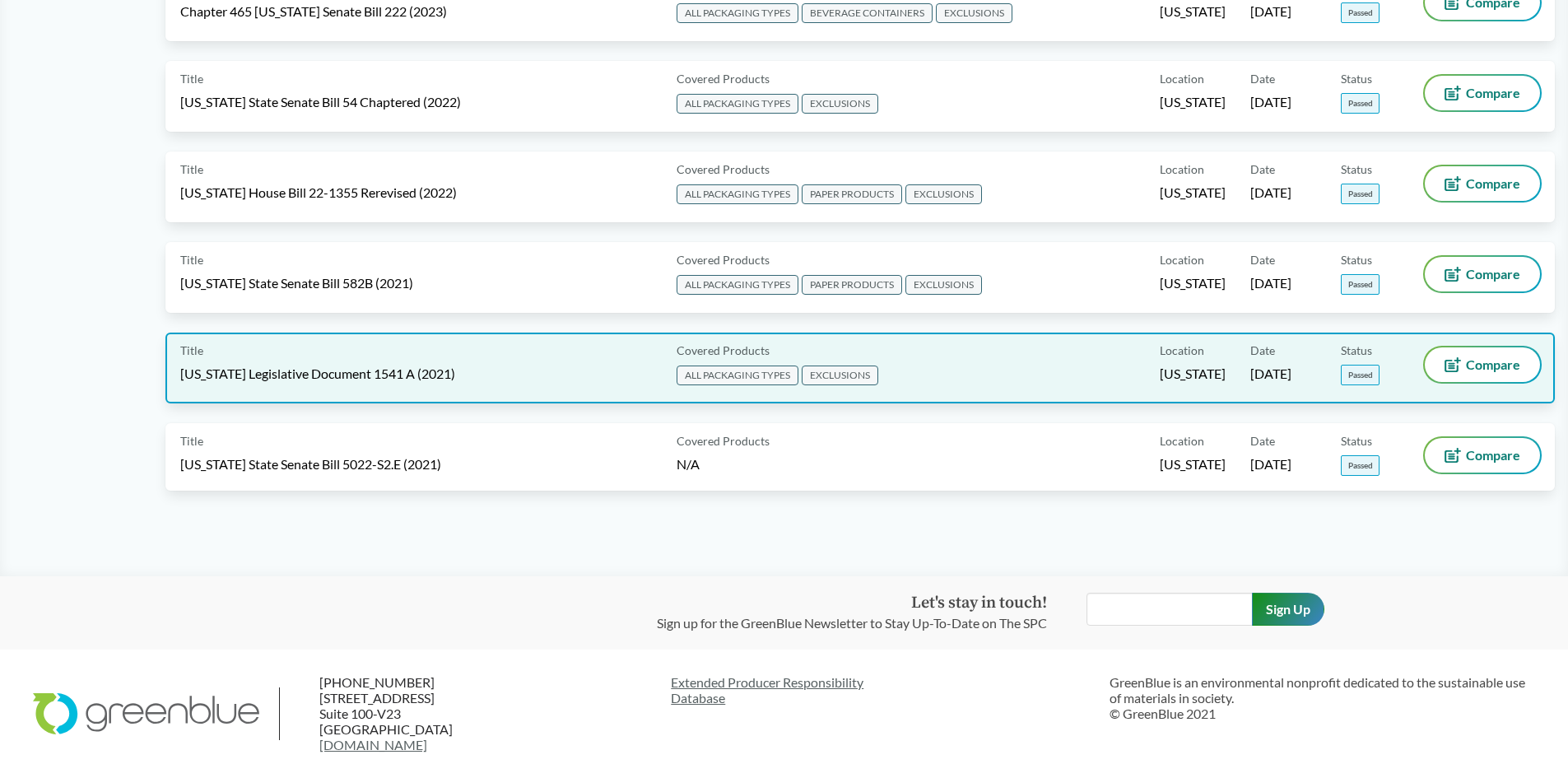
click at [447, 381] on div "Title [US_STATE] Legislative Document 1541 A (2021)" at bounding box center [425, 368] width 489 height 41
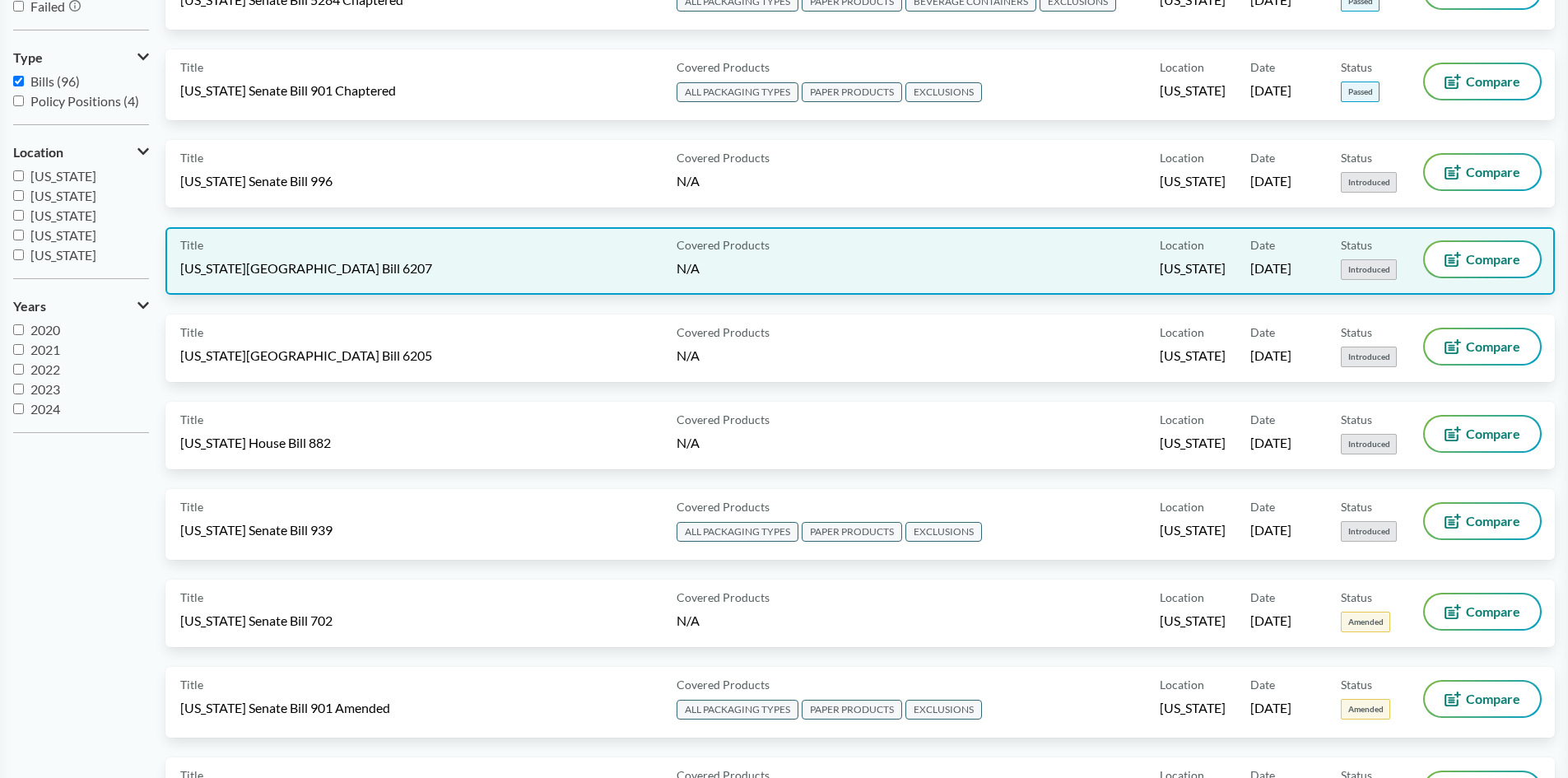
scroll to position [83, 0]
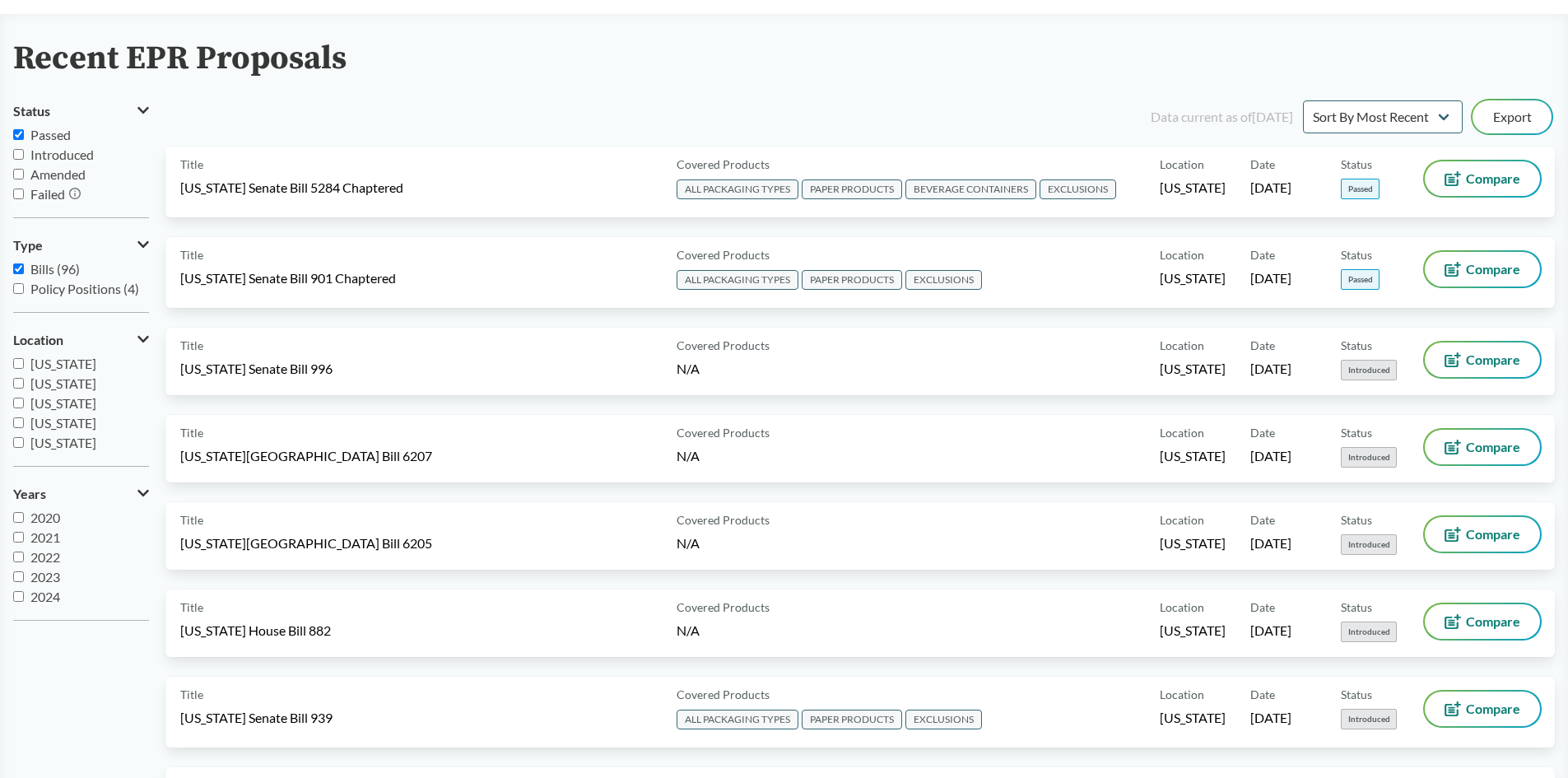
click at [35, 268] on span "Bills (96)" at bounding box center [55, 268] width 50 height 16
click at [24, 268] on input "Bills (96)" at bounding box center [19, 268] width 11 height 11
click at [41, 268] on span "Bills (96)" at bounding box center [55, 268] width 50 height 16
click at [24, 268] on input "Bills (96)" at bounding box center [19, 268] width 11 height 11
checkbox input "true"
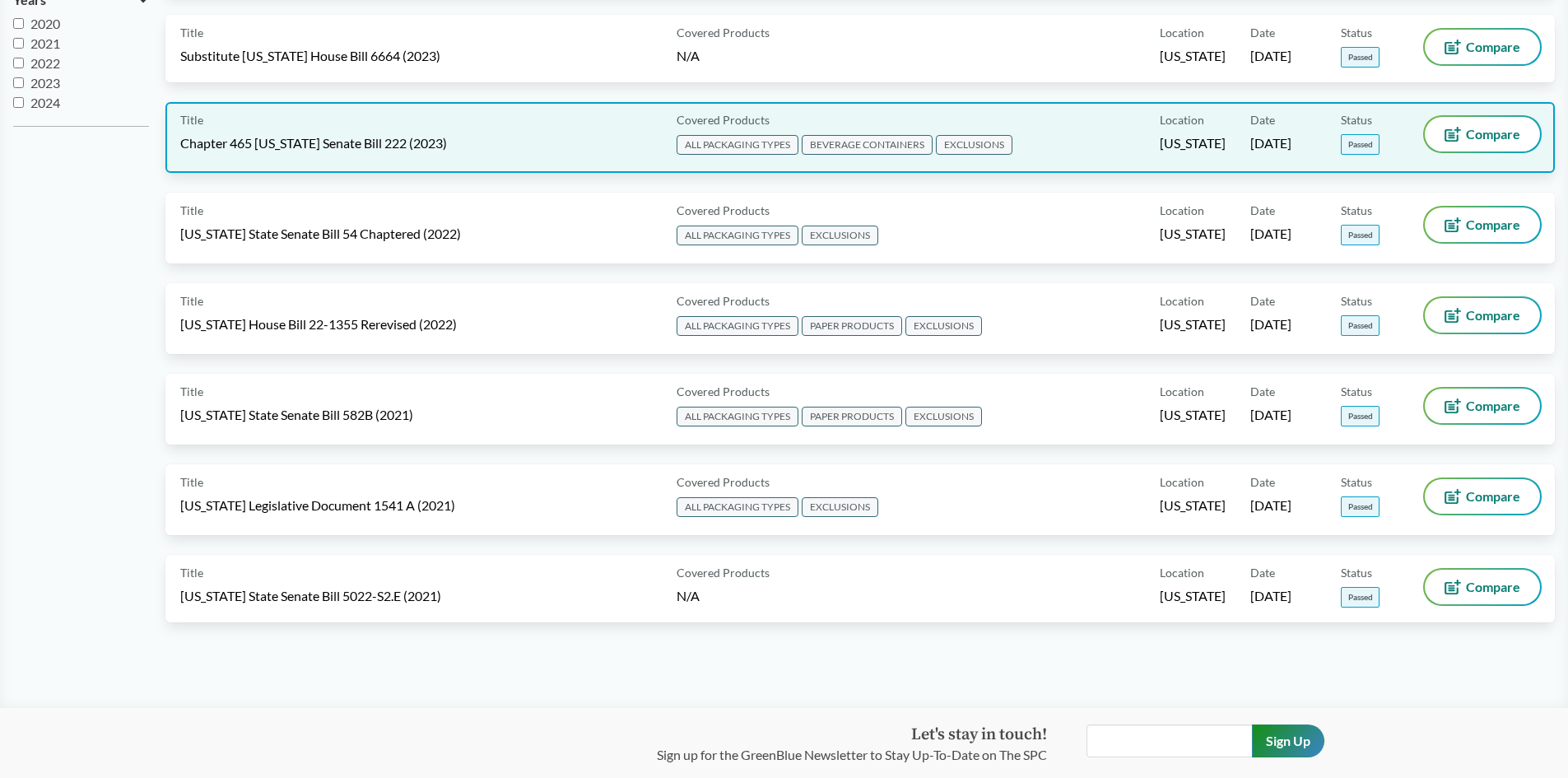
scroll to position [658, 0]
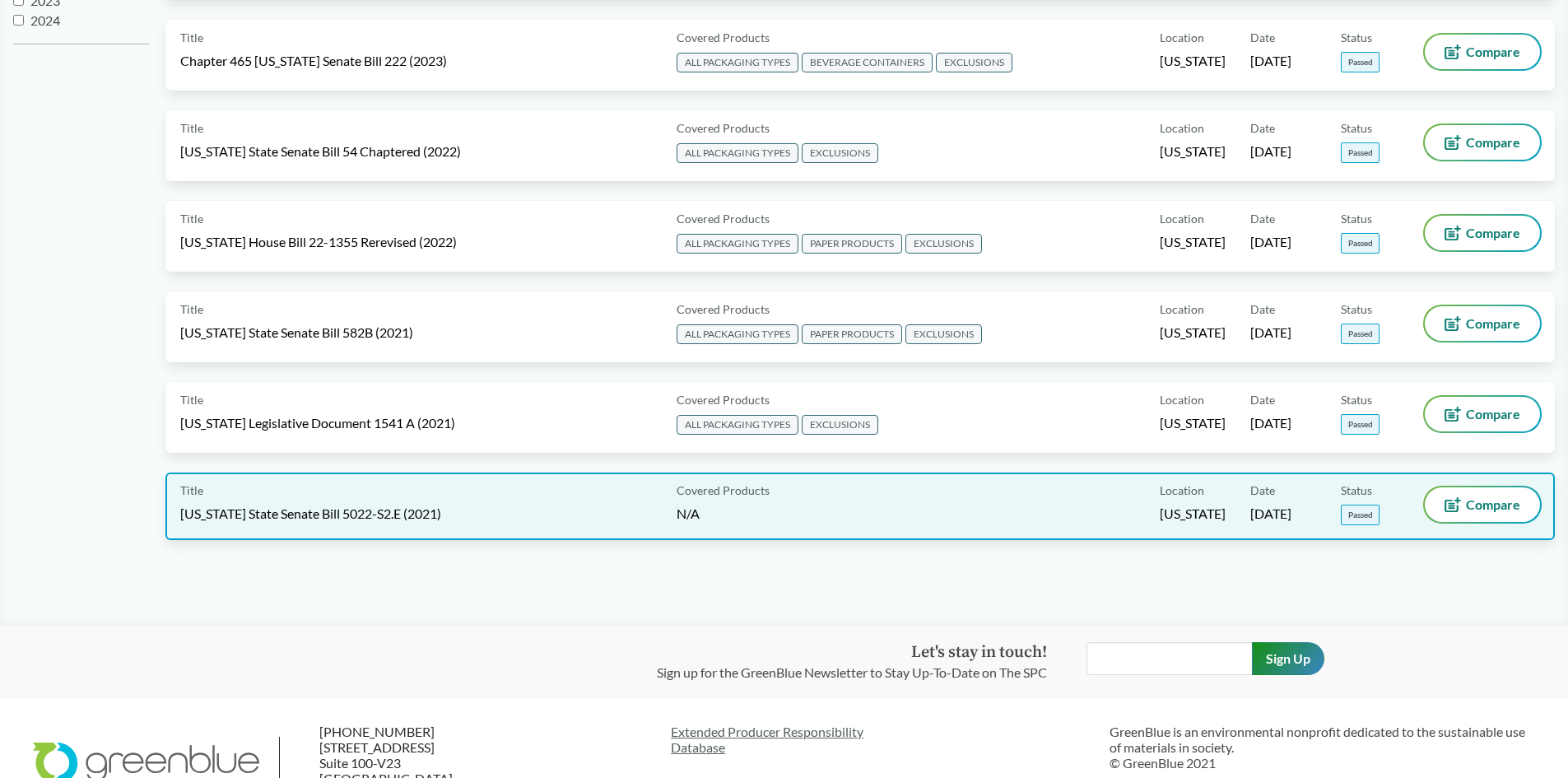
click at [348, 511] on span "[US_STATE] State Senate Bill 5022-S2.E (2021)" at bounding box center [311, 513] width 261 height 18
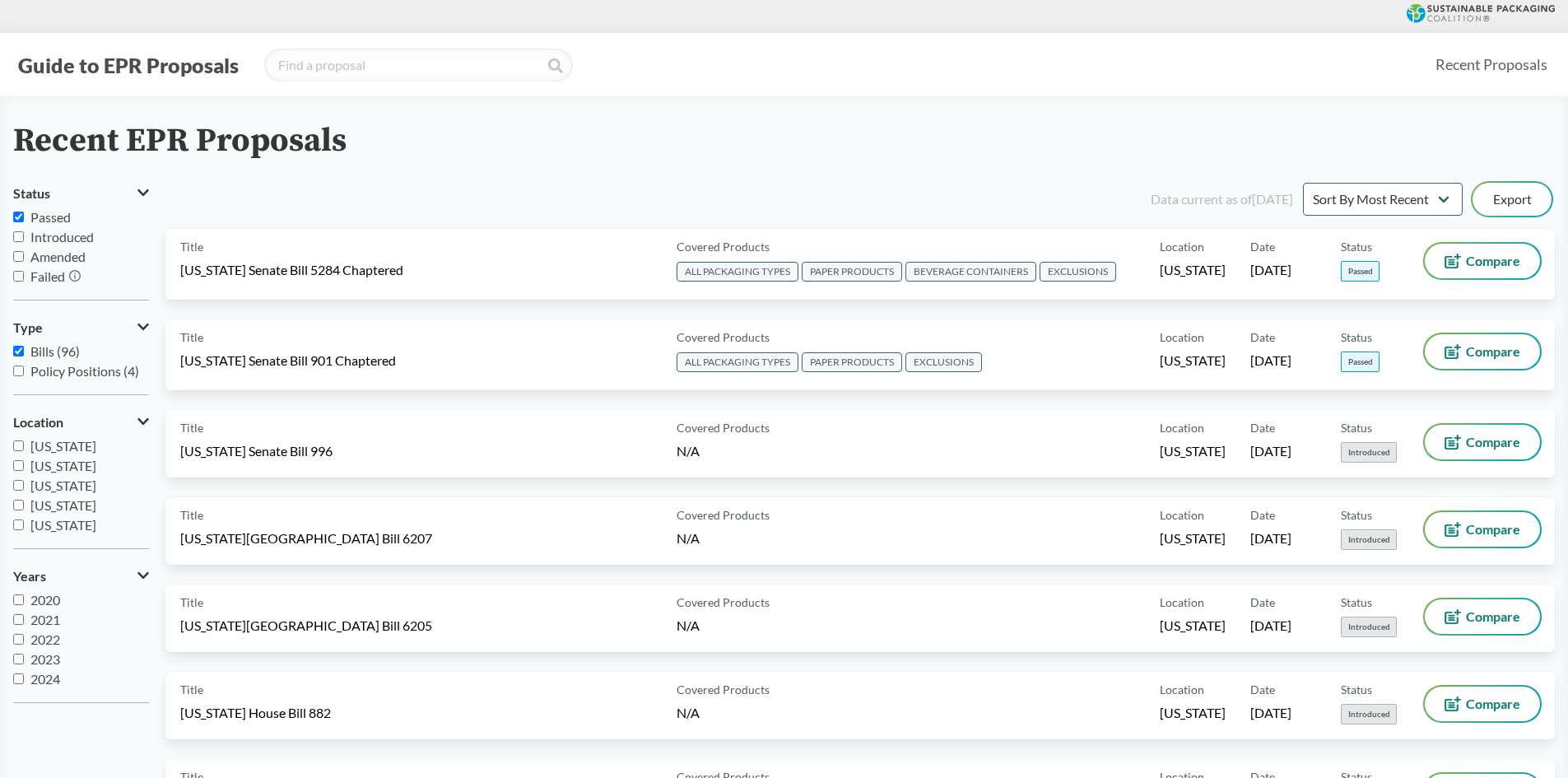
click at [41, 351] on span "Bills (96)" at bounding box center [55, 351] width 50 height 16
click at [24, 351] on input "Bills (96)" at bounding box center [19, 351] width 11 height 11
click at [41, 352] on span "Bills (96)" at bounding box center [55, 351] width 50 height 16
click at [24, 352] on input "Bills (96)" at bounding box center [19, 351] width 11 height 11
checkbox input "true"
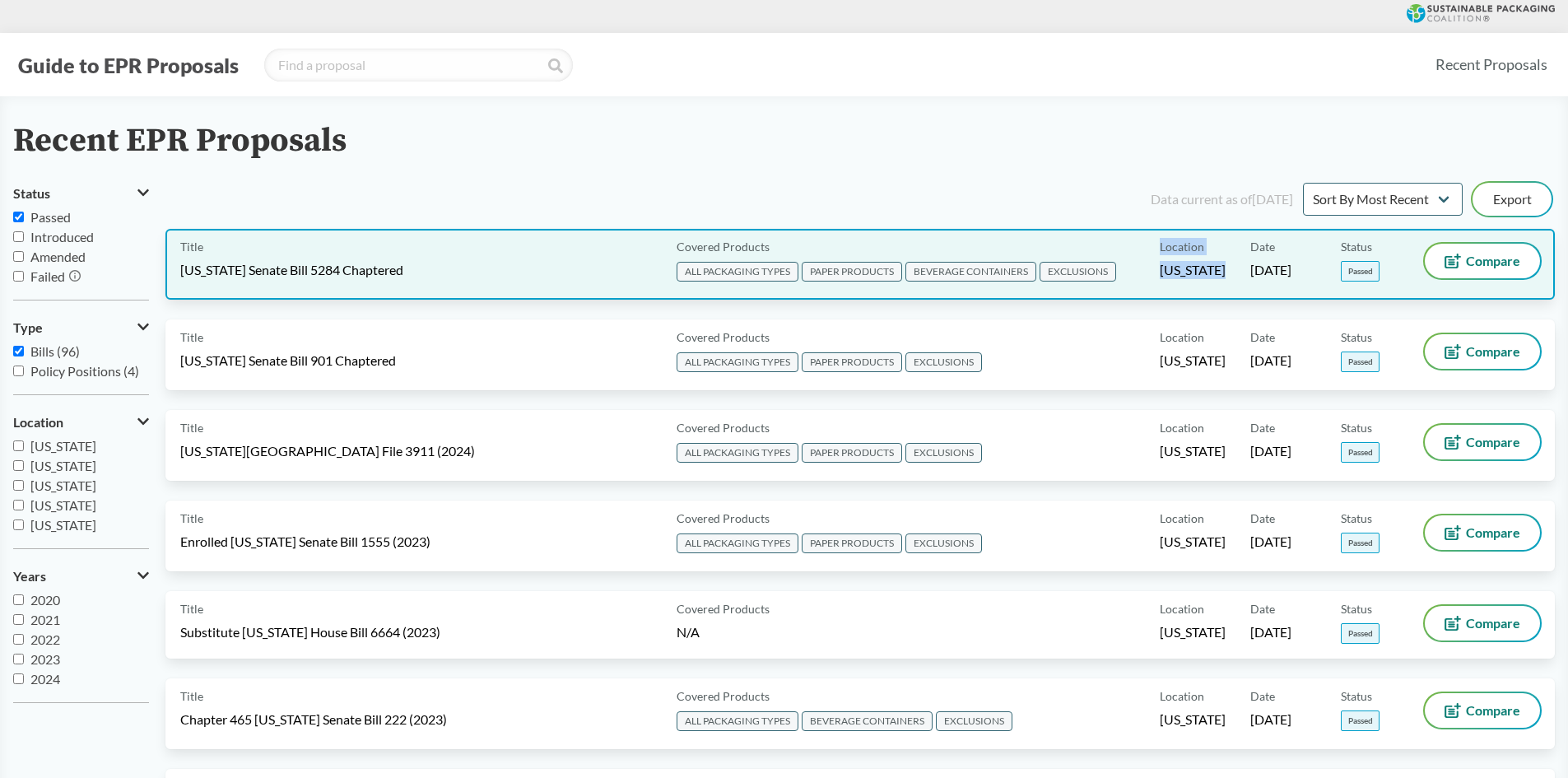
drag, startPoint x: 1155, startPoint y: 268, endPoint x: 1240, endPoint y: 280, distance: 85.8
click at [1240, 280] on div "Title [US_STATE] Senate Bill 5284 Chaptered Covered Products ALL PACKAGING TYPE…" at bounding box center [860, 264] width 1389 height 71
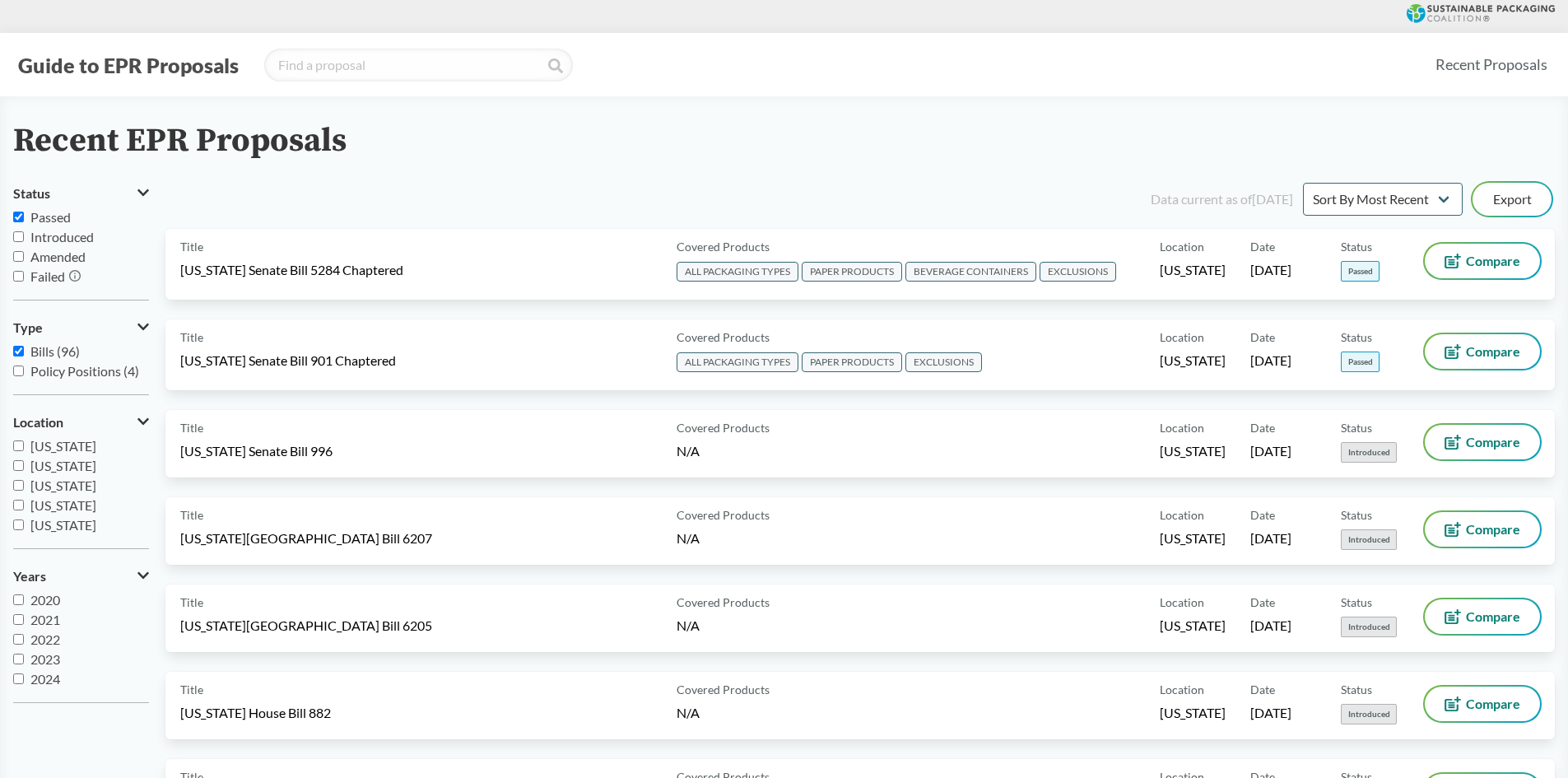
click at [58, 349] on span "Bills (96)" at bounding box center [55, 351] width 50 height 16
click at [40, 353] on span "Bills (96)" at bounding box center [55, 351] width 50 height 16
click at [24, 353] on input "Bills (96)" at bounding box center [19, 351] width 11 height 11
click at [45, 352] on span "Bills (96)" at bounding box center [55, 351] width 50 height 16
click at [24, 352] on input "Bills (96)" at bounding box center [19, 351] width 11 height 11
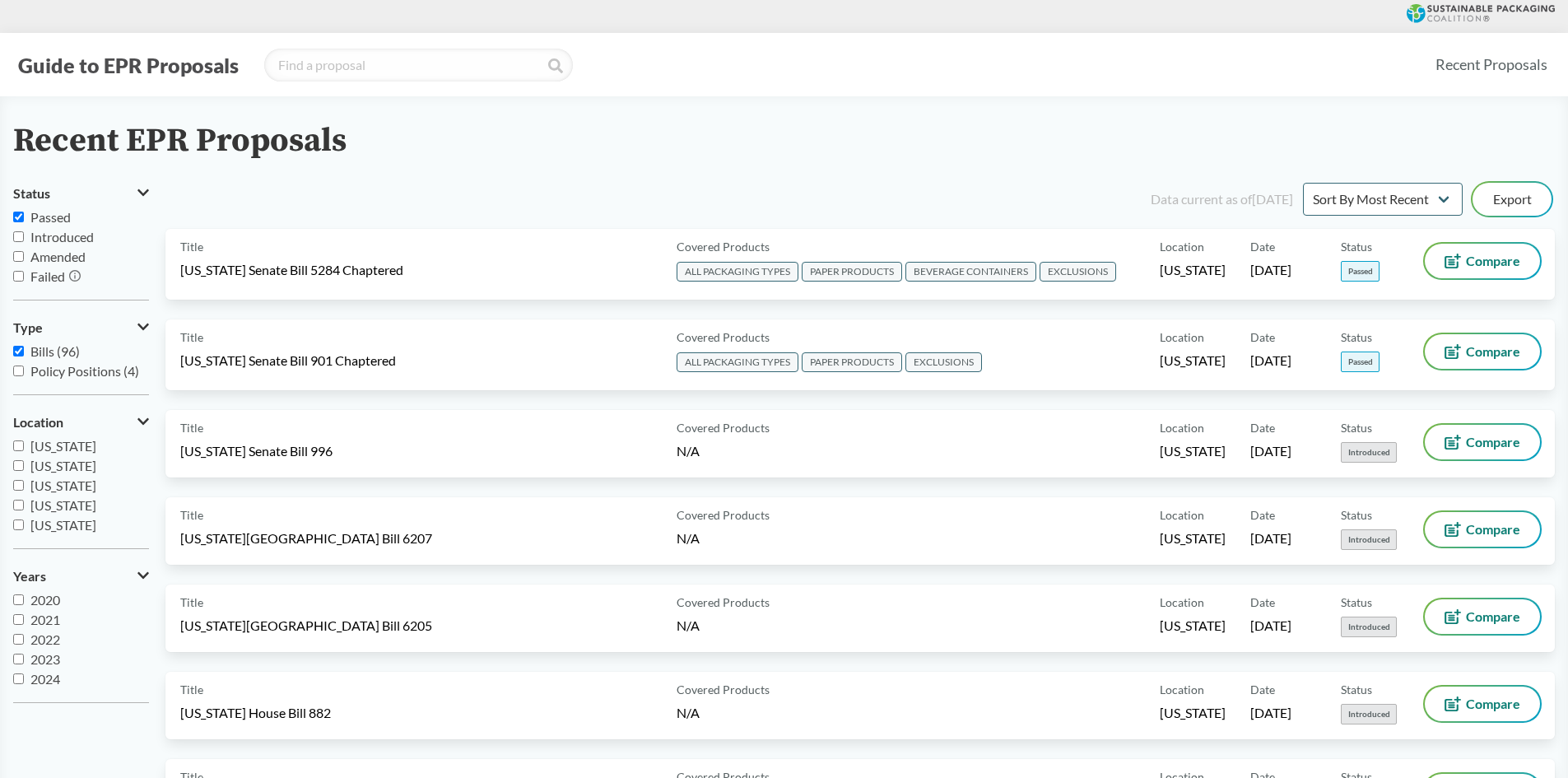
checkbox input "true"
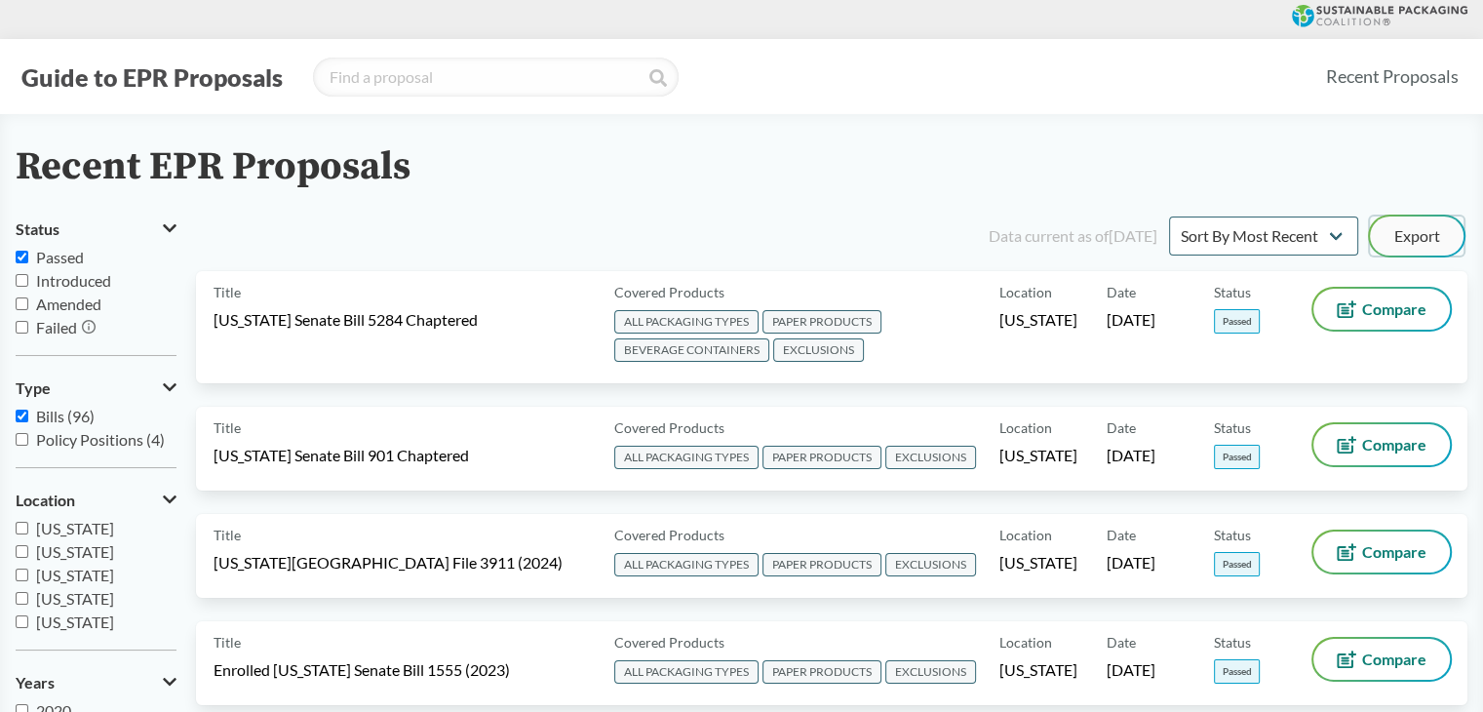
click at [1403, 238] on button "Export" at bounding box center [1417, 236] width 94 height 39
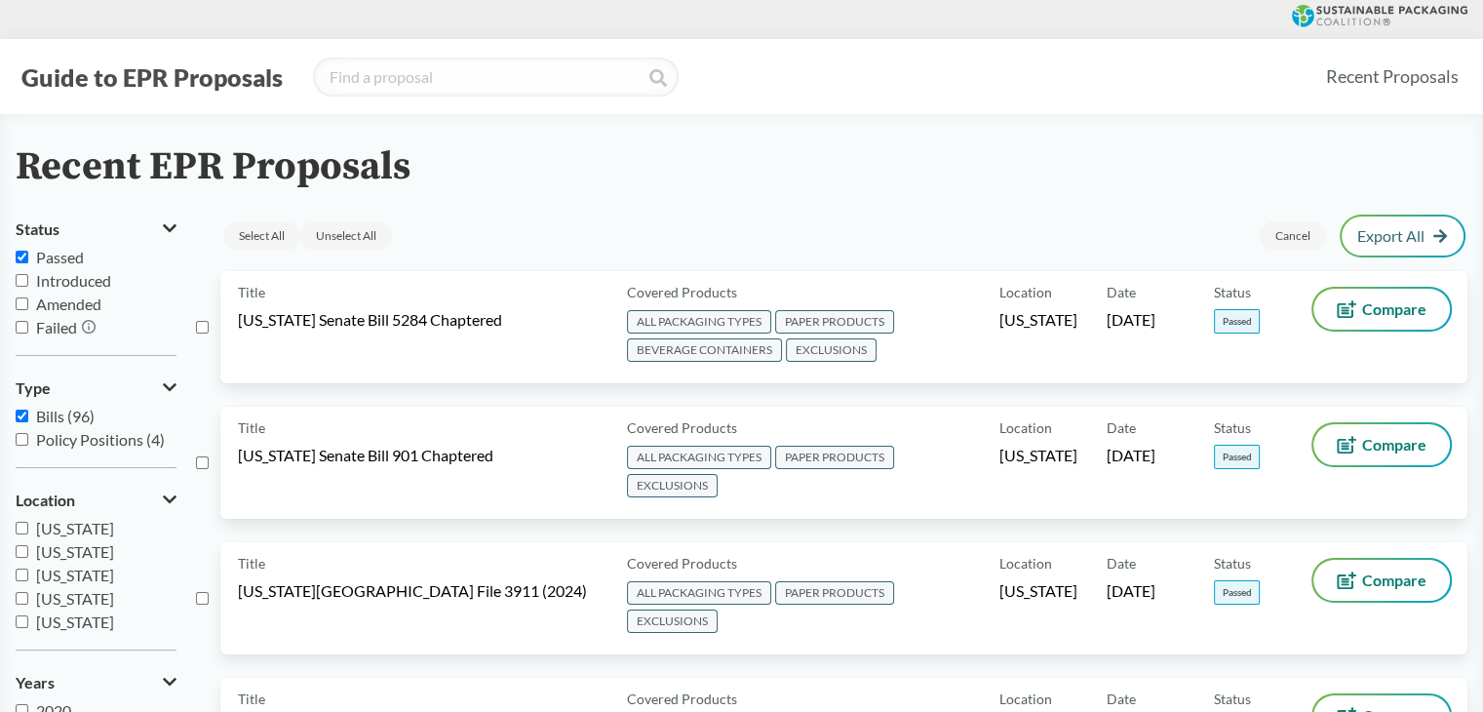
click at [211, 328] on div "Title [US_STATE] Senate Bill 5284 Chaptered Covered Products ALL PACKAGING TYPE…" at bounding box center [832, 339] width 1272 height 136
click at [198, 325] on input "checkbox" at bounding box center [202, 327] width 13 height 13
checkbox input "true"
click at [204, 460] on input "checkbox" at bounding box center [202, 462] width 13 height 13
checkbox input "true"
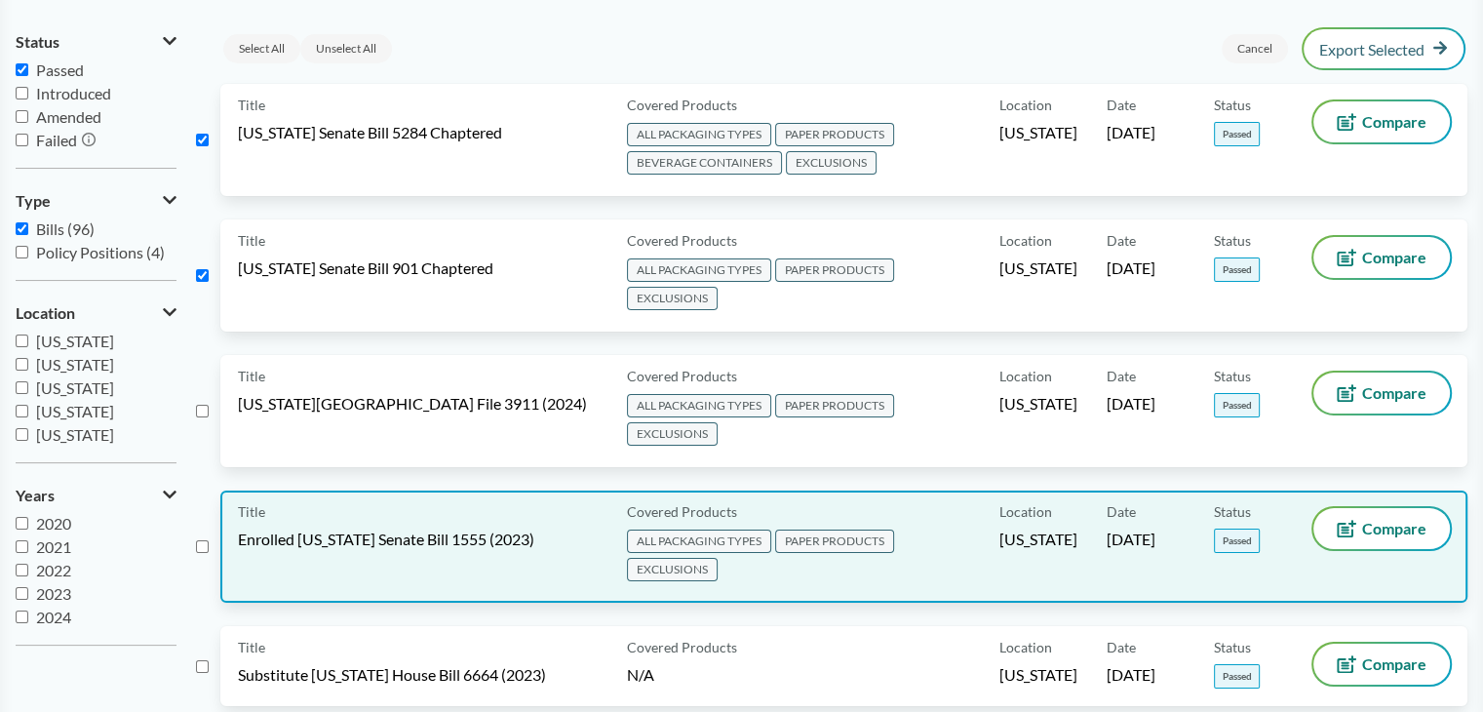
scroll to position [293, 0]
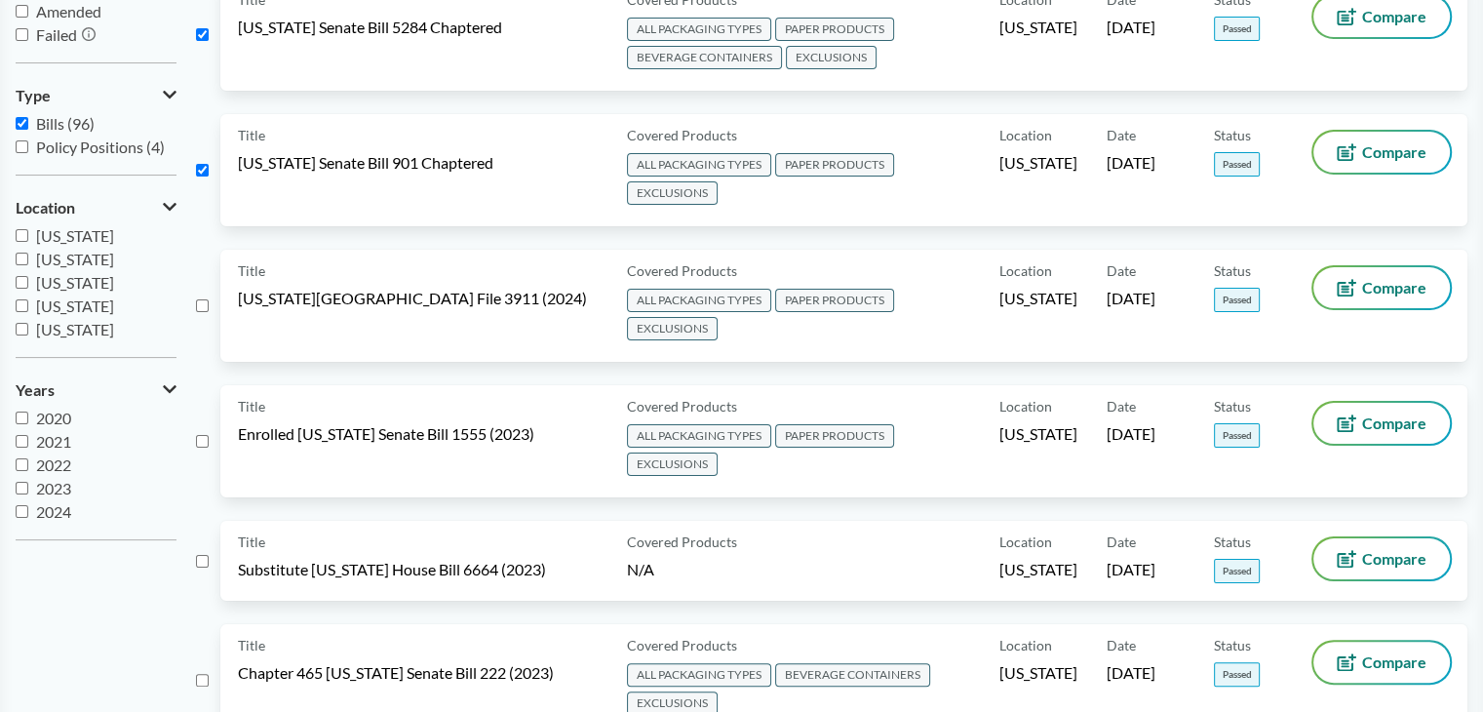
click at [208, 304] on input "checkbox" at bounding box center [202, 305] width 13 height 13
checkbox input "true"
click at [200, 435] on input "checkbox" at bounding box center [202, 441] width 13 height 13
checkbox input "true"
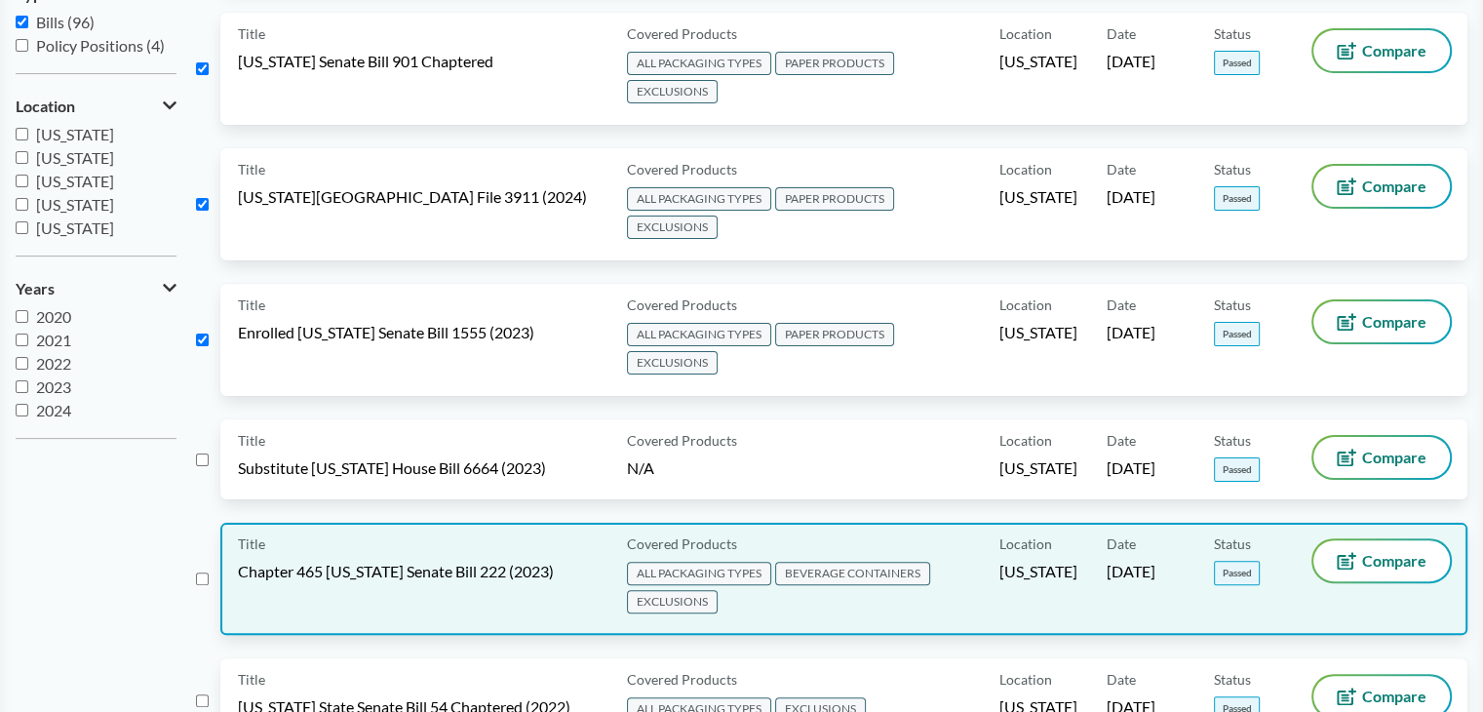
scroll to position [488, 0]
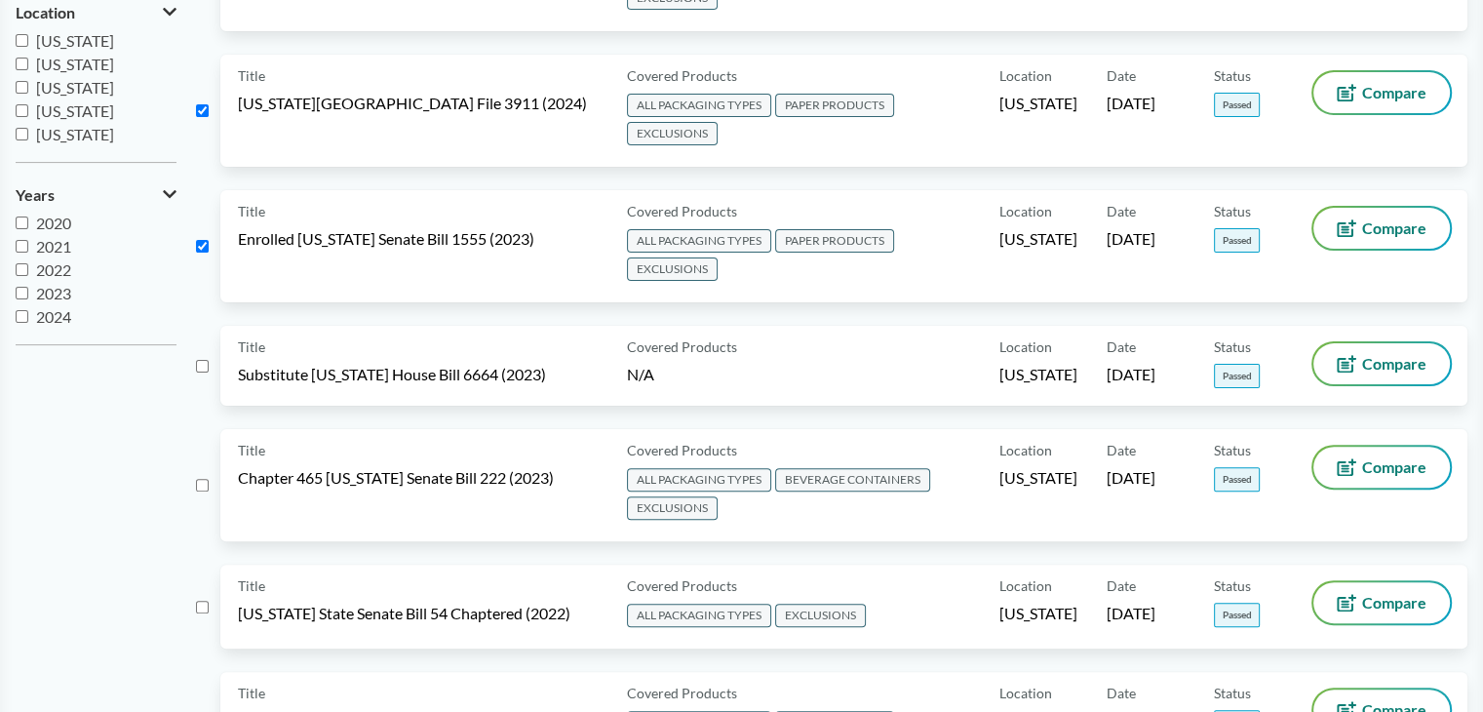
click at [199, 360] on input "checkbox" at bounding box center [202, 366] width 13 height 13
checkbox input "true"
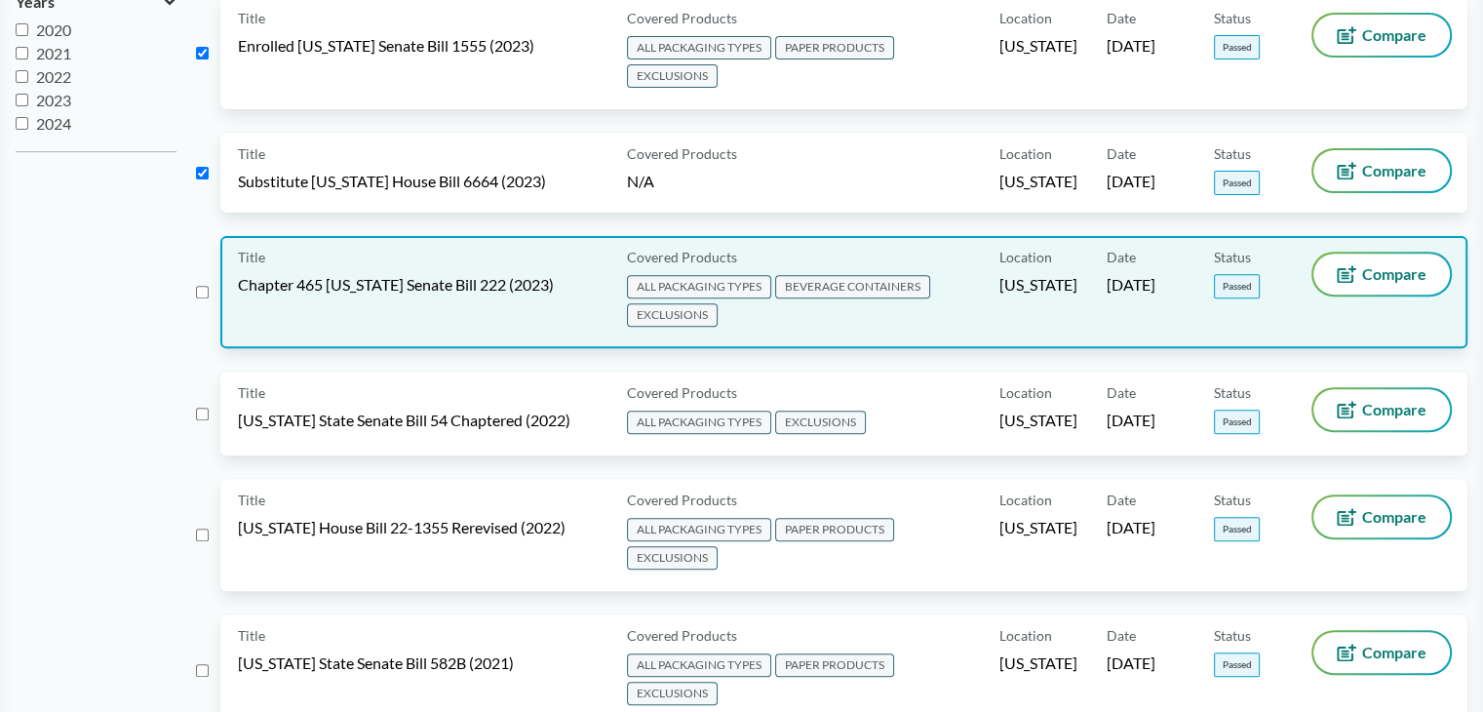
scroll to position [683, 0]
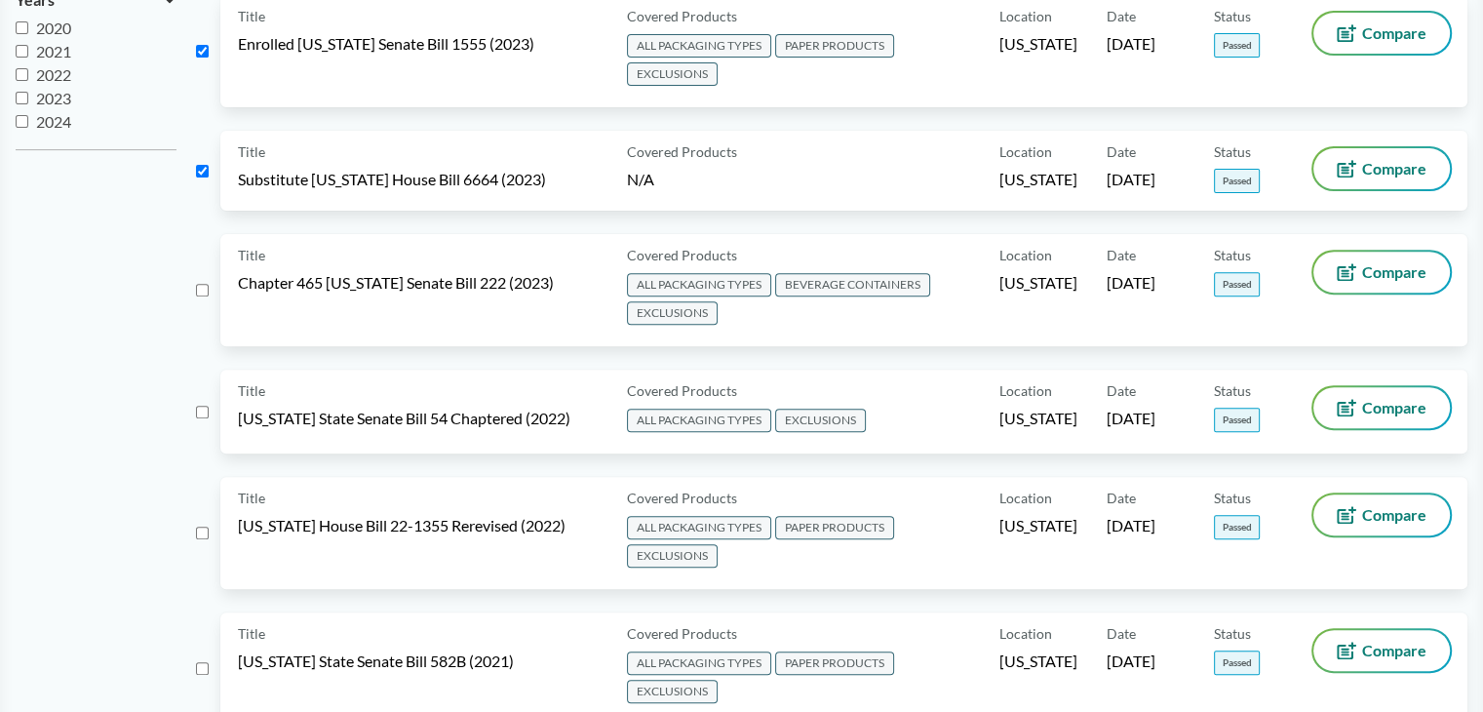
click at [199, 284] on input "checkbox" at bounding box center [202, 290] width 13 height 13
checkbox input "true"
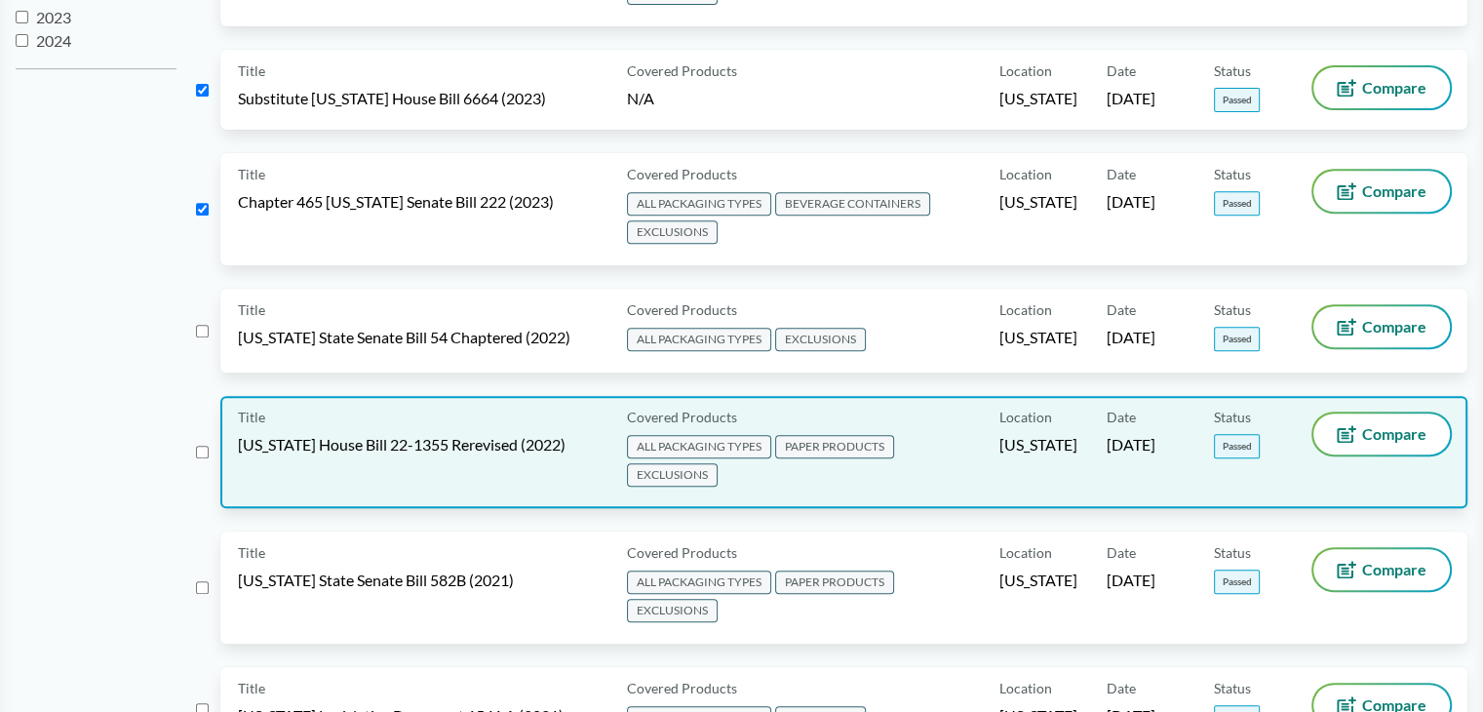
scroll to position [878, 0]
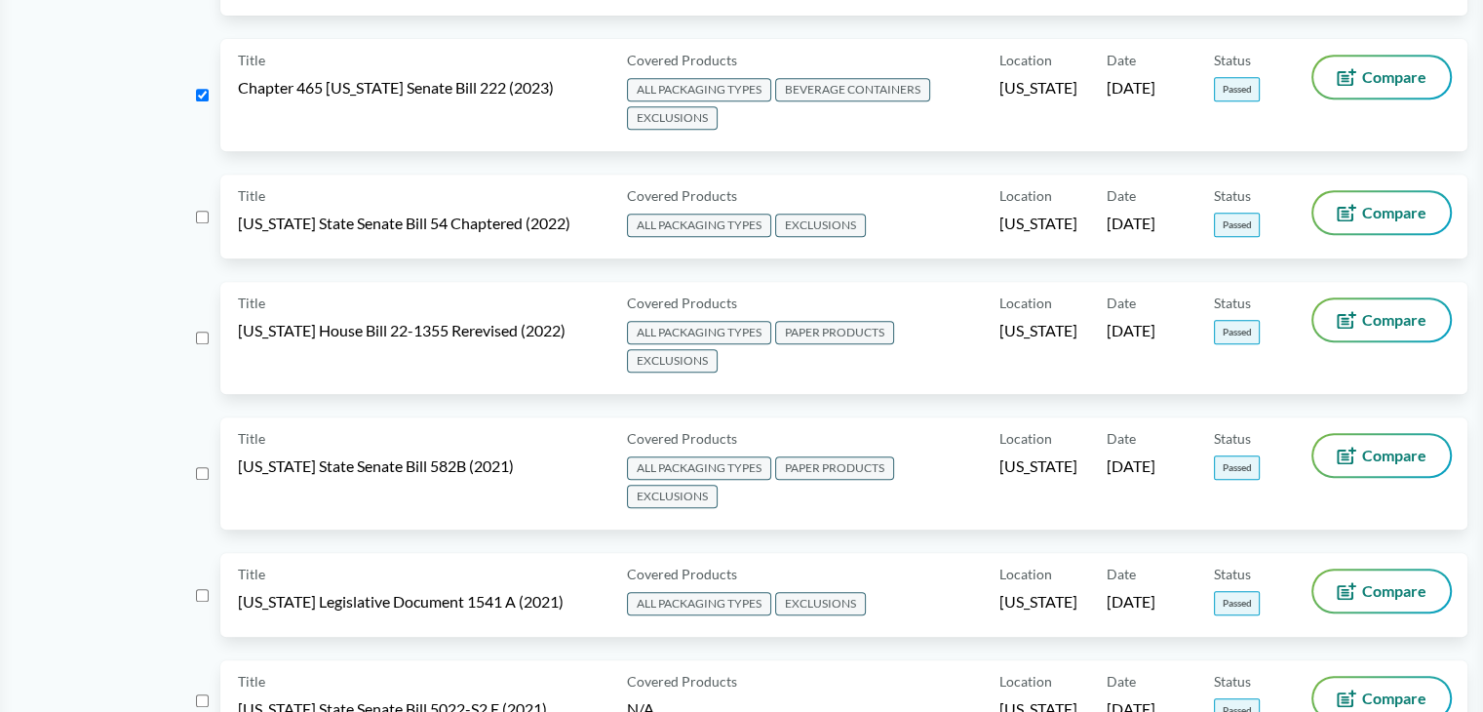
click at [206, 211] on input "checkbox" at bounding box center [202, 217] width 13 height 13
checkbox input "true"
click at [209, 327] on div "Title [US_STATE] House Bill 22-1355 Rerevised (2022) Covered Products ALL PACKA…" at bounding box center [832, 350] width 1272 height 136
click at [201, 332] on input "checkbox" at bounding box center [202, 338] width 13 height 13
checkbox input "true"
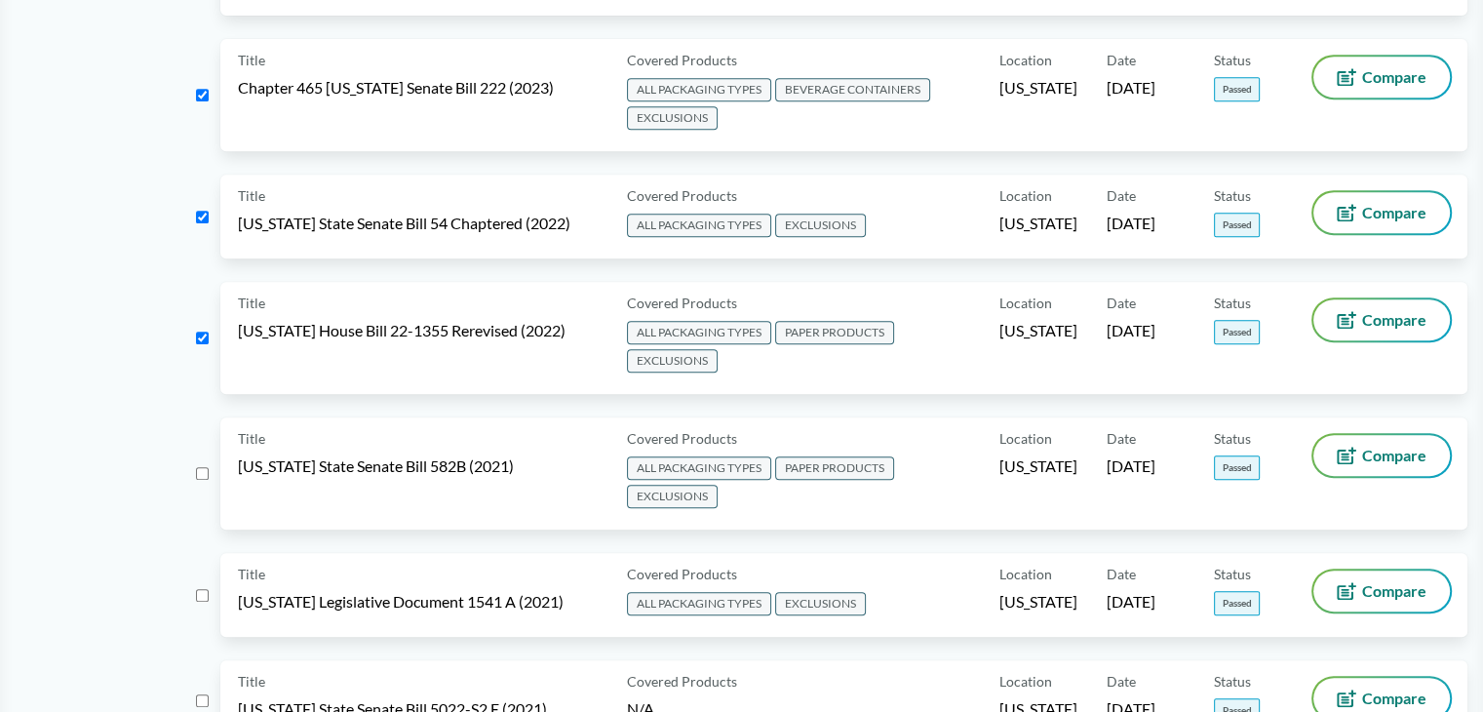
click at [199, 467] on input "checkbox" at bounding box center [202, 473] width 13 height 13
checkbox input "true"
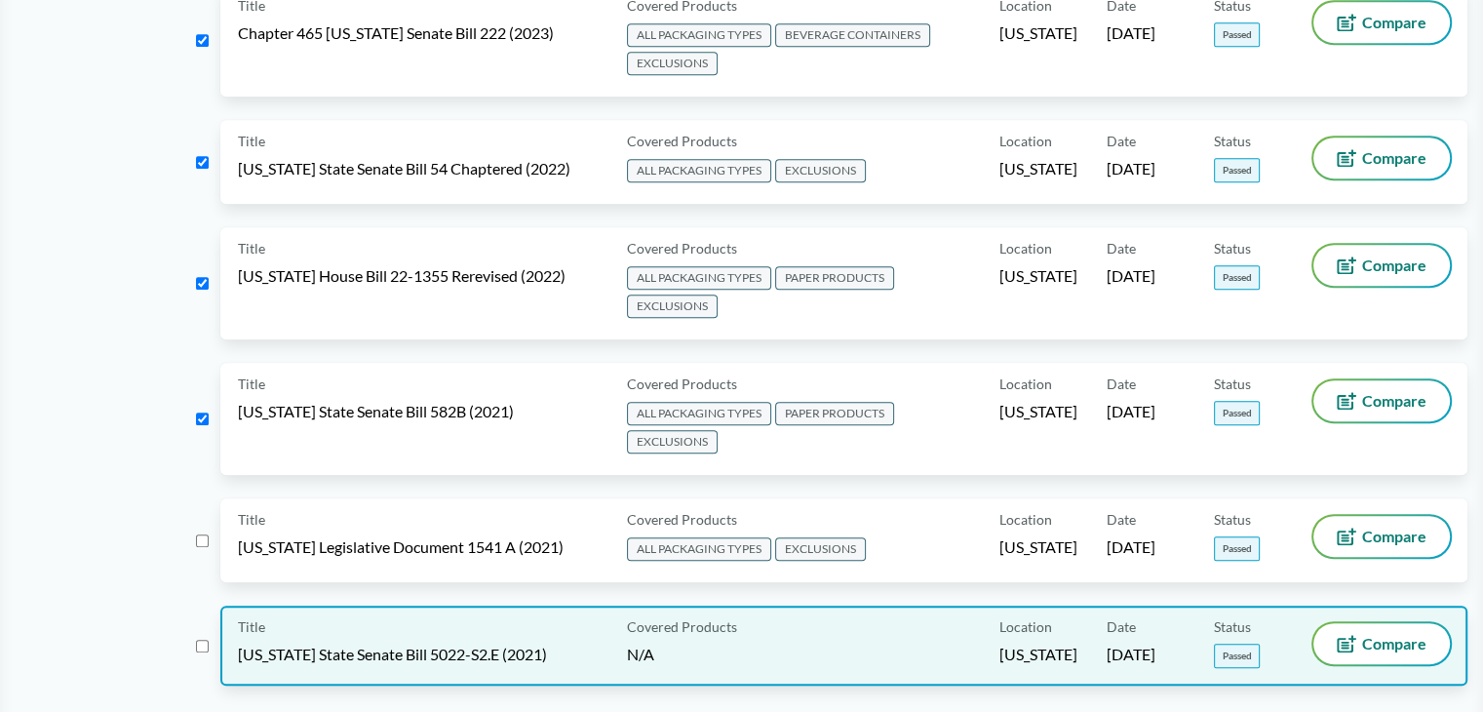
scroll to position [1073, 0]
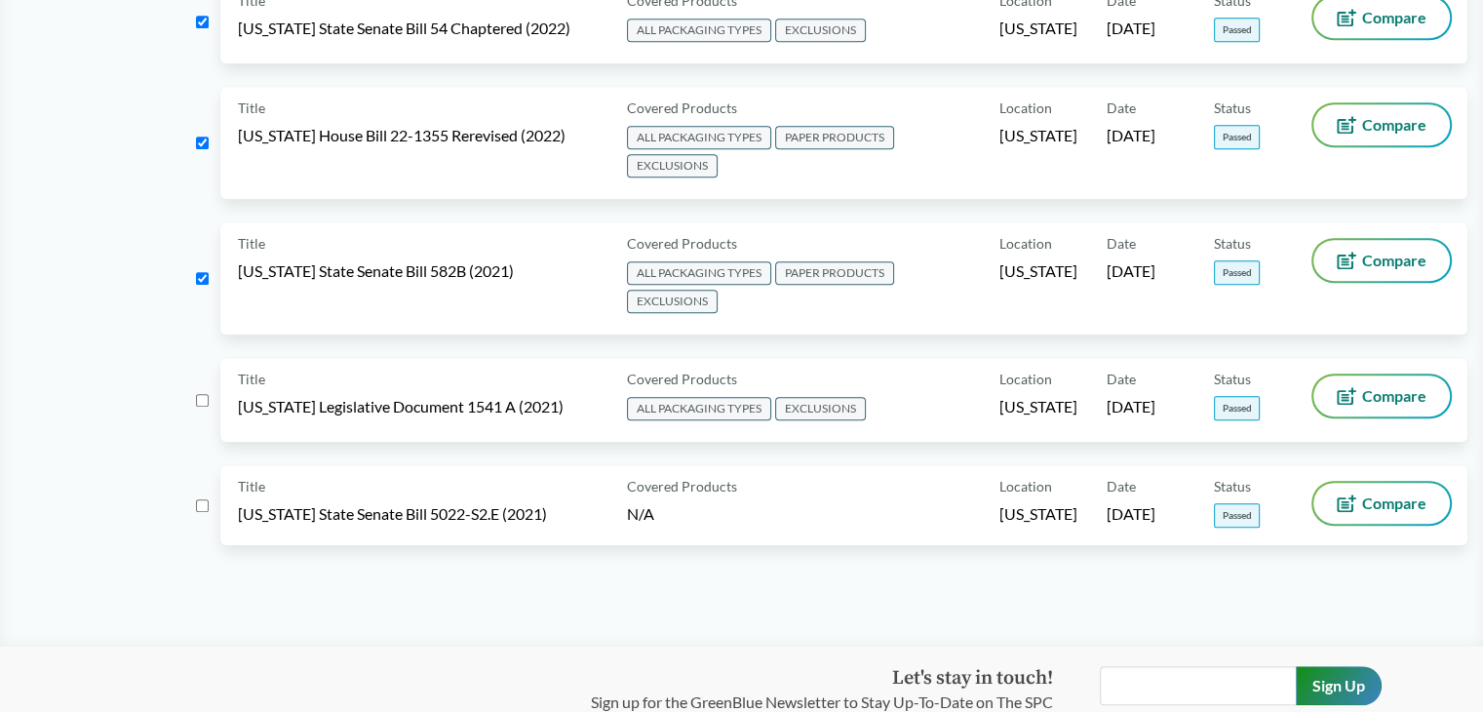
click at [202, 394] on input "checkbox" at bounding box center [202, 400] width 13 height 13
checkbox input "true"
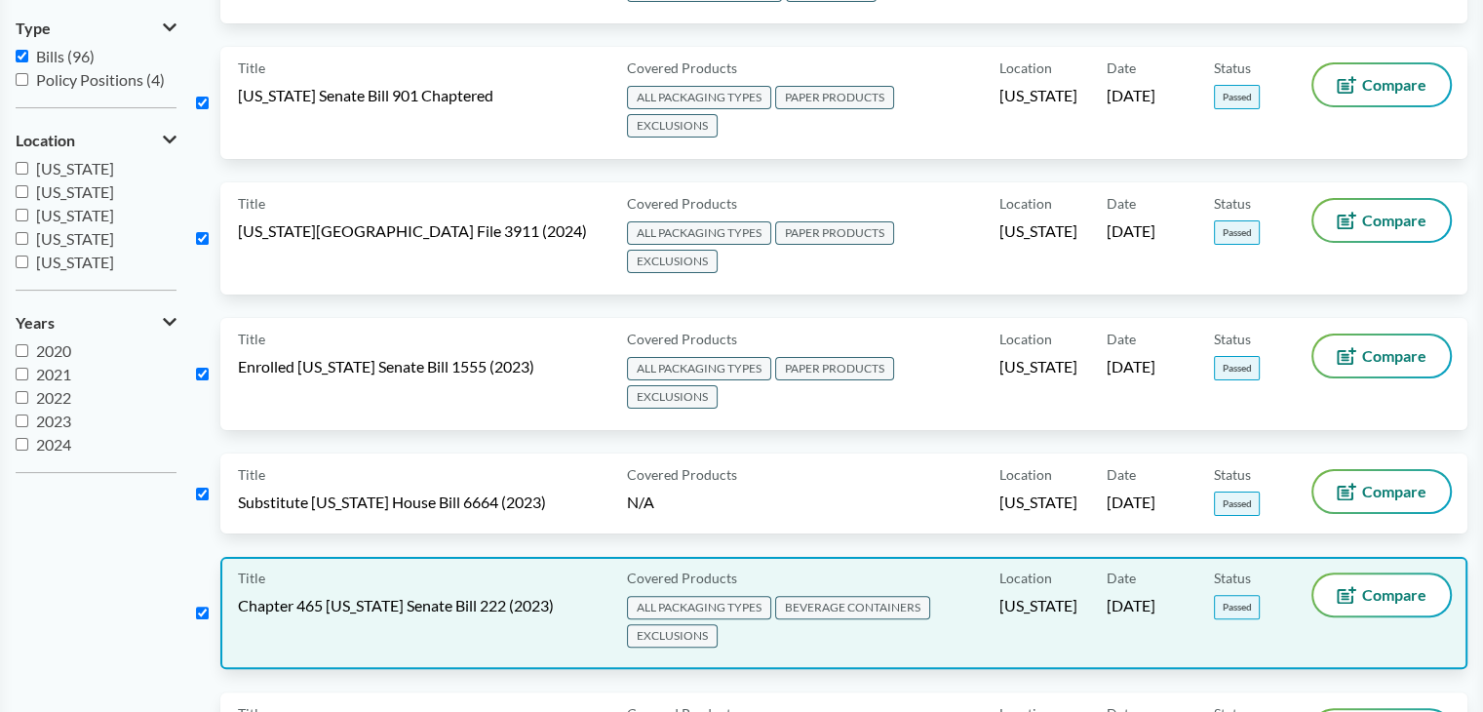
scroll to position [390, 0]
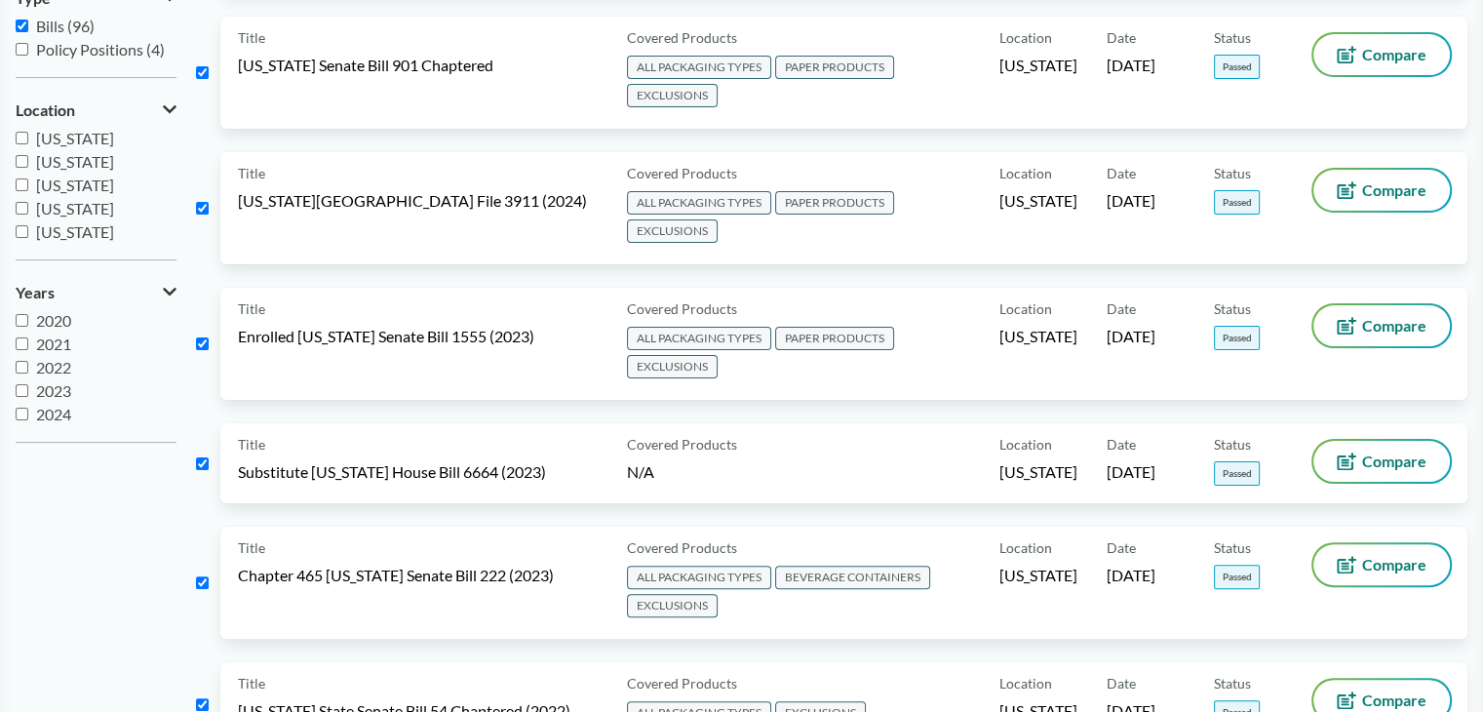
click at [199, 578] on div "Title Chapter 465 [US_STATE] Senate Bill 222 (2023) Covered Products ALL PACKAG…" at bounding box center [832, 595] width 1272 height 136
click at [200, 576] on input "checkbox" at bounding box center [202, 582] width 13 height 13
checkbox input "false"
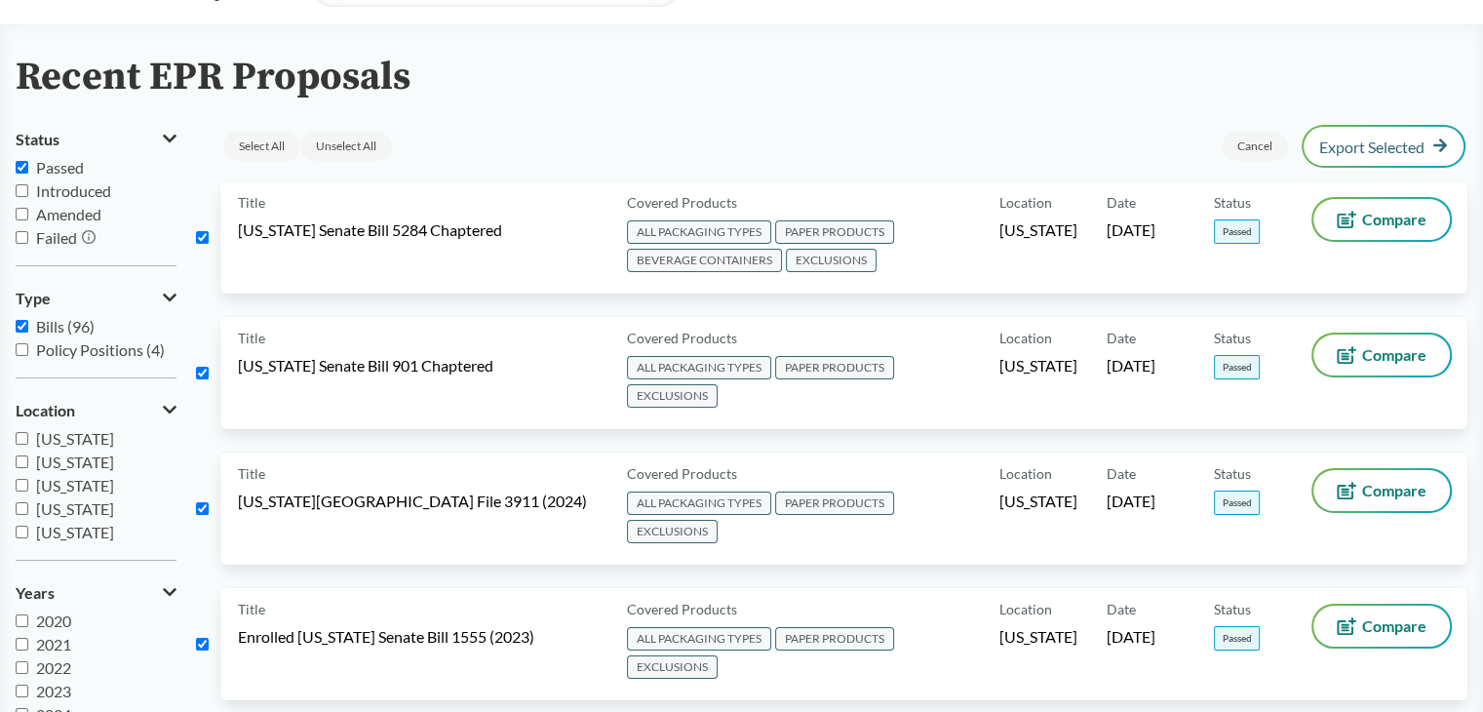
scroll to position [0, 0]
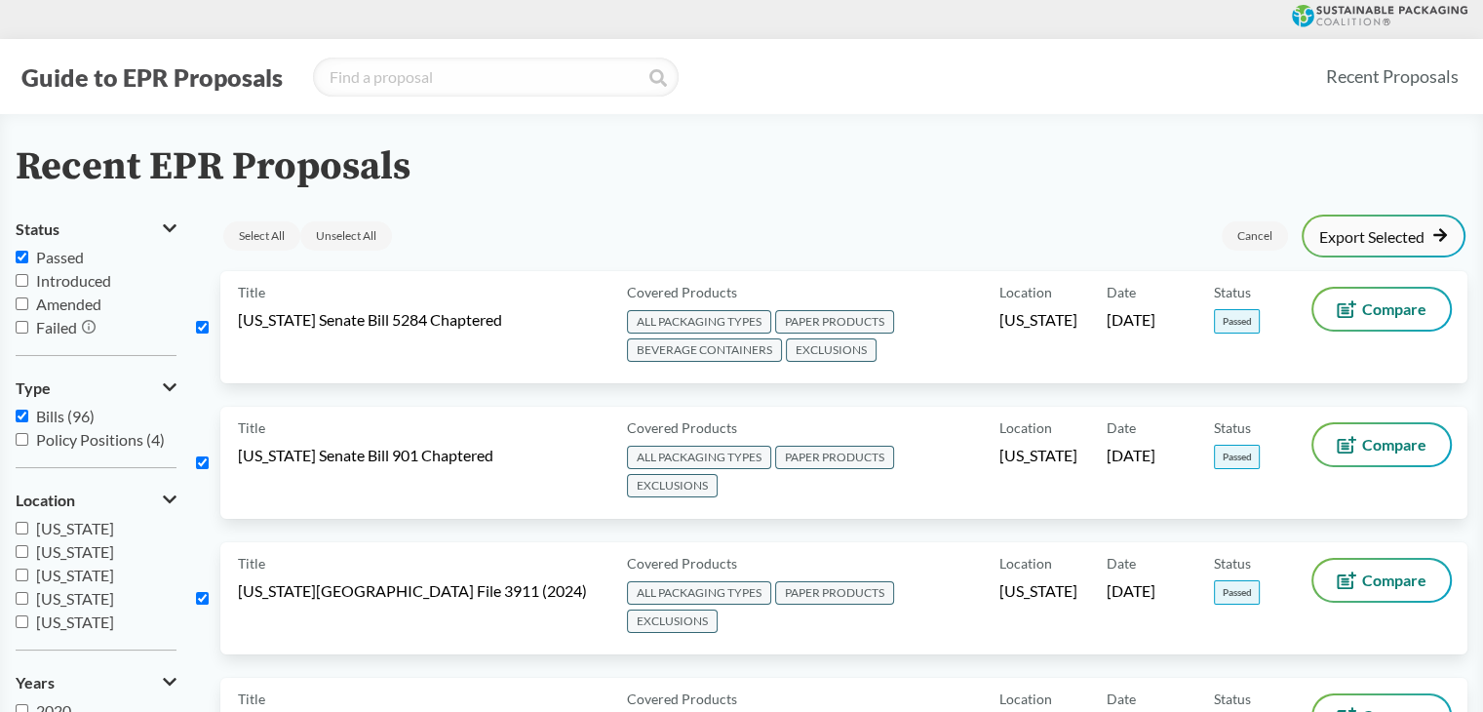
click at [1367, 244] on link "Export Selected" at bounding box center [1383, 236] width 129 height 18
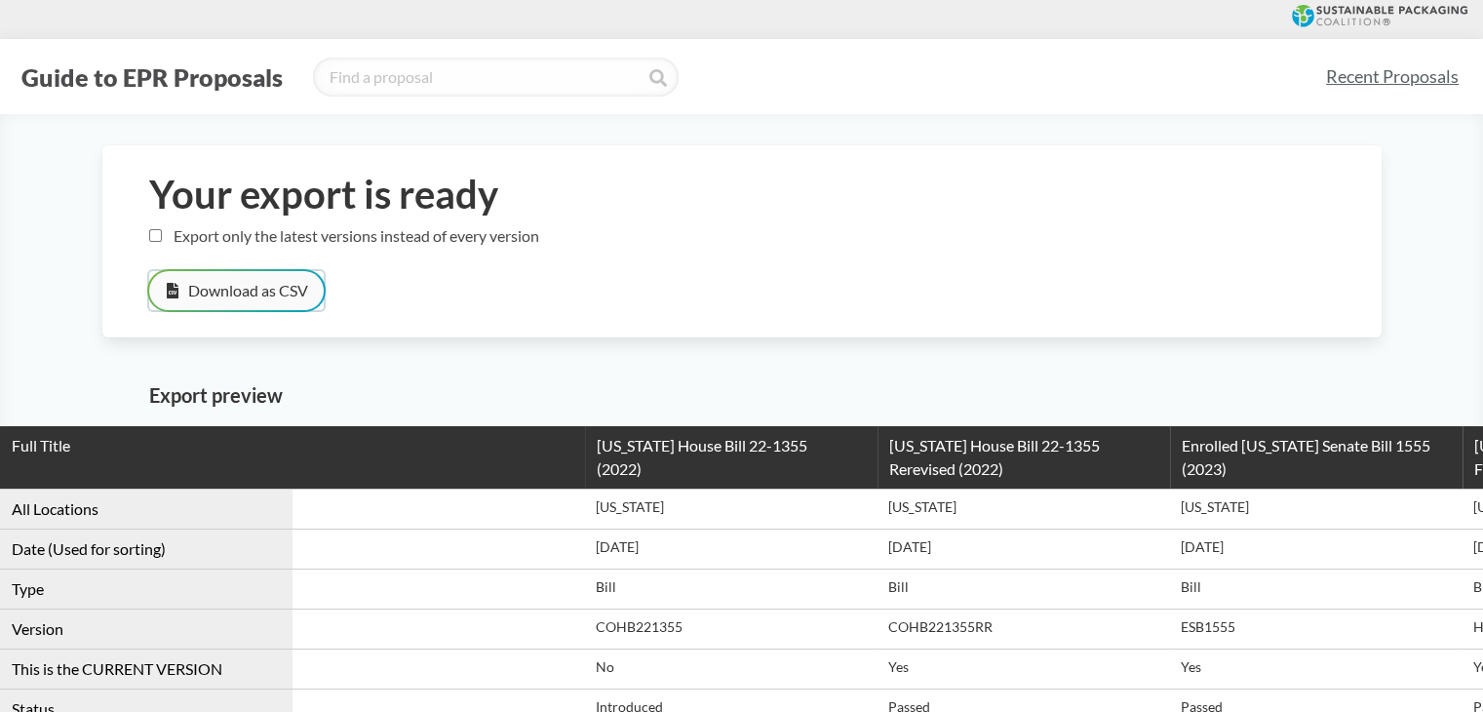
click at [225, 280] on button "Download as CSV" at bounding box center [236, 290] width 175 height 39
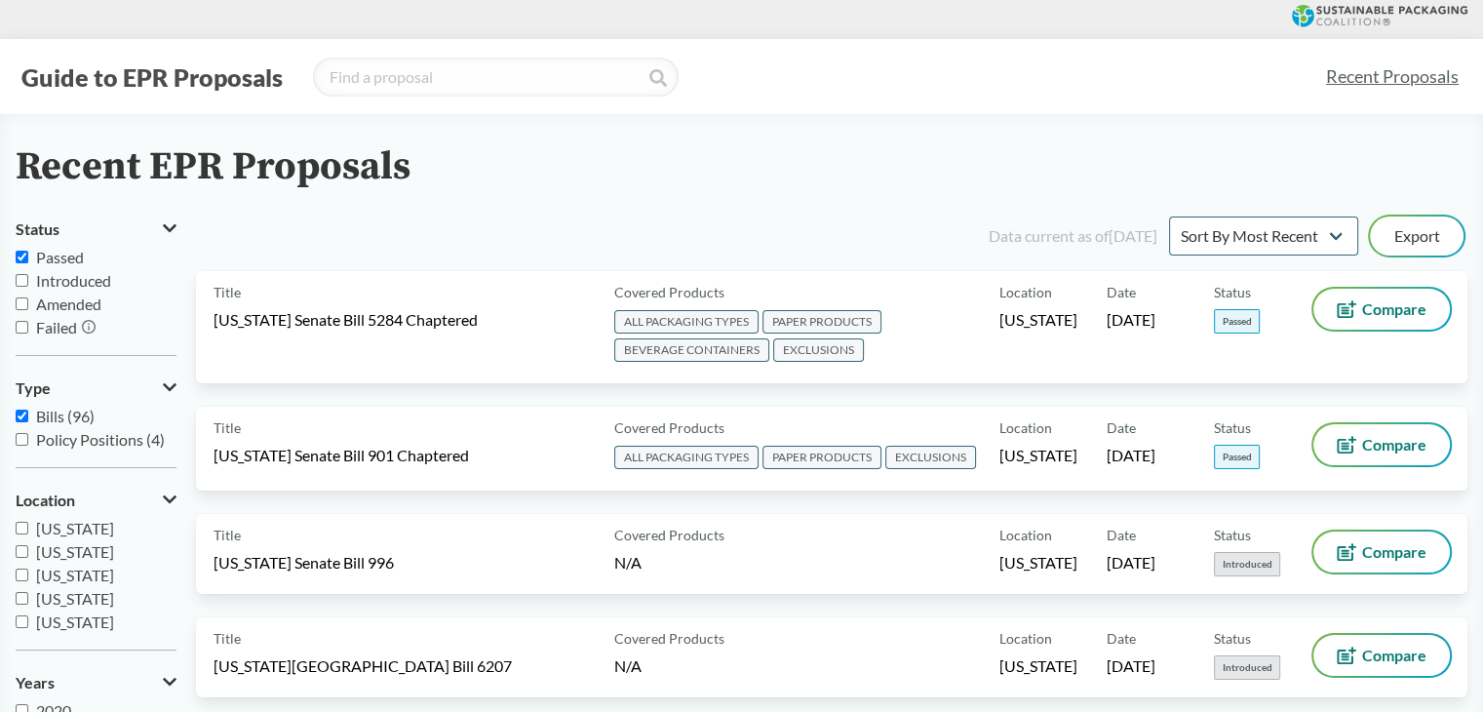
click at [86, 424] on span "Bills (96)" at bounding box center [65, 416] width 59 height 19
click at [83, 424] on span "Bills (96)" at bounding box center [65, 416] width 59 height 19
click at [28, 422] on input "Bills (96)" at bounding box center [22, 416] width 13 height 13
click at [57, 412] on span "Bills (96)" at bounding box center [65, 416] width 59 height 19
click at [28, 412] on input "Bills (96)" at bounding box center [22, 416] width 13 height 13
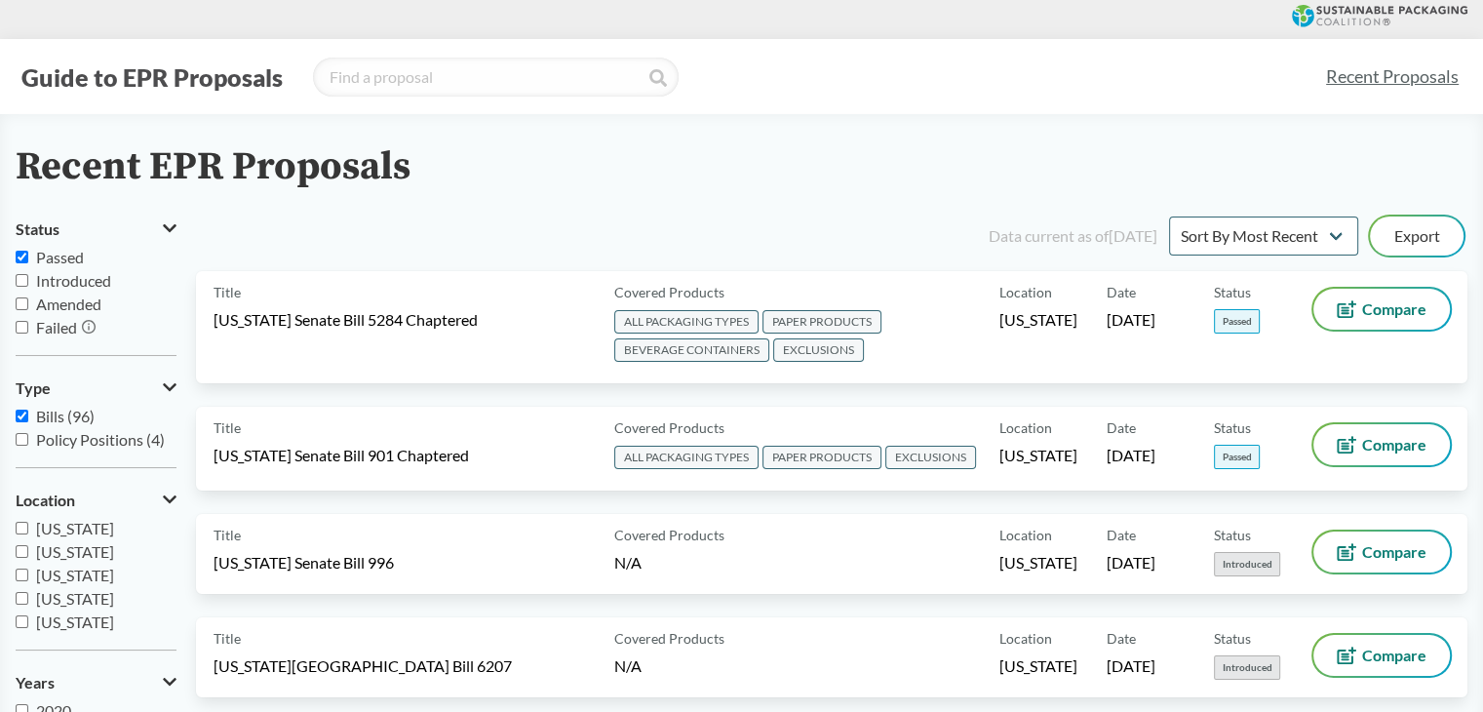
checkbox input "true"
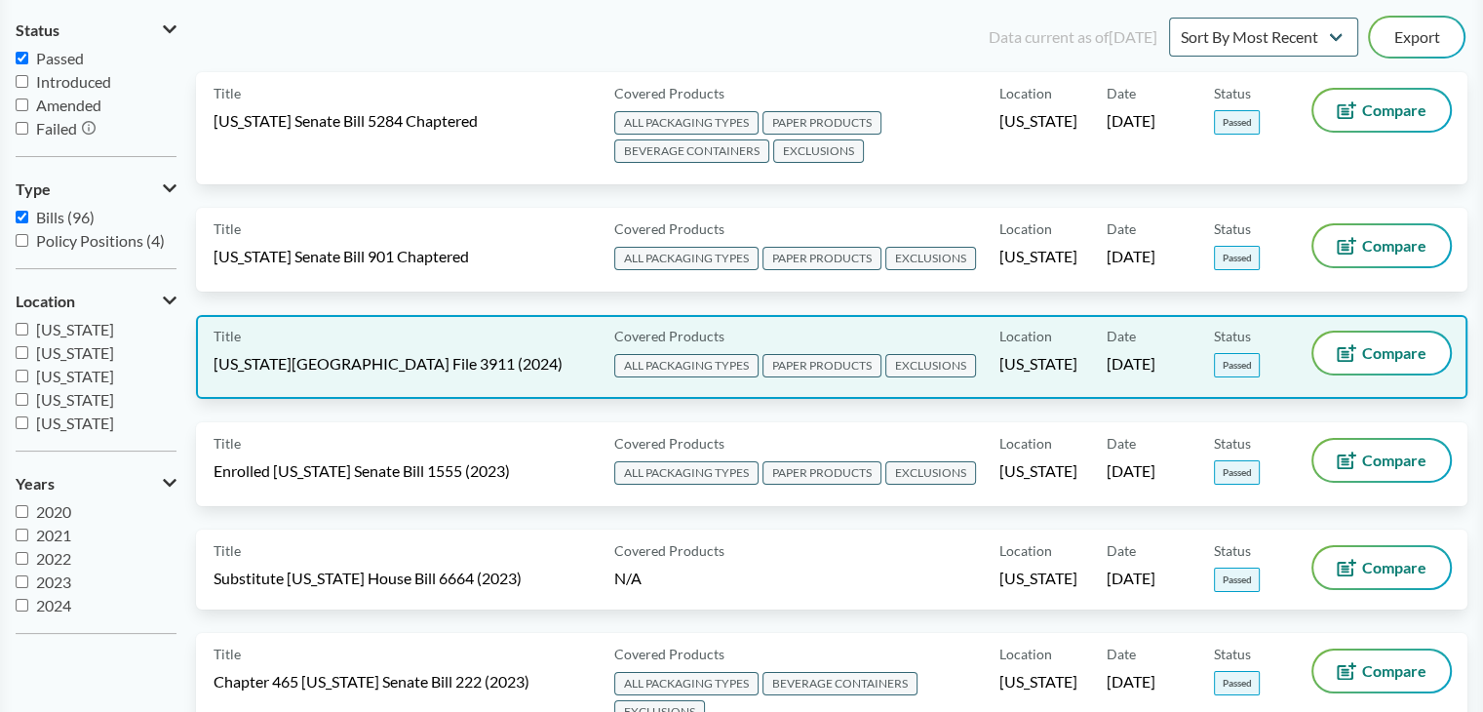
scroll to position [195, 0]
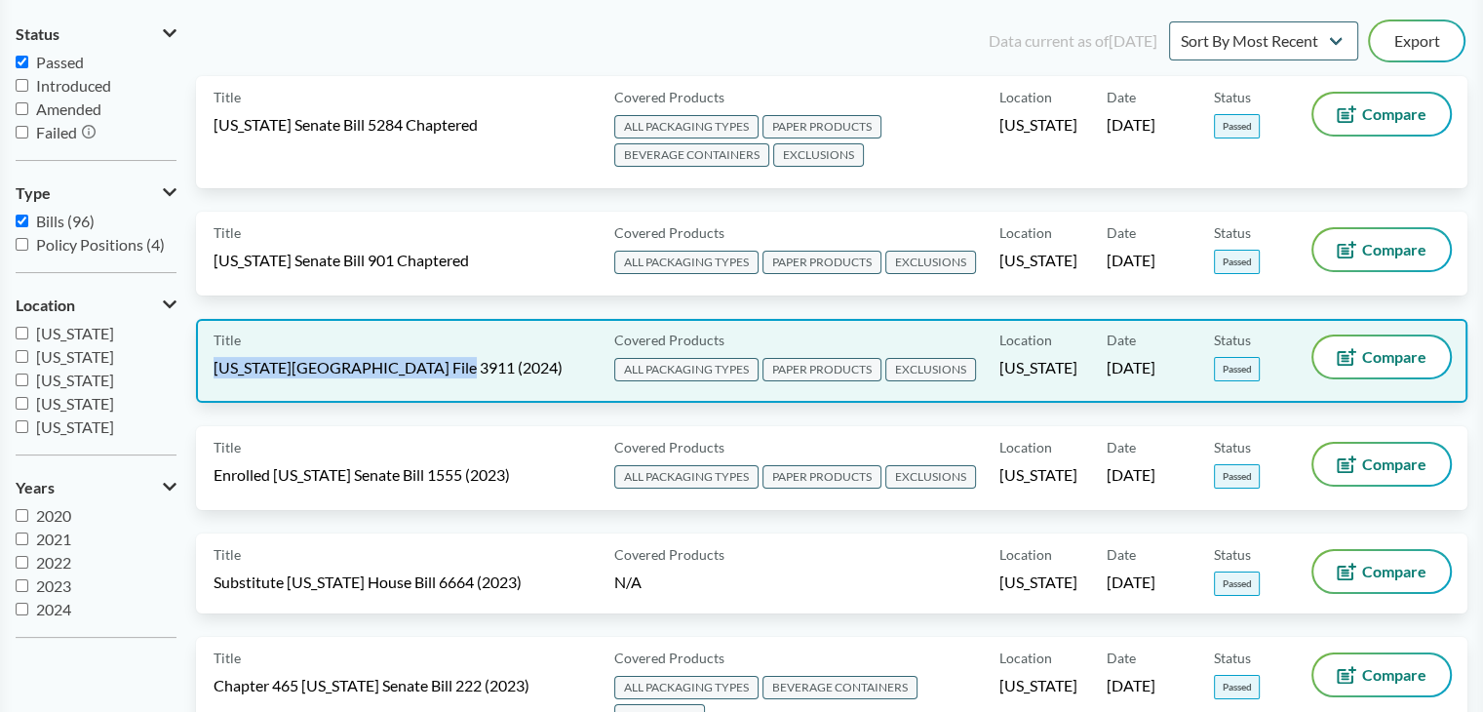
drag, startPoint x: 459, startPoint y: 364, endPoint x: 213, endPoint y: 367, distance: 246.8
click at [214, 367] on div "Title [US_STATE][GEOGRAPHIC_DATA] File 3911 (2024)" at bounding box center [410, 360] width 393 height 49
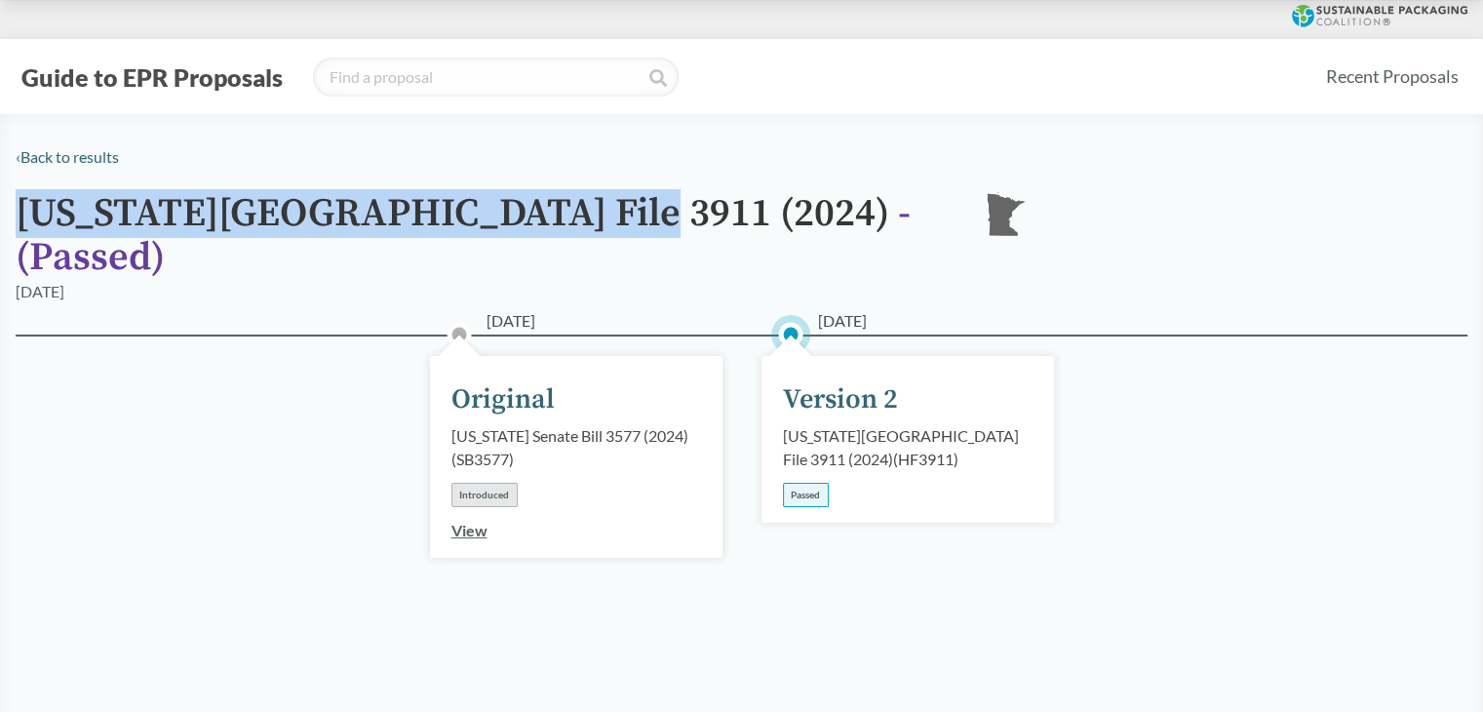
drag, startPoint x: 601, startPoint y: 219, endPoint x: 23, endPoint y: 227, distance: 577.4
click at [23, 227] on h1 "[US_STATE] House File 3911 (2024) - ( Passed )" at bounding box center [484, 236] width 936 height 88
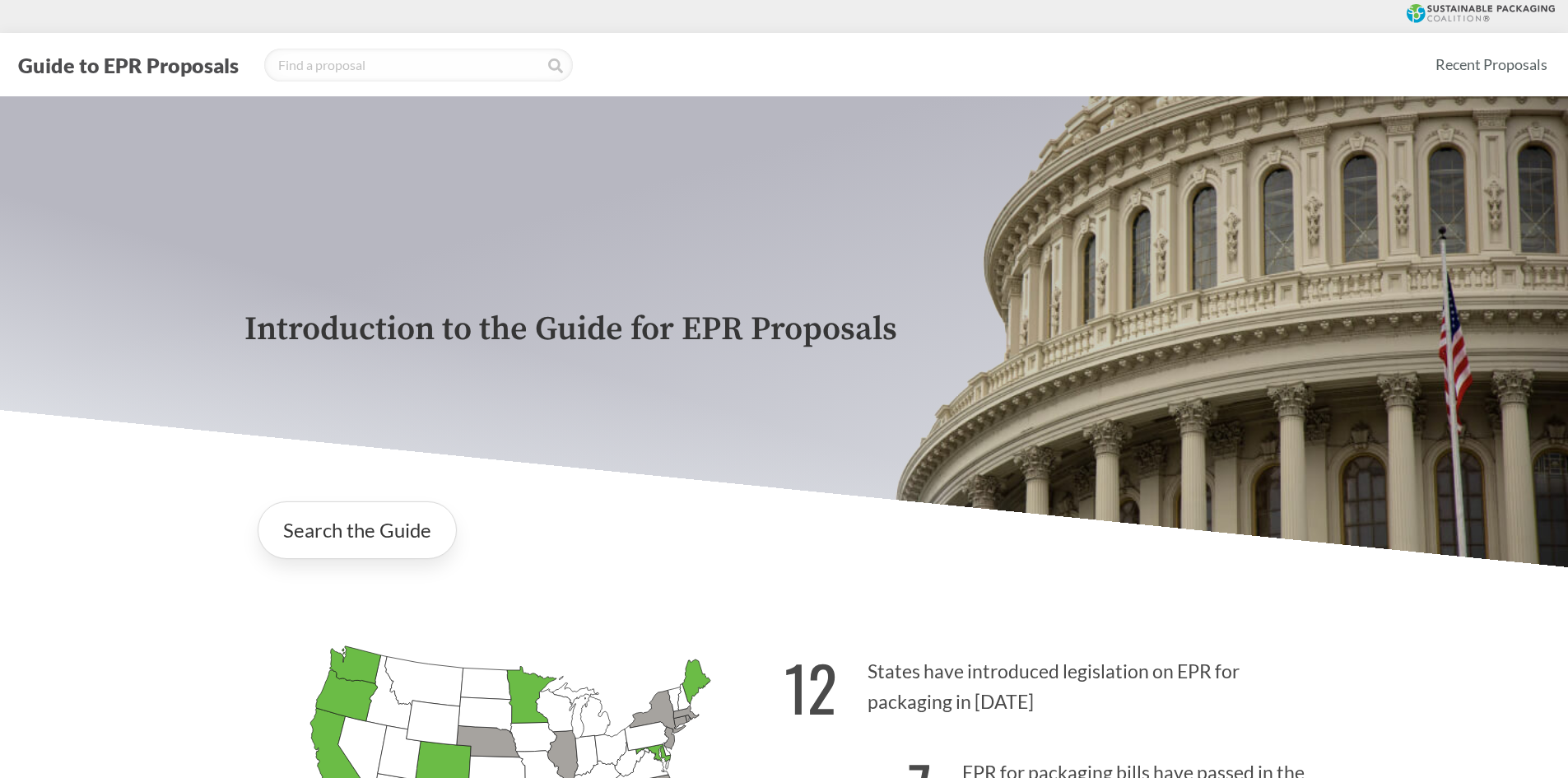
scroll to position [494, 0]
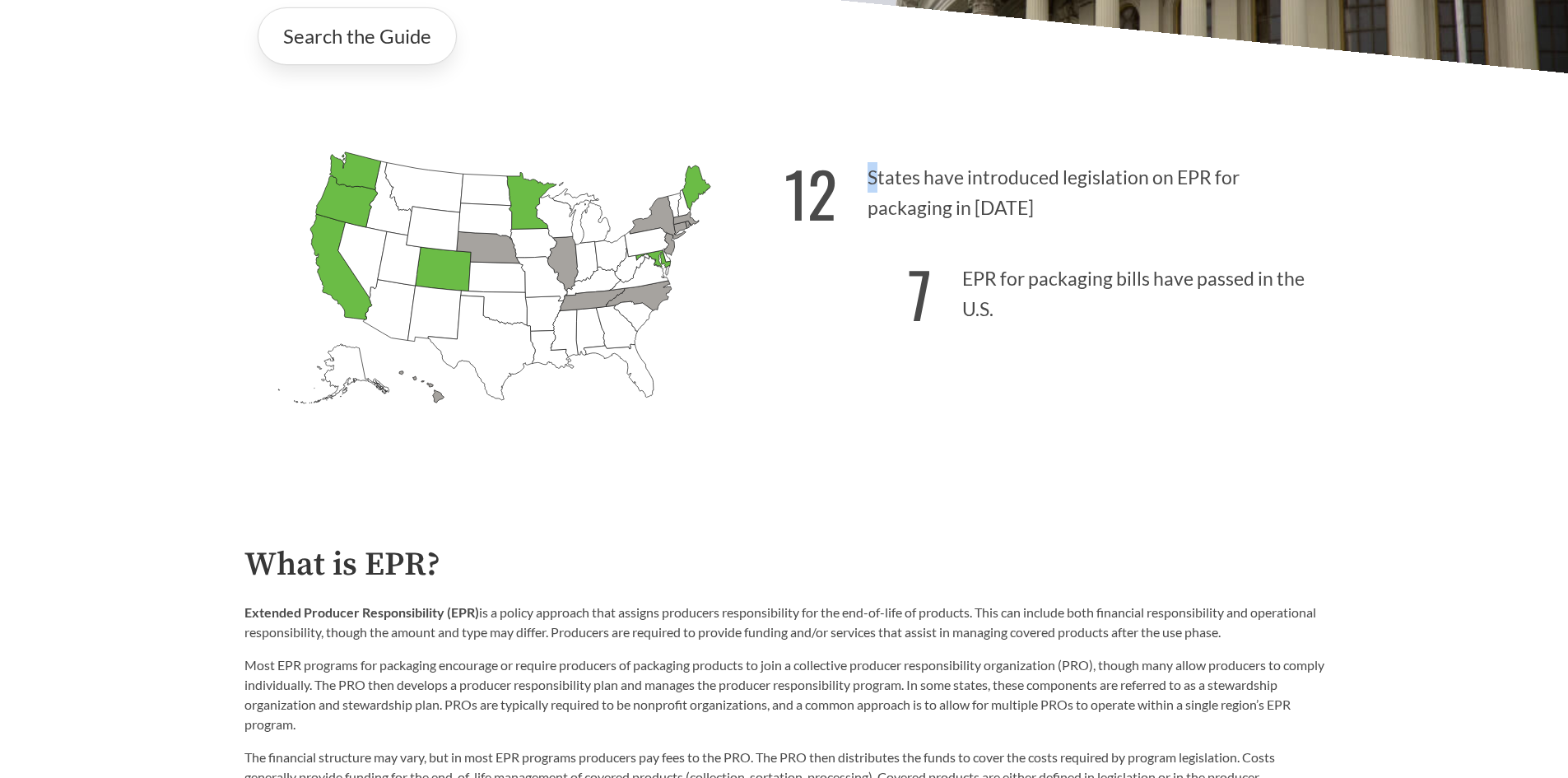
drag, startPoint x: 875, startPoint y: 176, endPoint x: 1020, endPoint y: 214, distance: 149.9
click at [1020, 214] on p "12 States have introduced legislation on EPR for packaging in 2025" at bounding box center [1054, 188] width 540 height 101
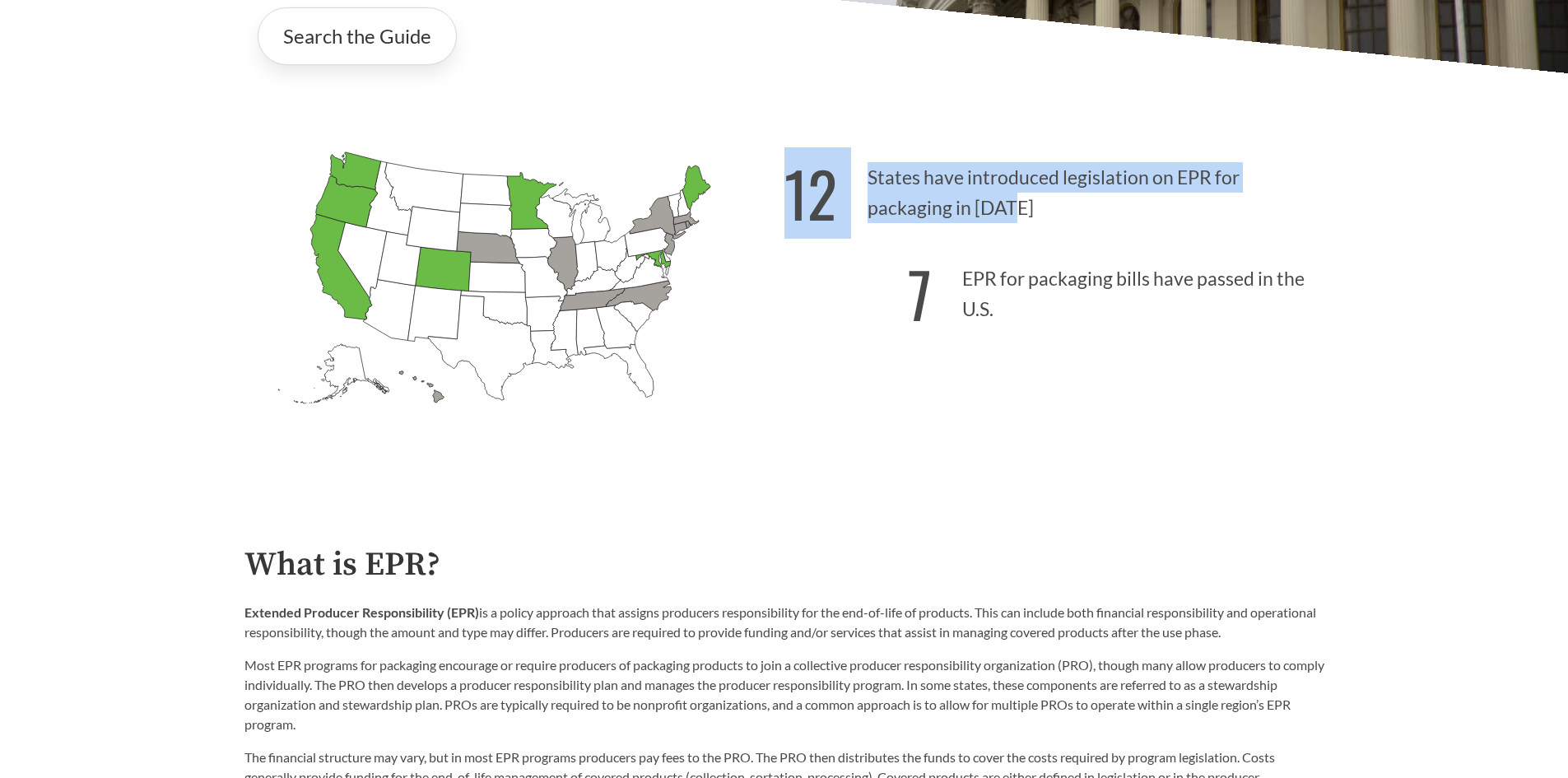
drag, startPoint x: 795, startPoint y: 206, endPoint x: 1013, endPoint y: 215, distance: 218.2
click at [1013, 215] on p "12 States have introduced legislation on EPR for packaging in 2025" at bounding box center [1054, 188] width 540 height 101
copy p "12 States have introduced legislation on EPR for packaging in 2025"
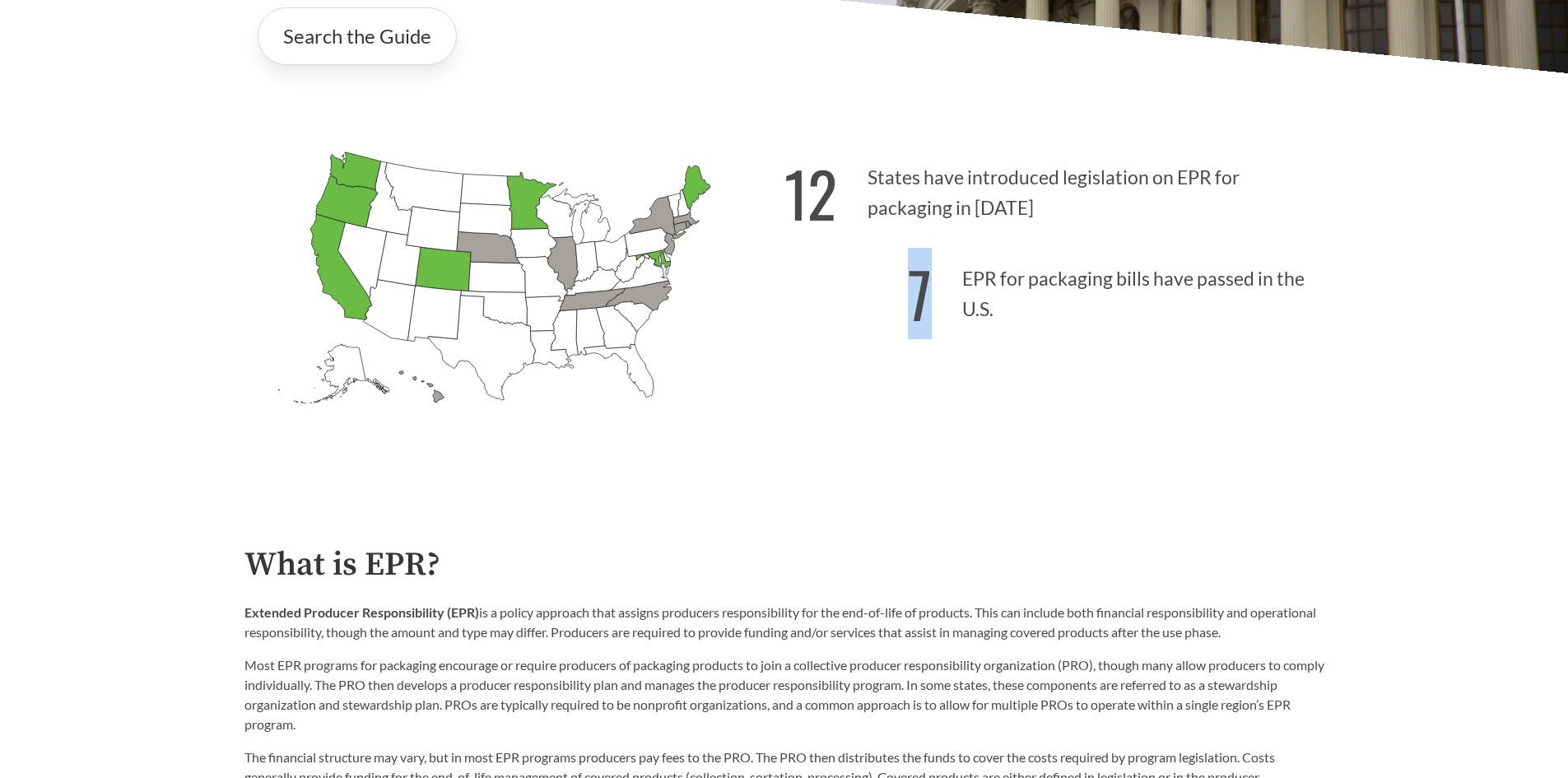
drag, startPoint x: 915, startPoint y: 299, endPoint x: 1012, endPoint y: 316, distance: 98.5
click at [1012, 316] on p "7 EPR for packaging bills have passed in the U.S." at bounding box center [1054, 289] width 540 height 101
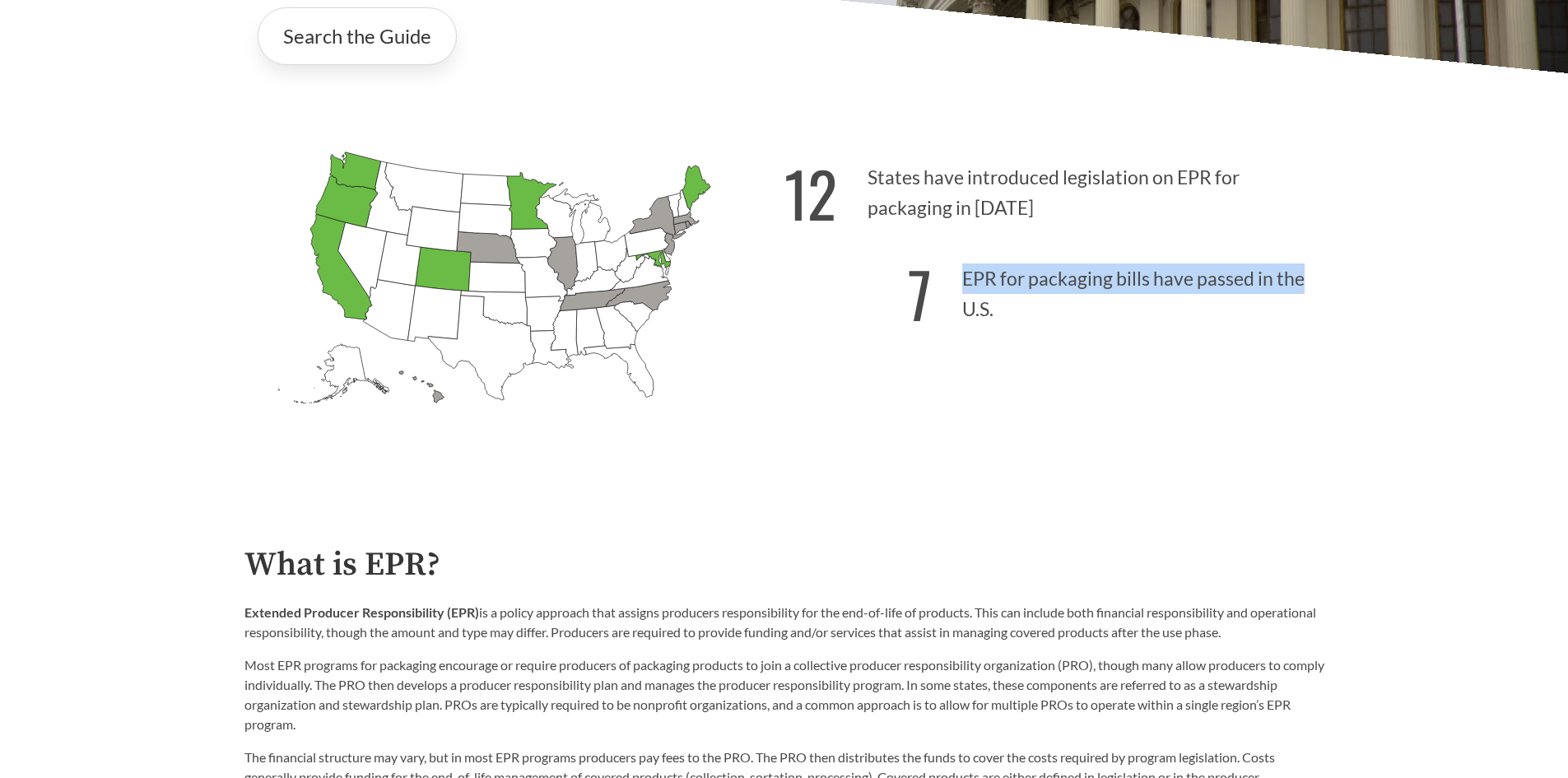
drag, startPoint x: 963, startPoint y: 283, endPoint x: 1302, endPoint y: 285, distance: 339.0
click at [1302, 285] on p "7 EPR for packaging bills have passed in the U.S." at bounding box center [1054, 289] width 540 height 101
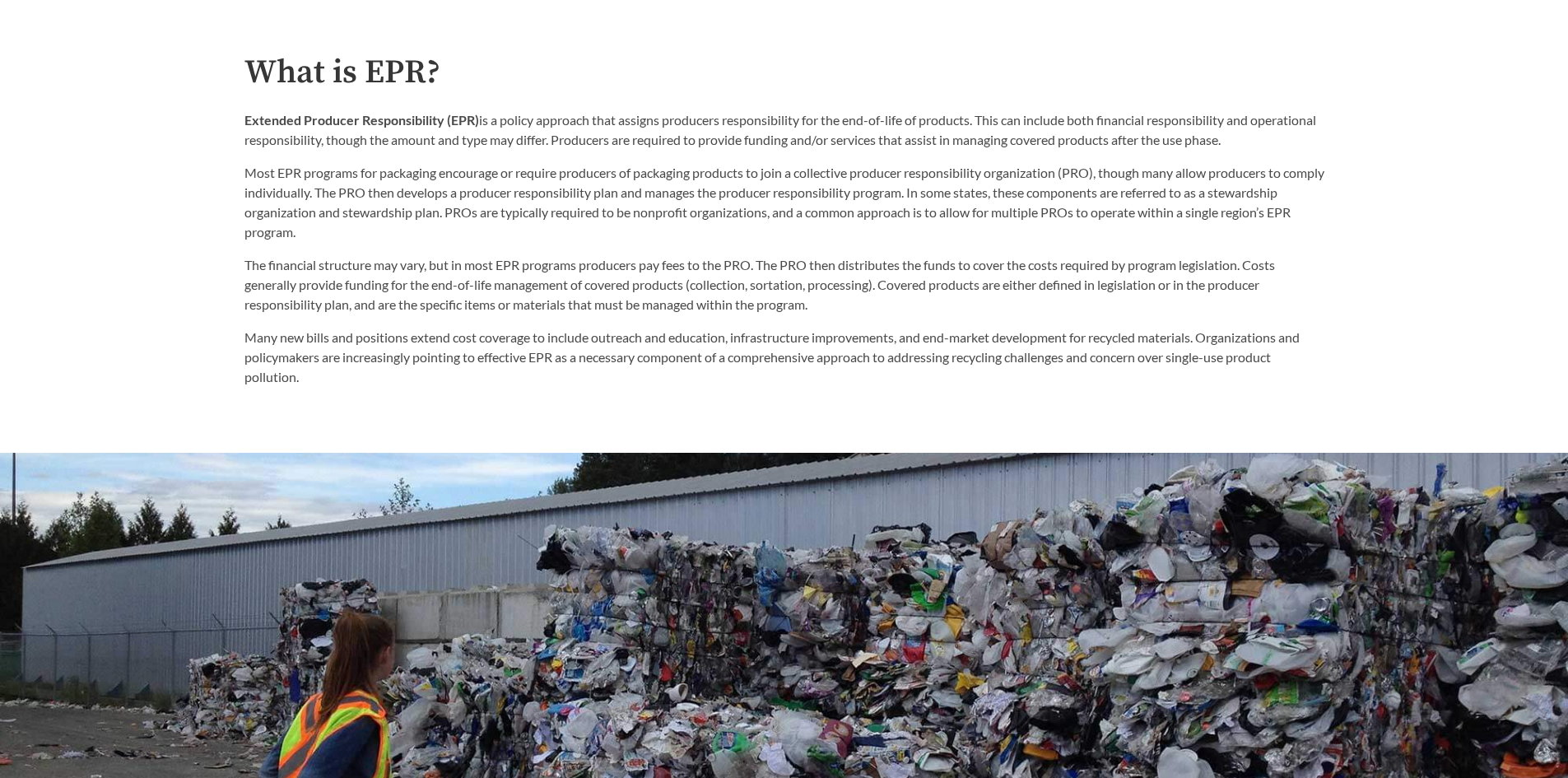
scroll to position [987, 0]
